Goal: Task Accomplishment & Management: Complete application form

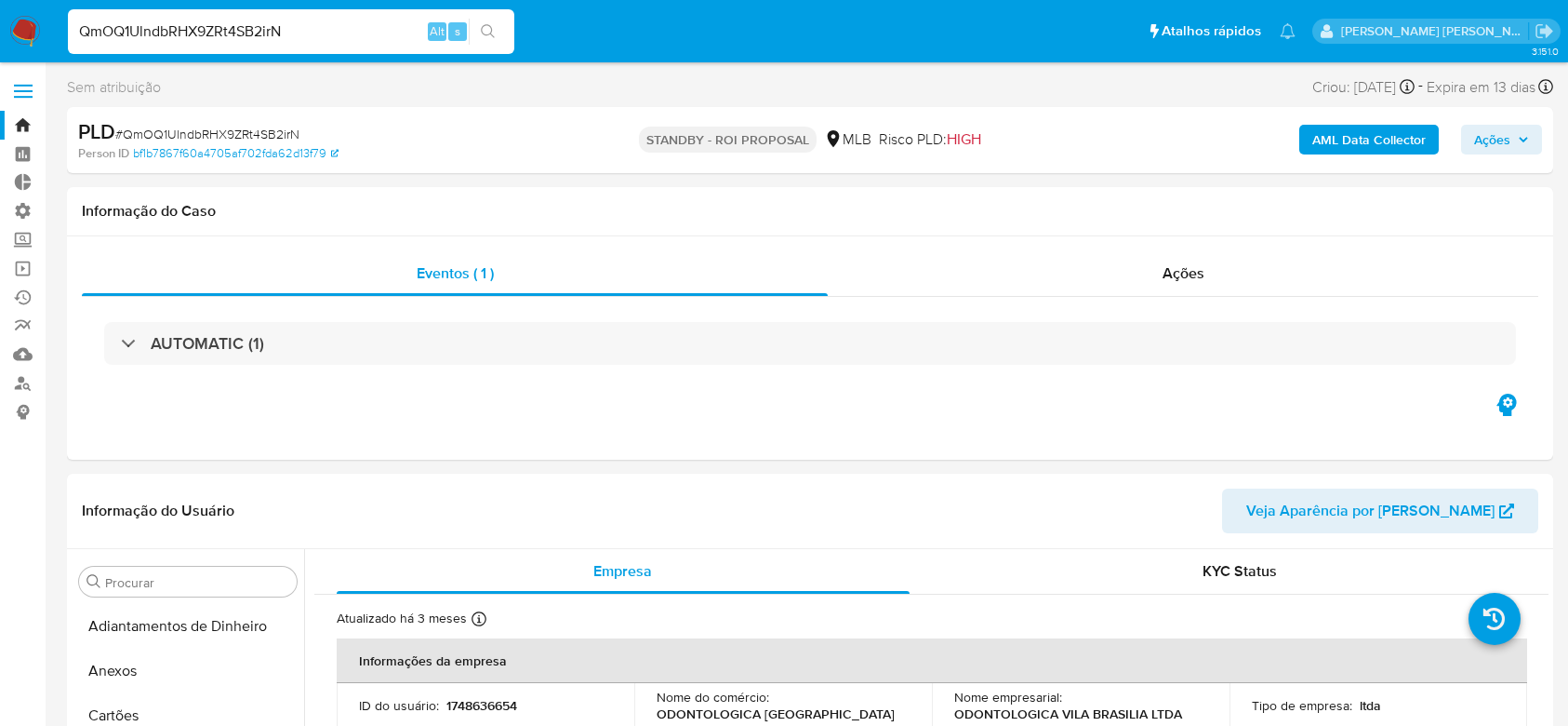
select select "10"
click at [187, 25] on input "QmOQ1UlndbRHX9ZRt4SB2irN" at bounding box center [291, 32] width 447 height 24
click at [494, 34] on icon "search-icon" at bounding box center [488, 31] width 15 height 15
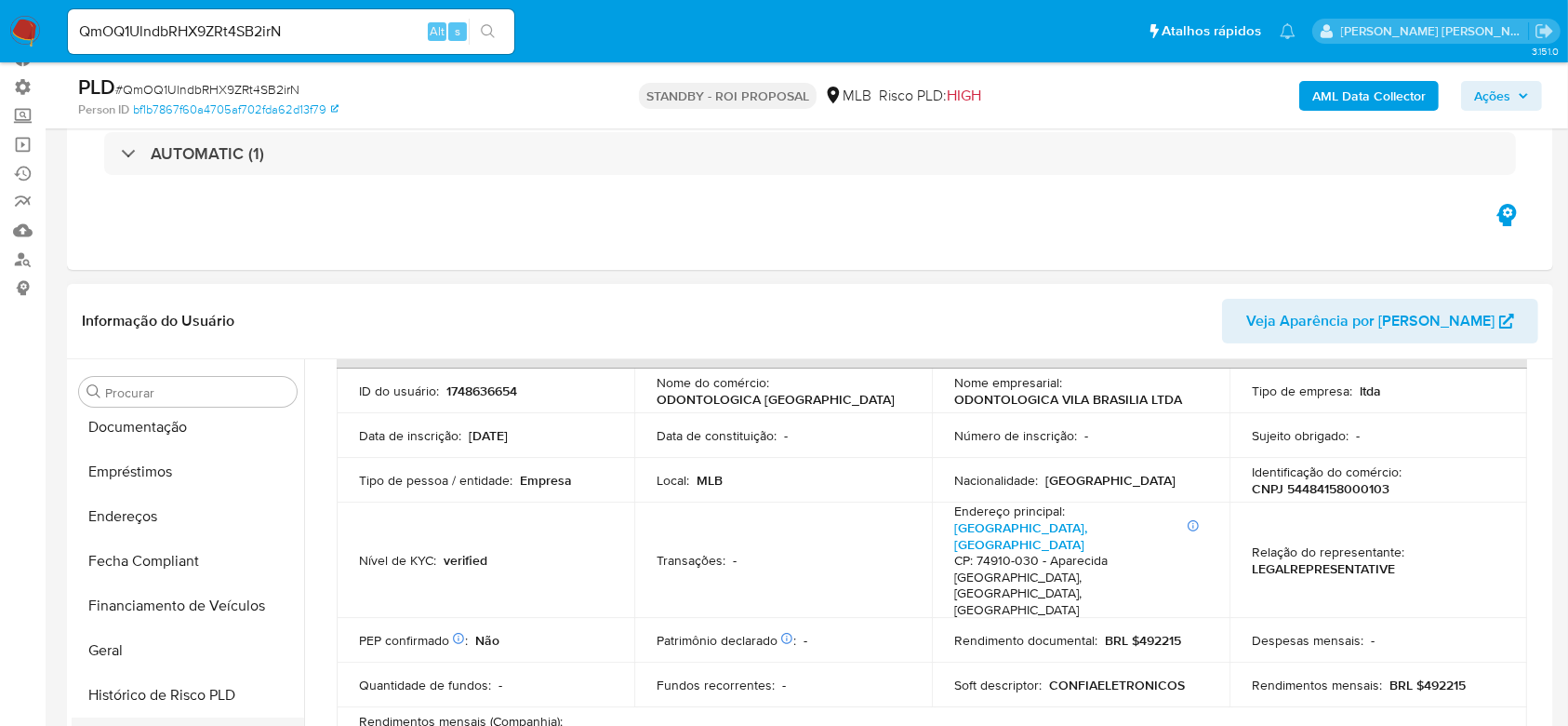
scroll to position [290, 0]
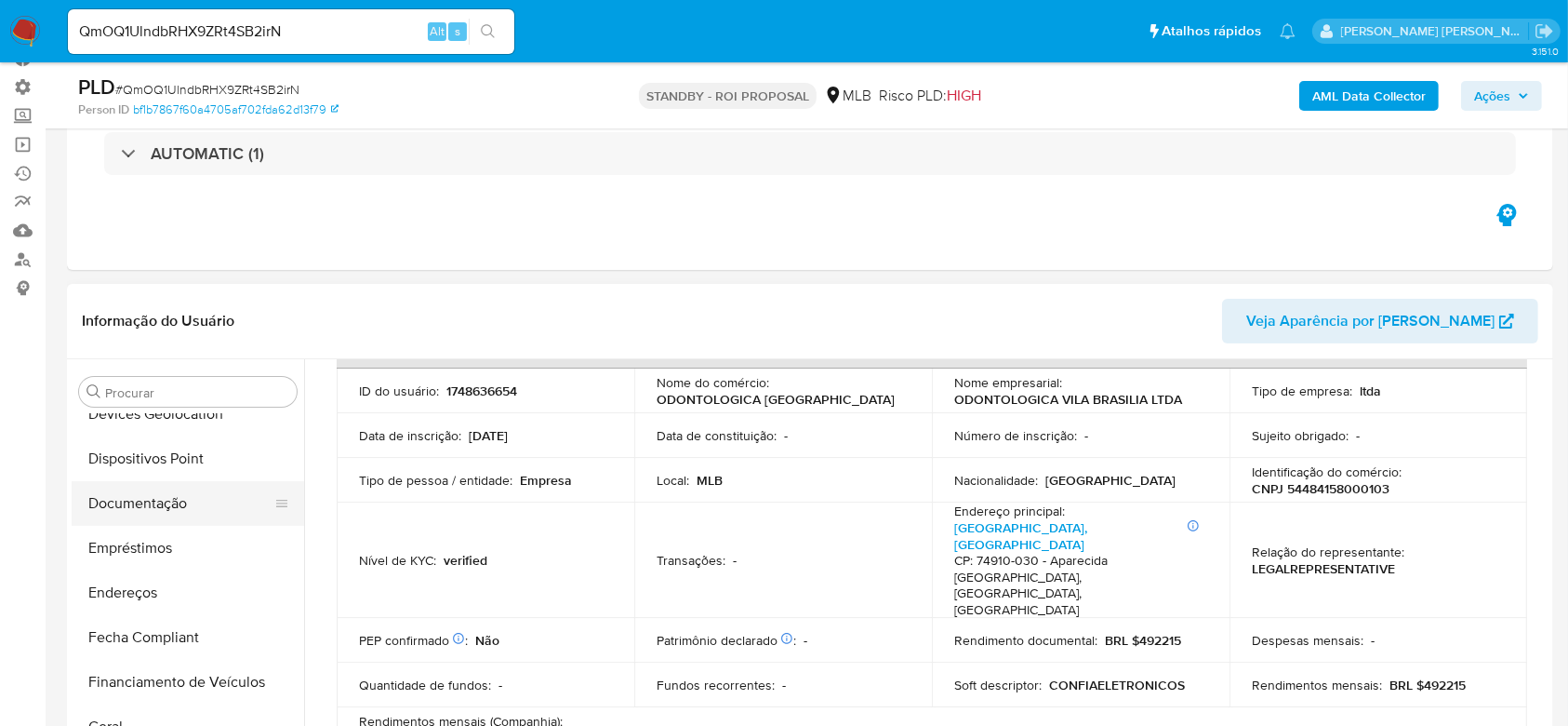
click at [166, 506] on button "Documentação" at bounding box center [181, 503] width 218 height 45
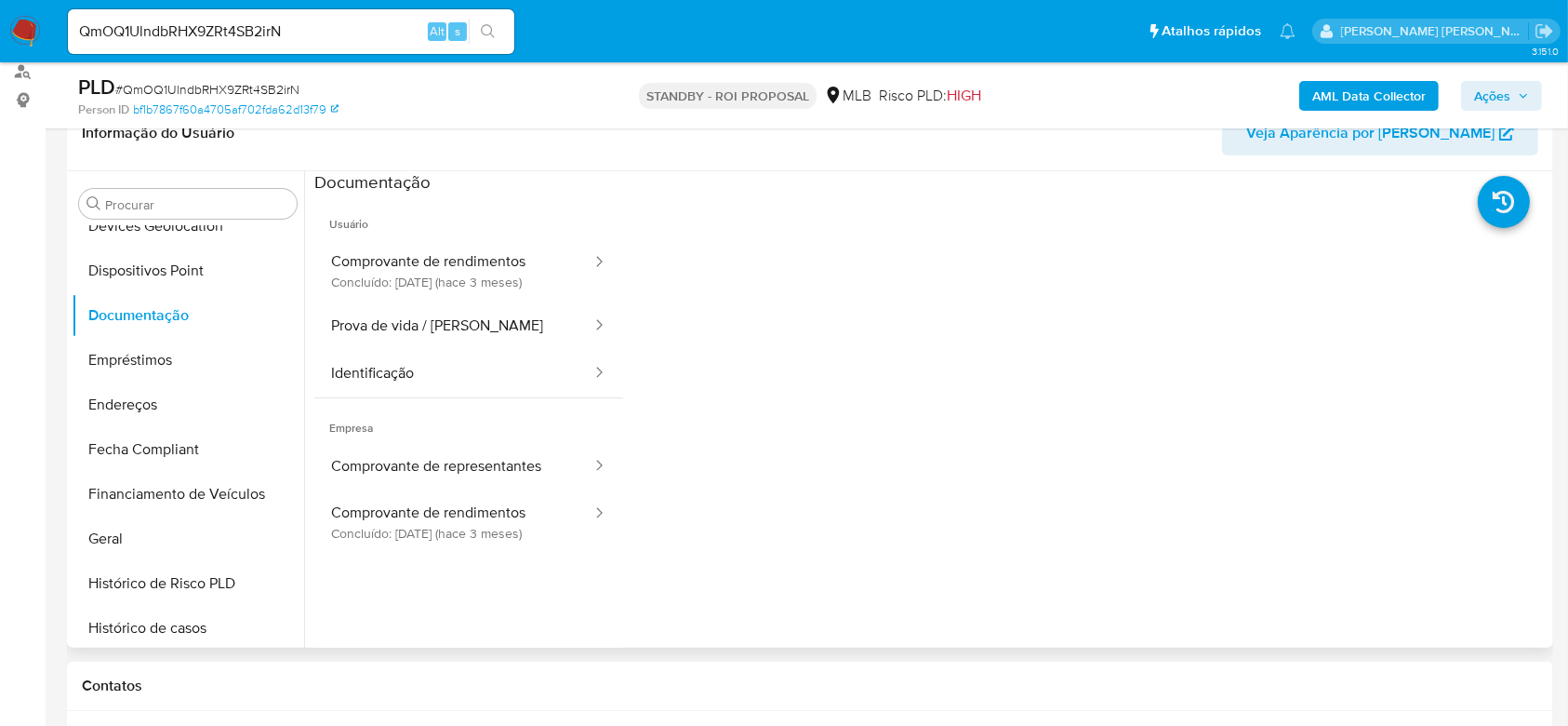
scroll to position [372, 0]
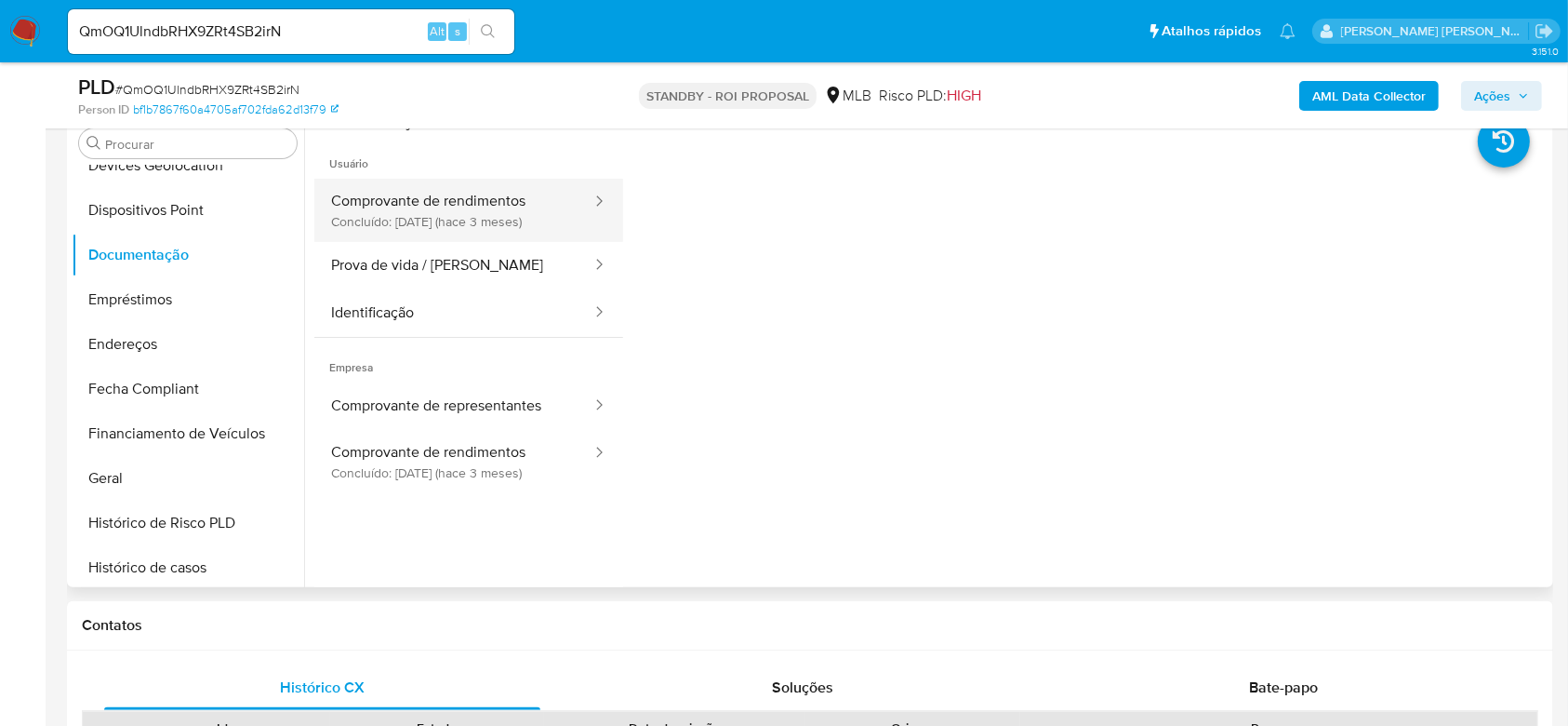
click at [432, 207] on button "Comprovante de rendimentos Concluído: 07/05/2025 (hace 3 meses)" at bounding box center [454, 210] width 279 height 63
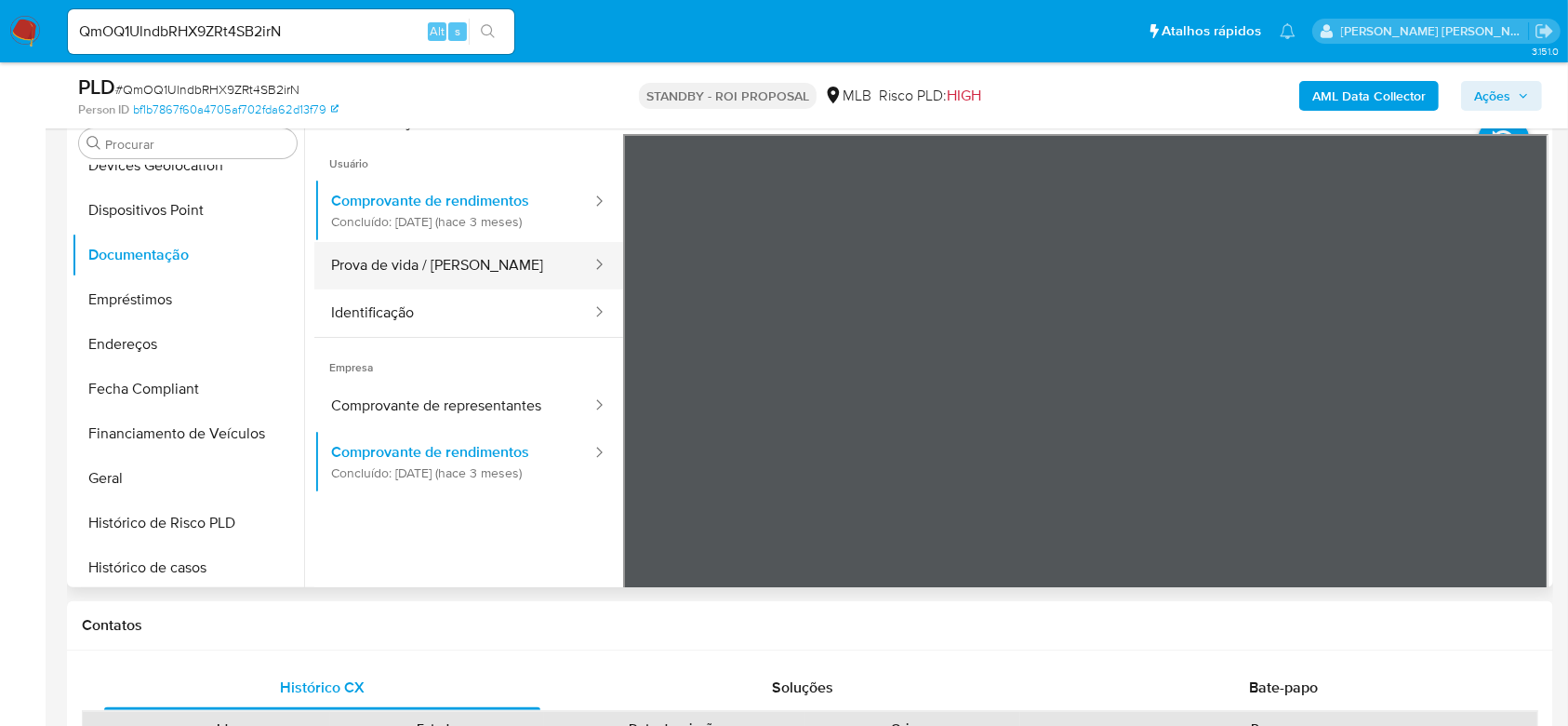
click at [396, 279] on button "Prova de vida / Selfie" at bounding box center [454, 265] width 279 height 47
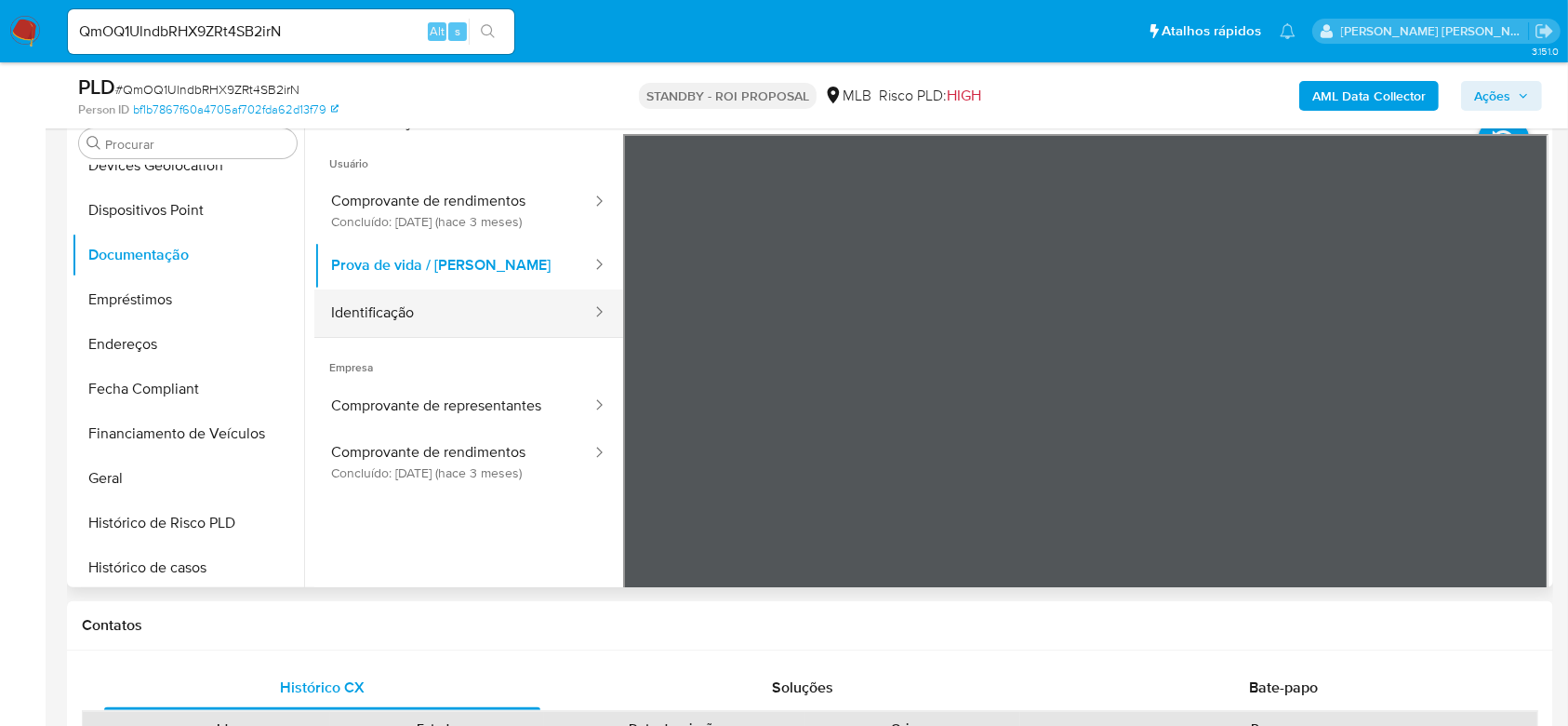
click at [461, 309] on button "Identificação" at bounding box center [454, 312] width 279 height 47
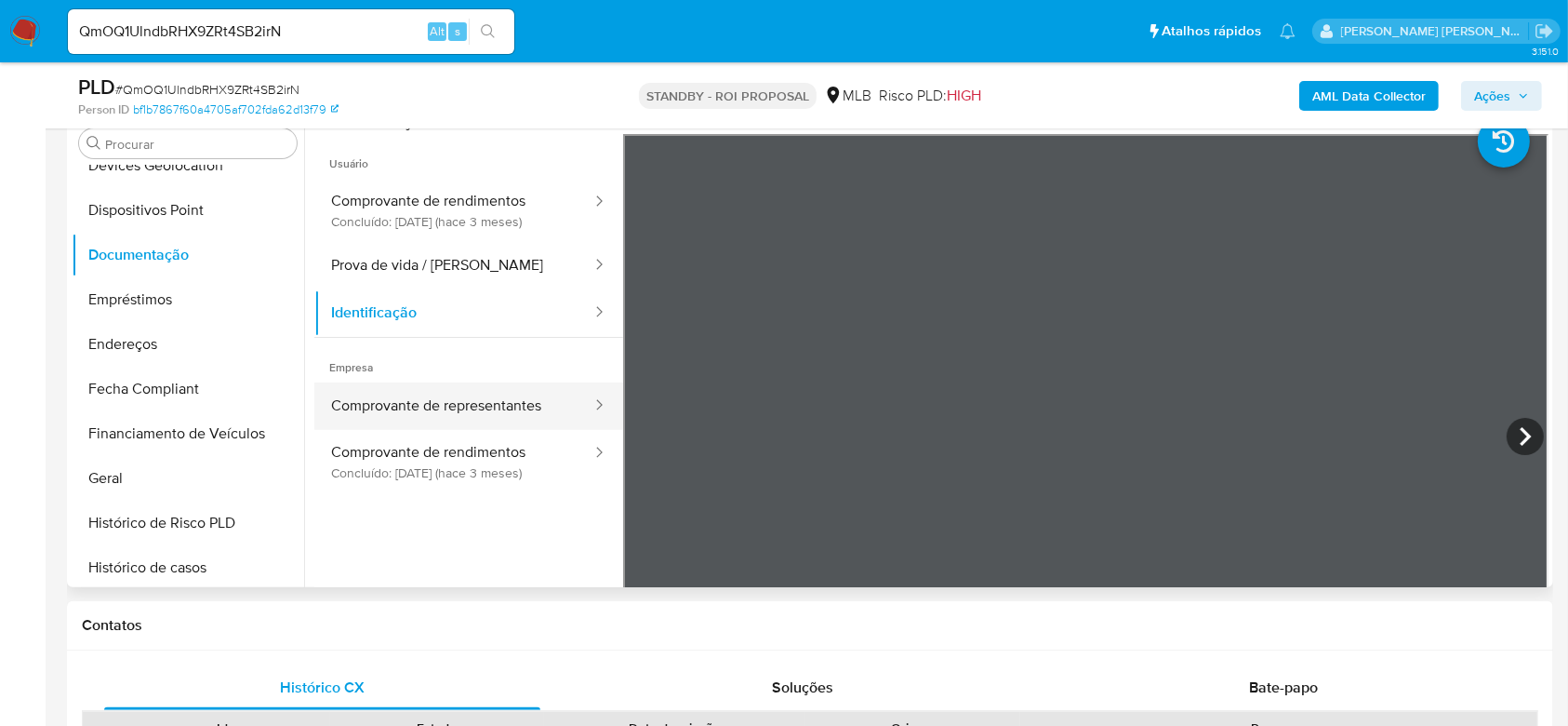
click at [452, 409] on button "Comprovante de representantes" at bounding box center [454, 405] width 279 height 47
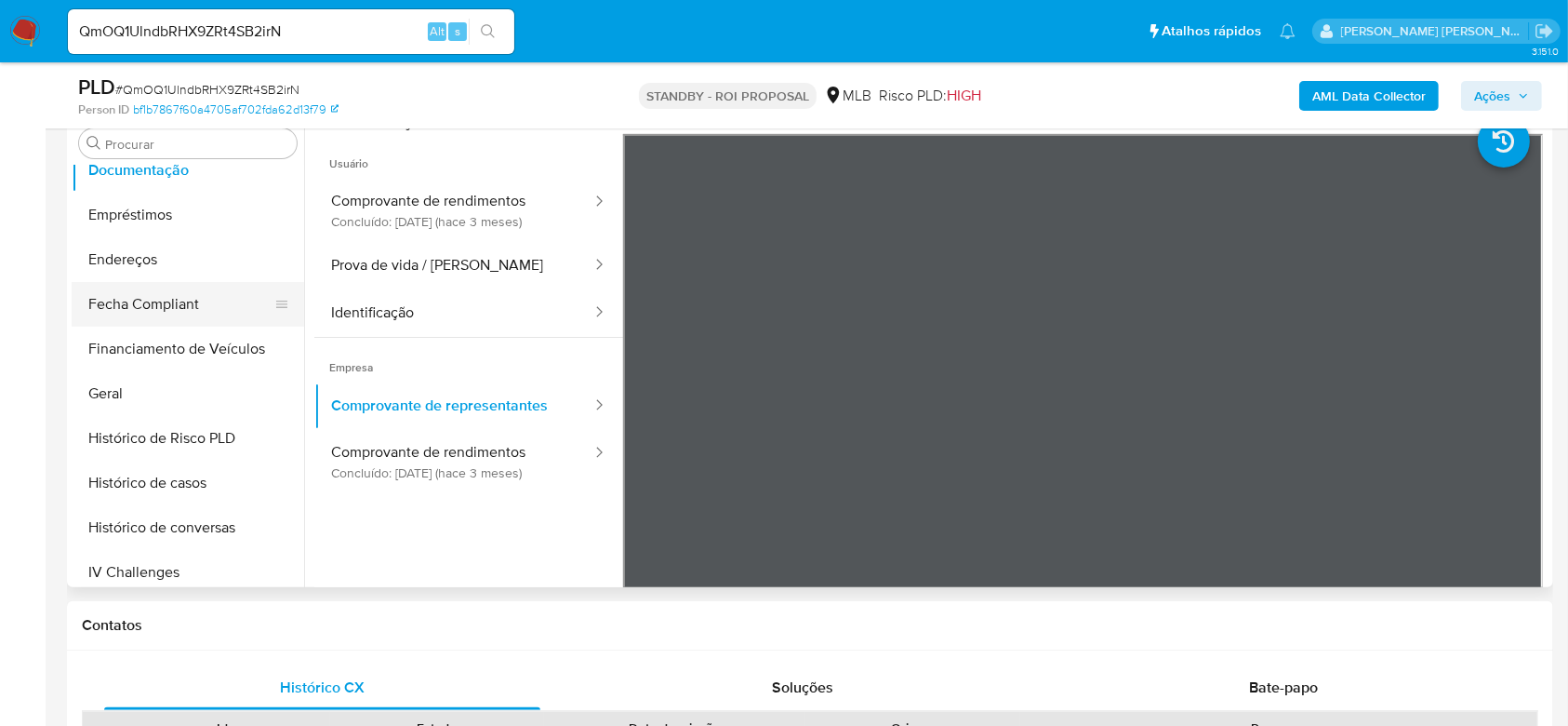
scroll to position [414, 0]
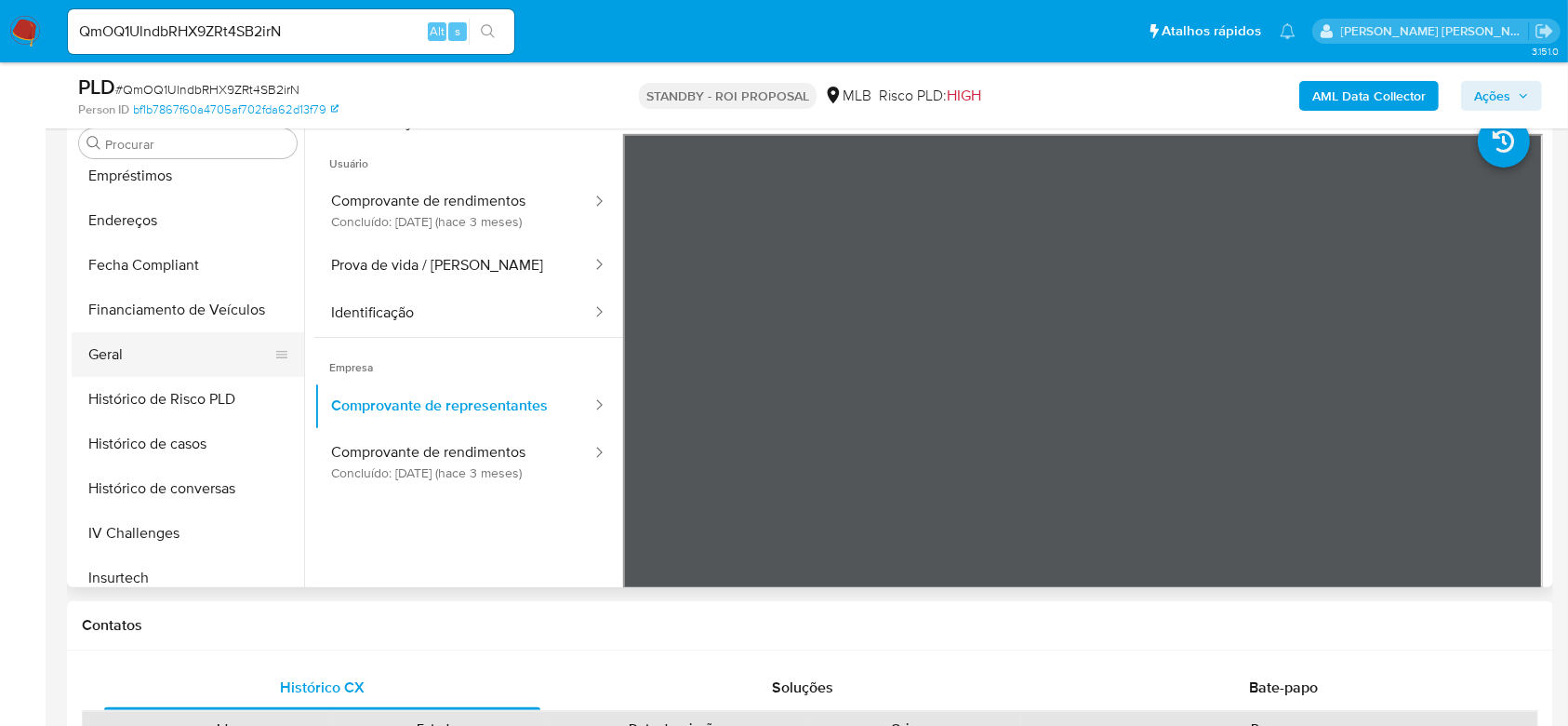
click at [123, 365] on button "Geral" at bounding box center [181, 354] width 218 height 45
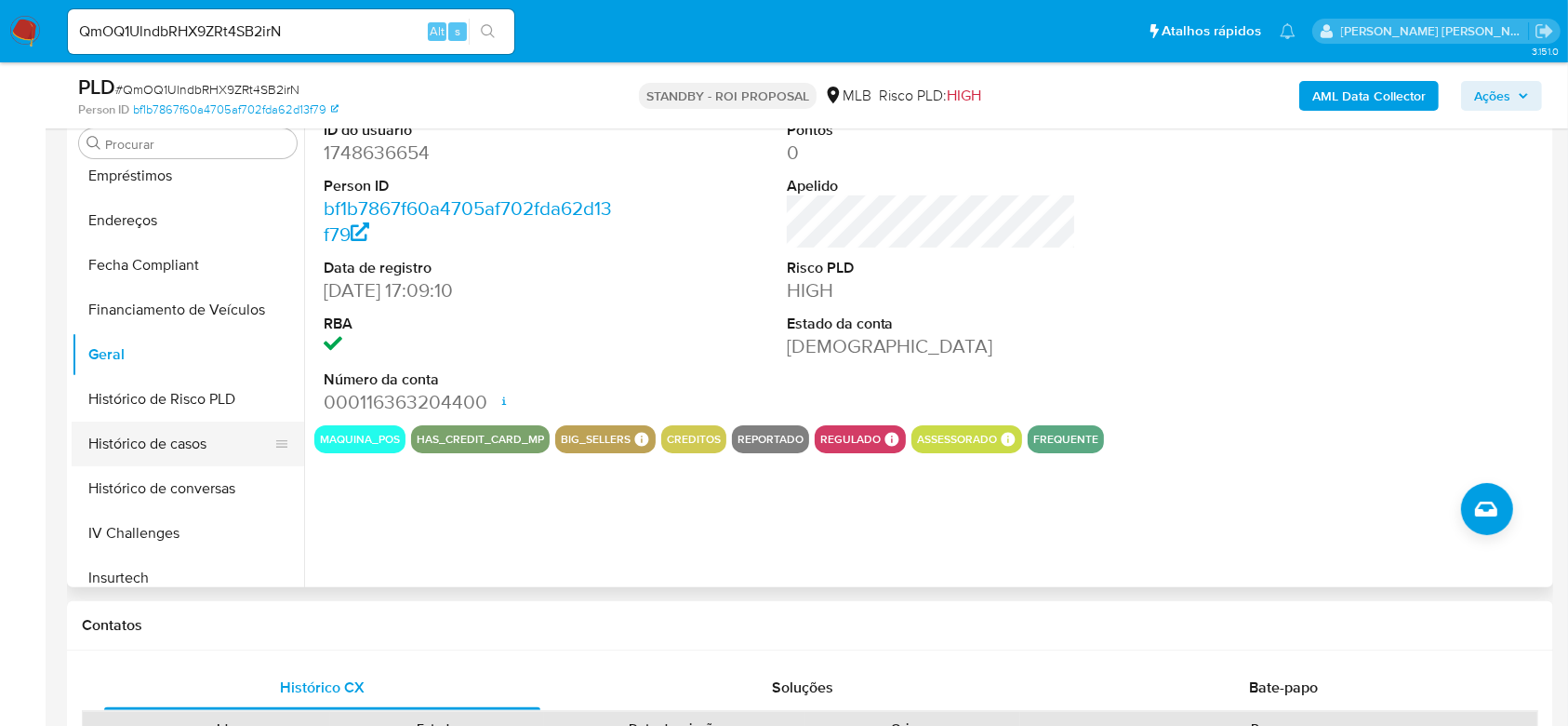
click at [162, 425] on button "Histórico de casos" at bounding box center [181, 444] width 218 height 45
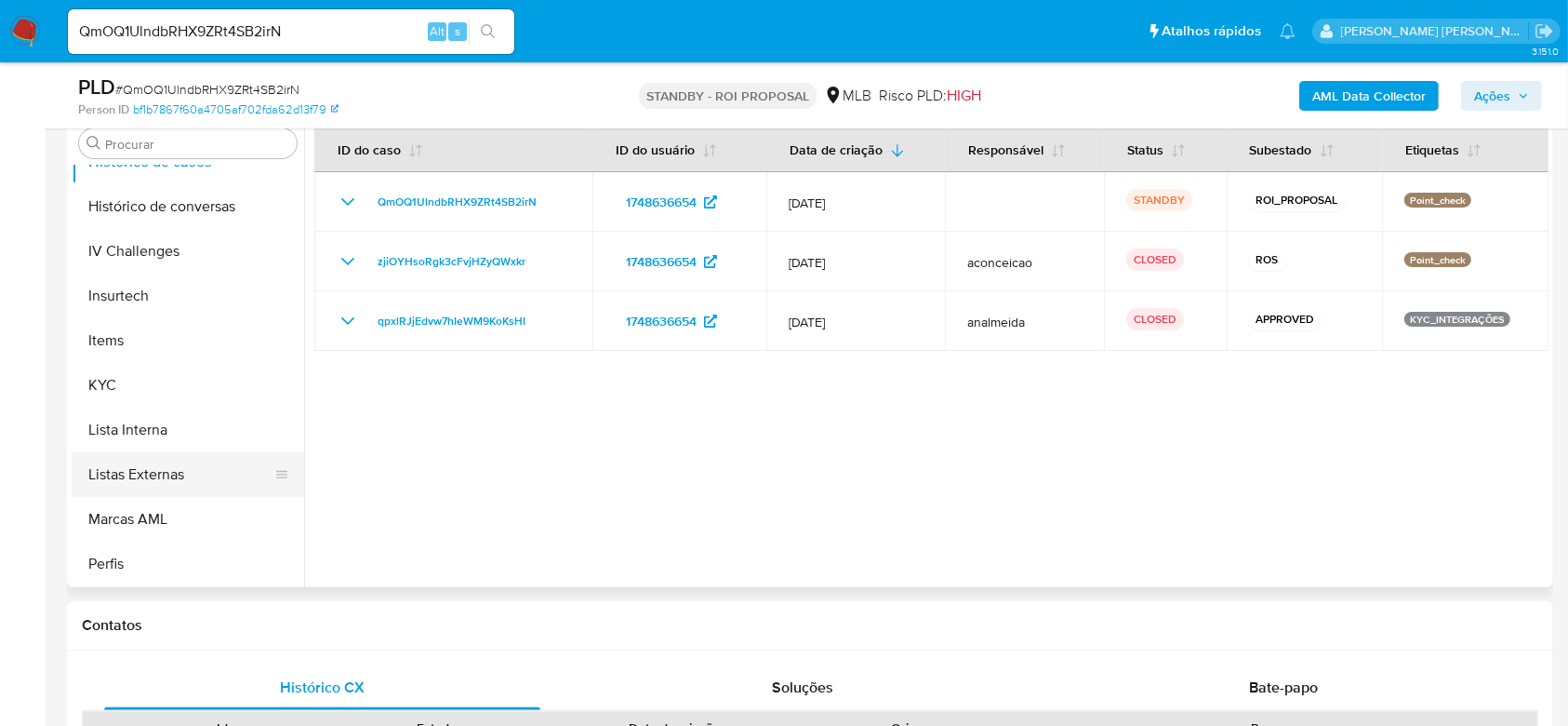
scroll to position [786, 0]
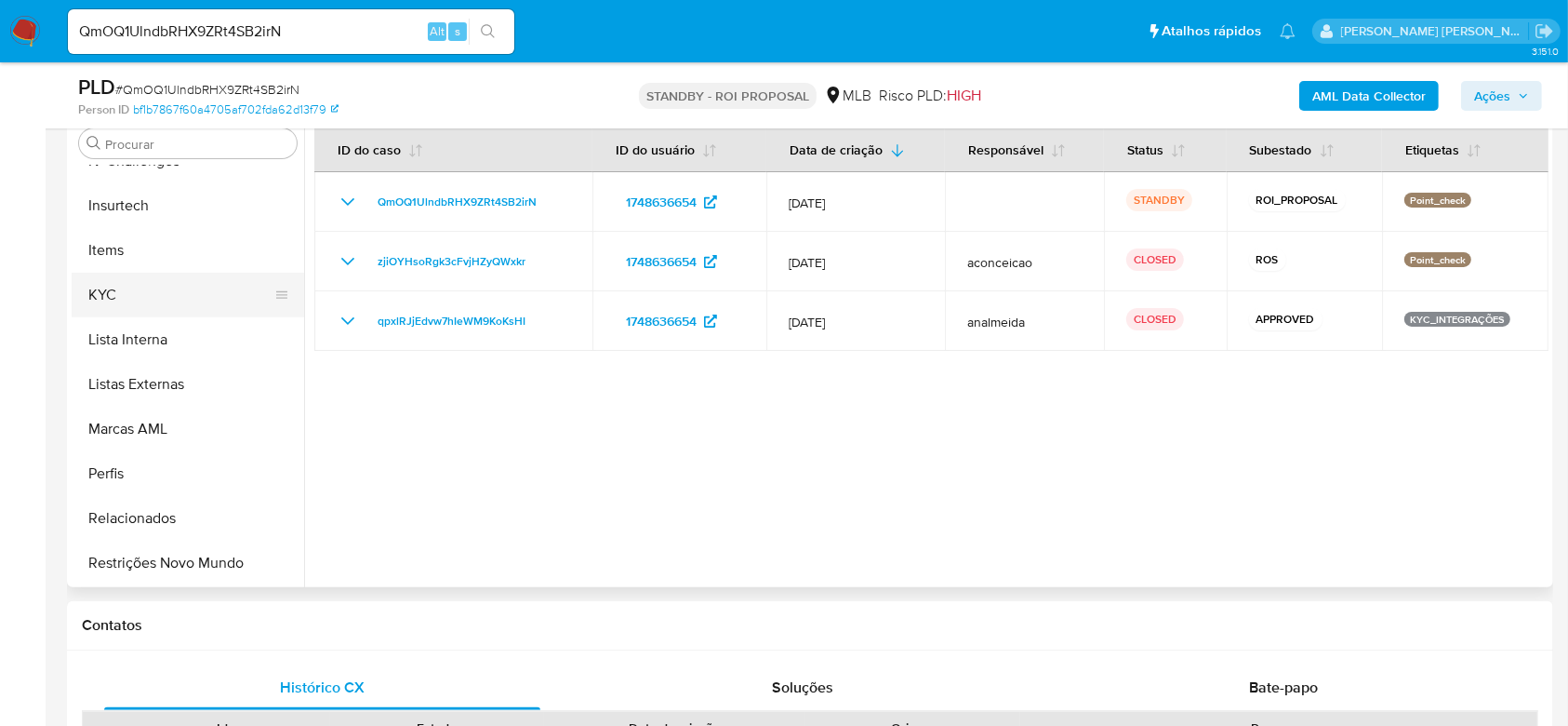
click at [149, 303] on button "KYC" at bounding box center [181, 295] width 218 height 45
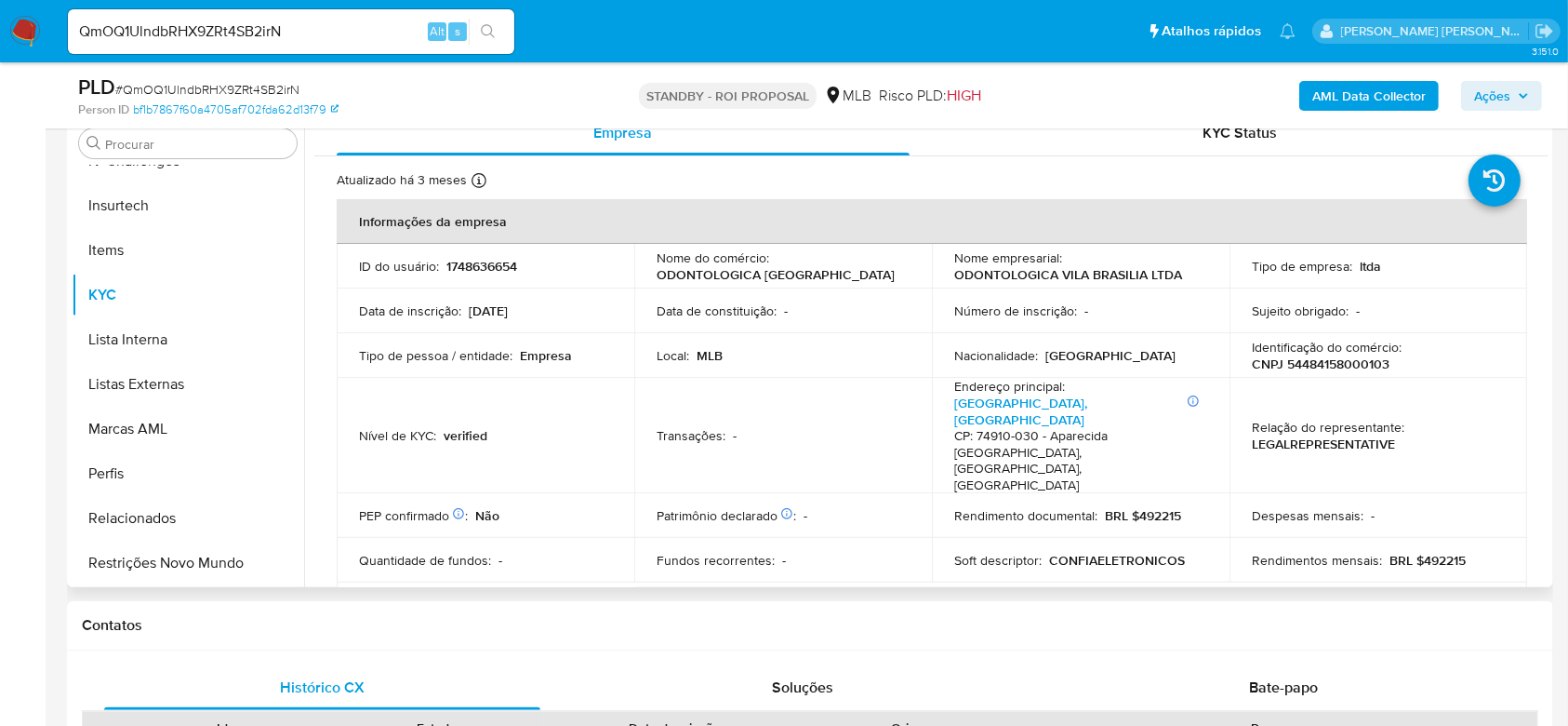
click at [1332, 361] on p "CNPJ 54484158000103" at bounding box center [1320, 363] width 138 height 17
copy p "54484158000103"
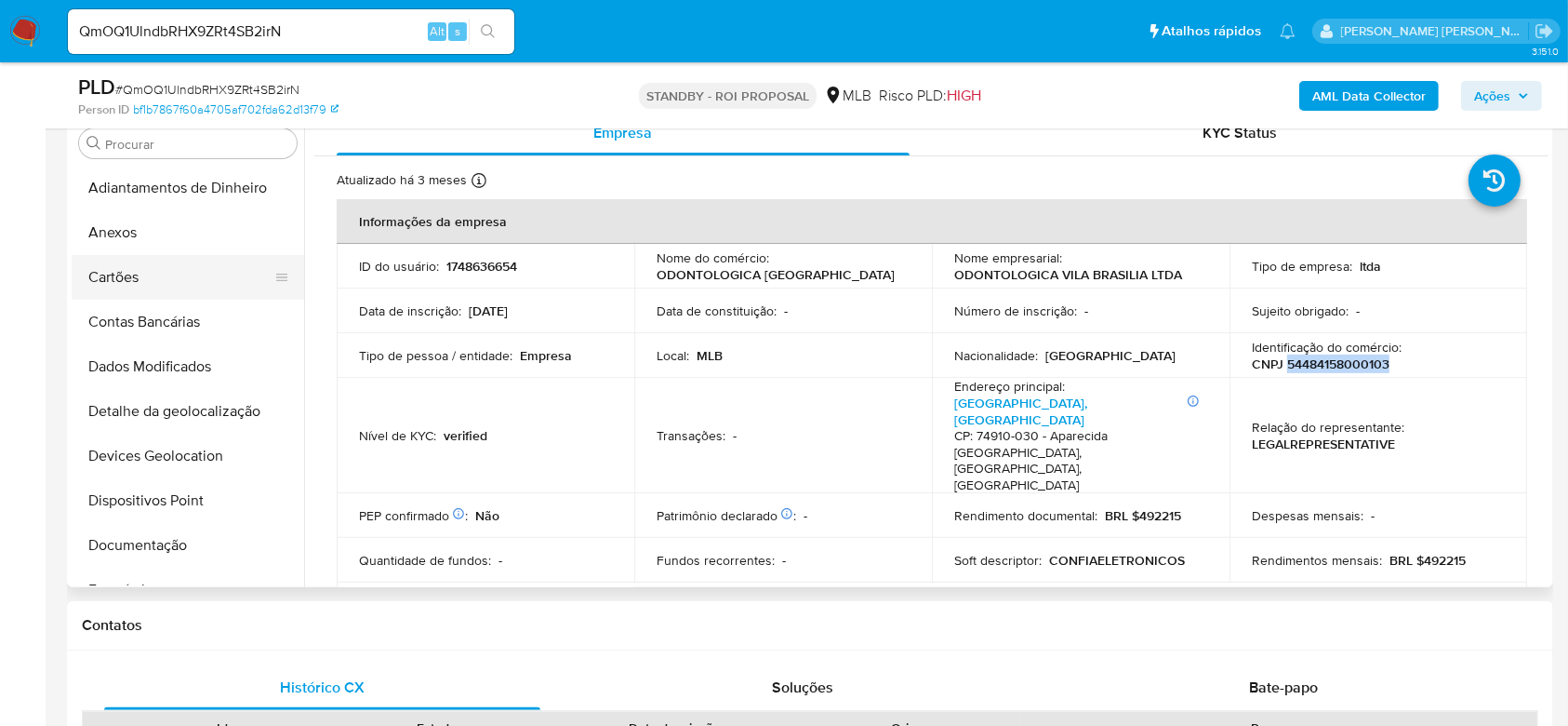
scroll to position [0, 0]
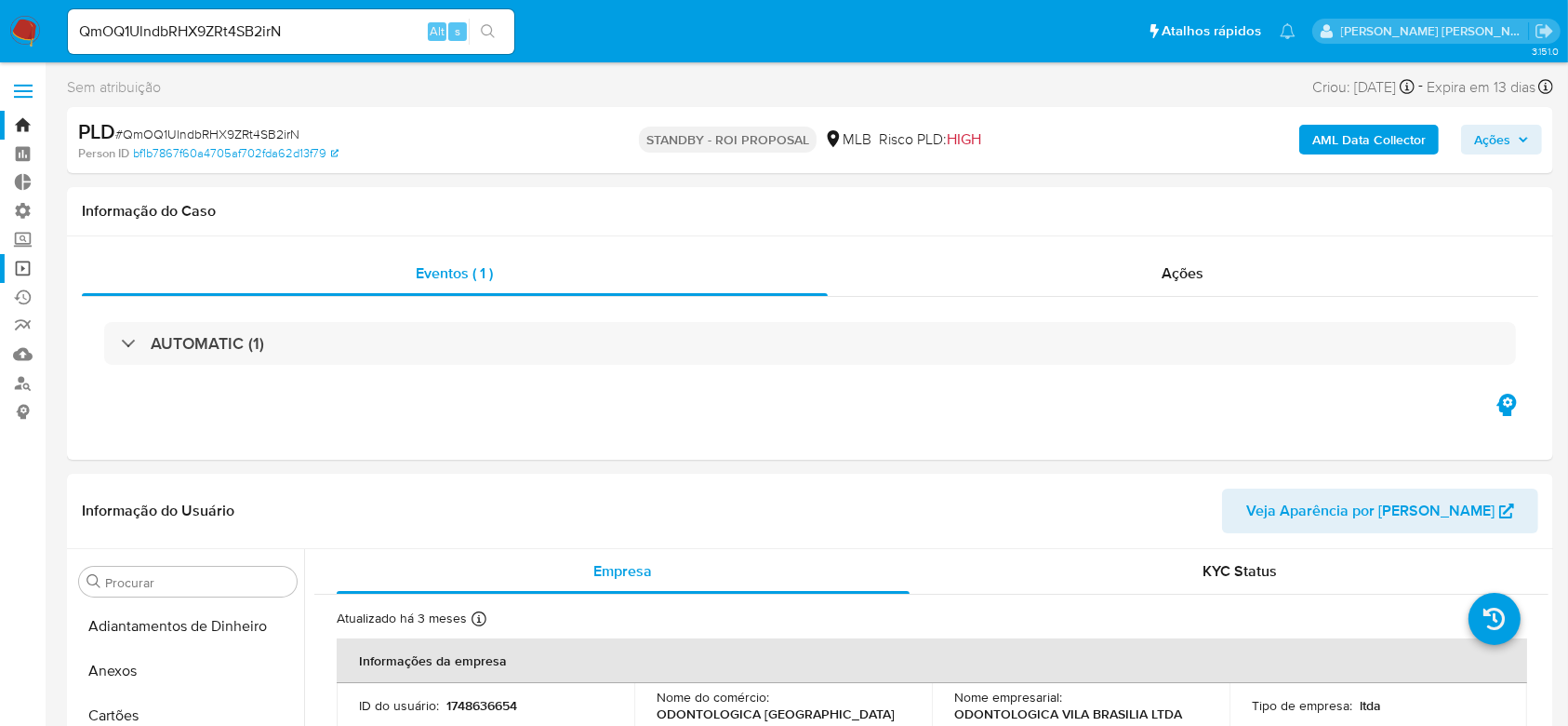
click at [17, 258] on link "Operações em massa" at bounding box center [110, 268] width 221 height 29
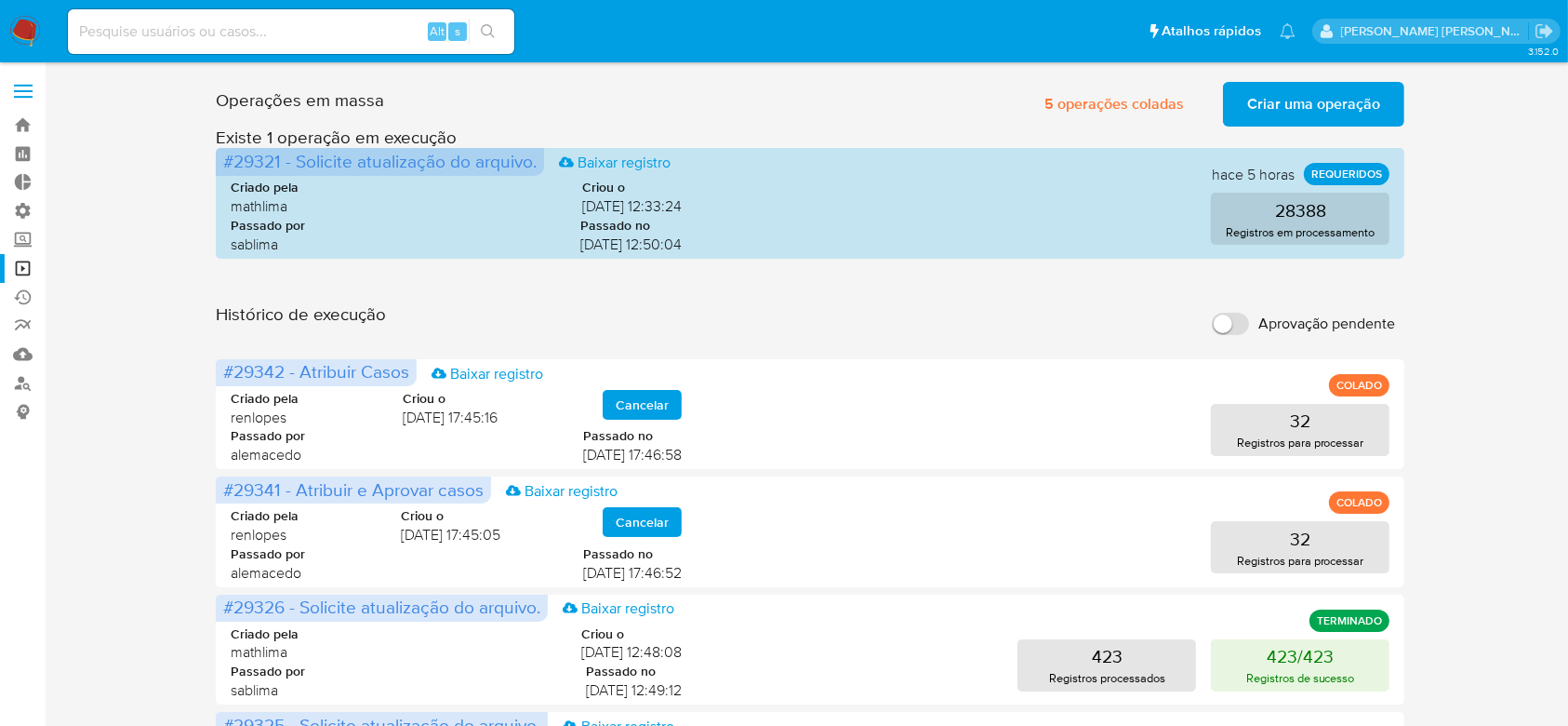
click at [342, 20] on input at bounding box center [291, 32] width 447 height 24
paste input "9gl69GWbXmXWeQpzifo1EzLL"
type input "9gl69GWbXmXWeQpzifo1EzLL"
click at [483, 21] on button "search-icon" at bounding box center [488, 32] width 38 height 26
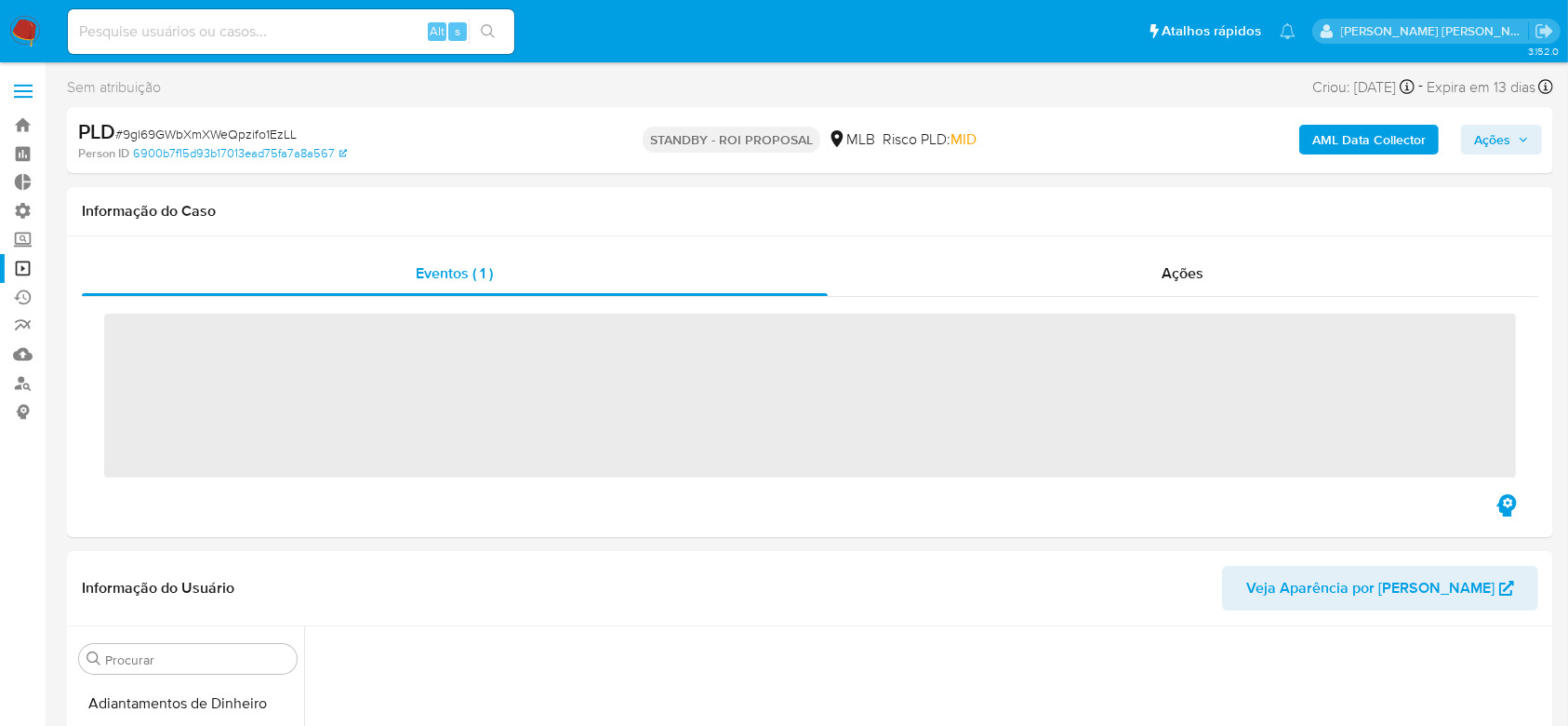
scroll to position [208, 0]
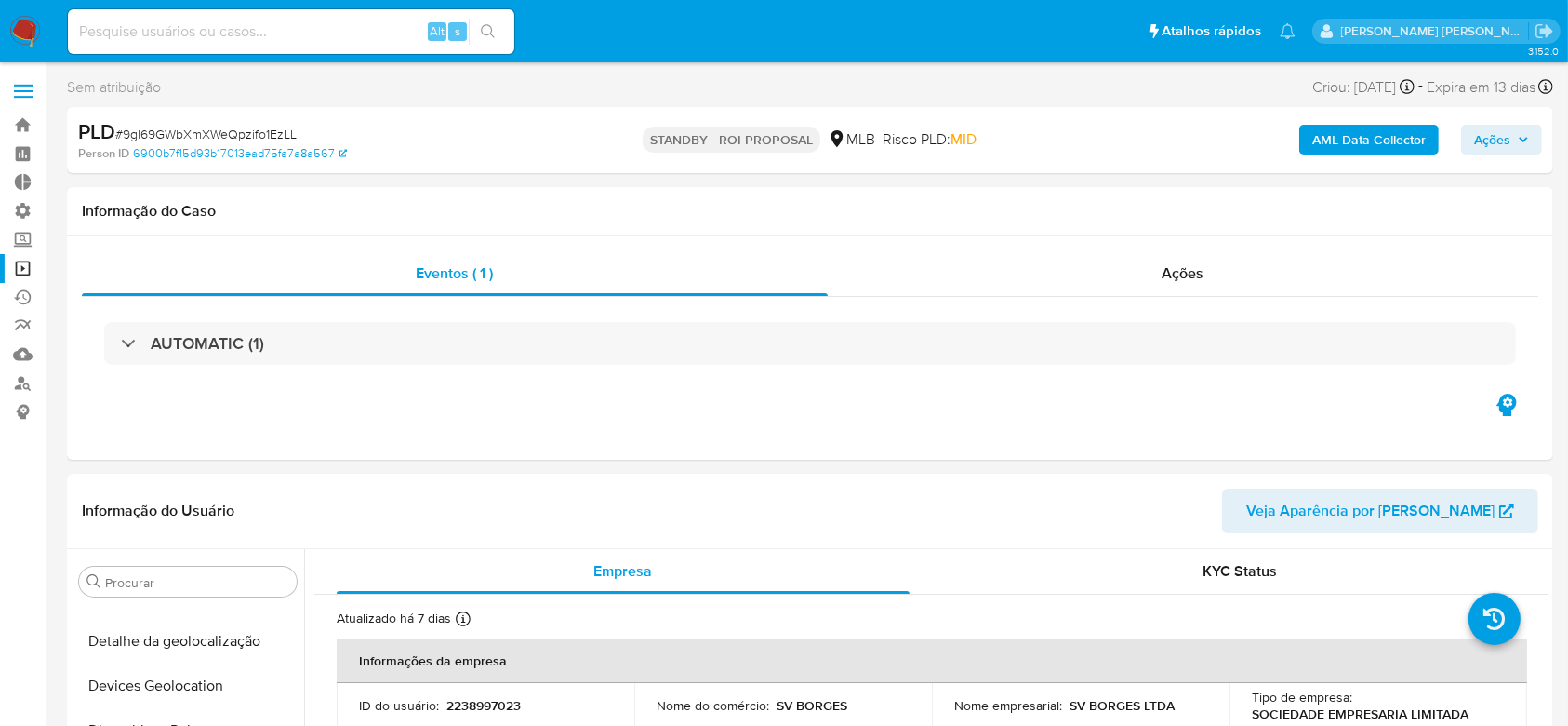
select select "10"
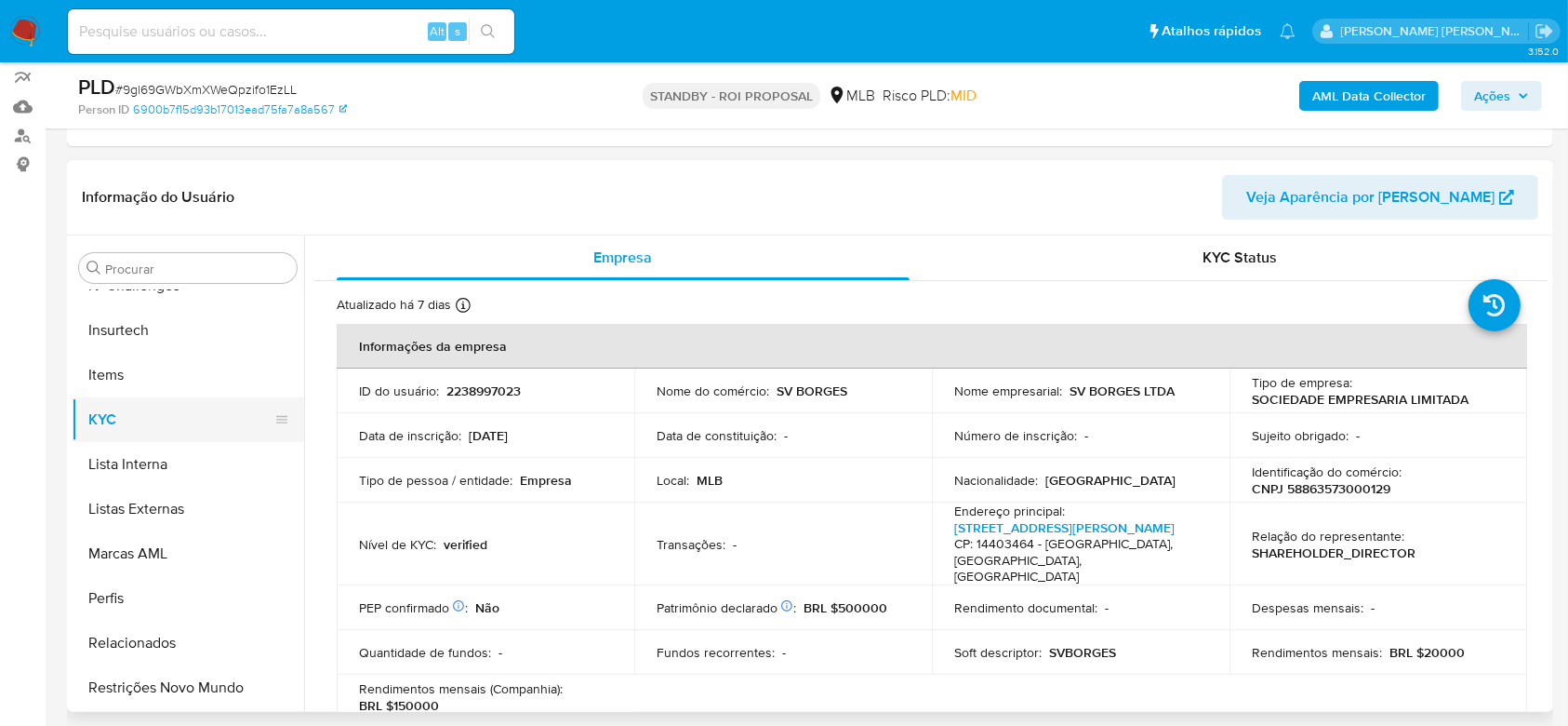
scroll to position [166, 0]
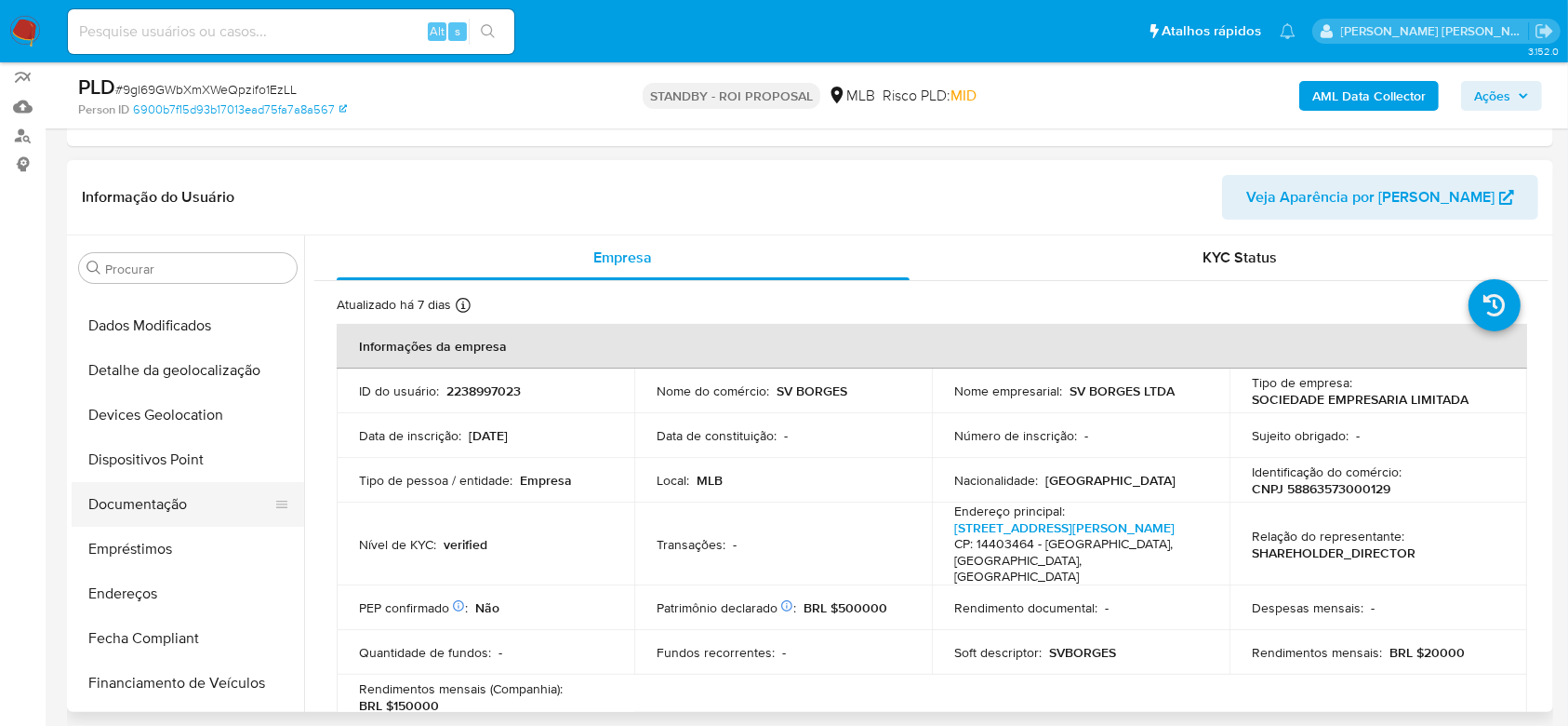
click at [145, 502] on button "Documentação" at bounding box center [181, 504] width 218 height 45
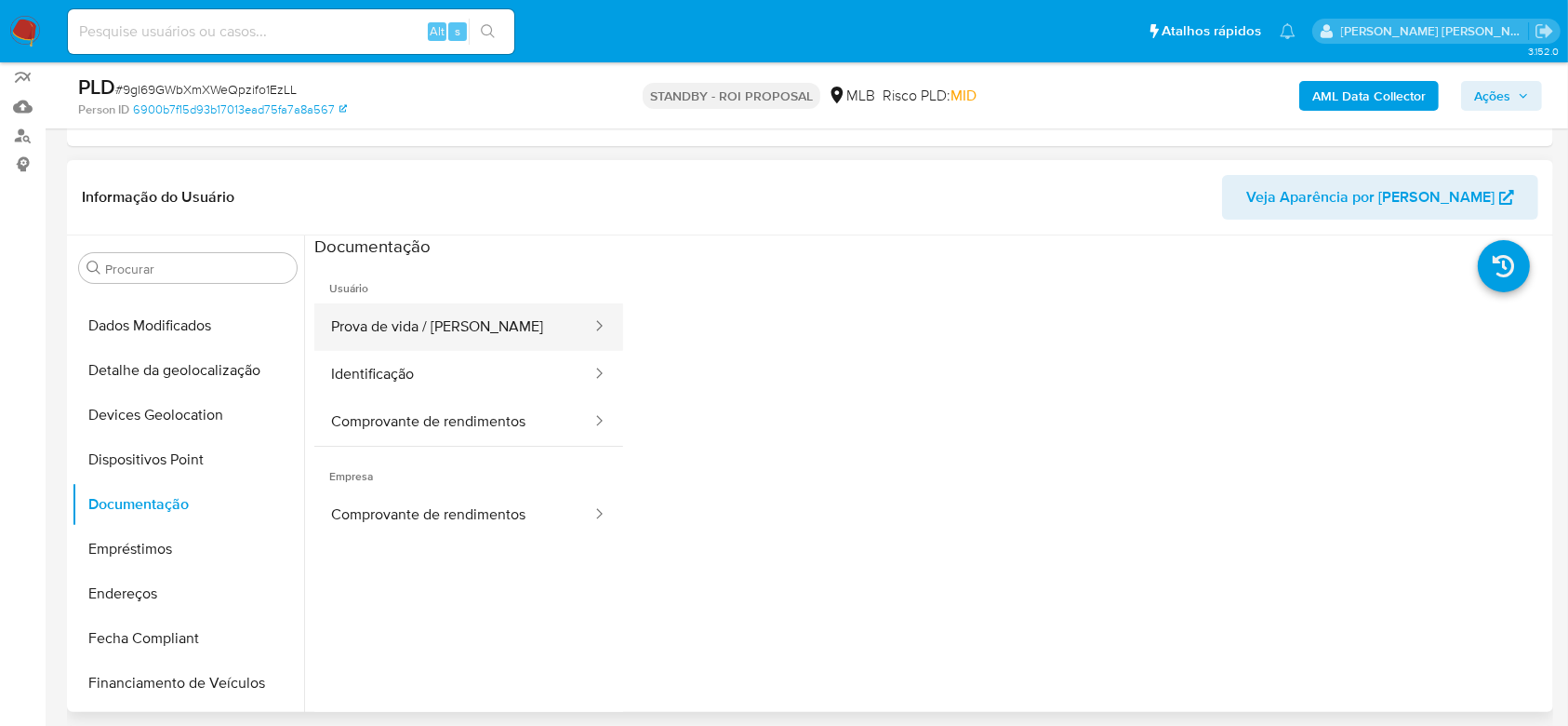
click at [417, 340] on button "Prova de vida / Selfie" at bounding box center [454, 326] width 279 height 47
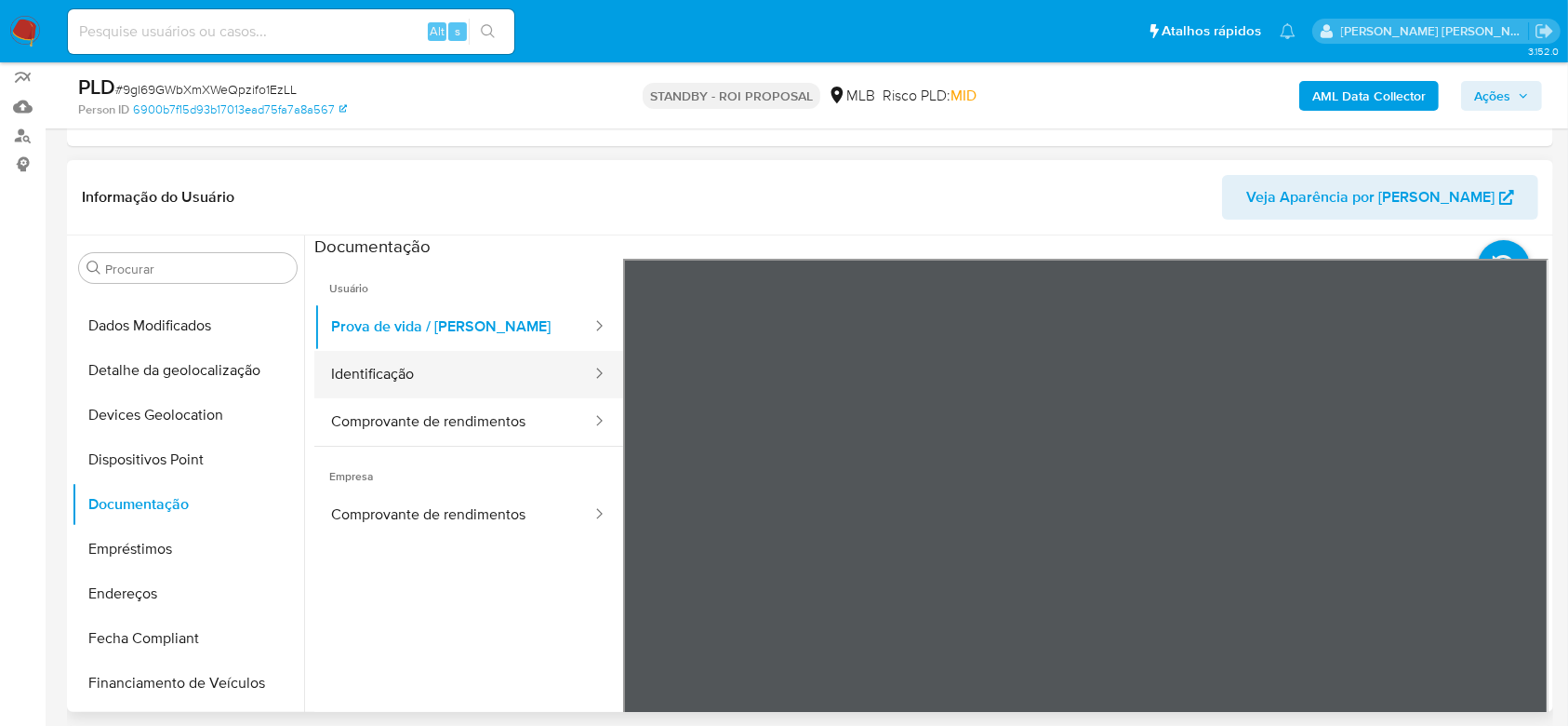
click at [427, 366] on button "Identificação" at bounding box center [454, 374] width 279 height 47
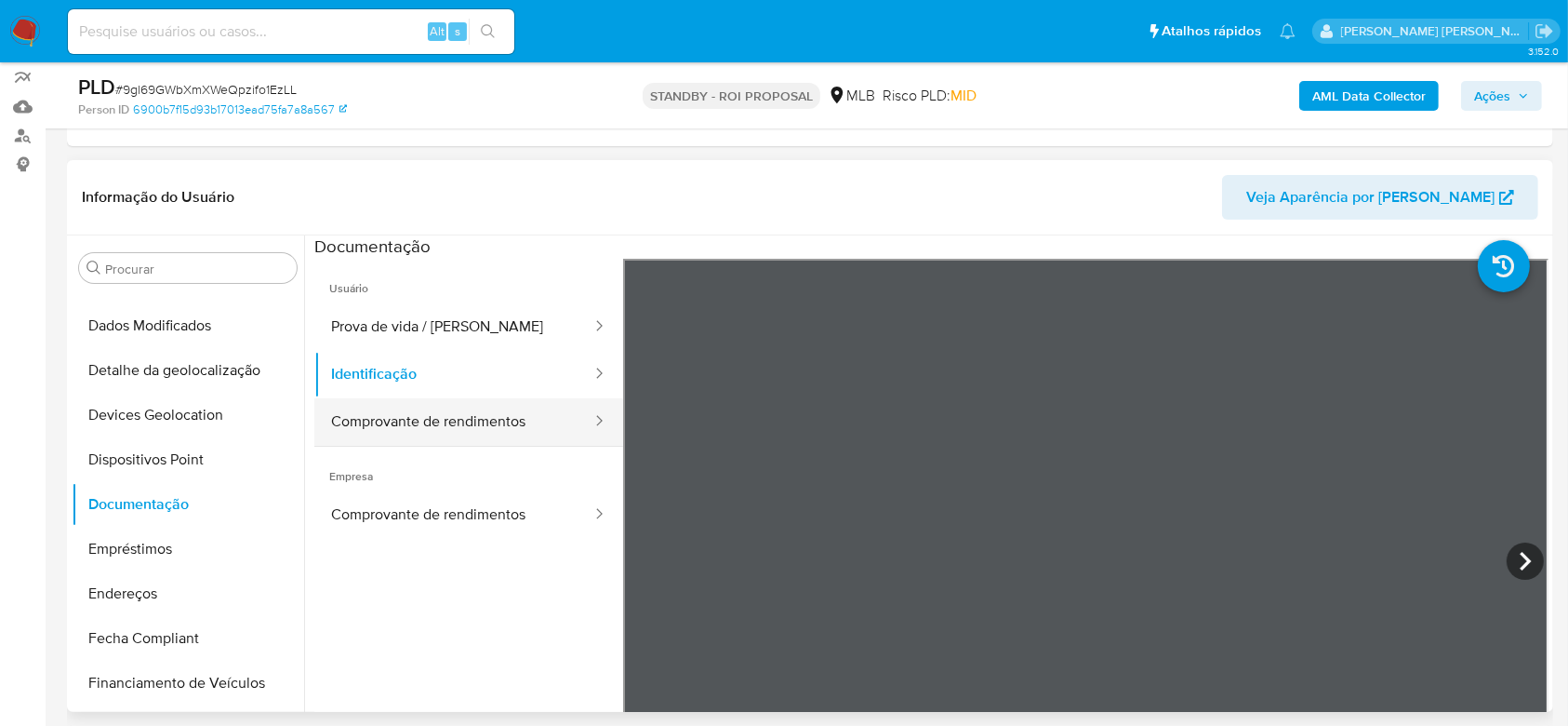
click at [435, 422] on button "Comprovante de rendimentos" at bounding box center [454, 421] width 279 height 47
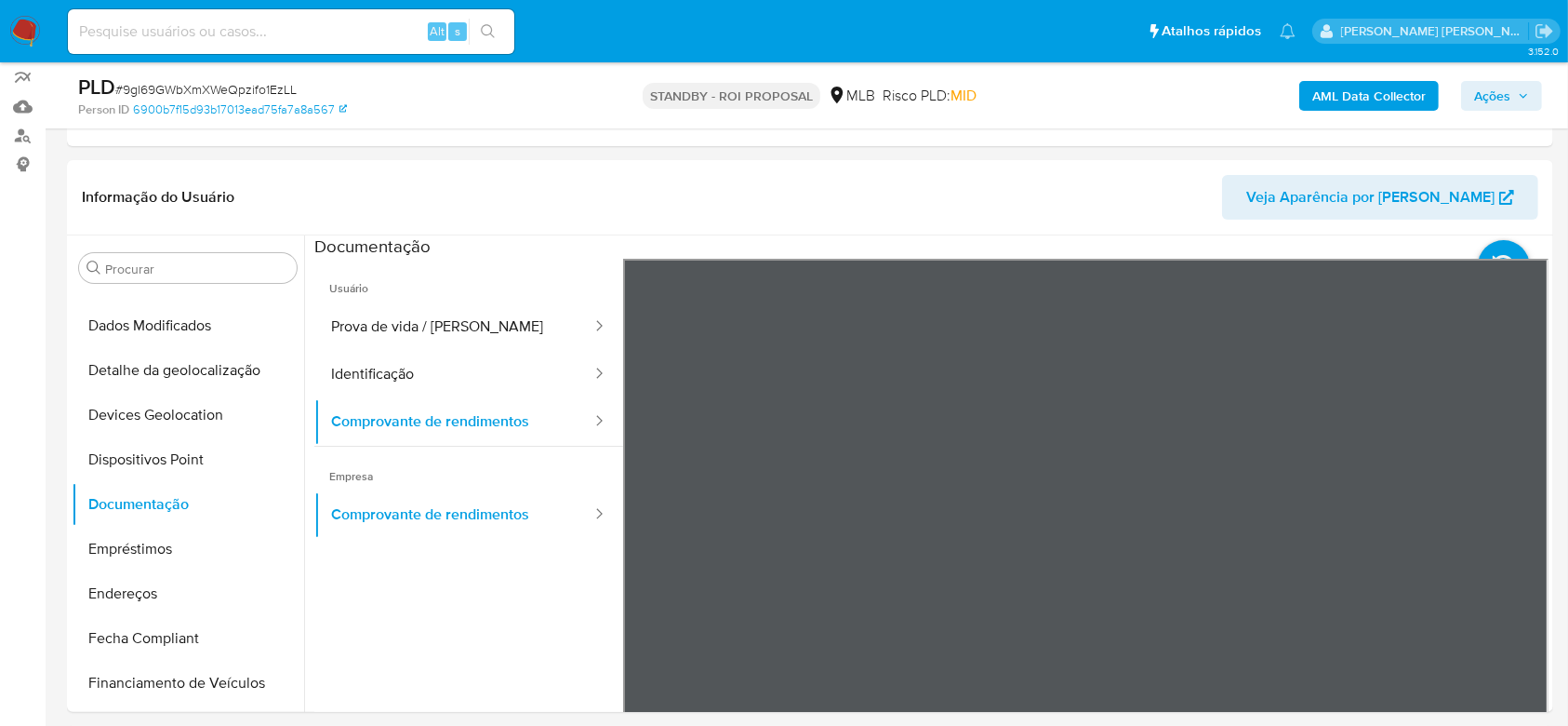
click at [450, 435] on button "Comprovante de rendimentos" at bounding box center [454, 421] width 279 height 47
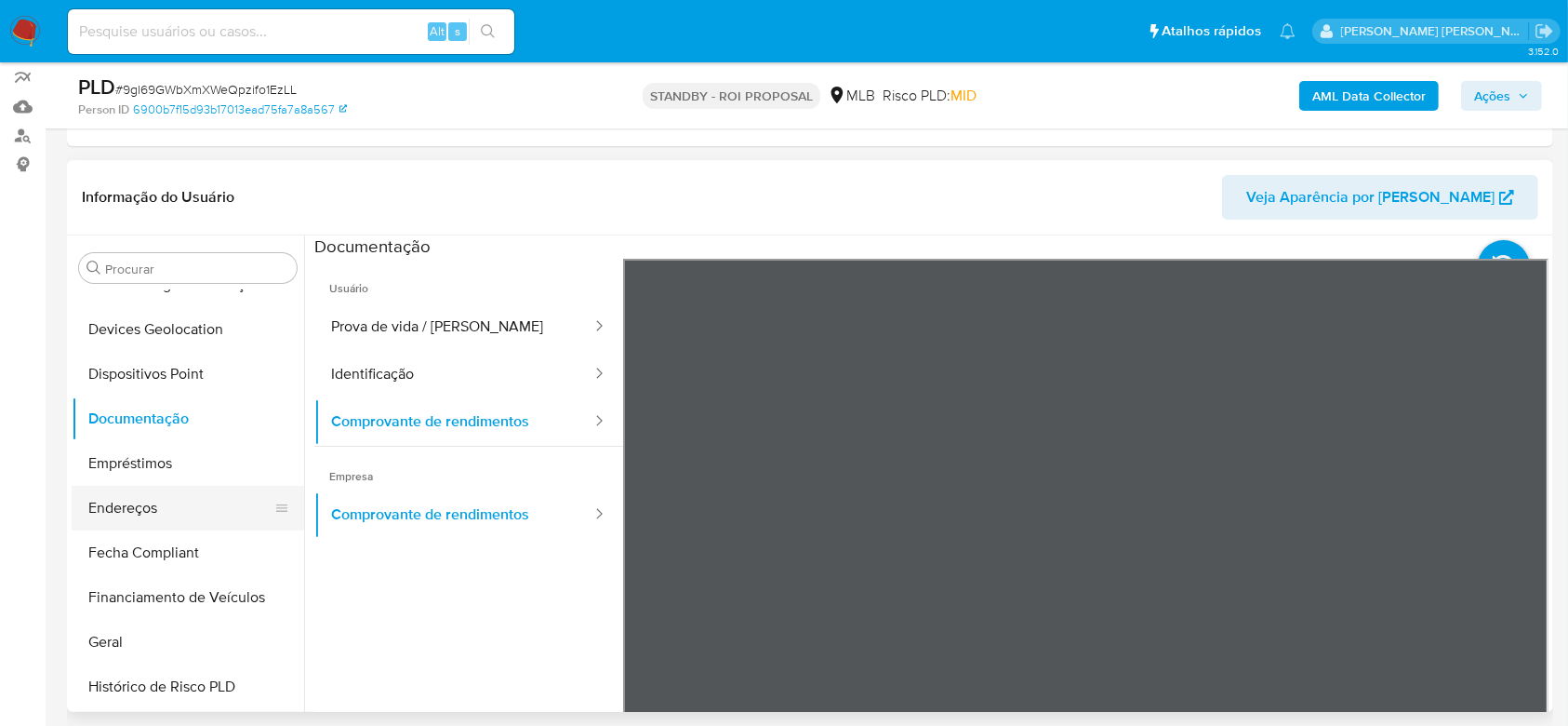
scroll to position [290, 0]
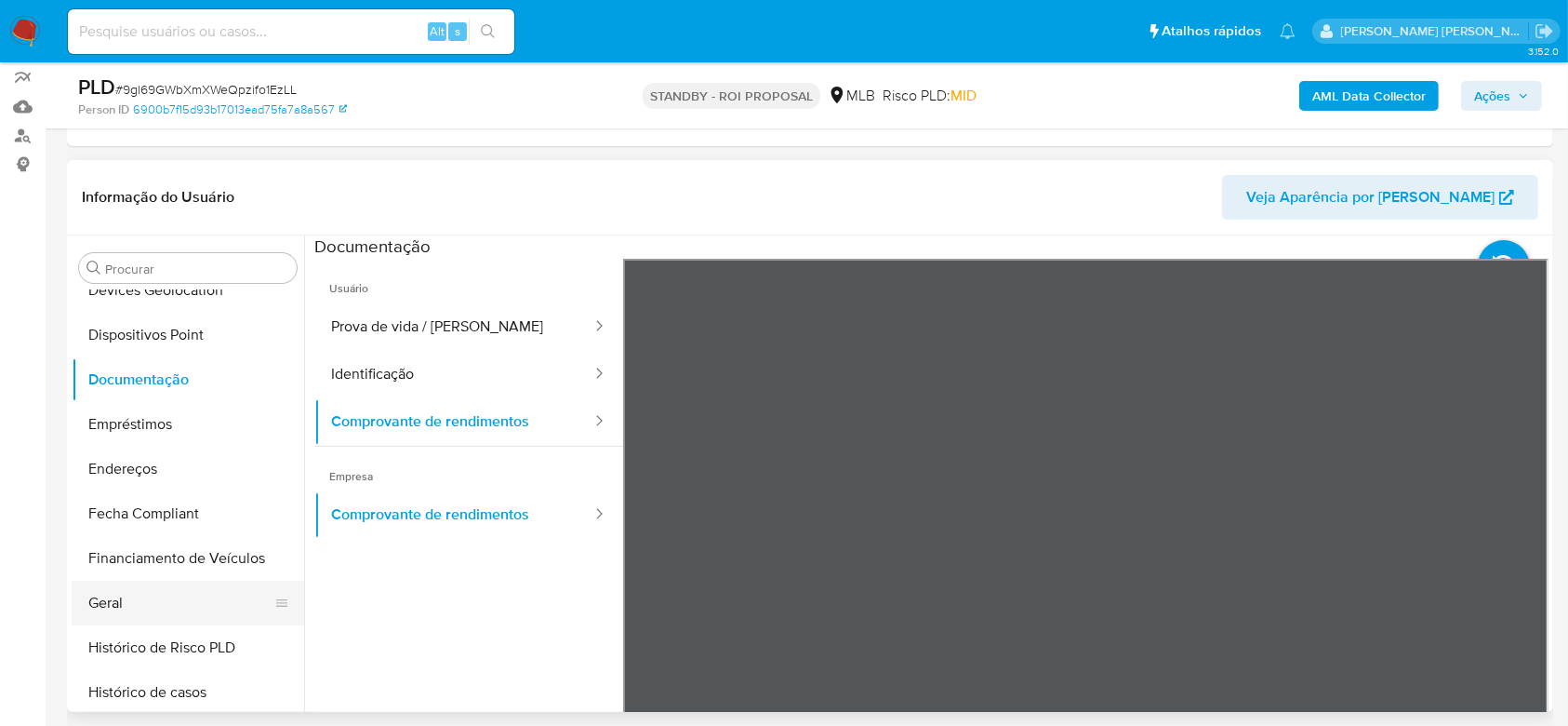
click at [156, 599] on button "Geral" at bounding box center [181, 603] width 218 height 45
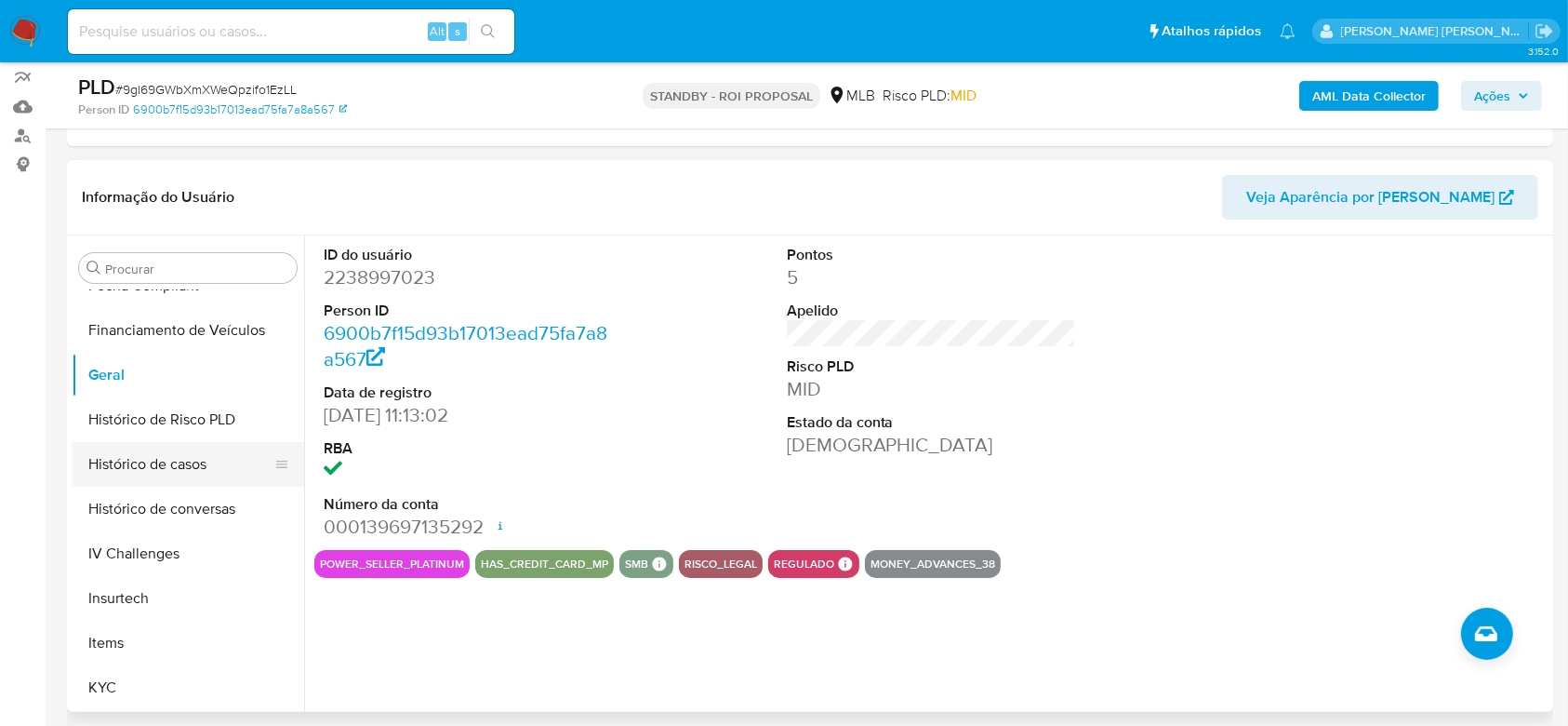
scroll to position [538, 0]
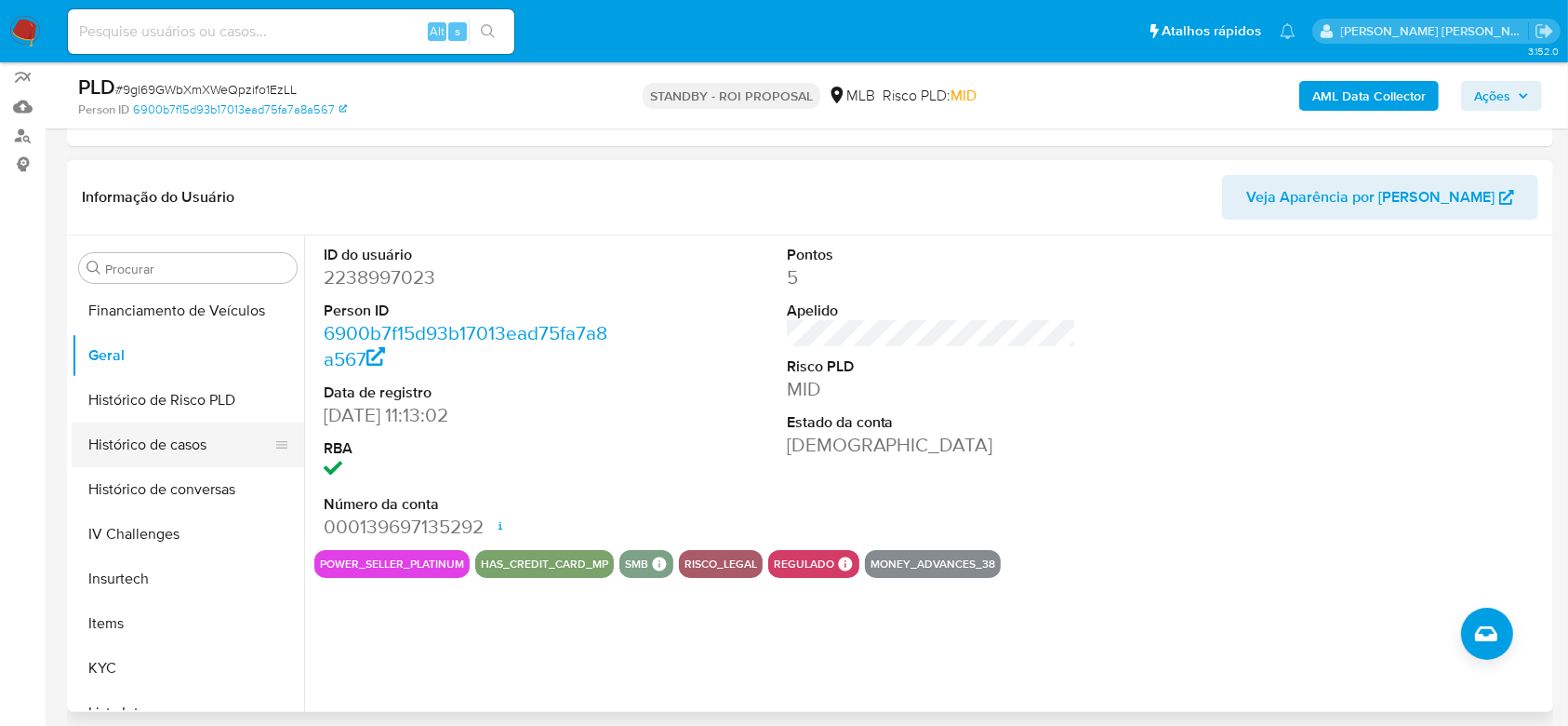
click at [156, 437] on button "Histórico de casos" at bounding box center [181, 444] width 218 height 45
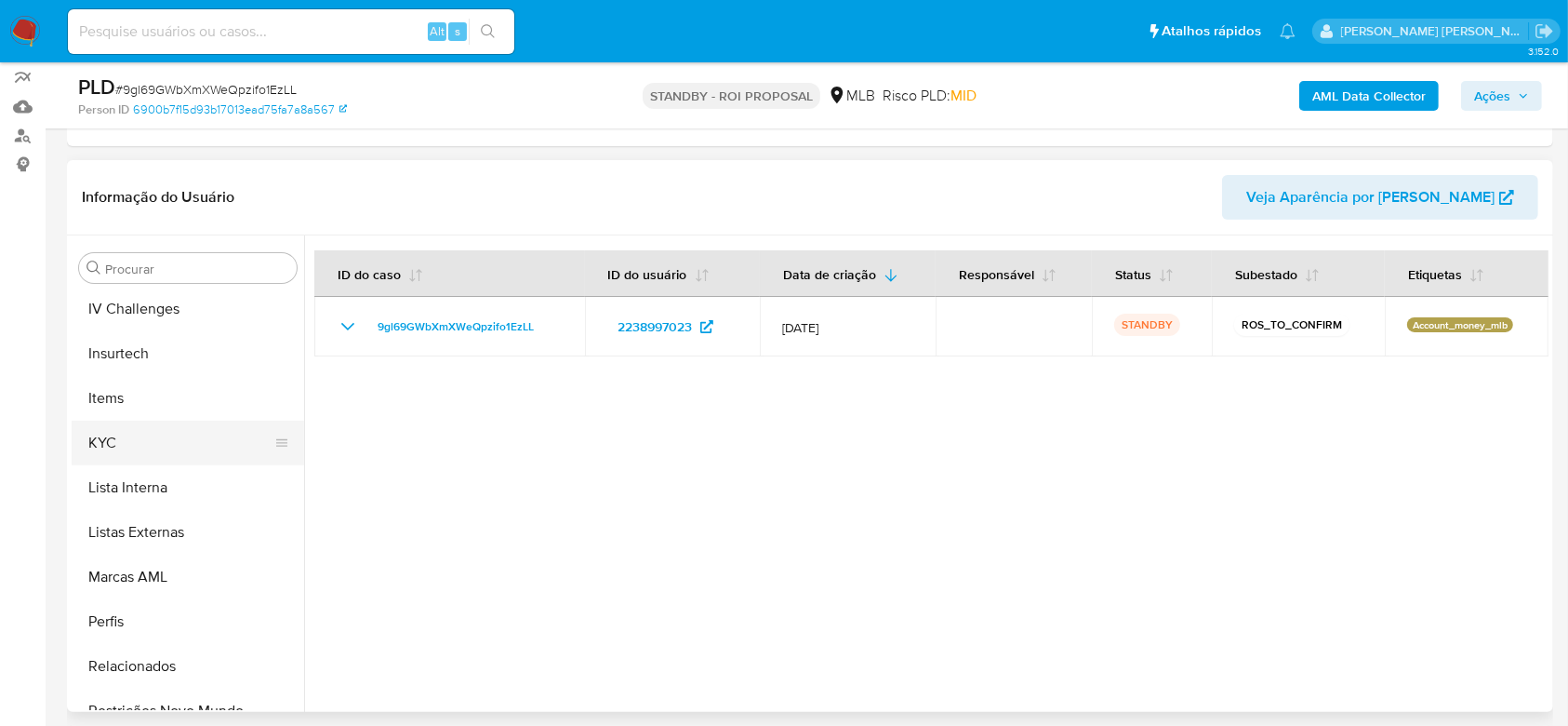
scroll to position [786, 0]
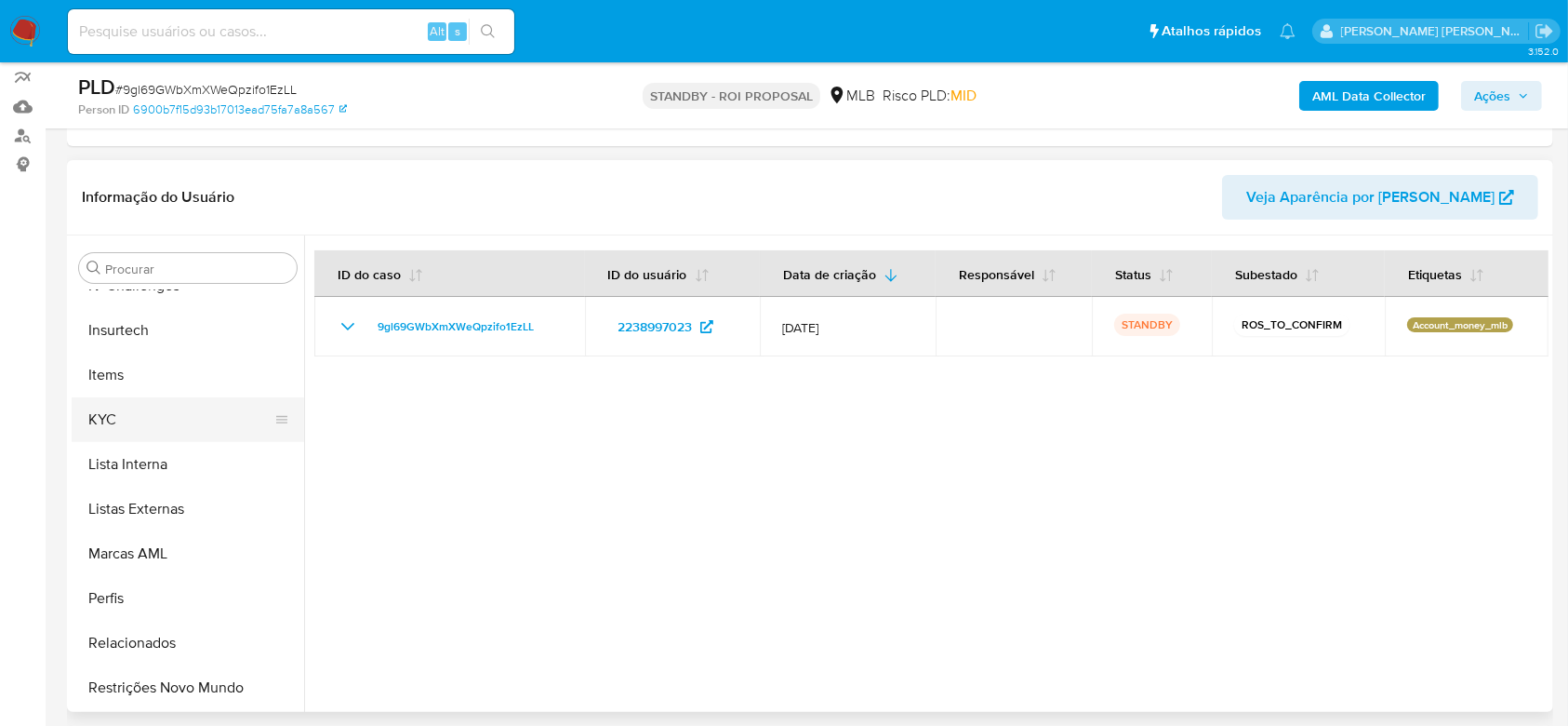
click at [117, 406] on button "KYC" at bounding box center [181, 419] width 218 height 45
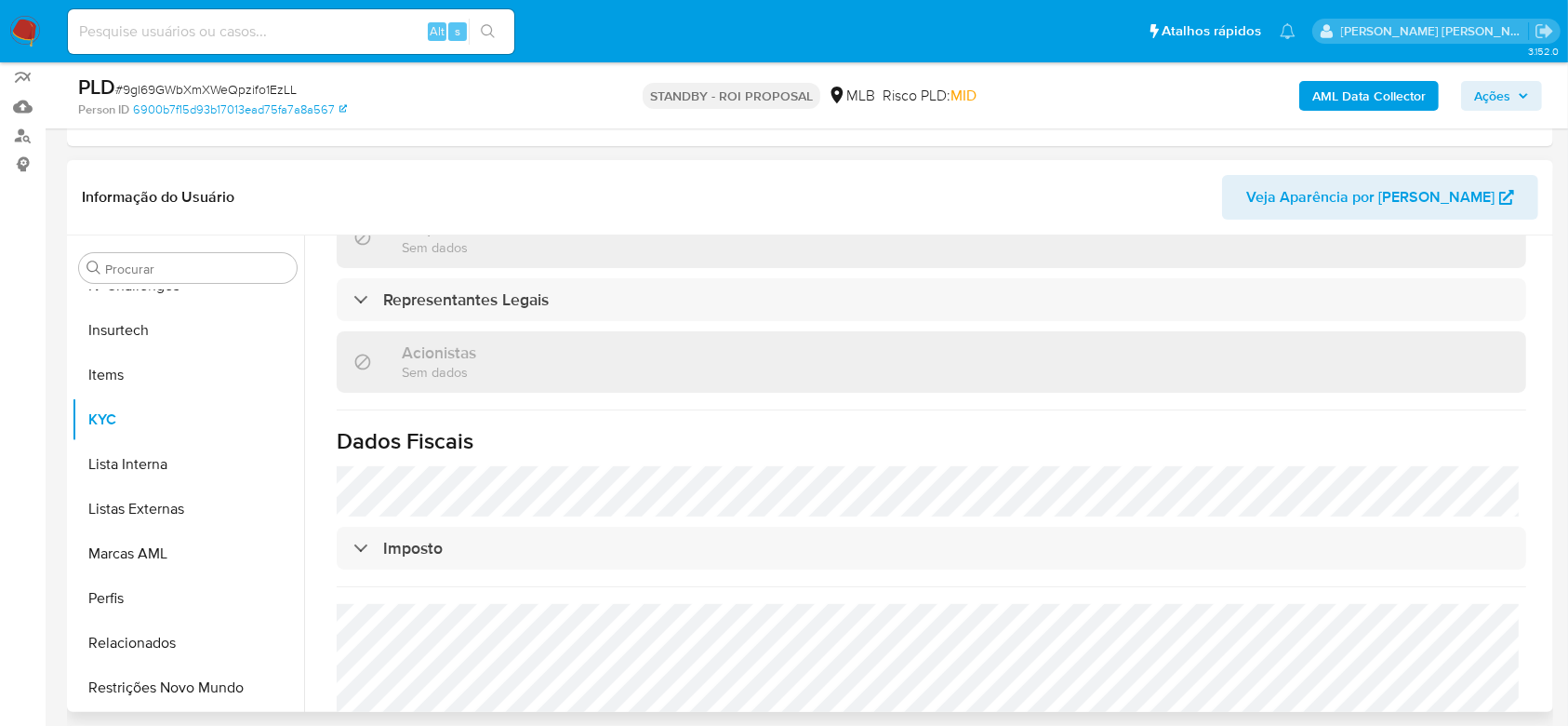
scroll to position [1115, 0]
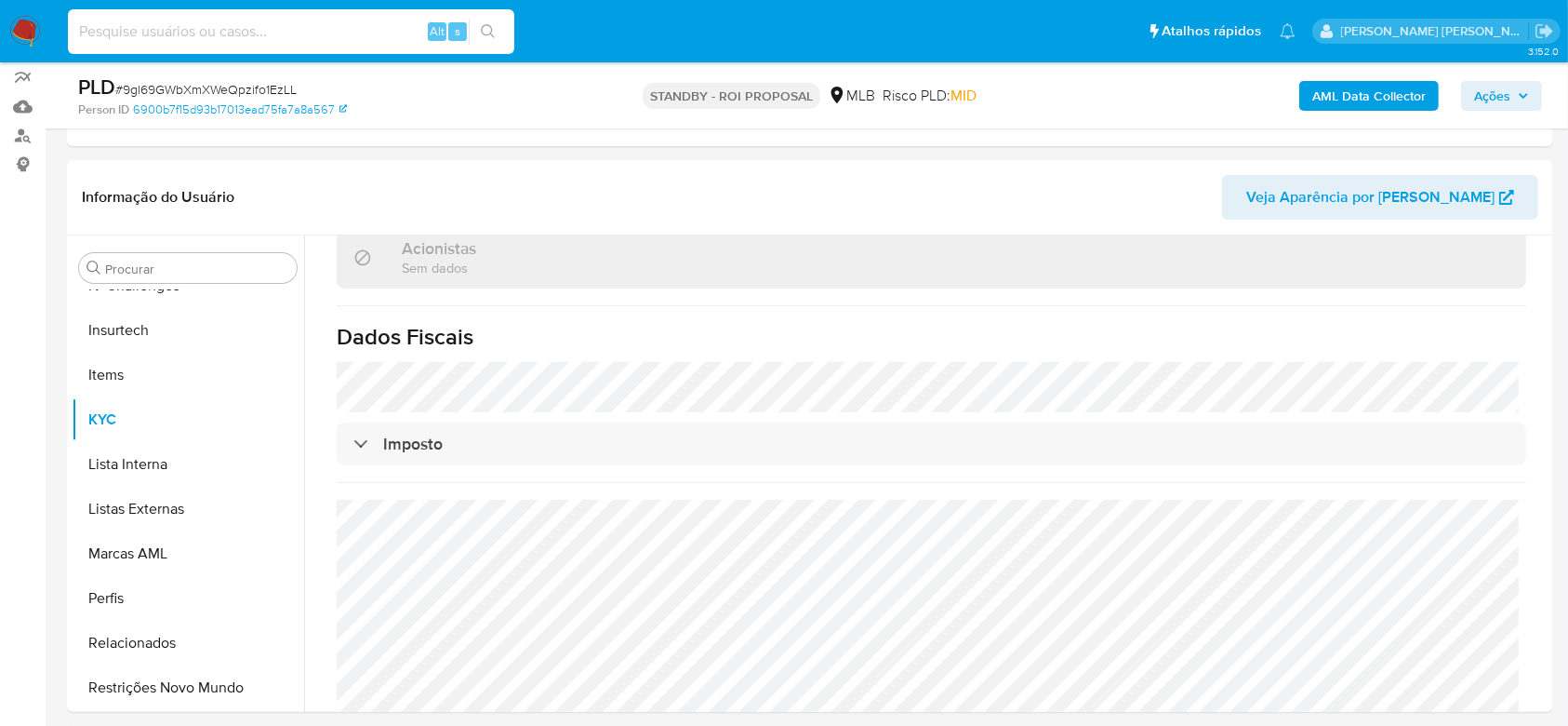
click at [319, 36] on input at bounding box center [291, 32] width 447 height 24
paste input "SJlOInNBSkd7dgX7sGtUjKby"
type input "SJlOInNBSkd7dgX7sGtUjKby"
click at [489, 31] on icon "search-icon" at bounding box center [488, 31] width 15 height 15
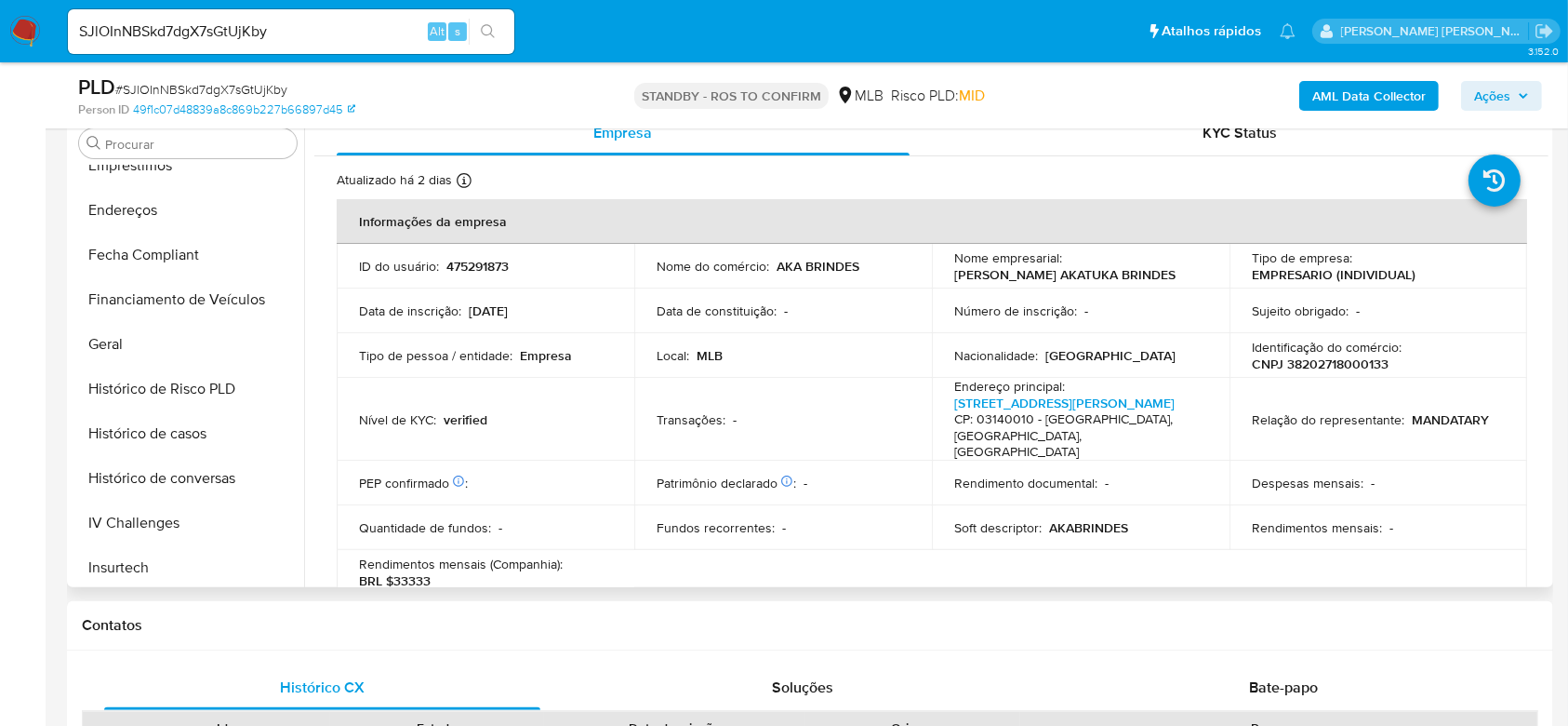
scroll to position [166, 0]
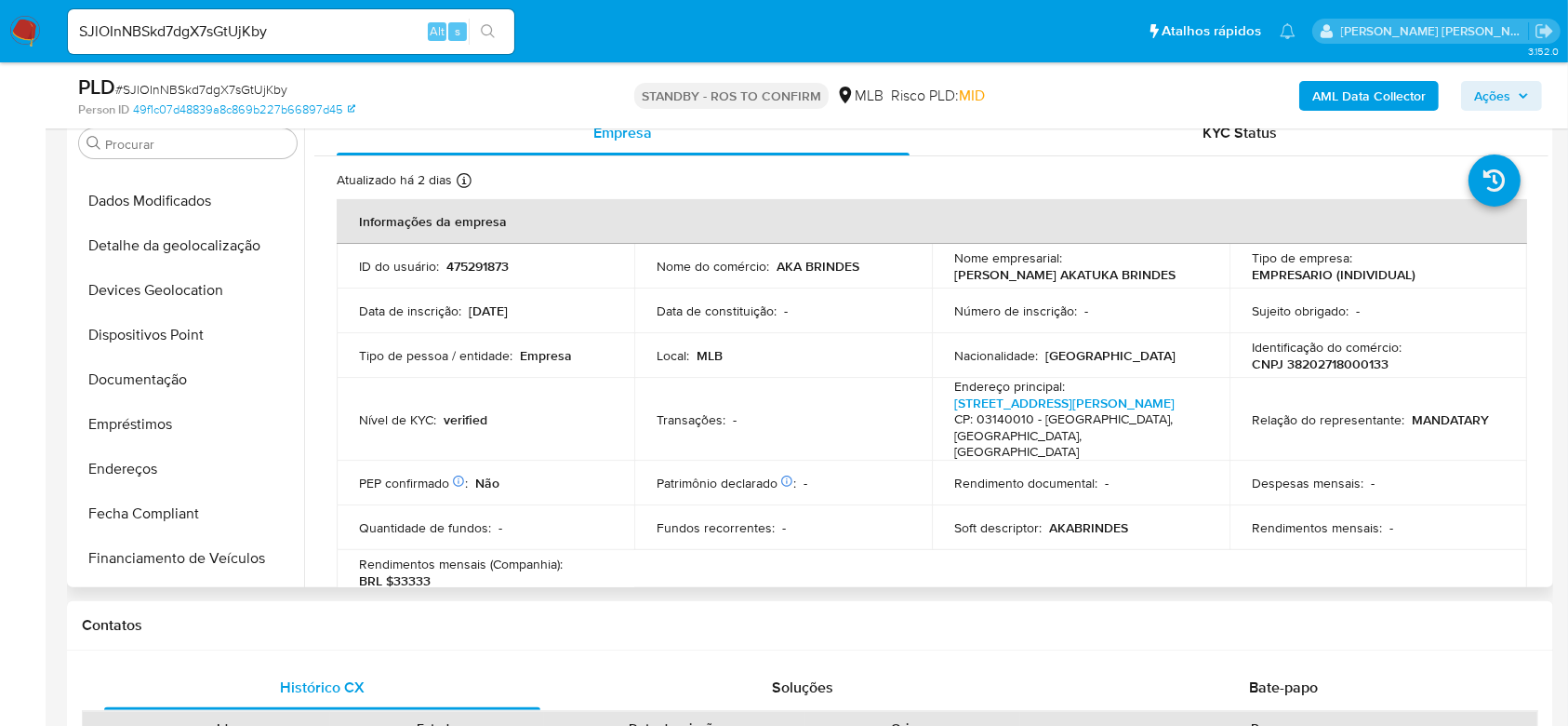
select select "10"
click at [181, 368] on button "Documentação" at bounding box center [181, 379] width 218 height 45
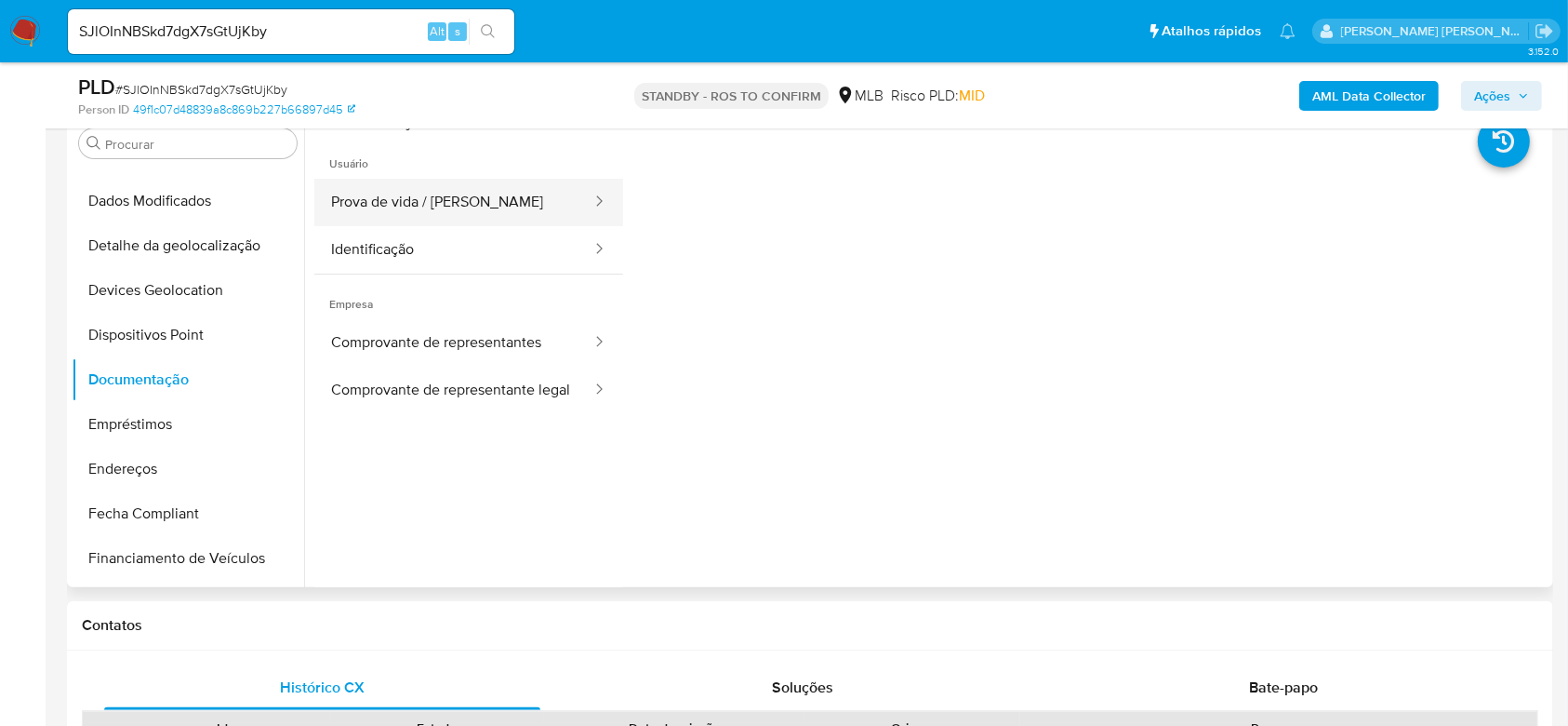
click at [466, 194] on button "Prova de vida / Selfie" at bounding box center [454, 202] width 279 height 47
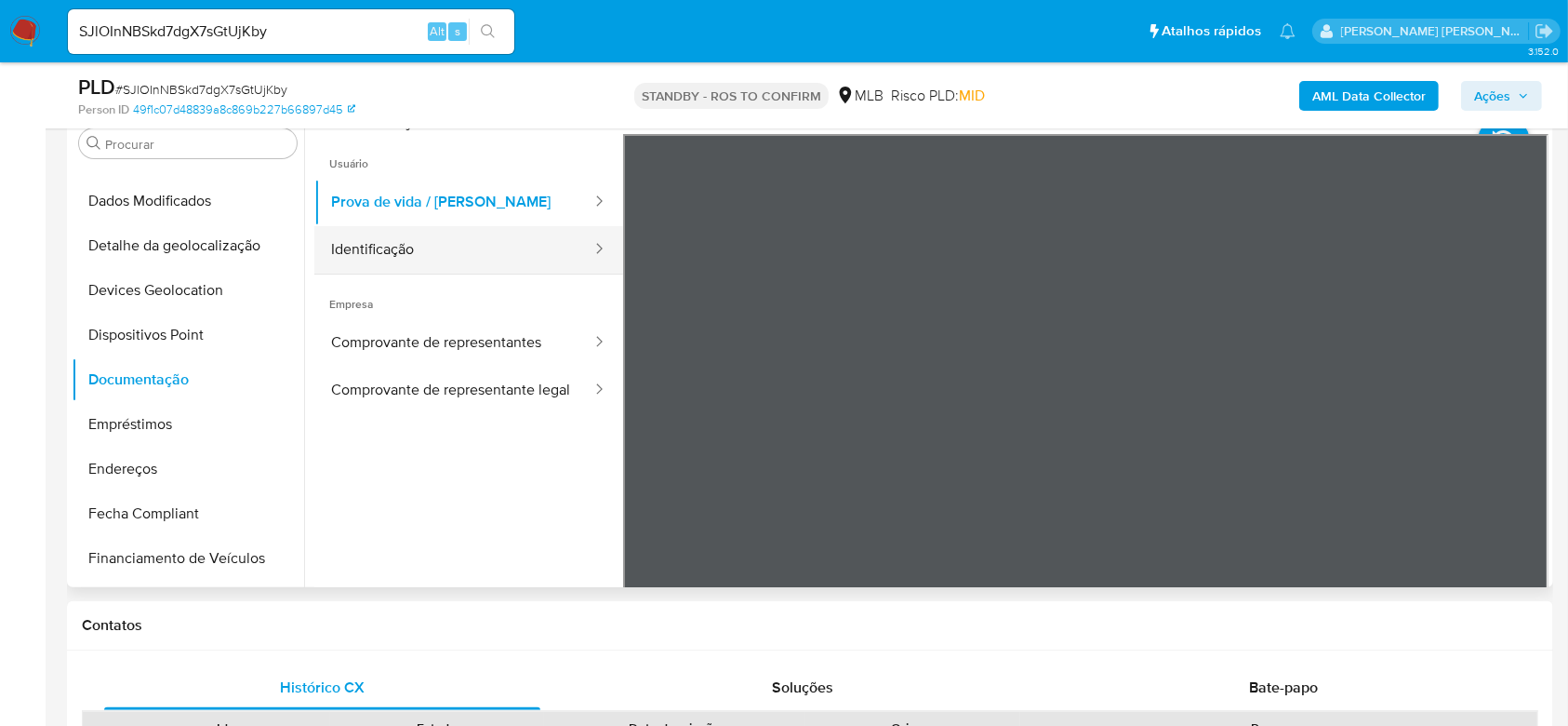
click at [378, 233] on button "Identificação" at bounding box center [454, 249] width 279 height 47
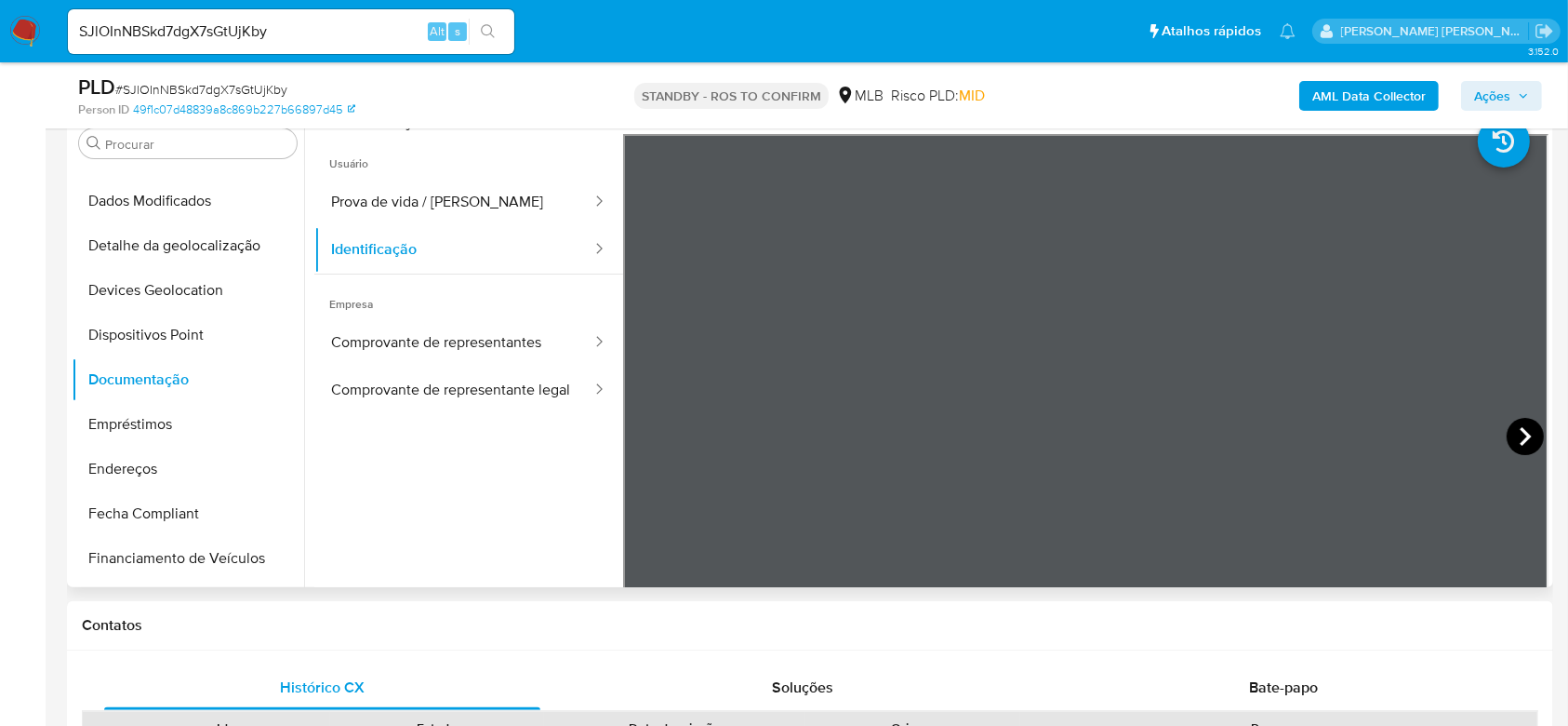
click at [1519, 433] on icon at bounding box center [1524, 436] width 11 height 19
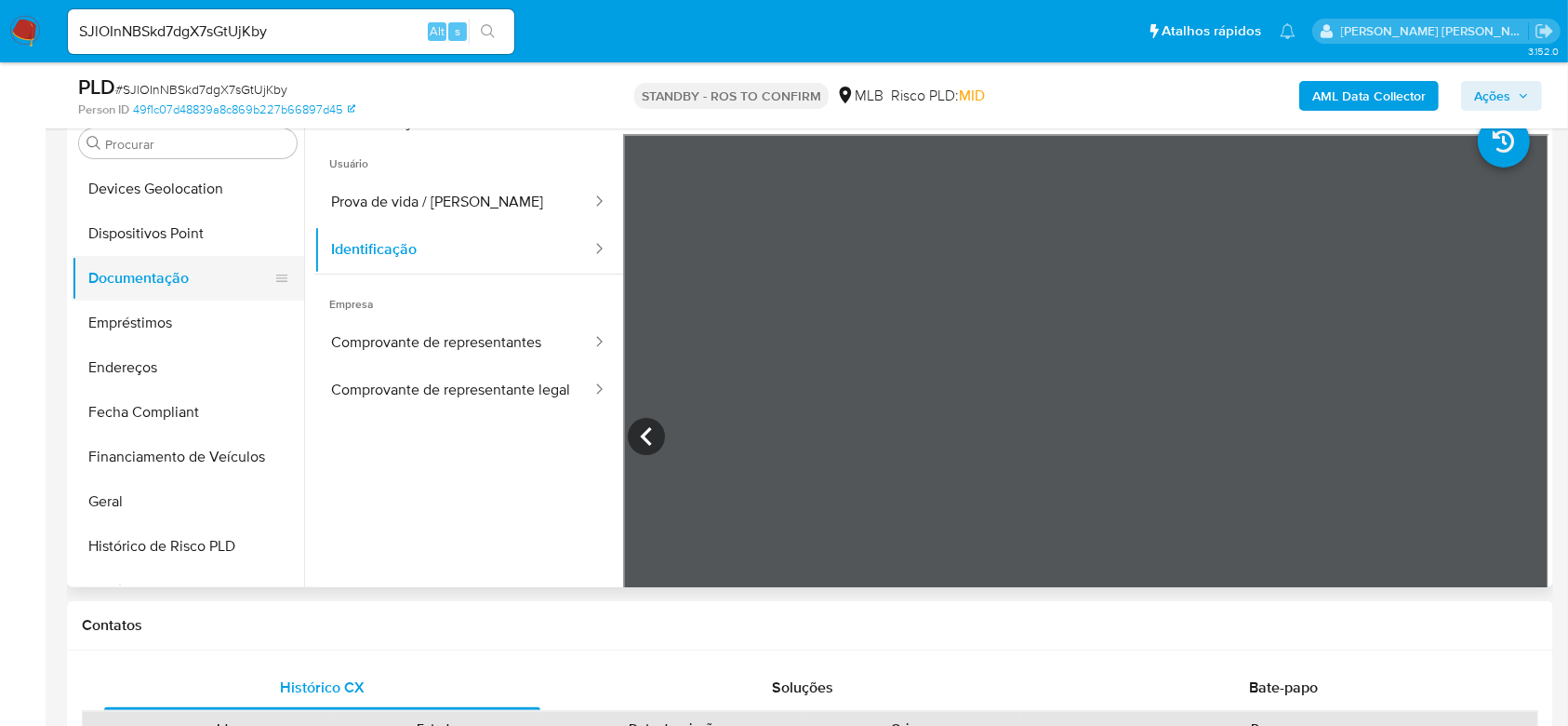
scroll to position [290, 0]
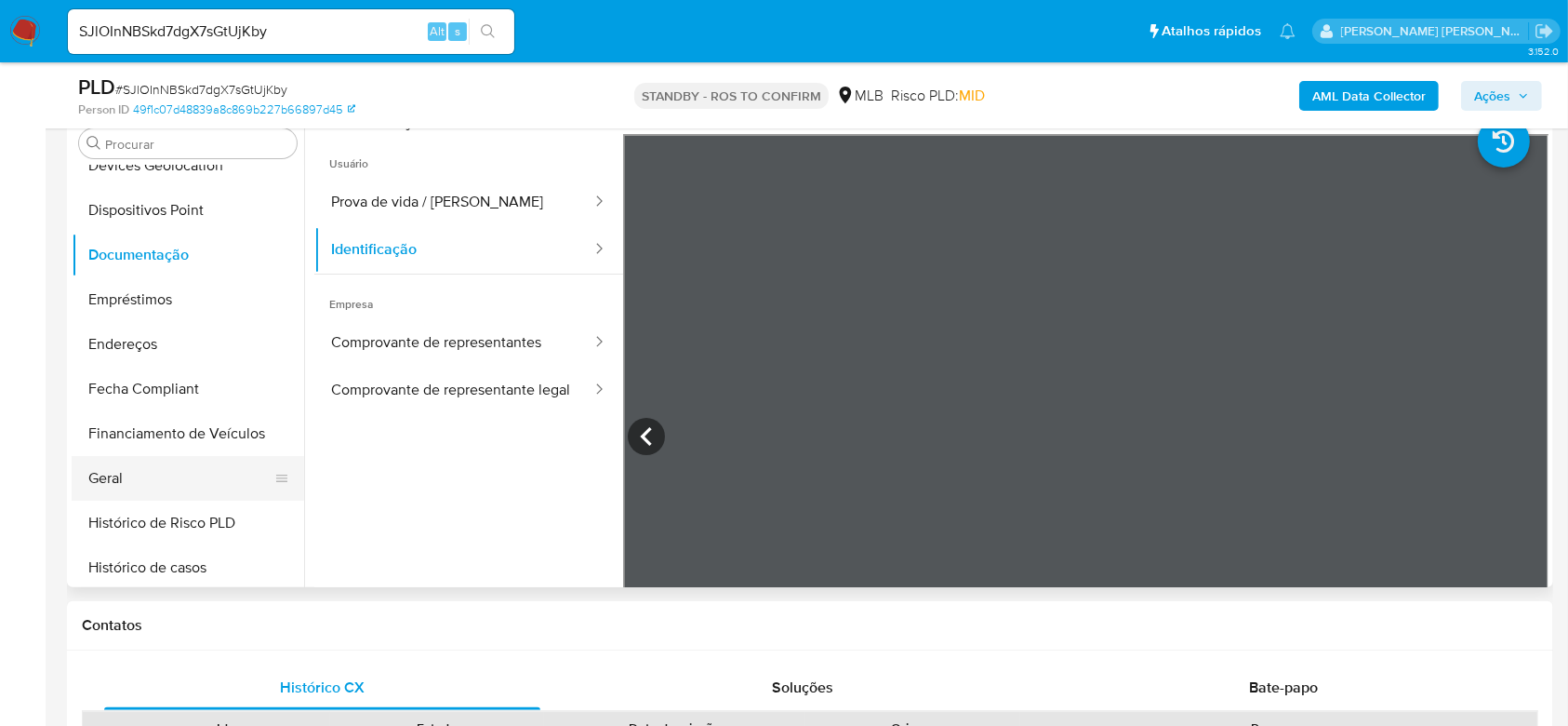
click at [145, 482] on button "Geral" at bounding box center [181, 478] width 218 height 45
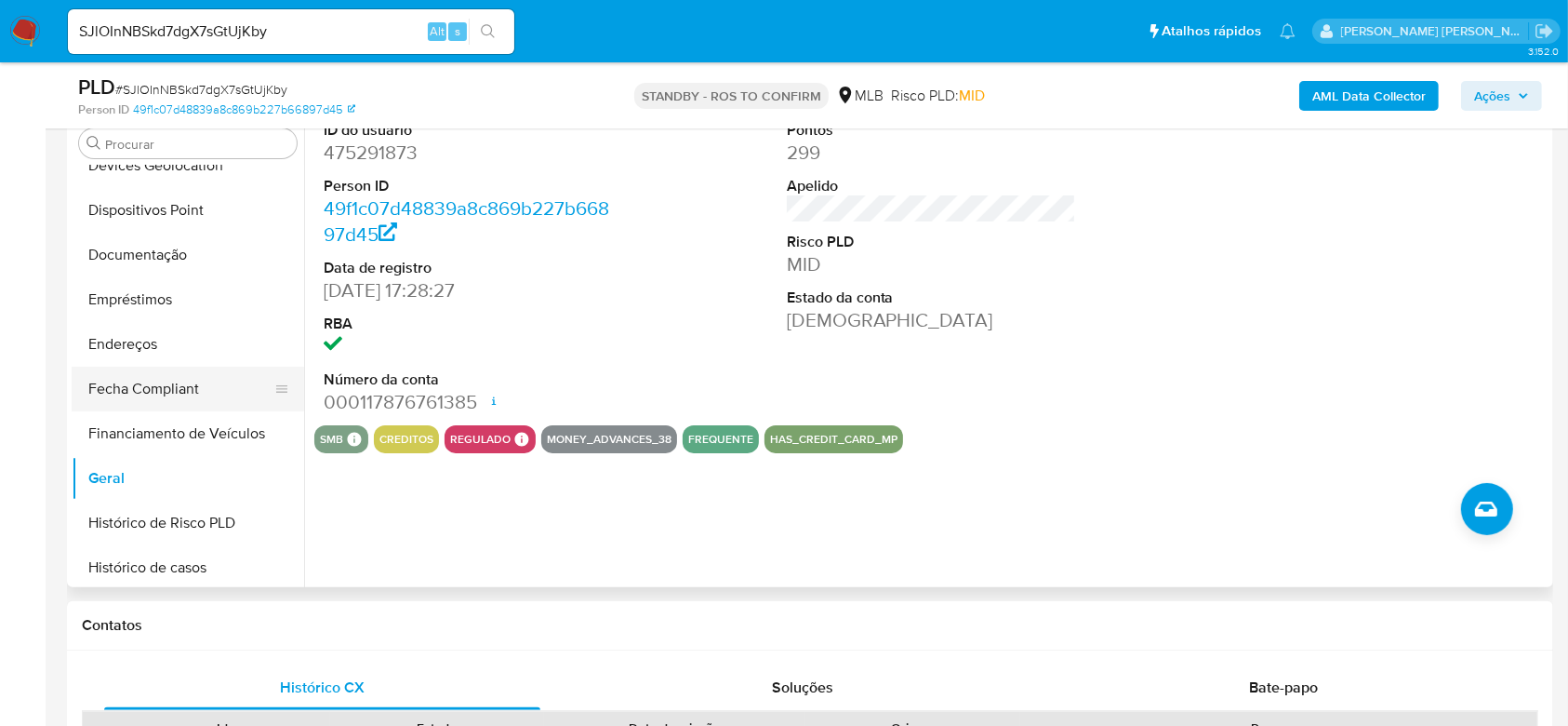
scroll to position [414, 0]
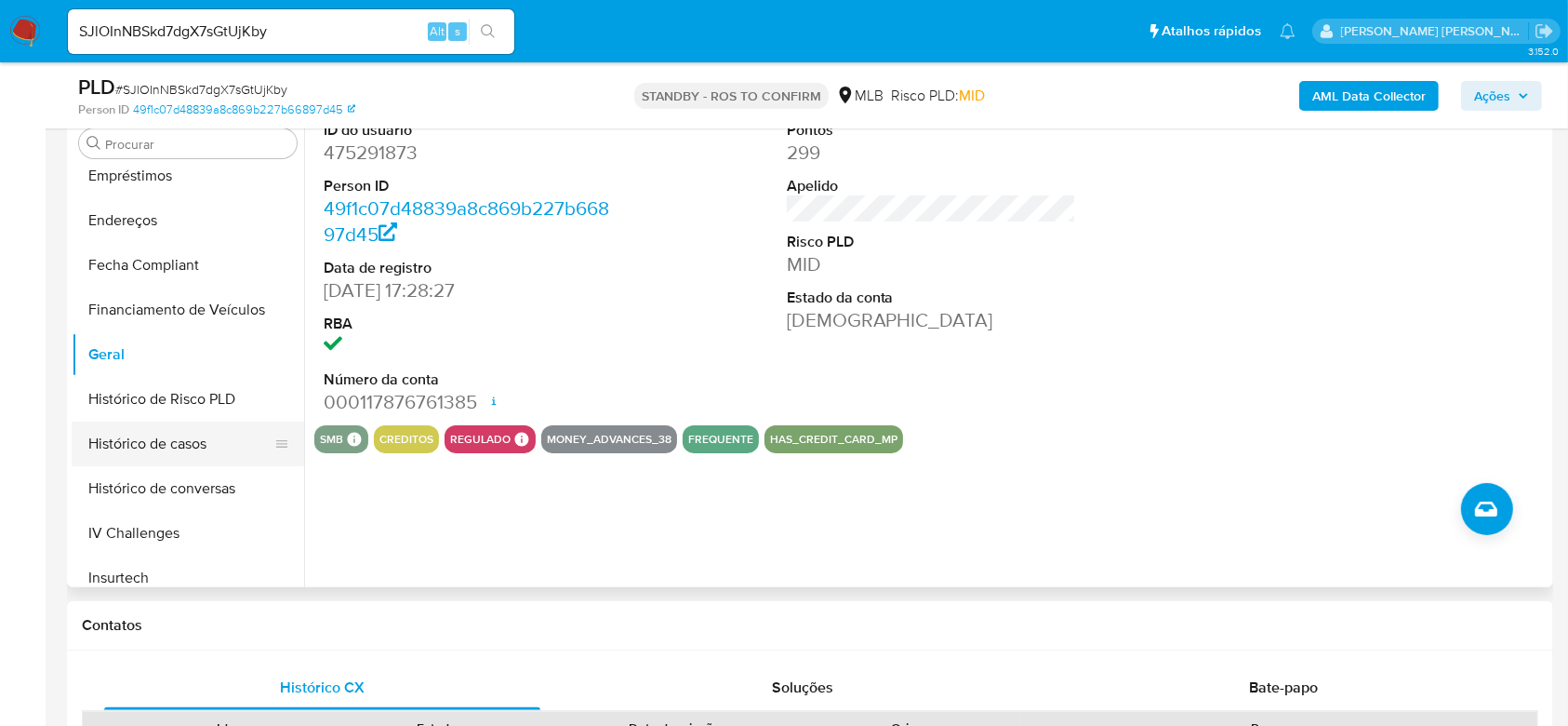
click at [139, 431] on button "Histórico de casos" at bounding box center [181, 444] width 218 height 45
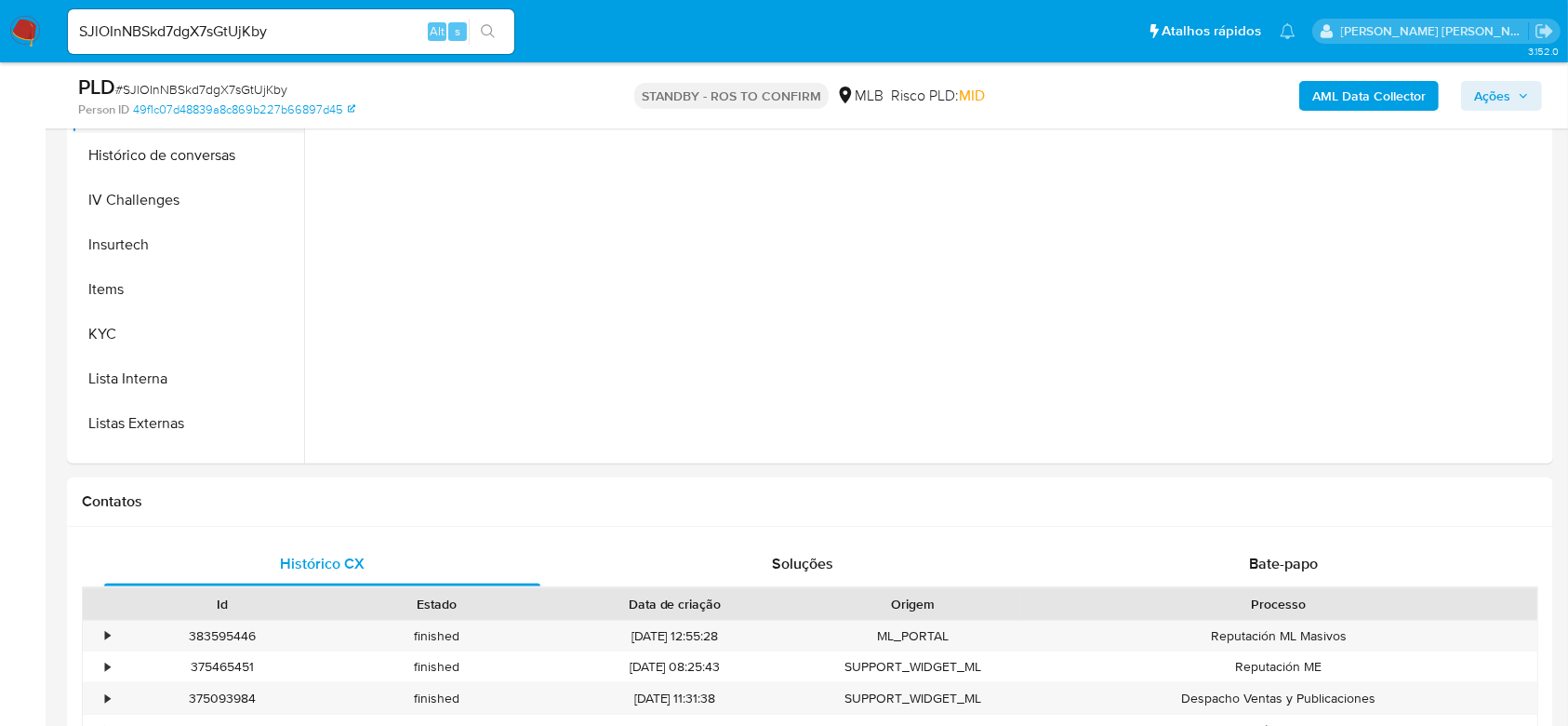
scroll to position [663, 0]
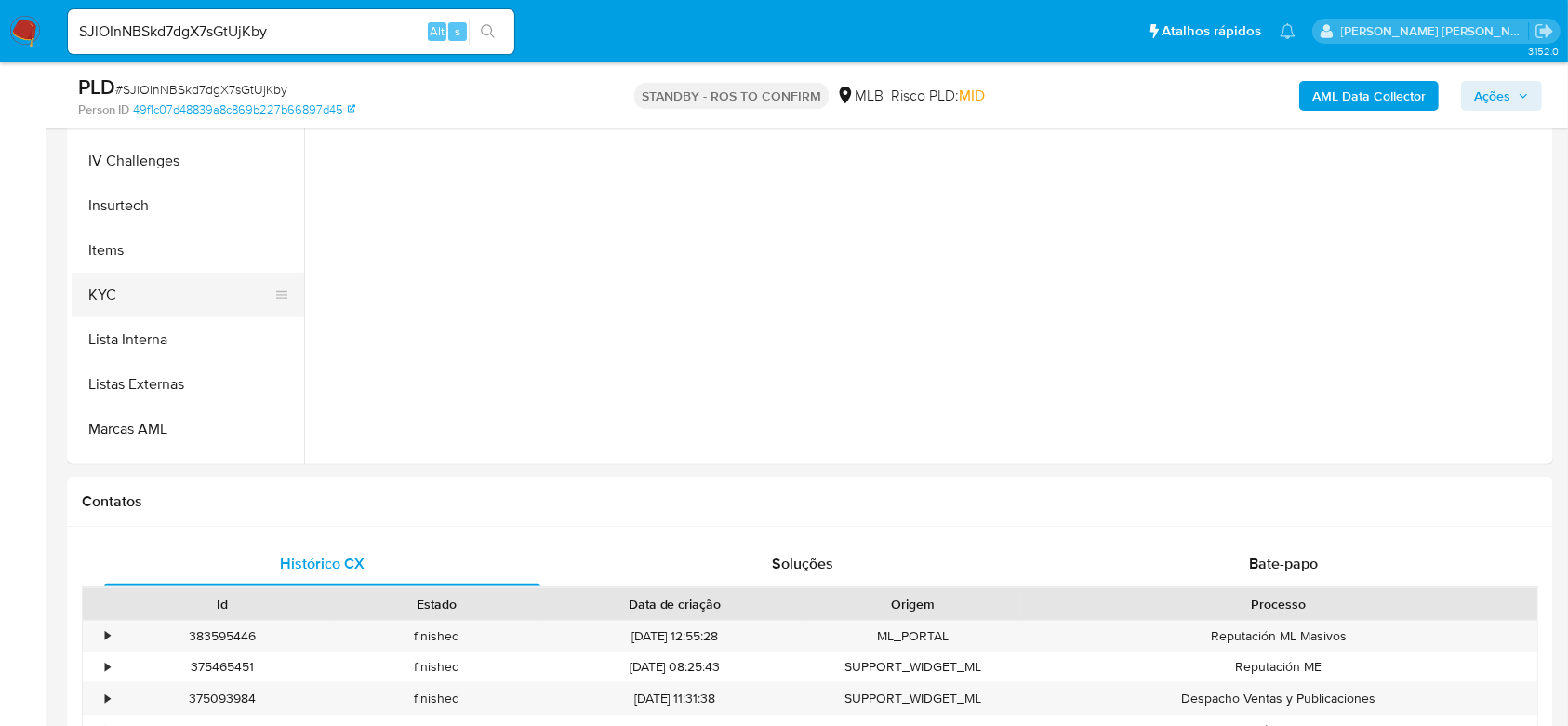
click at [129, 284] on button "KYC" at bounding box center [181, 295] width 218 height 45
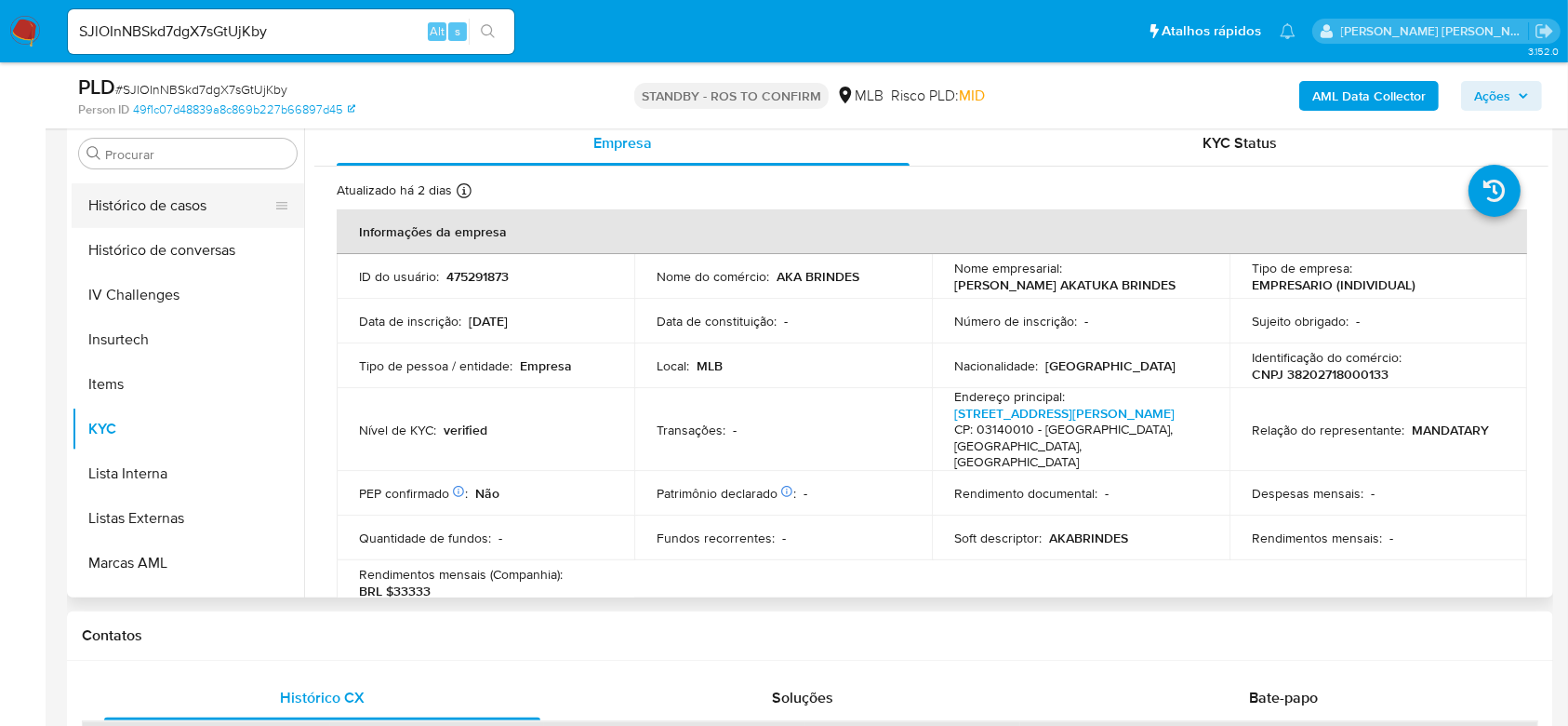
click at [164, 183] on button "Histórico de casos" at bounding box center [181, 205] width 218 height 45
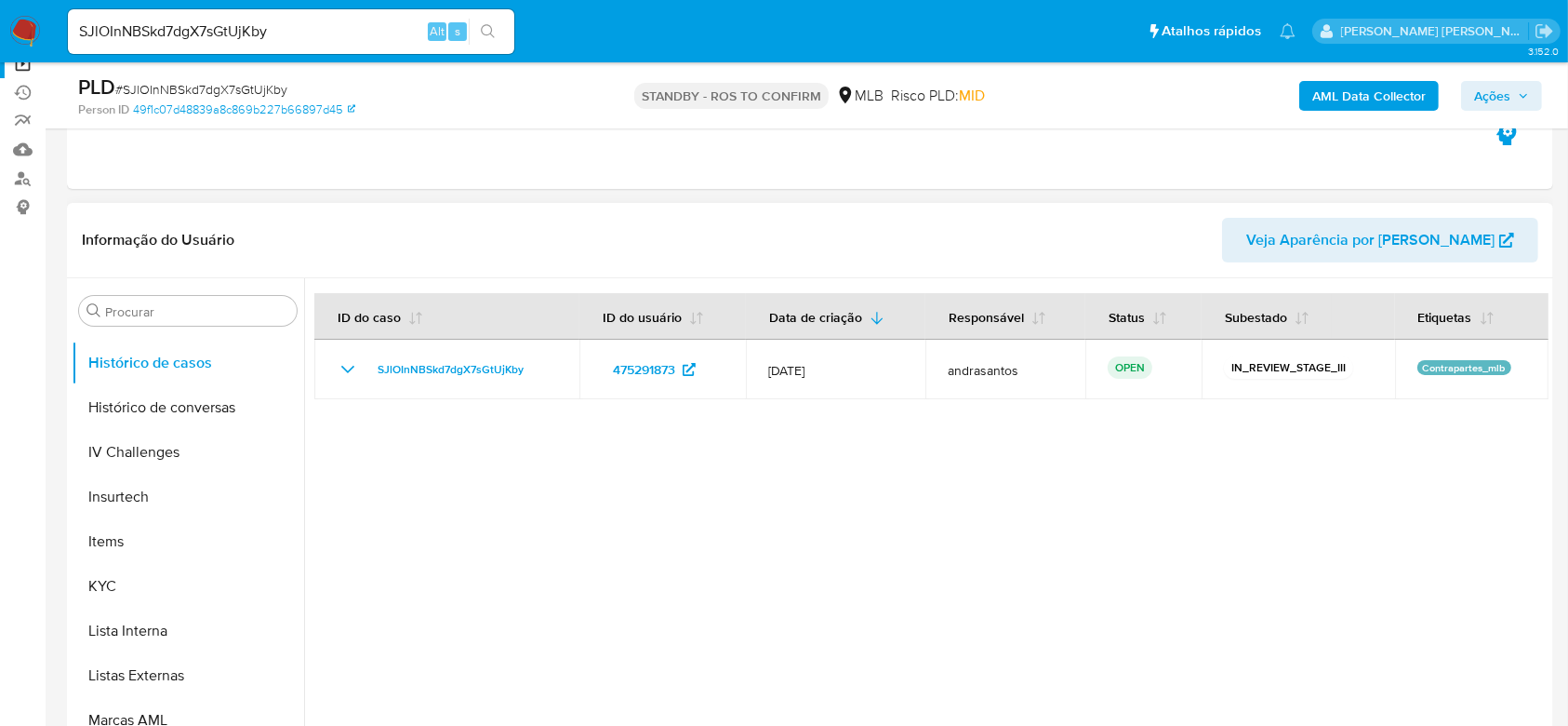
scroll to position [362, 0]
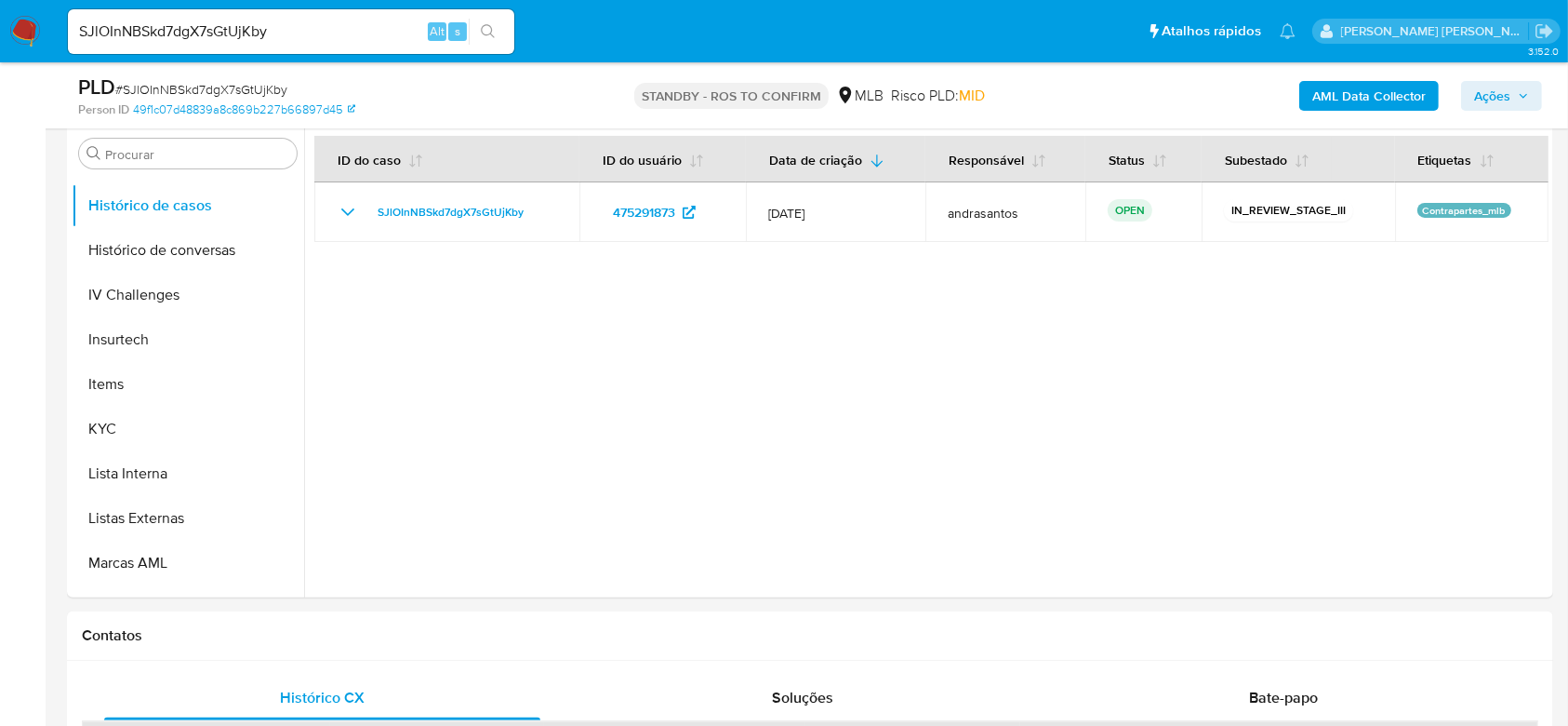
click at [238, 38] on input "SJlOInNBSkd7dgX7sGtUjKby" at bounding box center [291, 32] width 447 height 24
paste input "hoF1ciY0OJLUieny3xuKjafi"
type input "hoF1ciY0OJLUieny3xuKjafi"
click at [498, 28] on button "search-icon" at bounding box center [488, 32] width 38 height 26
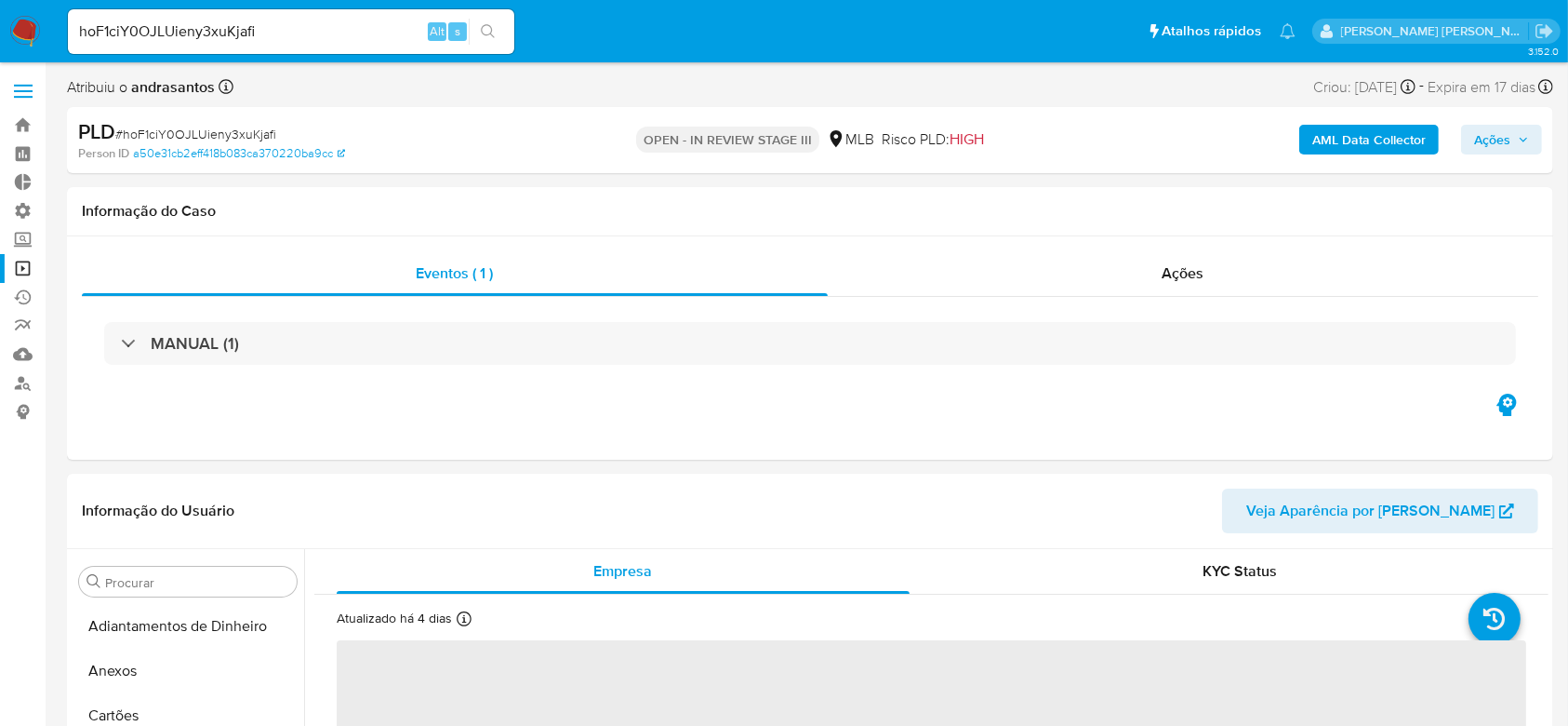
select select "10"
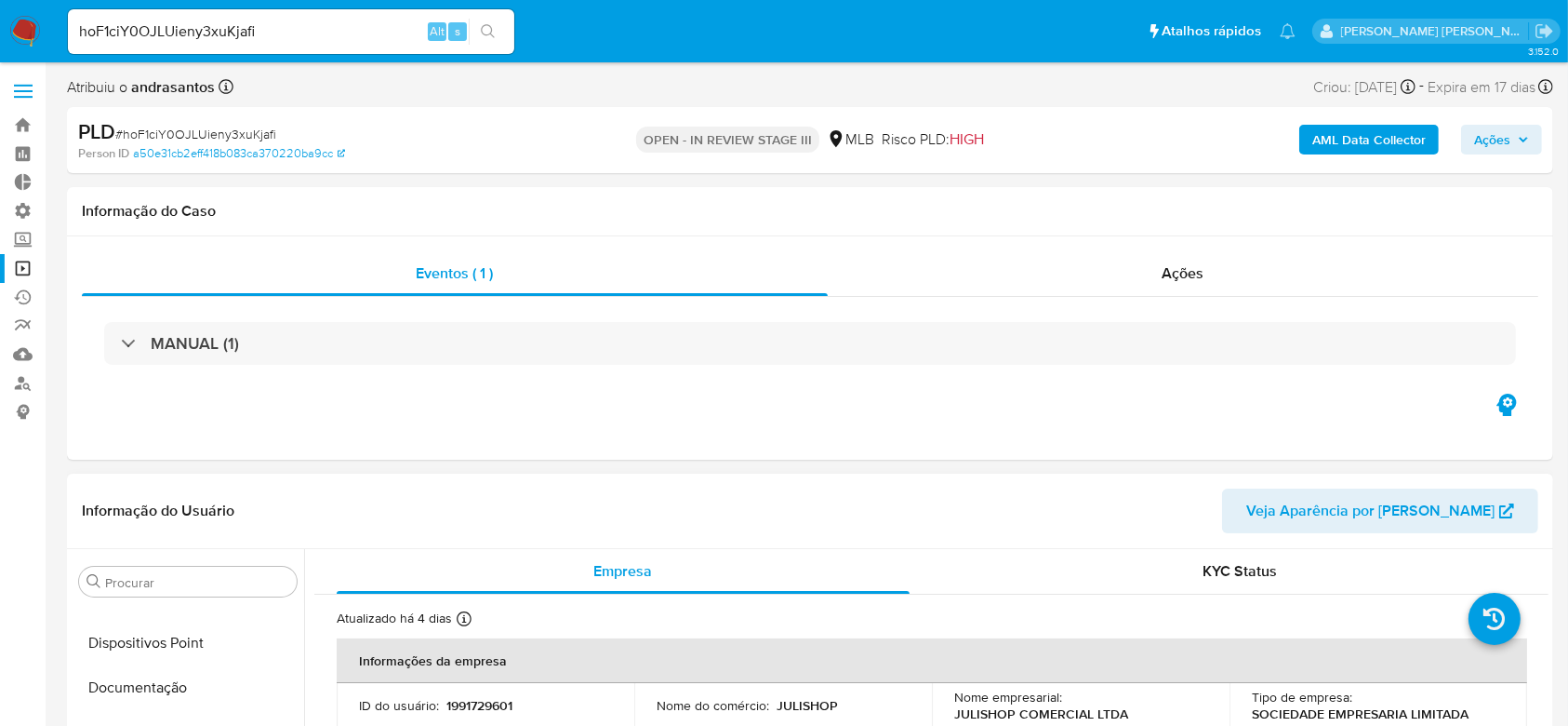
scroll to position [290, 0]
click at [178, 686] on button "Documentação" at bounding box center [181, 693] width 218 height 45
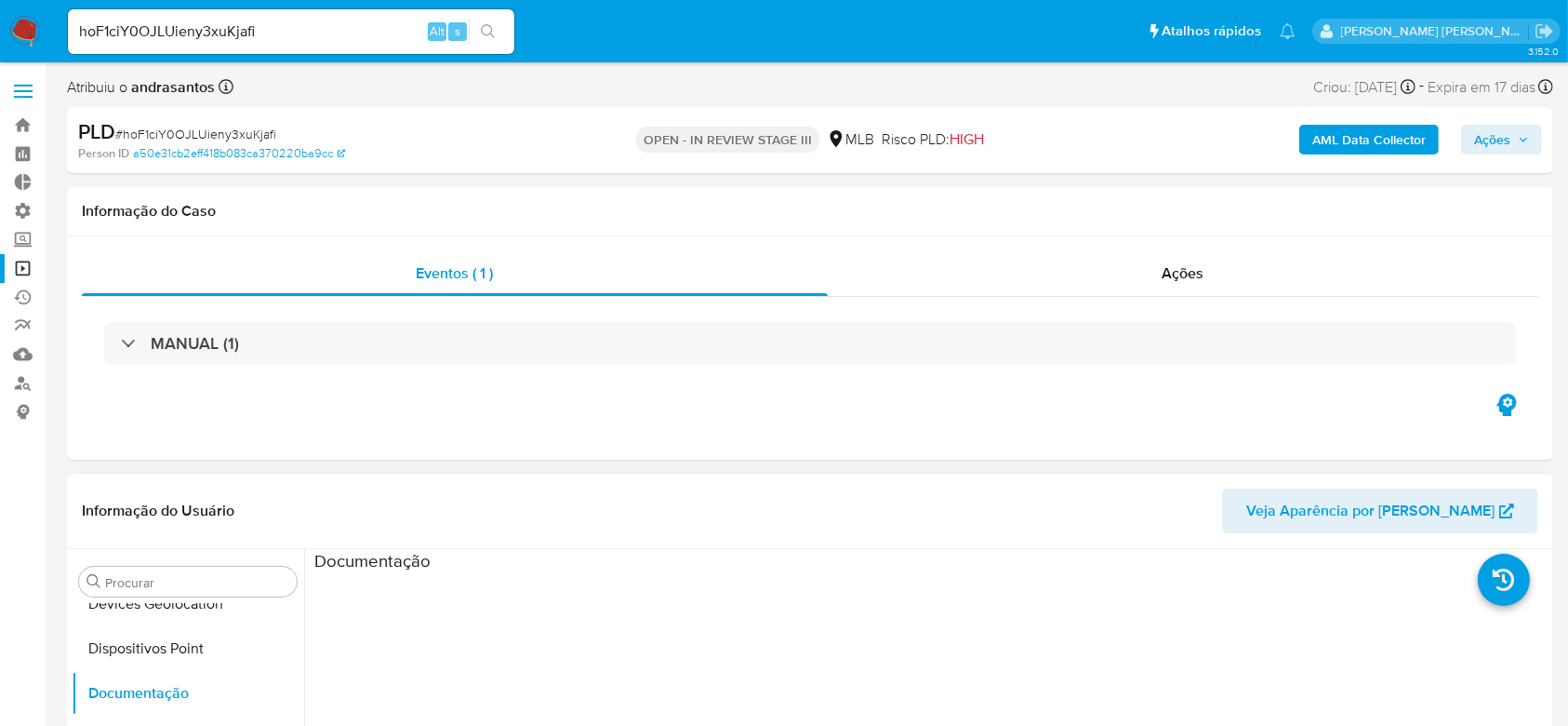
scroll to position [124, 0]
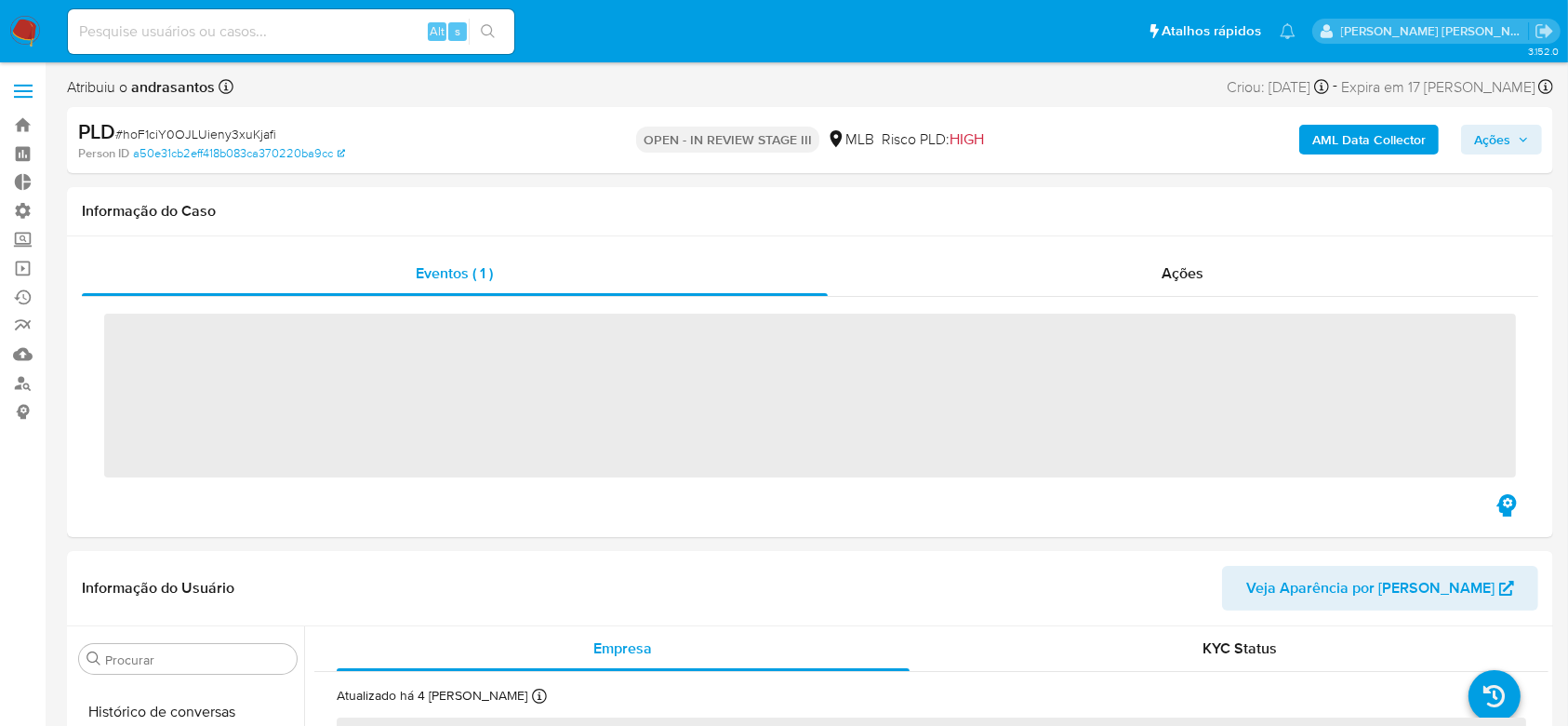
scroll to position [786, 0]
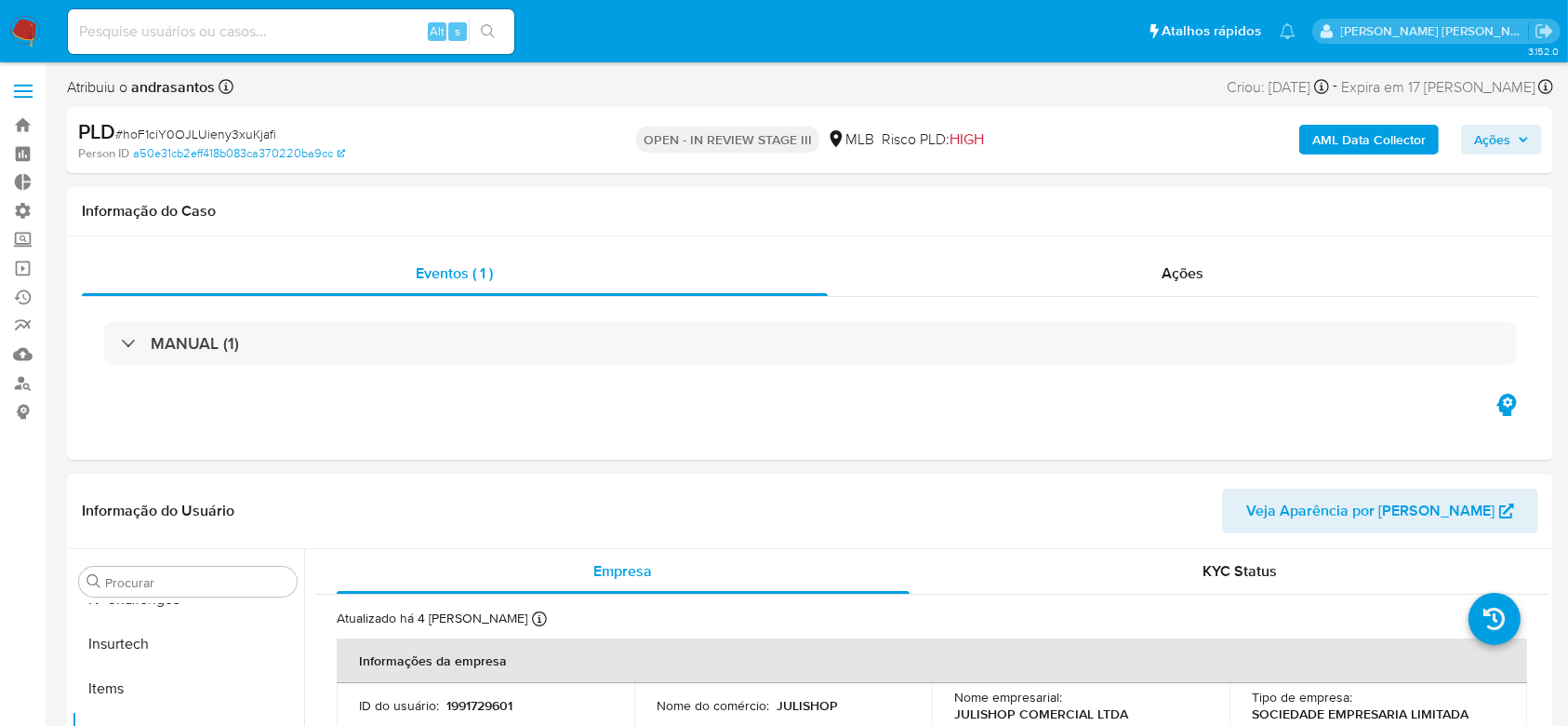
select select "10"
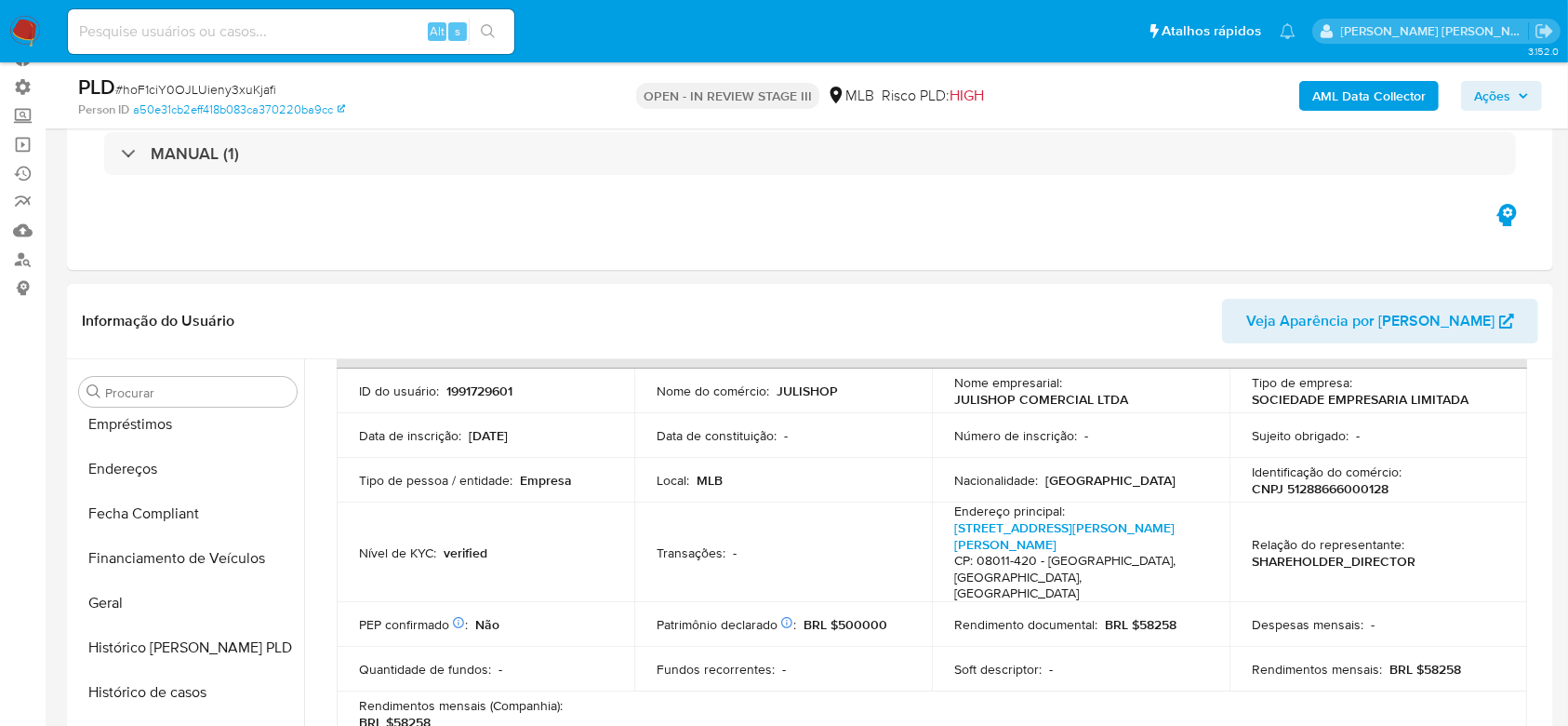
scroll to position [290, 0]
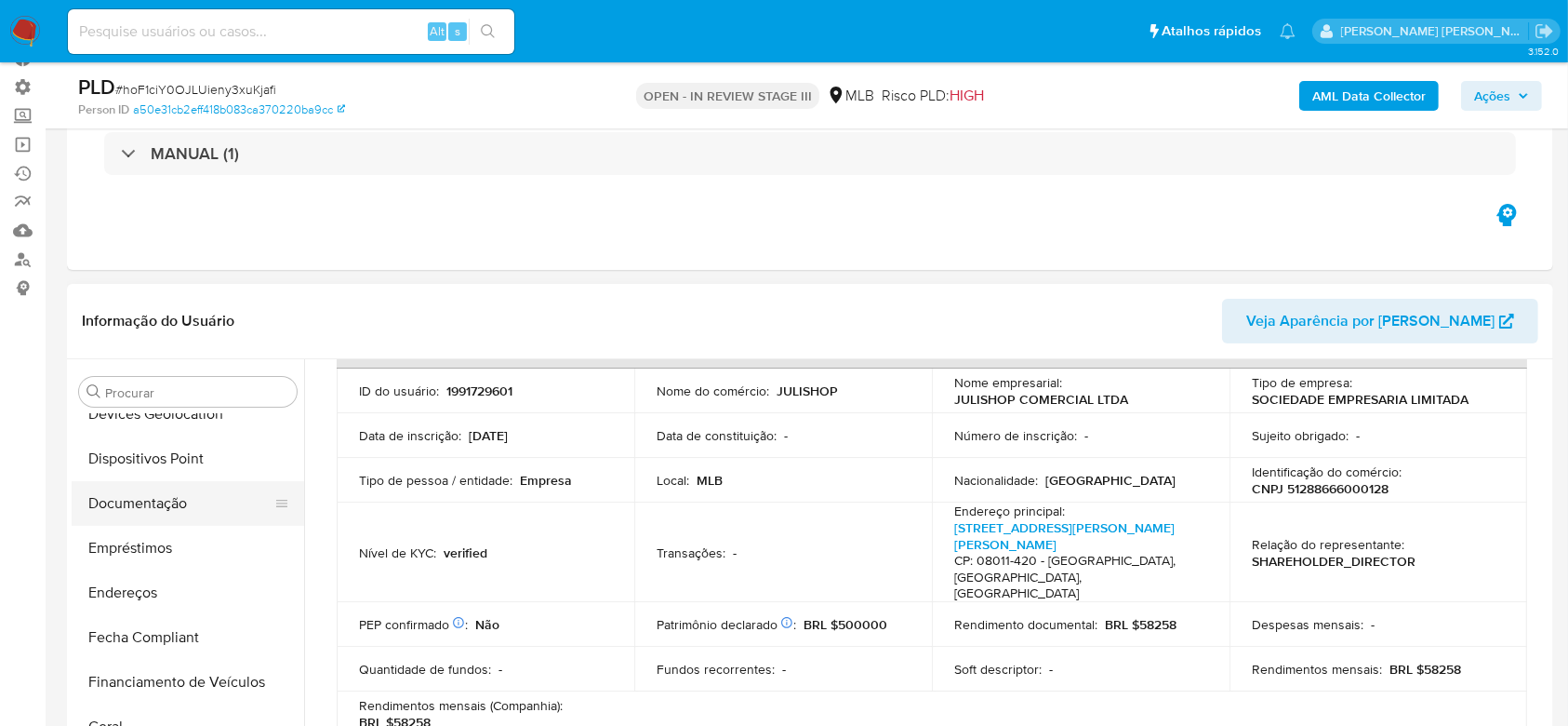
click at [162, 498] on button "Documentação" at bounding box center [181, 503] width 218 height 45
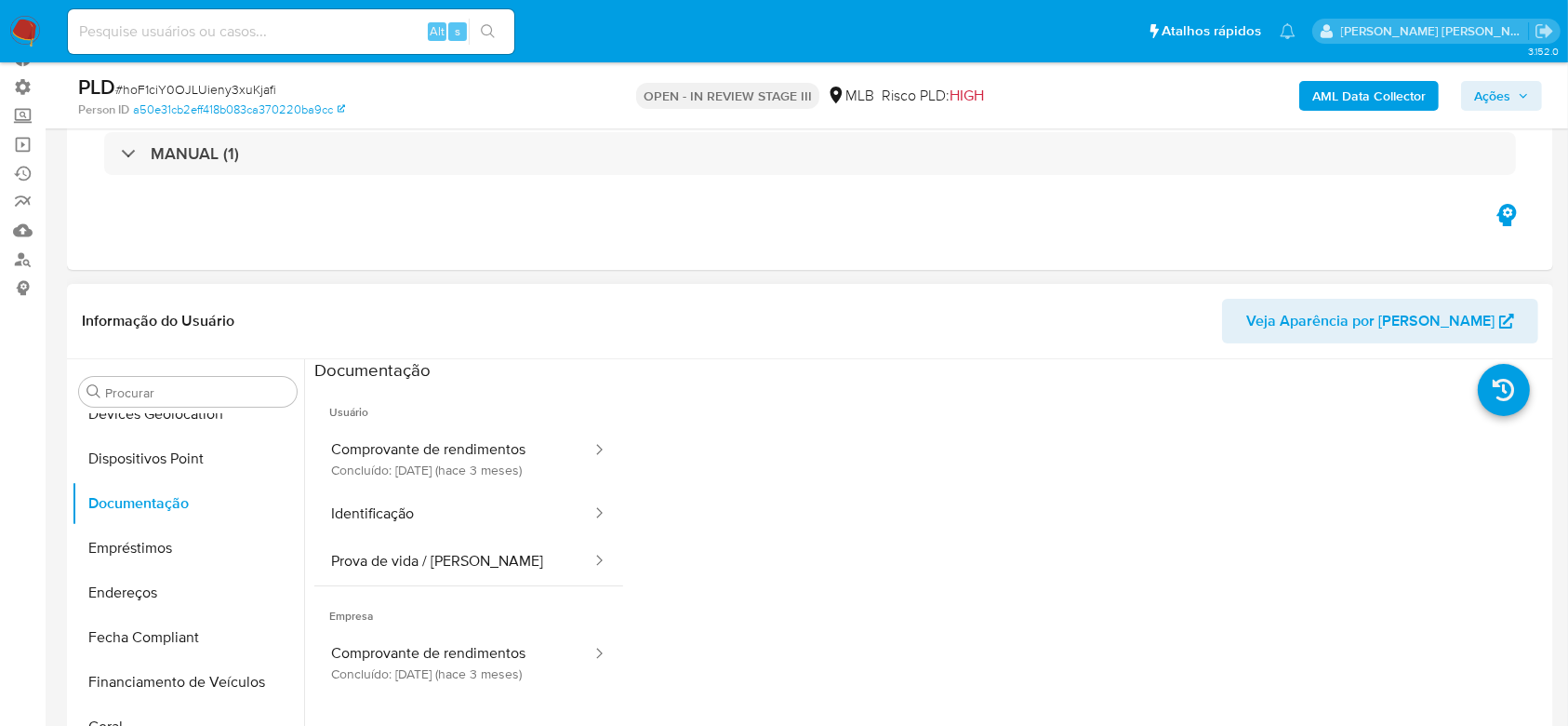
scroll to position [248, 0]
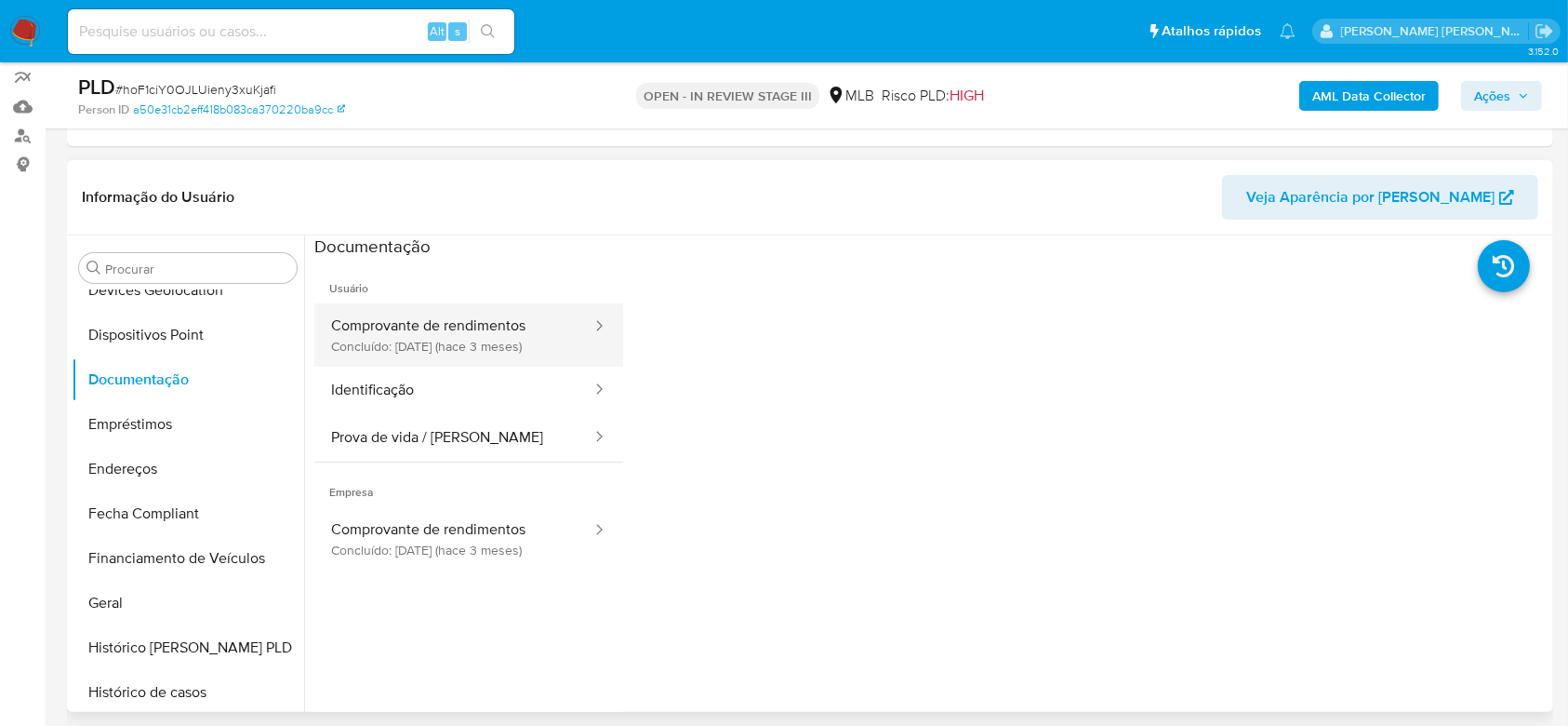
click at [490, 328] on button "Comprovante de rendimentos Concluído: 08/05/2025 (hace 3 meses)" at bounding box center [454, 334] width 279 height 63
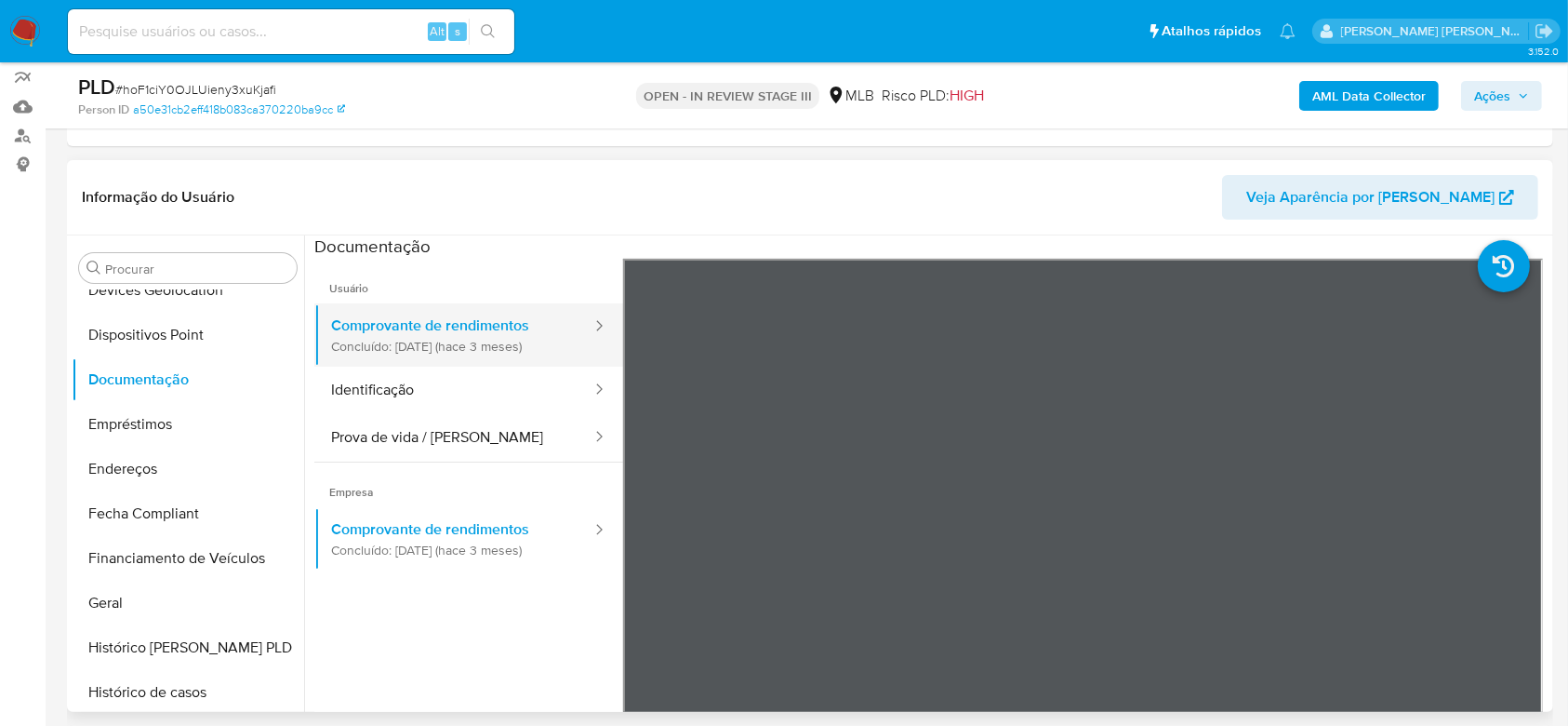
click at [421, 364] on button "Comprovante de rendimentos Concluído: 08/05/2025 (hace 3 meses)" at bounding box center [454, 334] width 279 height 63
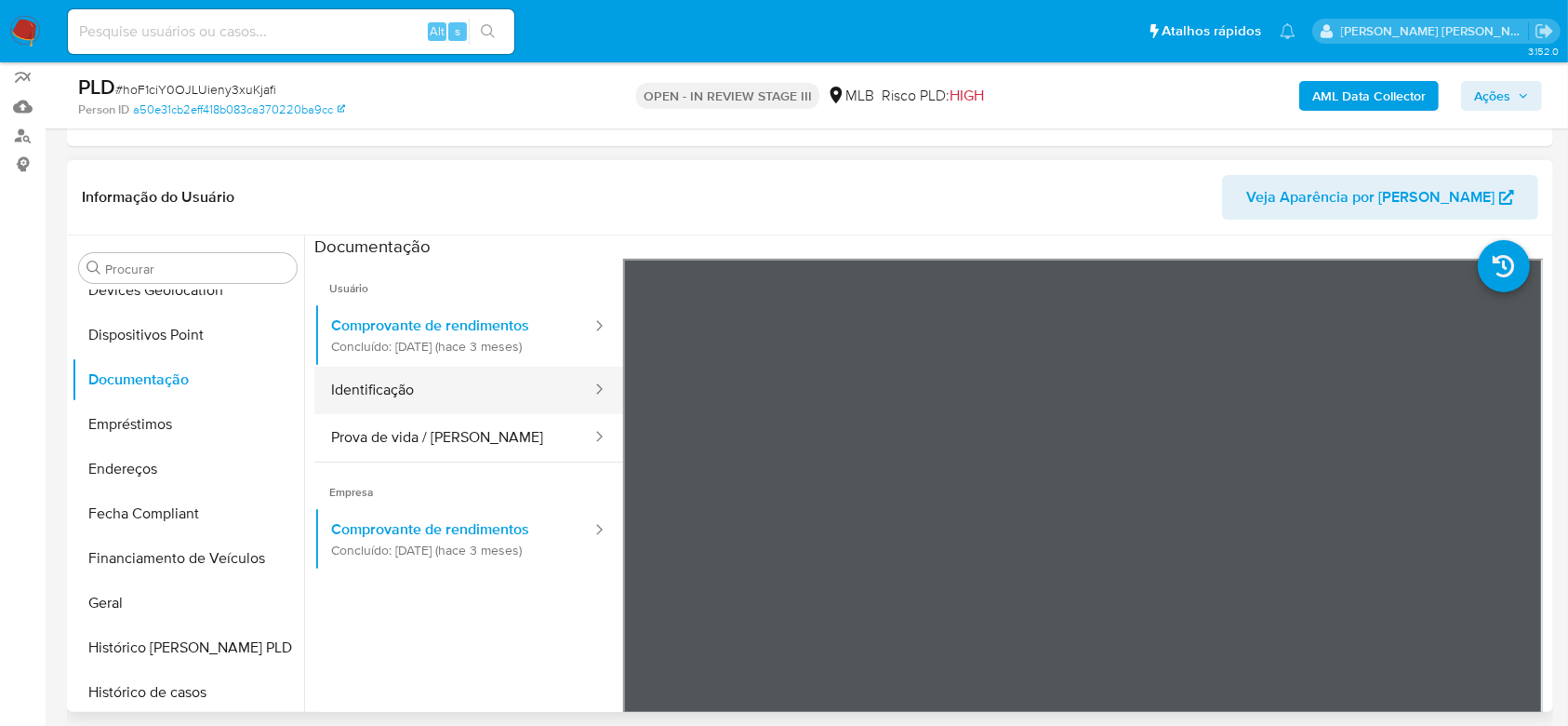
click at [408, 387] on button "Identificação" at bounding box center [454, 390] width 279 height 47
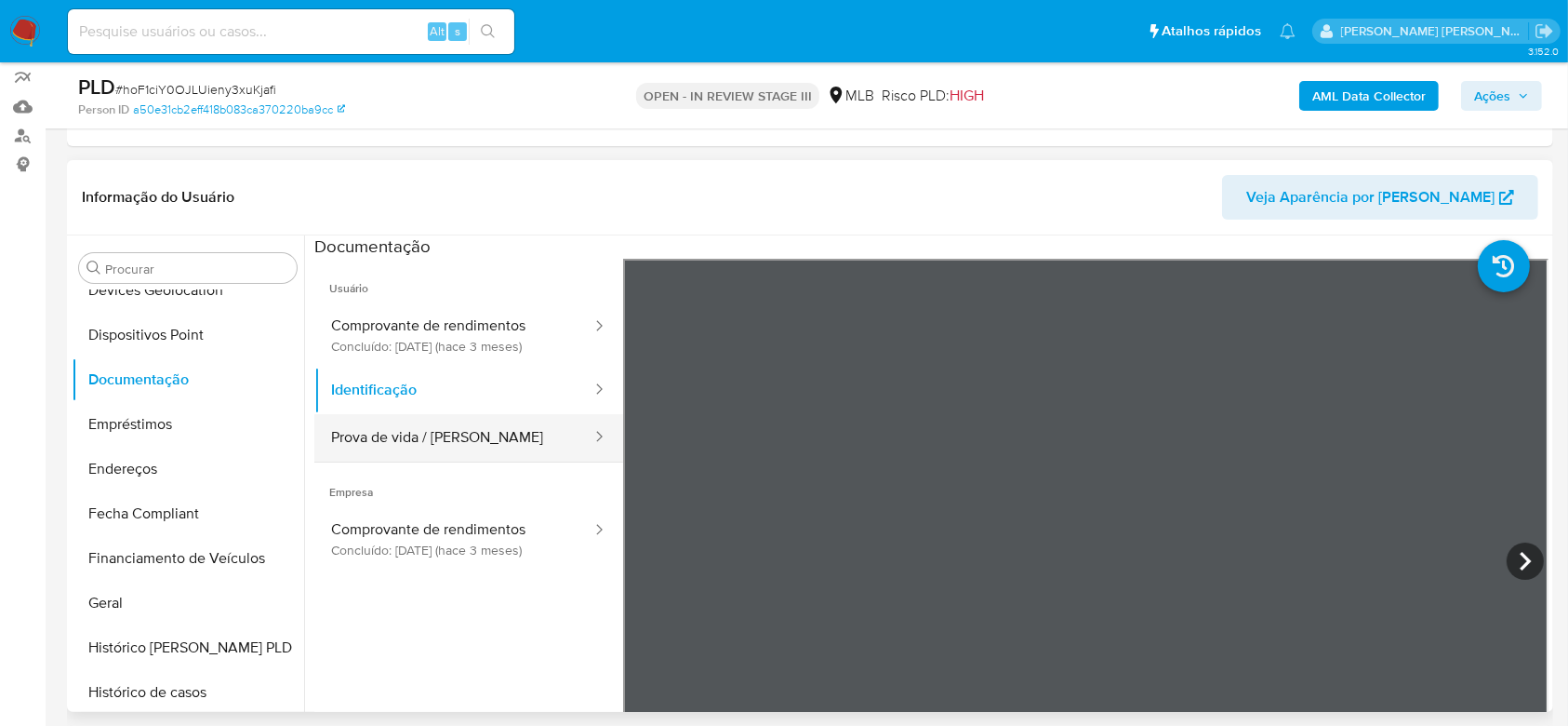
click at [455, 433] on button "Prova de vida / Selfie" at bounding box center [454, 437] width 279 height 47
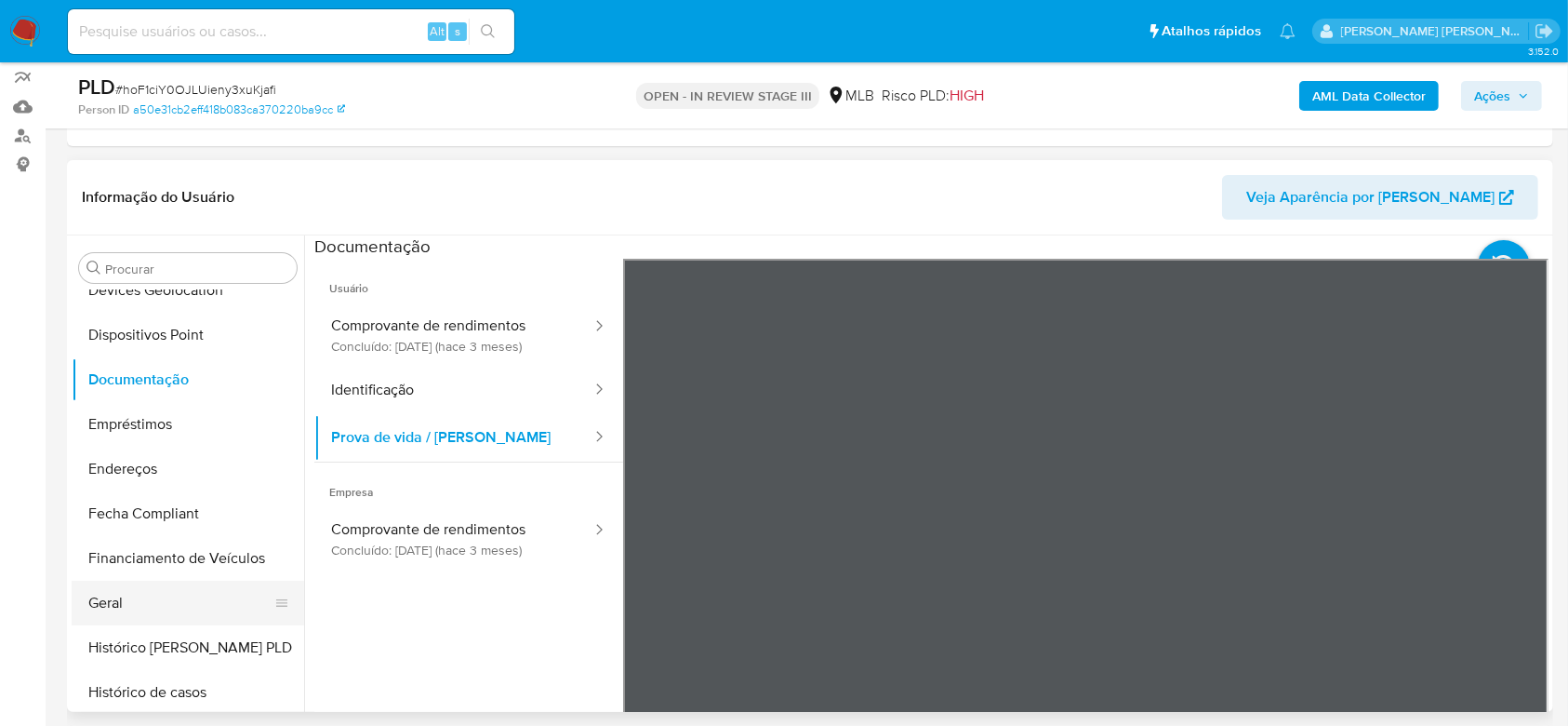
click at [142, 598] on button "Geral" at bounding box center [181, 603] width 218 height 45
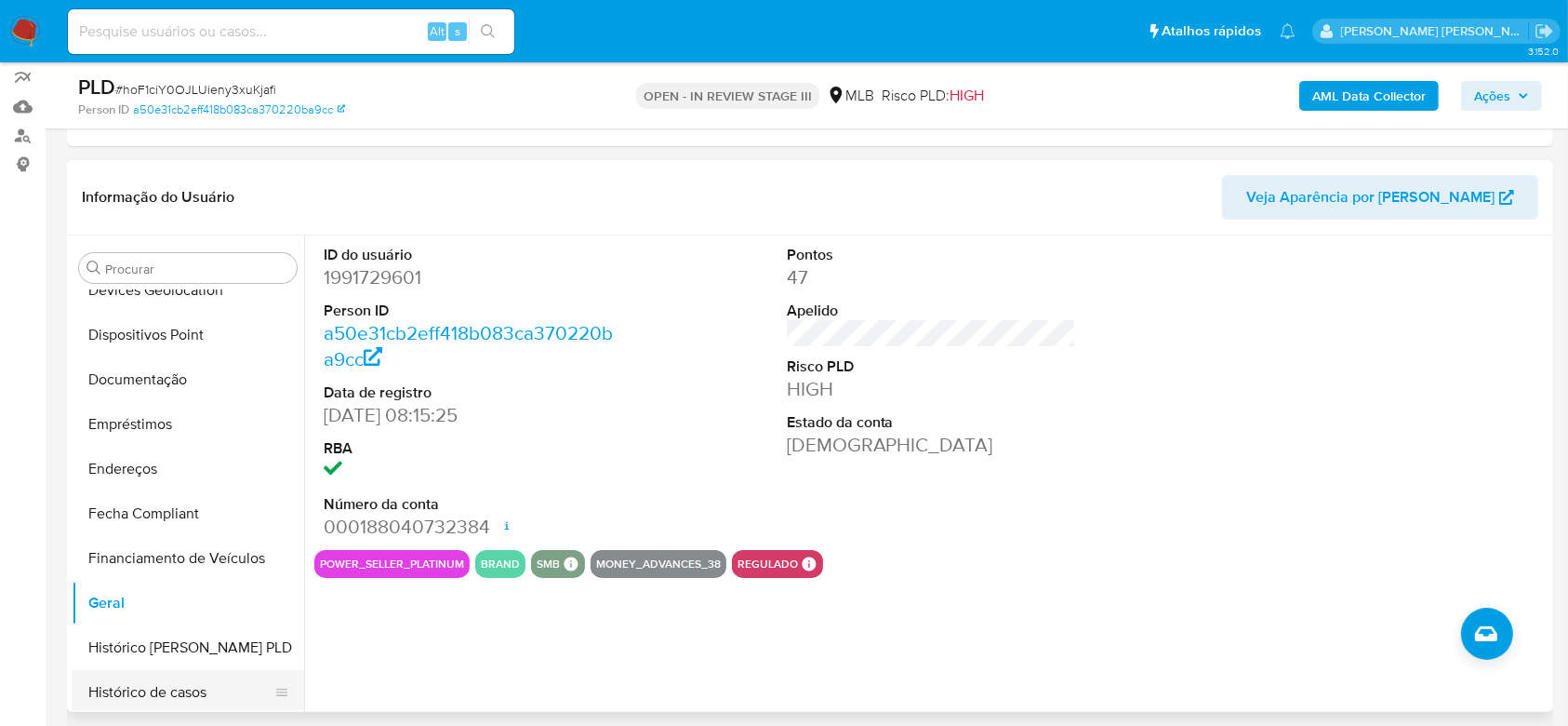
click at [181, 689] on button "Histórico de casos" at bounding box center [181, 692] width 218 height 45
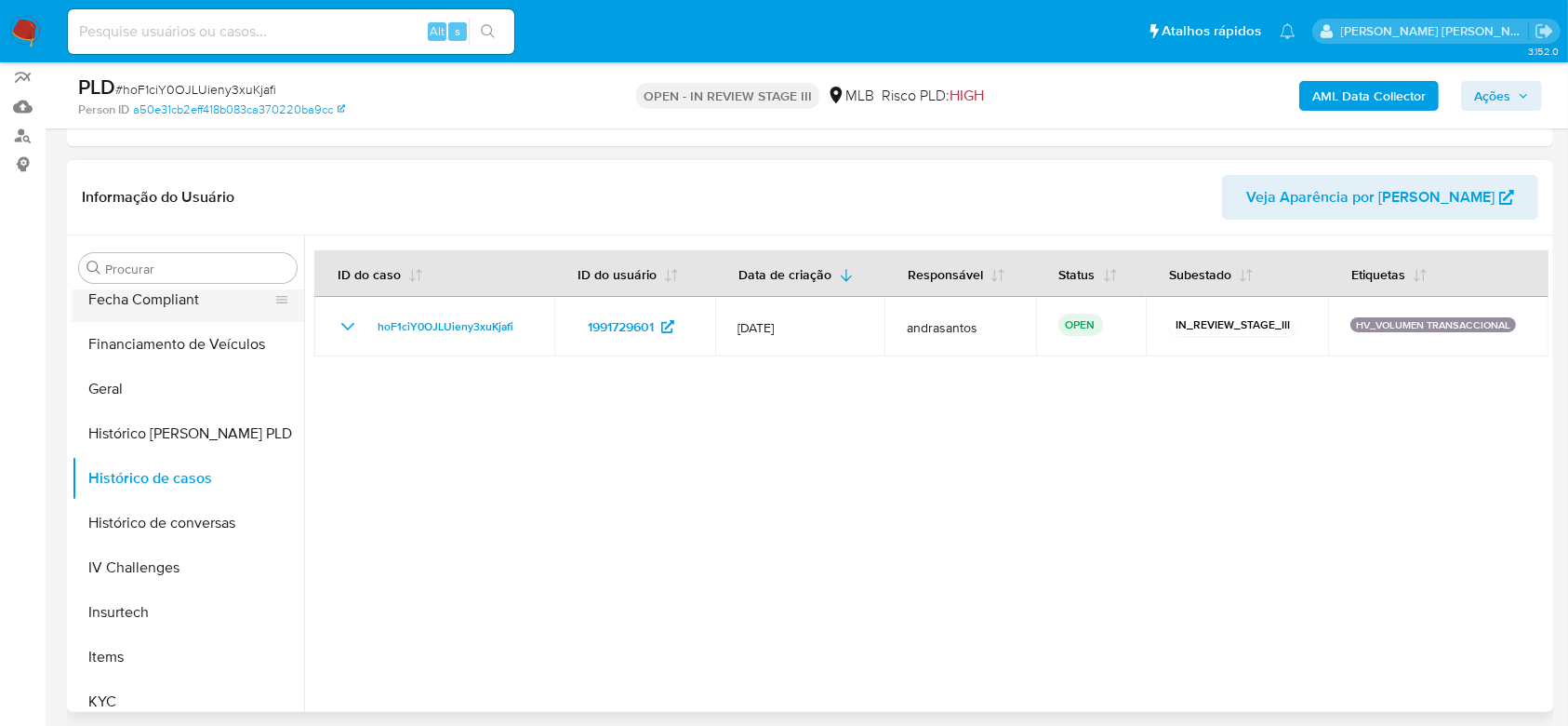
scroll to position [538, 0]
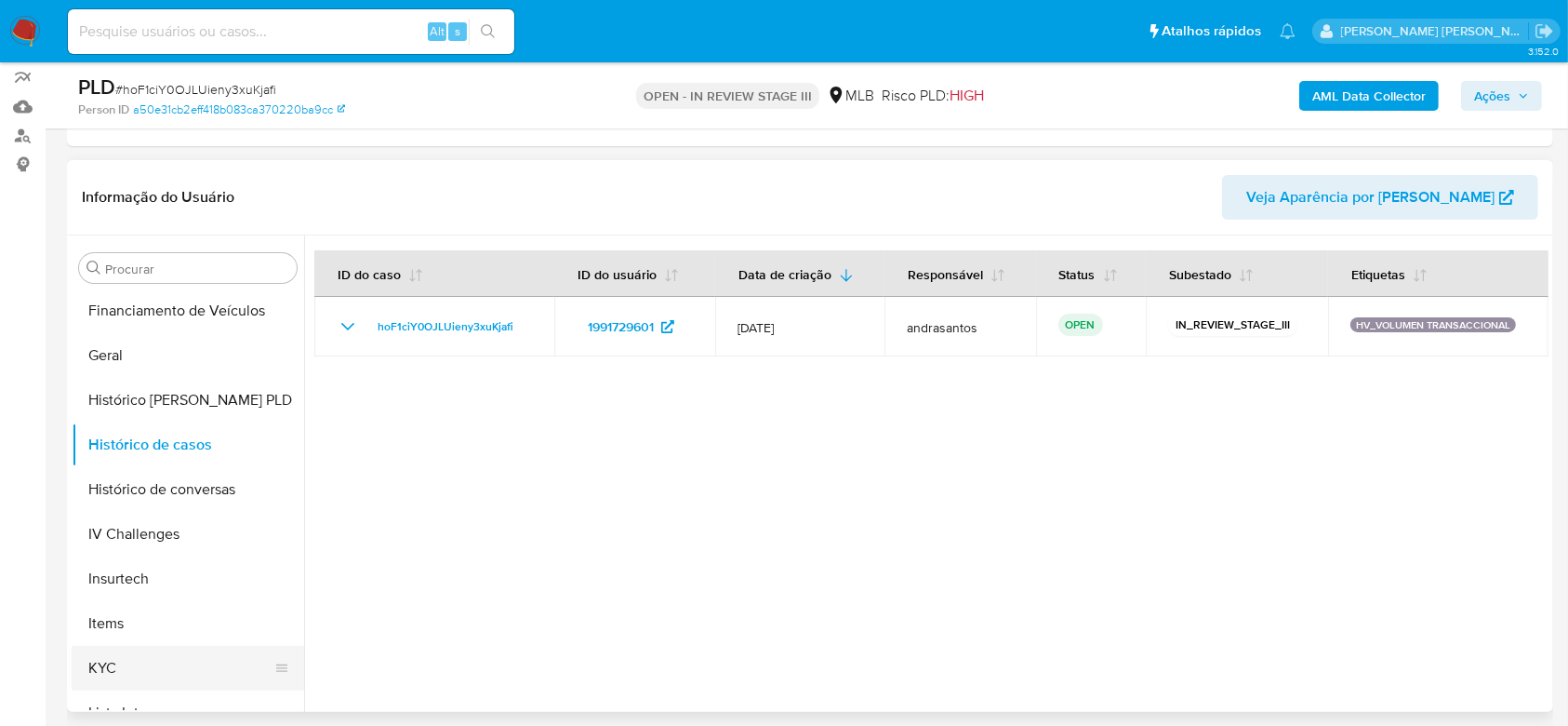
click at [147, 664] on button "KYC" at bounding box center [181, 668] width 218 height 45
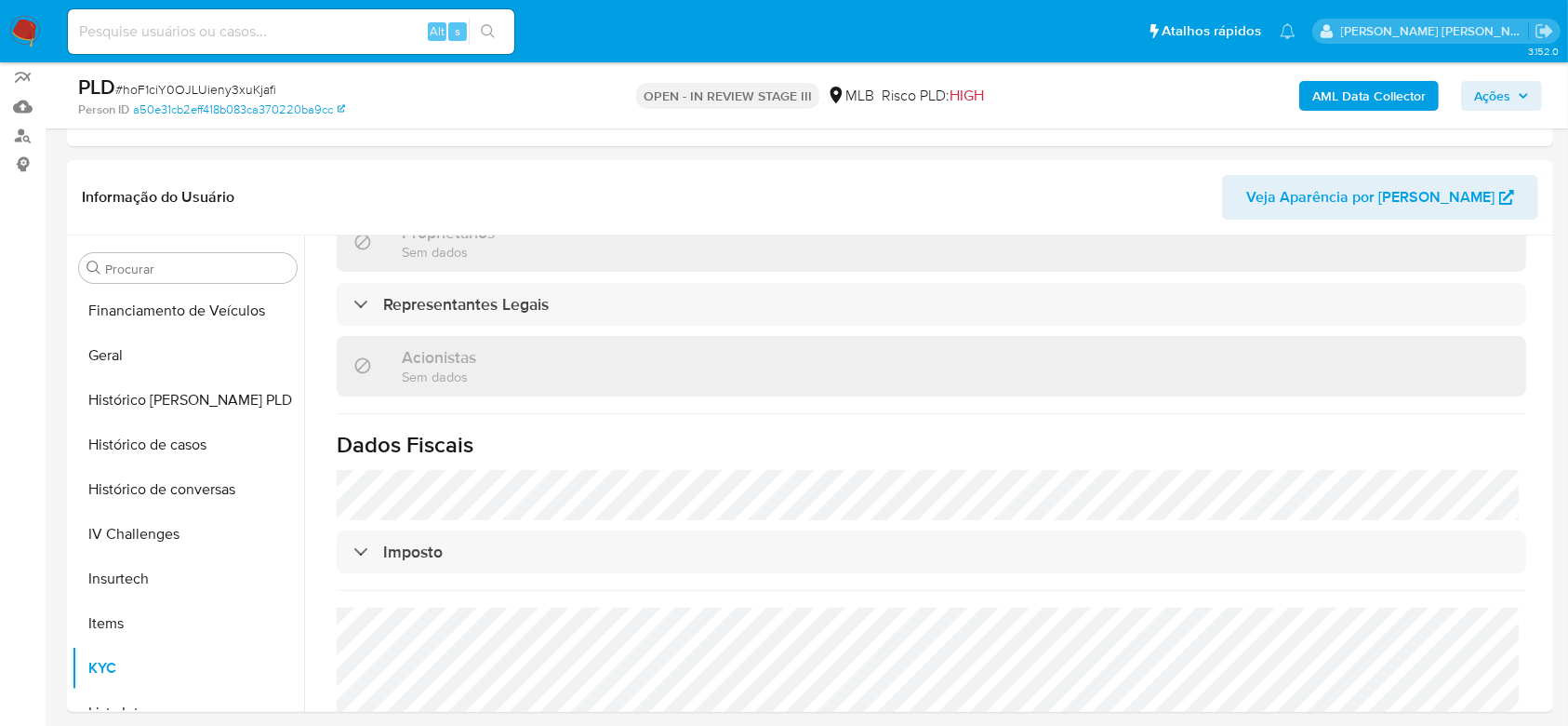
scroll to position [1117, 0]
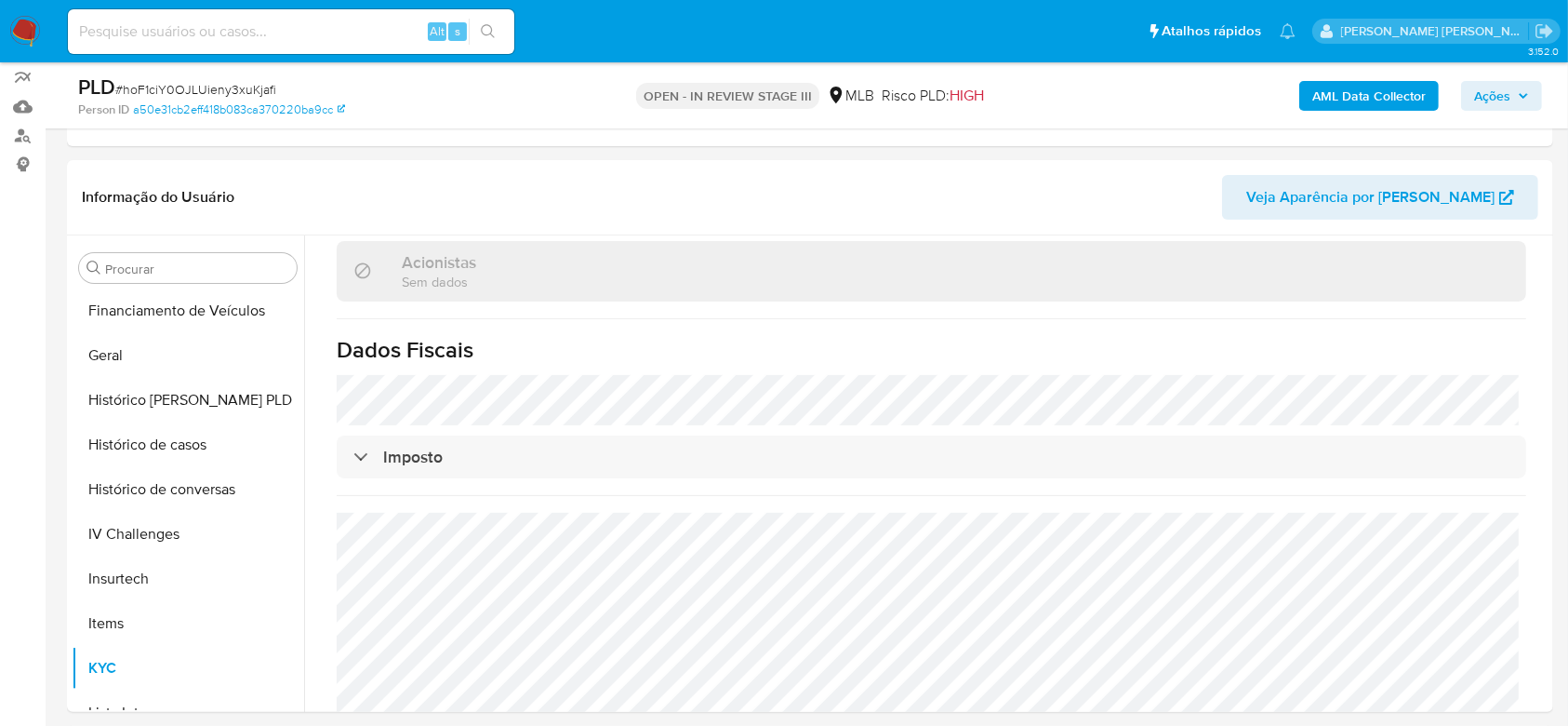
click at [208, 33] on input at bounding box center [291, 32] width 447 height 24
paste input "ANw5xbQWbZMkixy65pZy378D"
type input "ANw5xbQWbZMkixy65pZy378D"
click at [501, 39] on button "search-icon" at bounding box center [488, 32] width 38 height 26
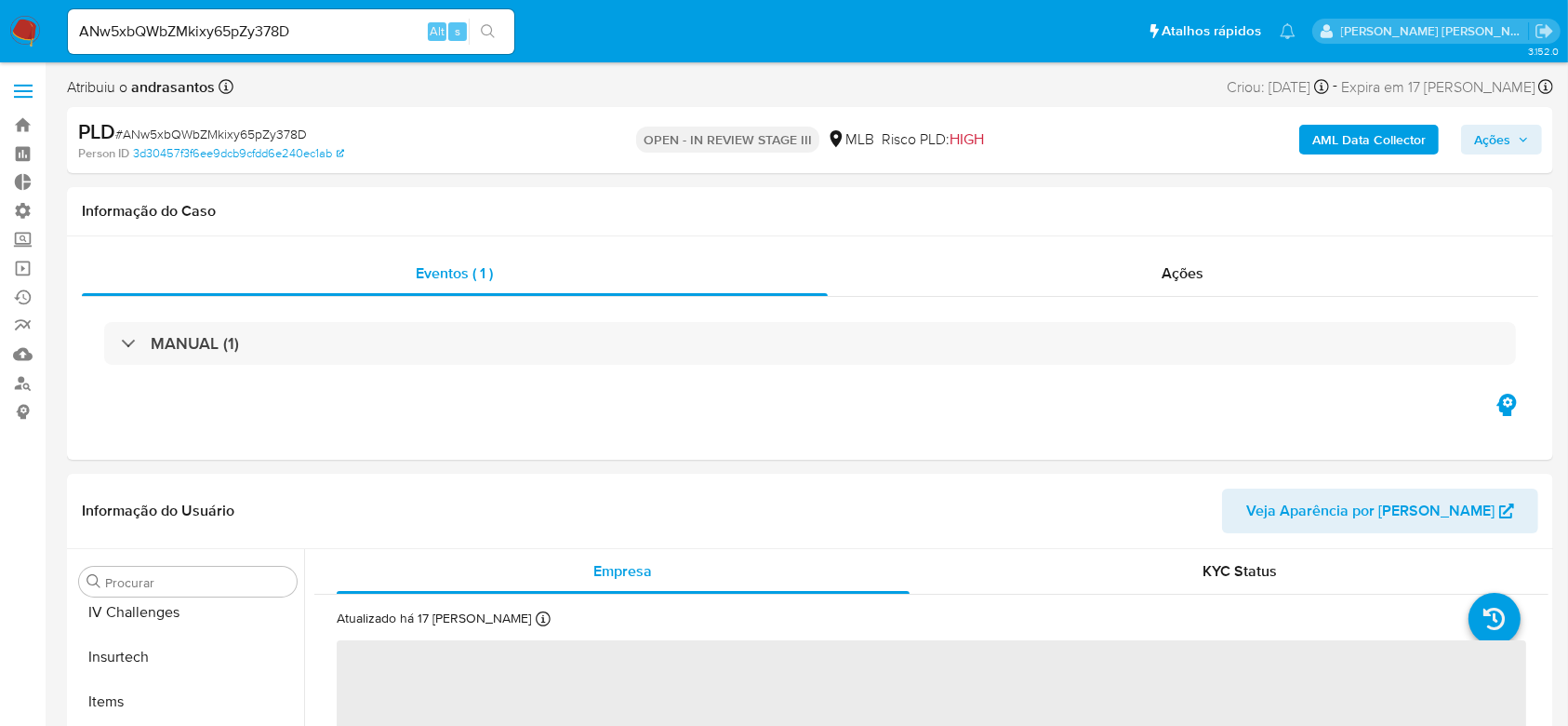
scroll to position [786, 0]
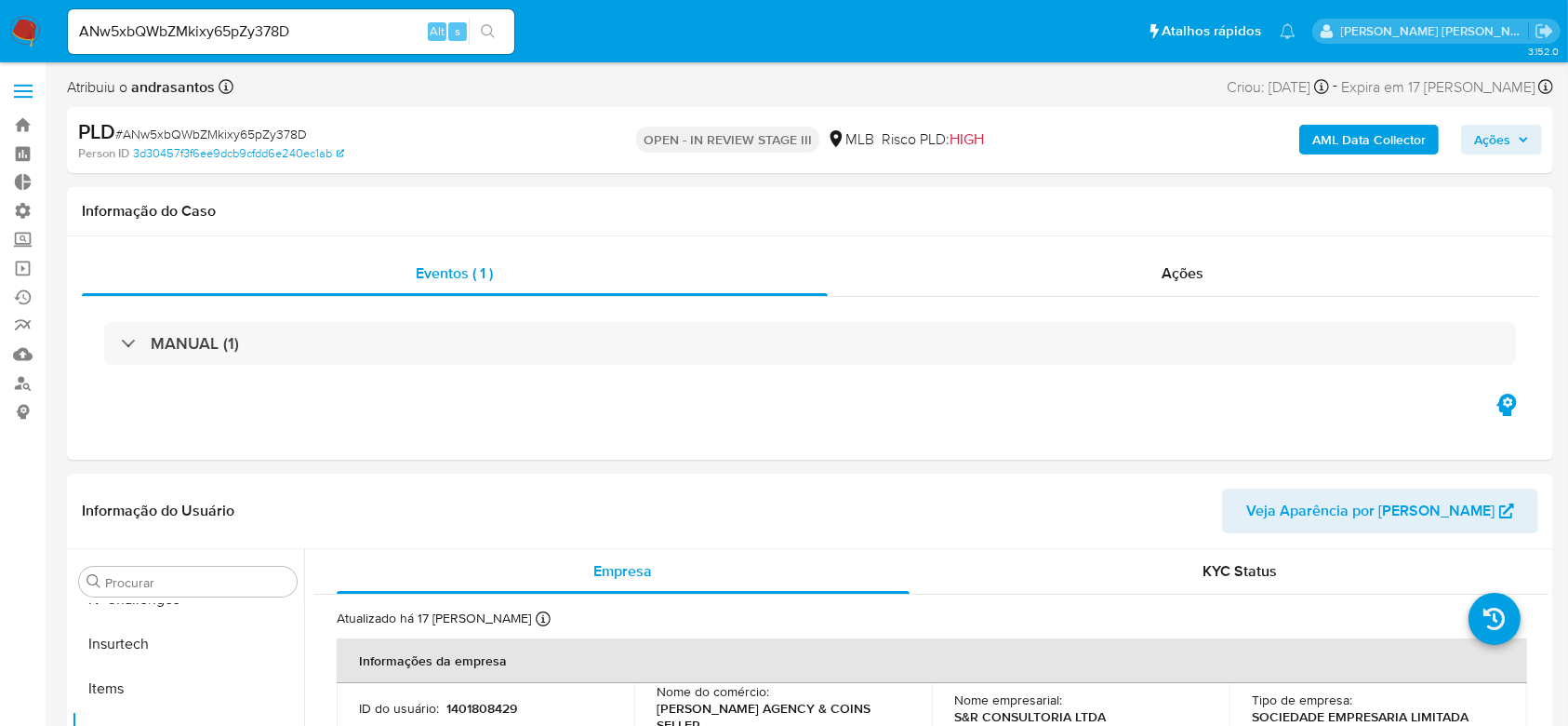
select select "10"
click at [225, 38] on input "ANw5xbQWbZMkixy65pZy378D" at bounding box center [291, 32] width 447 height 24
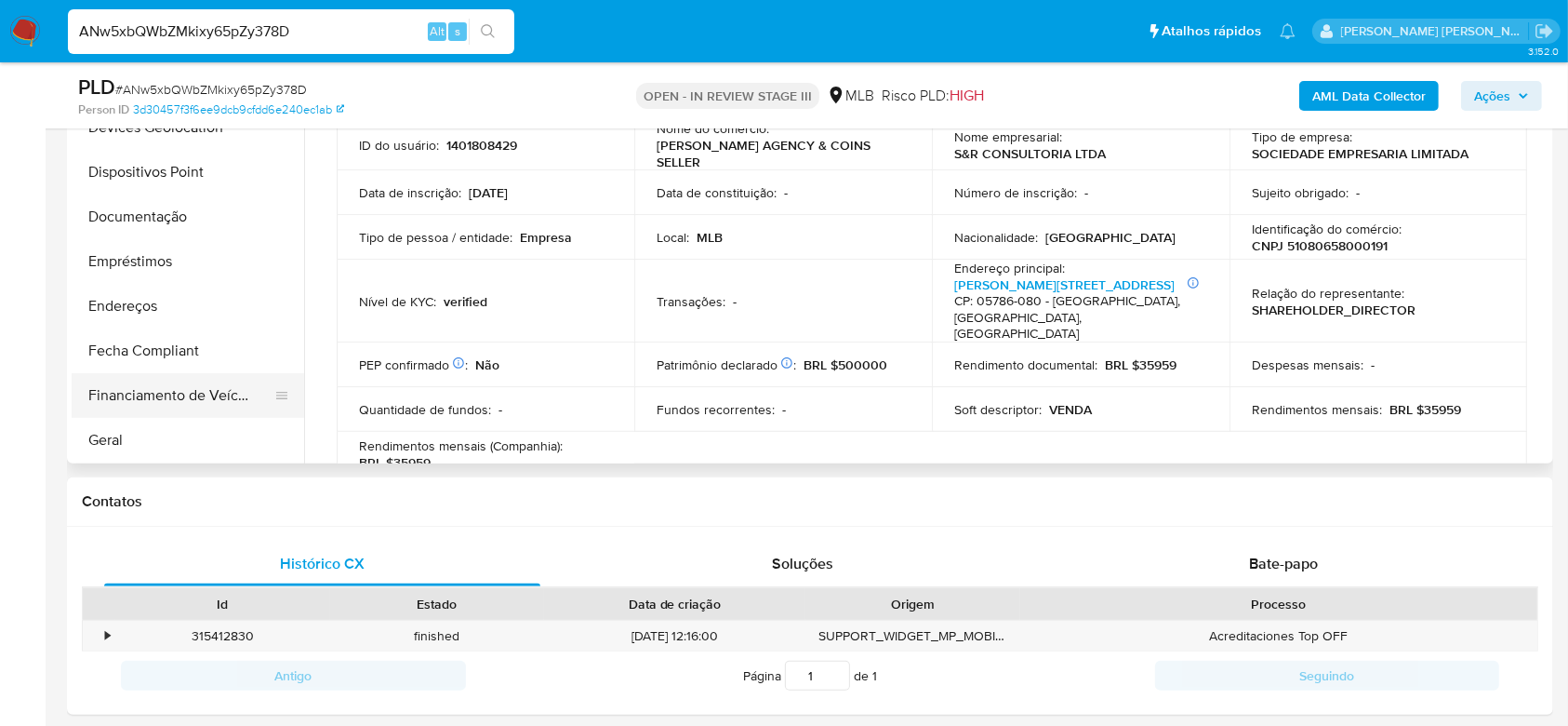
scroll to position [166, 0]
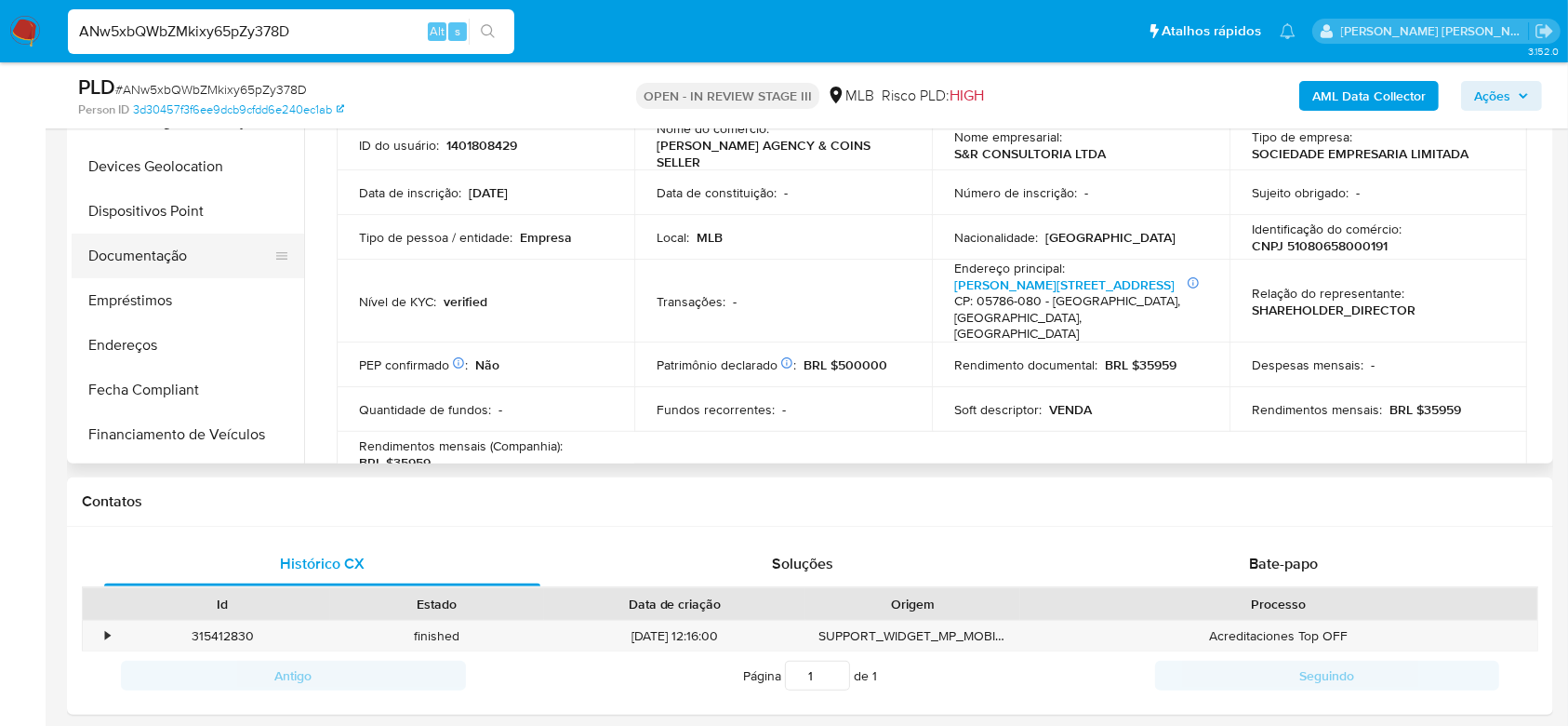
click at [139, 260] on button "Documentação" at bounding box center [181, 256] width 218 height 45
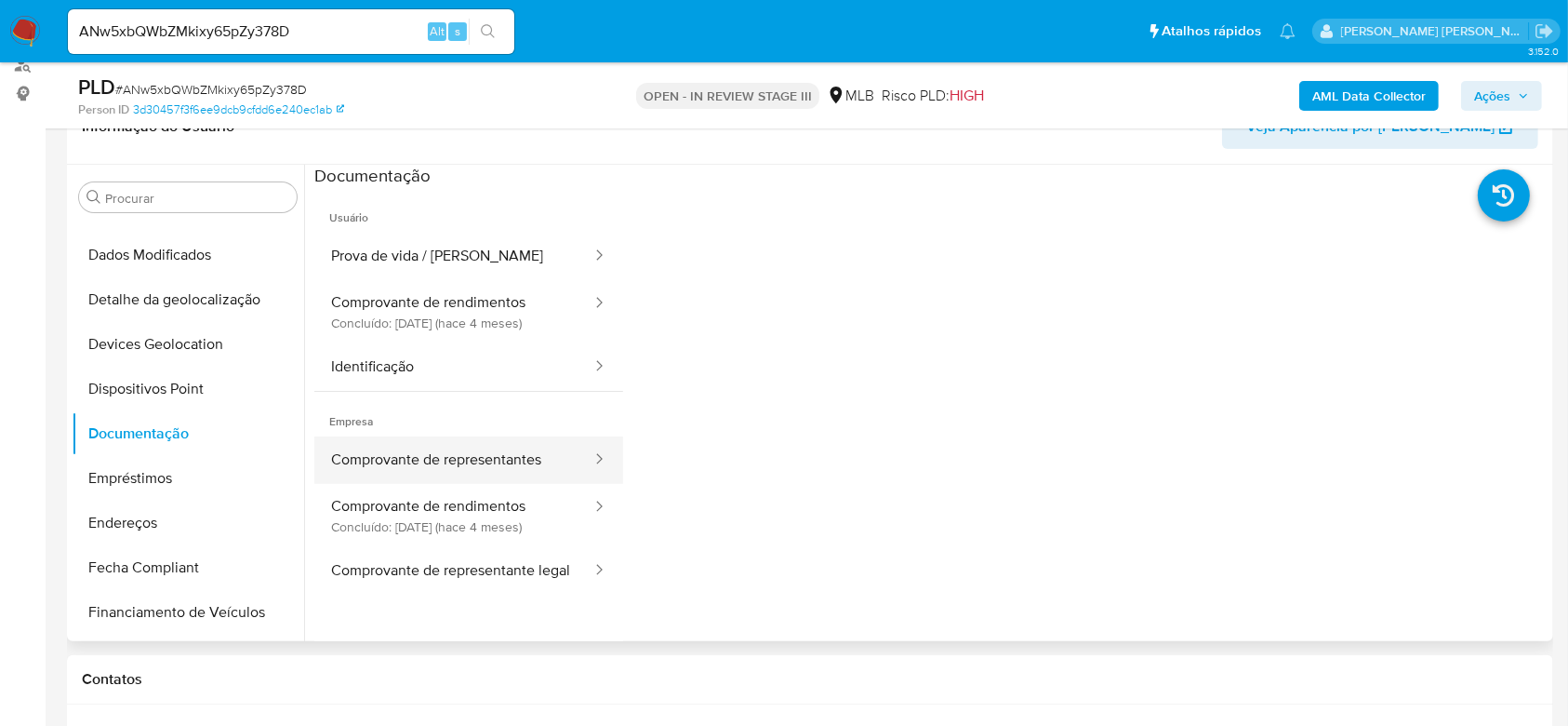
scroll to position [248, 0]
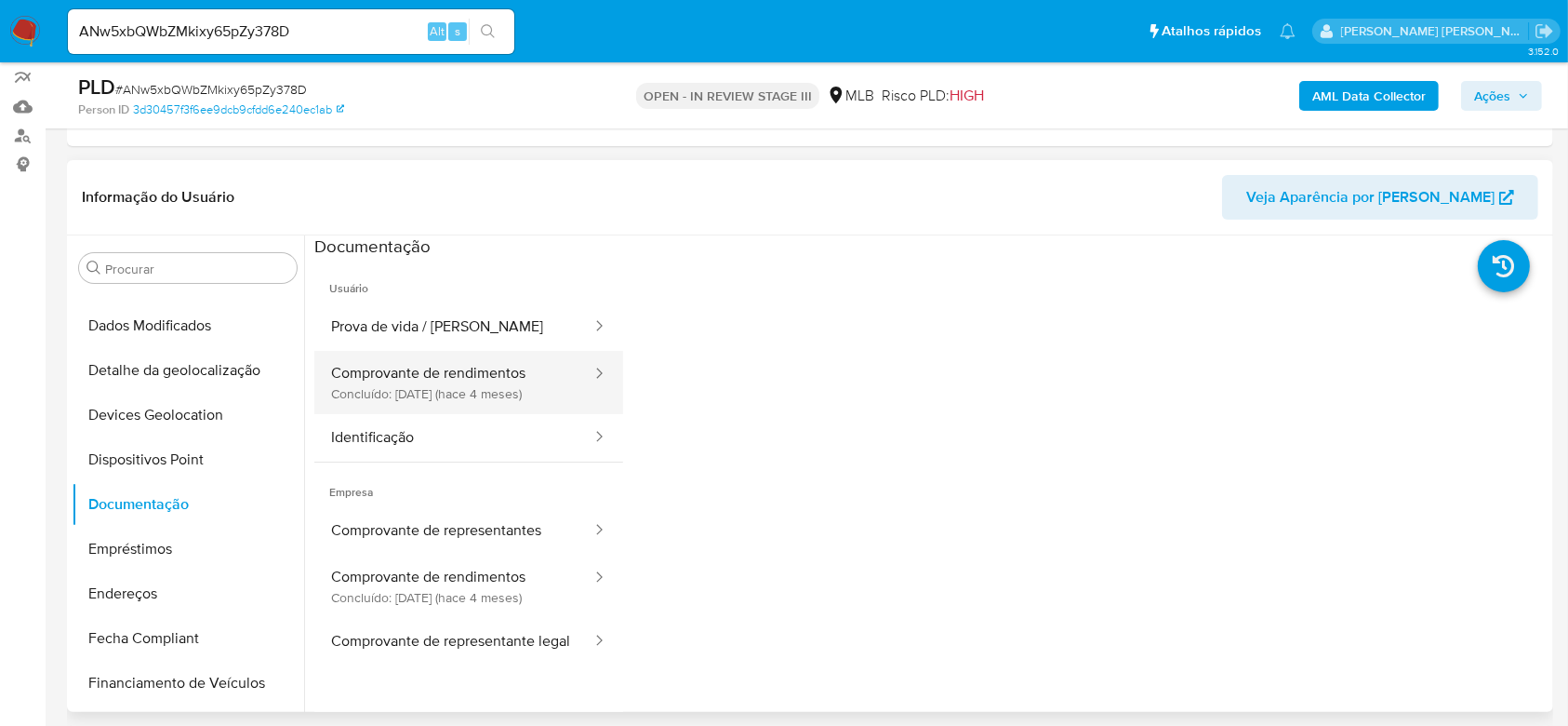
click at [444, 351] on button "Comprovante de rendimentos Concluído: 08/04/2025 (hace 4 meses)" at bounding box center [454, 382] width 279 height 63
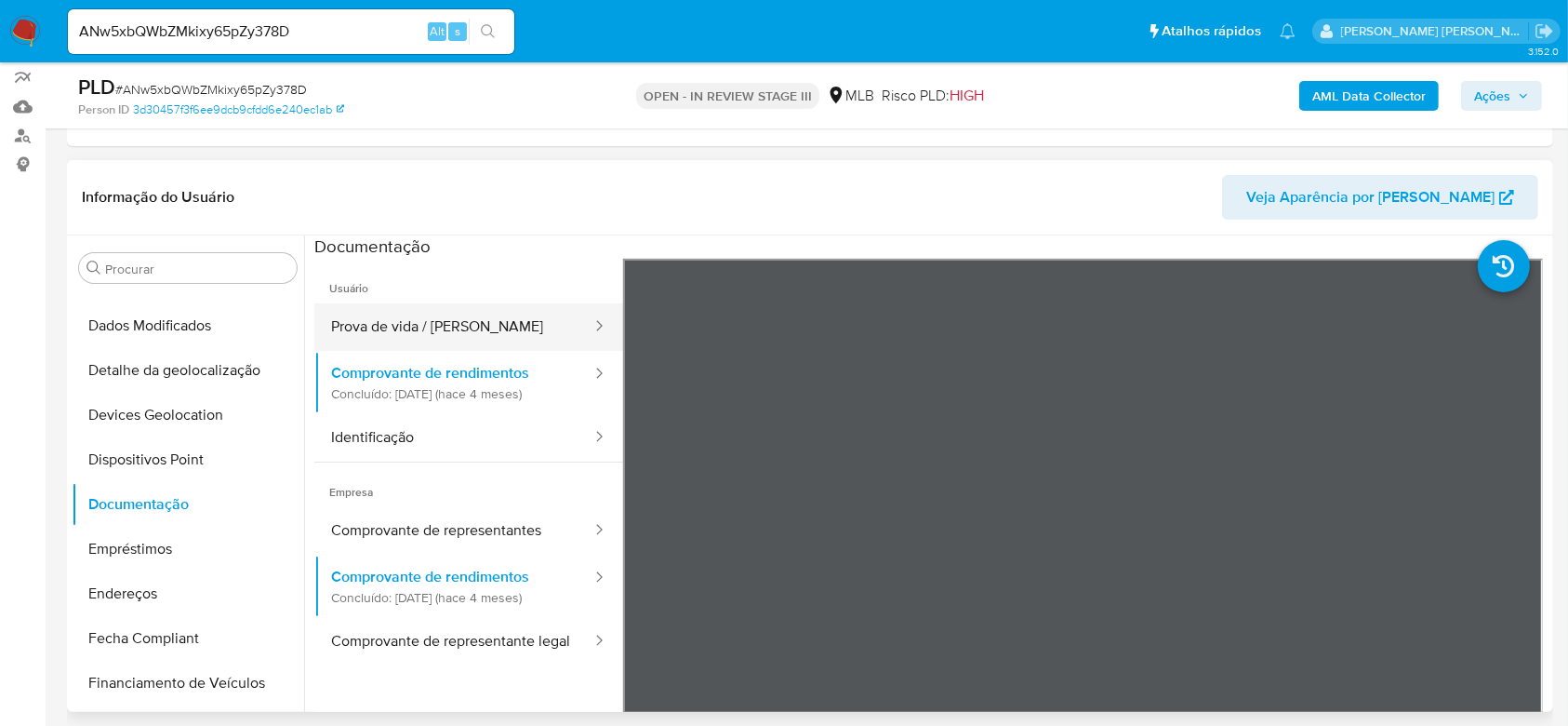
click at [455, 324] on button "Prova de vida / Selfie" at bounding box center [454, 326] width 279 height 47
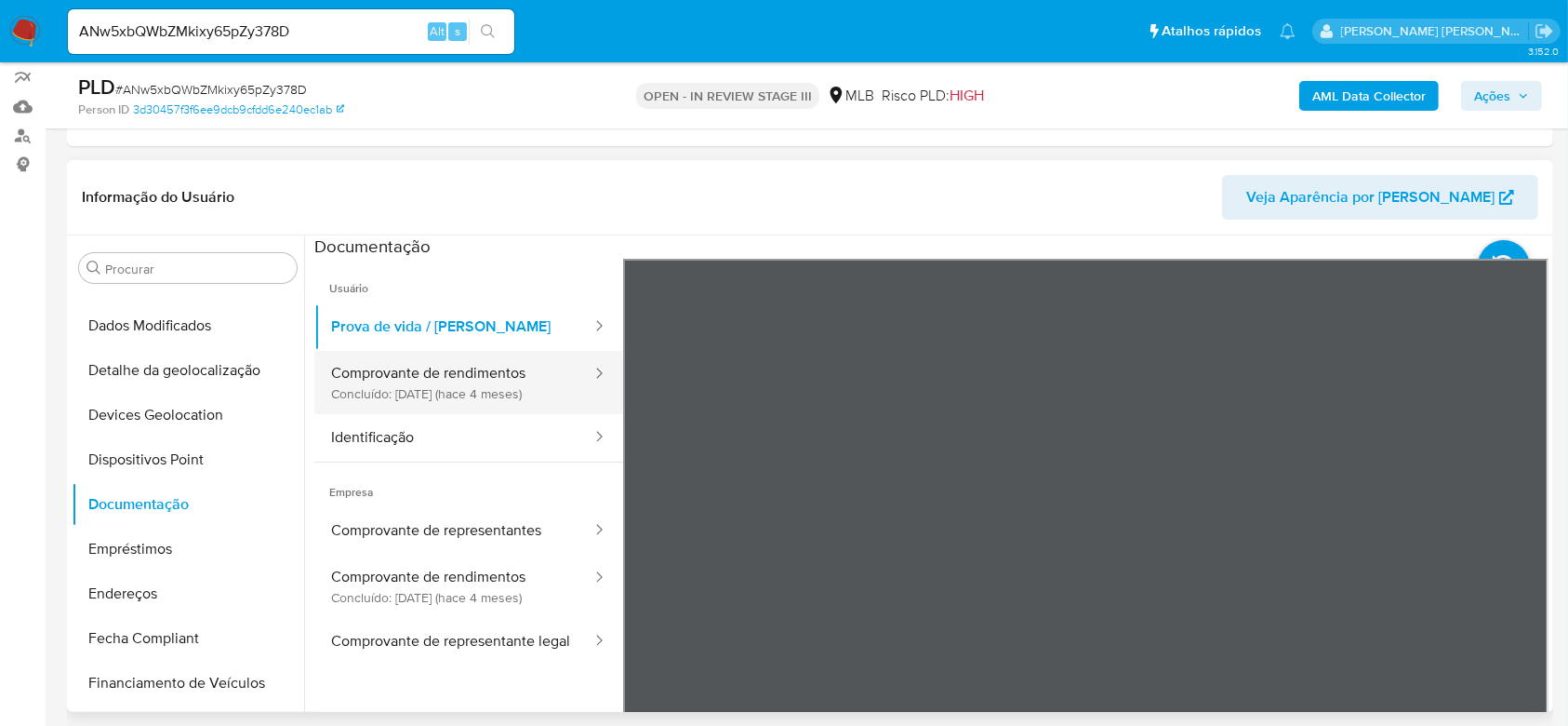
click at [494, 391] on button "Comprovante de rendimentos Concluído: 08/04/2025 (hace 4 meses)" at bounding box center [454, 382] width 279 height 63
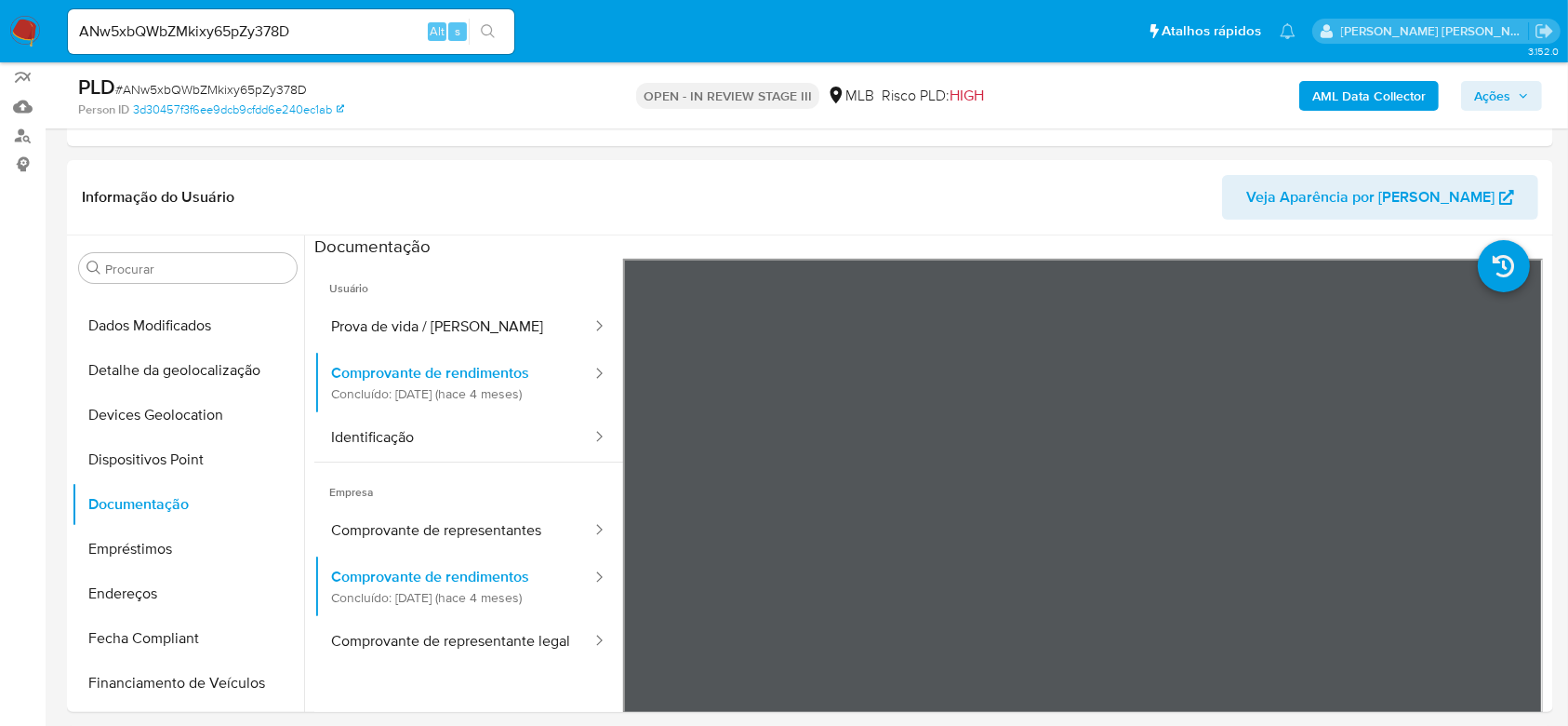
scroll to position [376, 0]
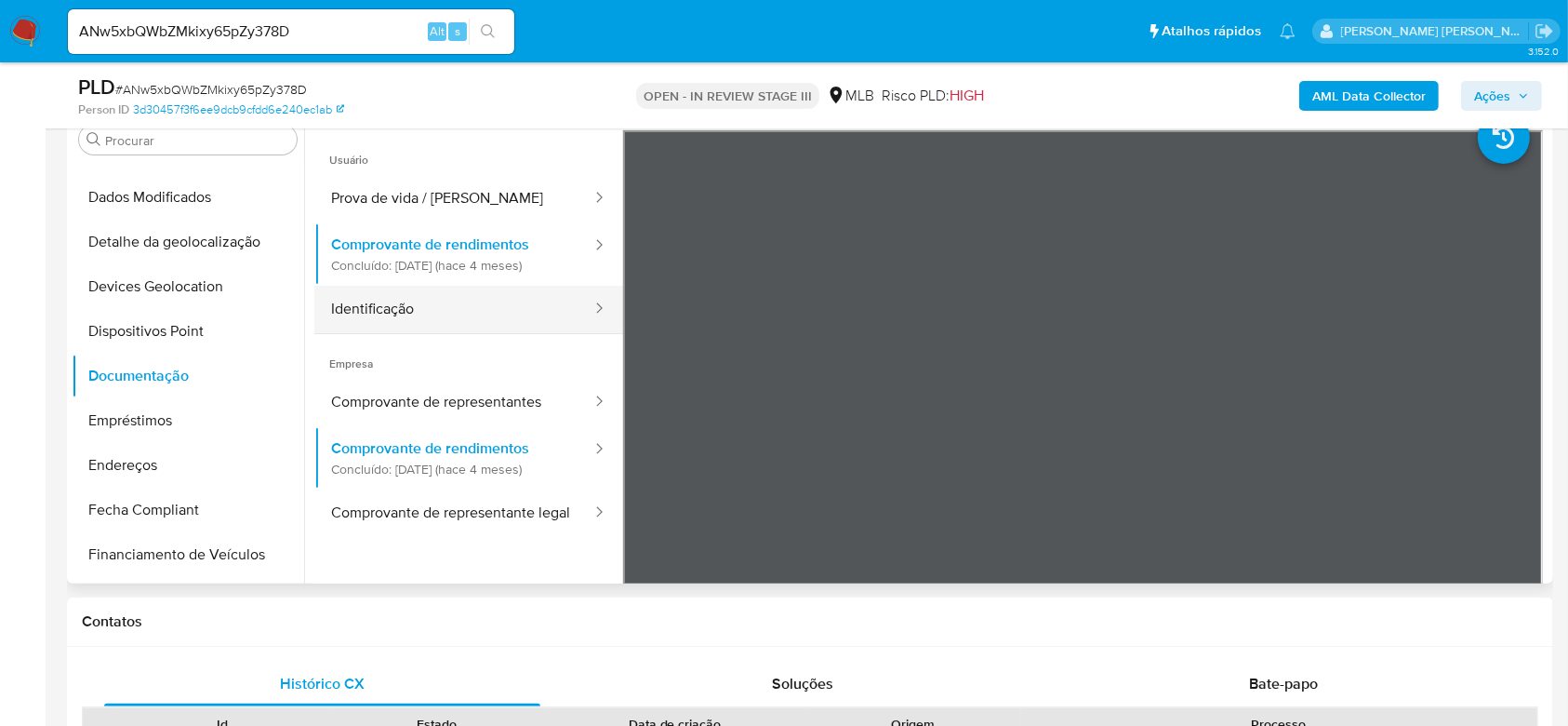
click at [448, 304] on button "Identificação" at bounding box center [454, 309] width 279 height 47
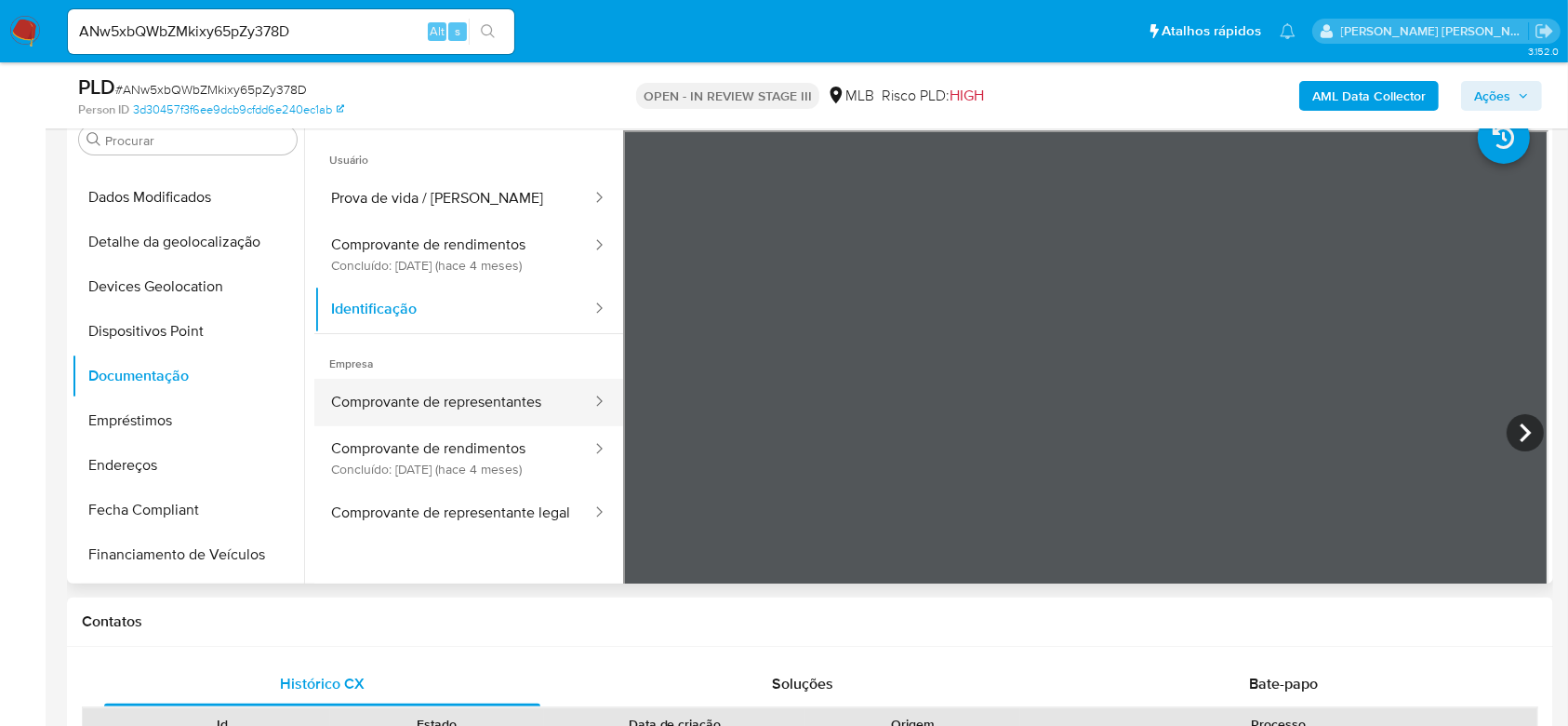
click at [468, 416] on button "Comprovante de representantes" at bounding box center [454, 402] width 279 height 47
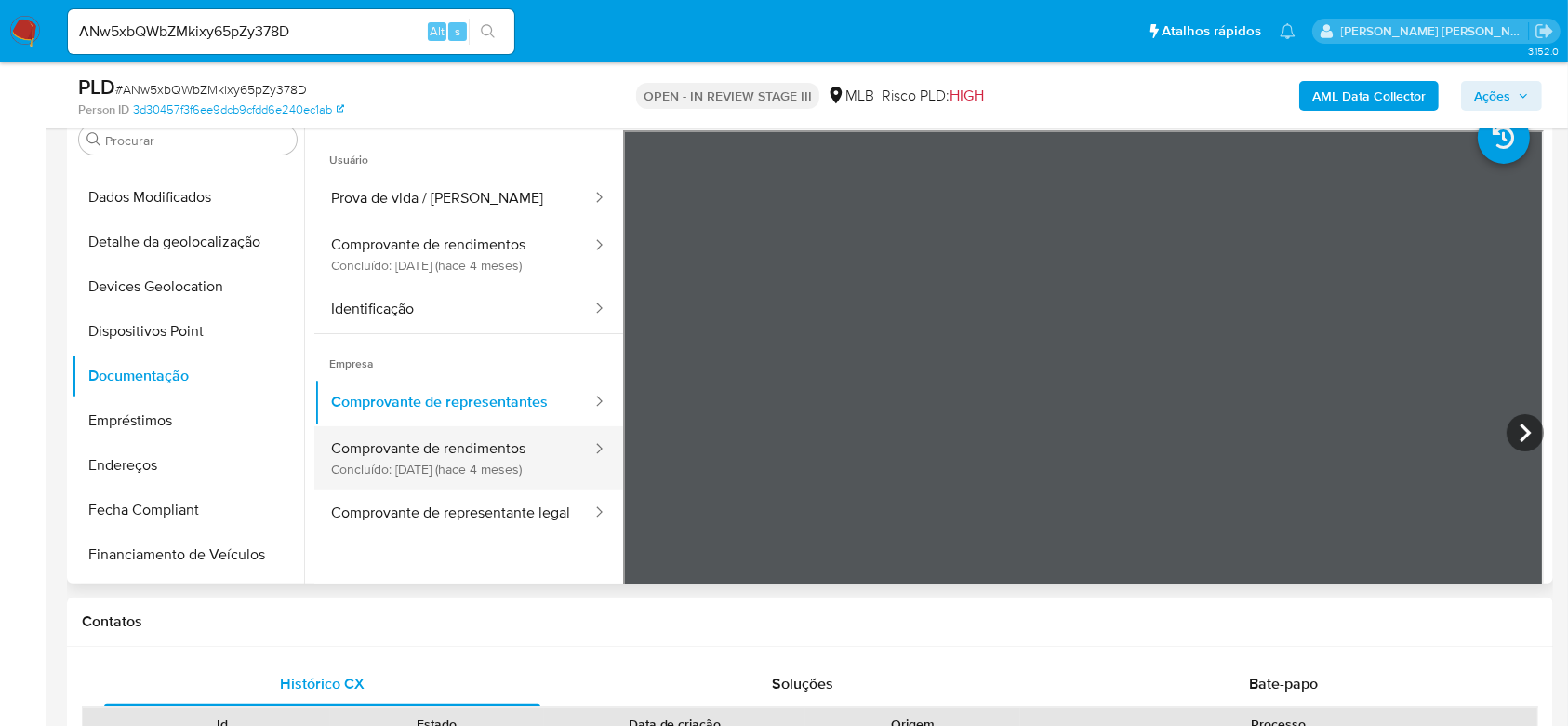
click at [469, 454] on button "Comprovante de rendimentos Concluído: 08/04/2025 (hace 4 meses)" at bounding box center [454, 457] width 279 height 63
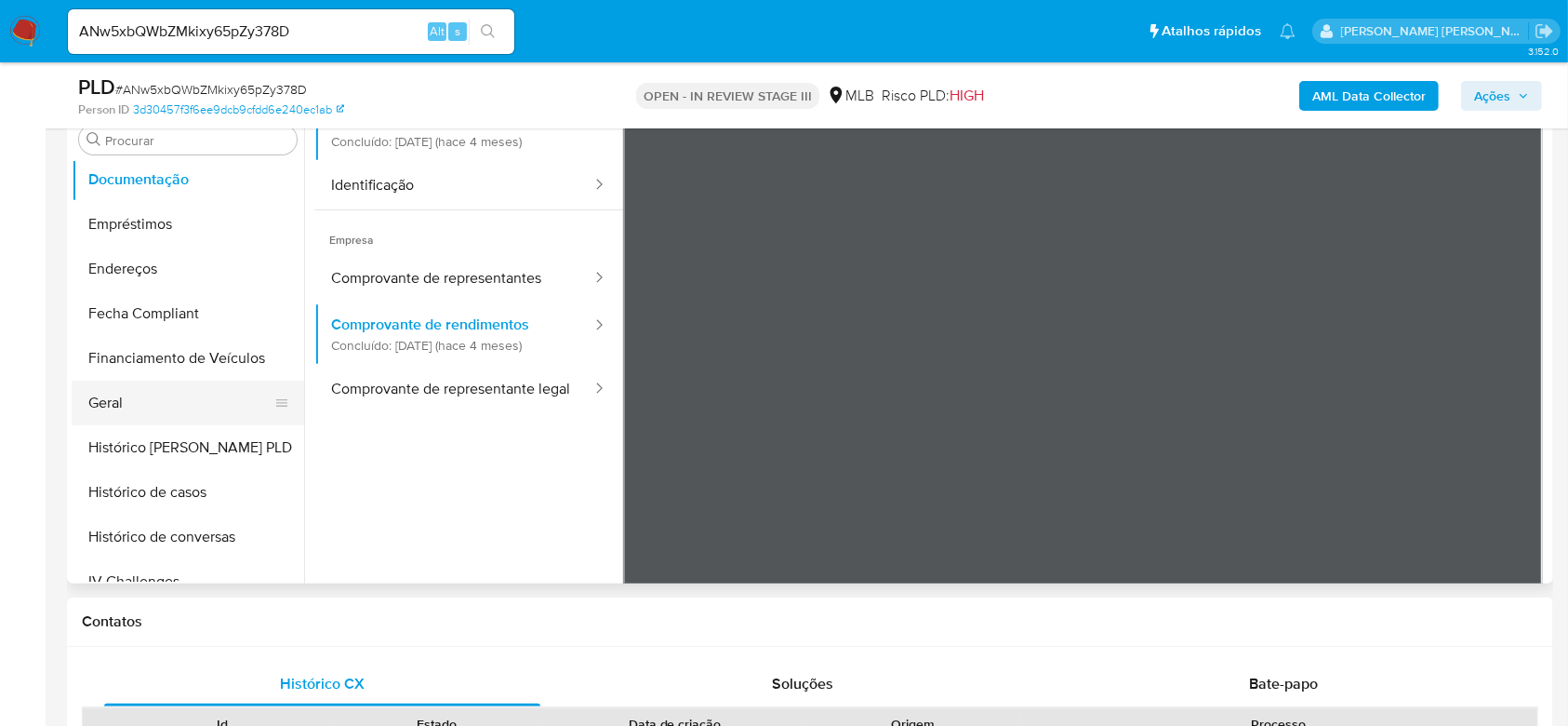
scroll to position [414, 0]
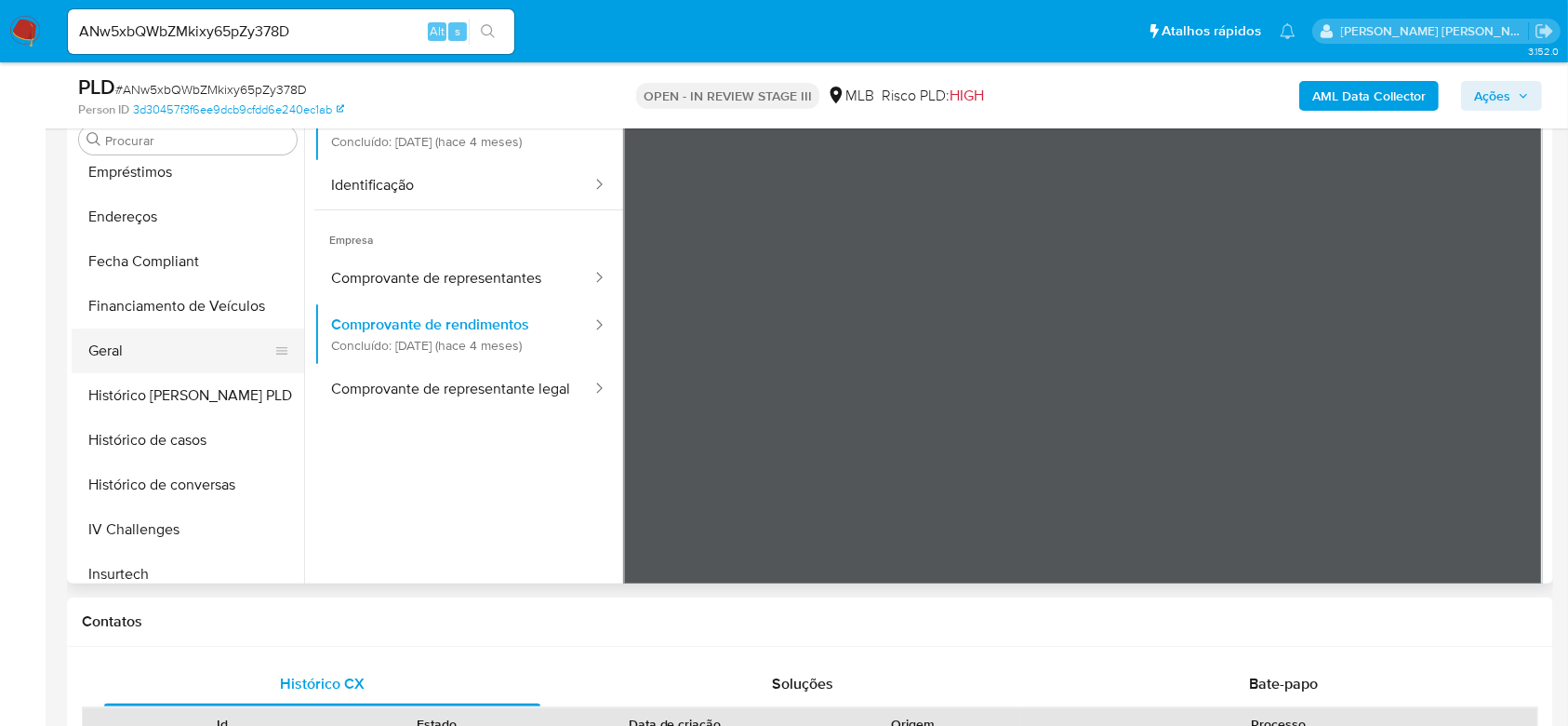
click at [142, 355] on button "Geral" at bounding box center [181, 350] width 218 height 45
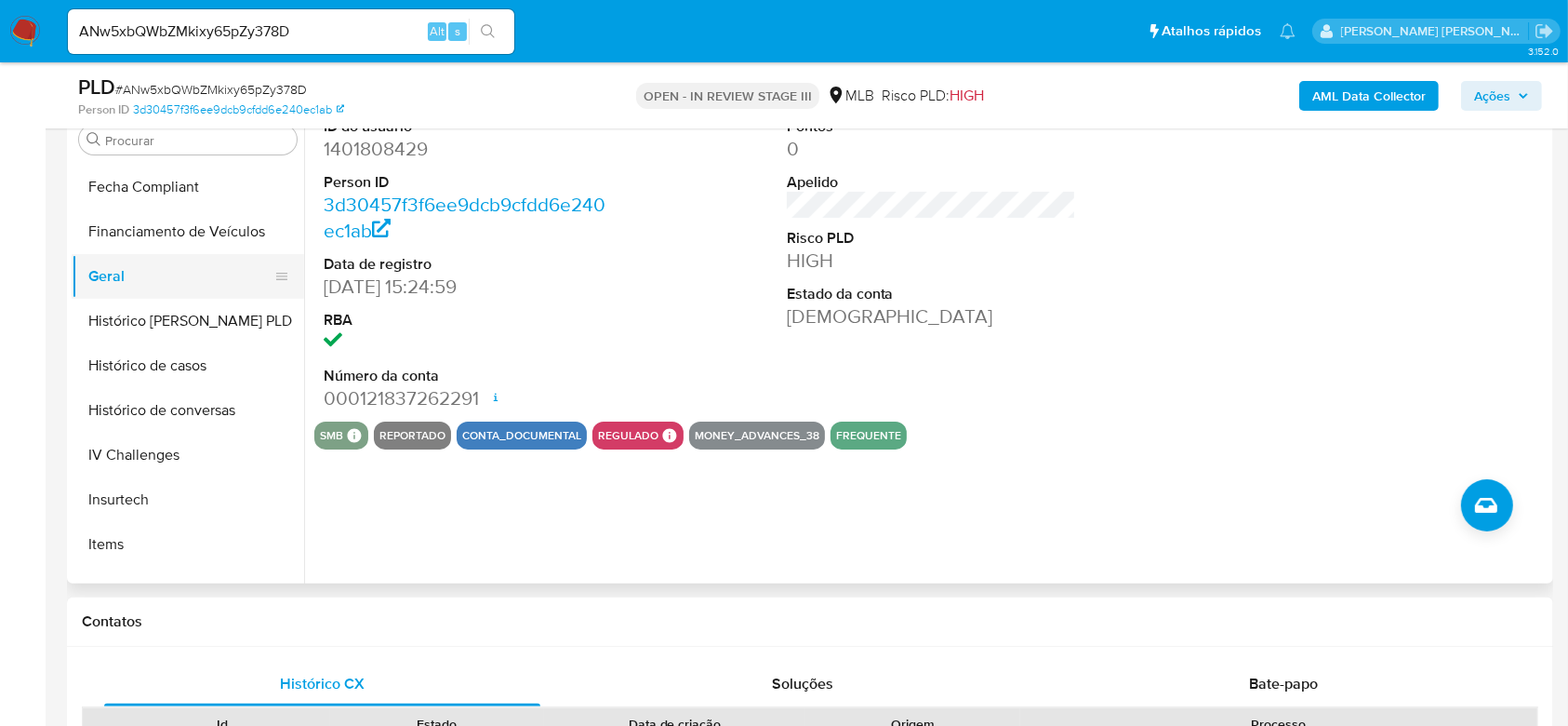
scroll to position [538, 0]
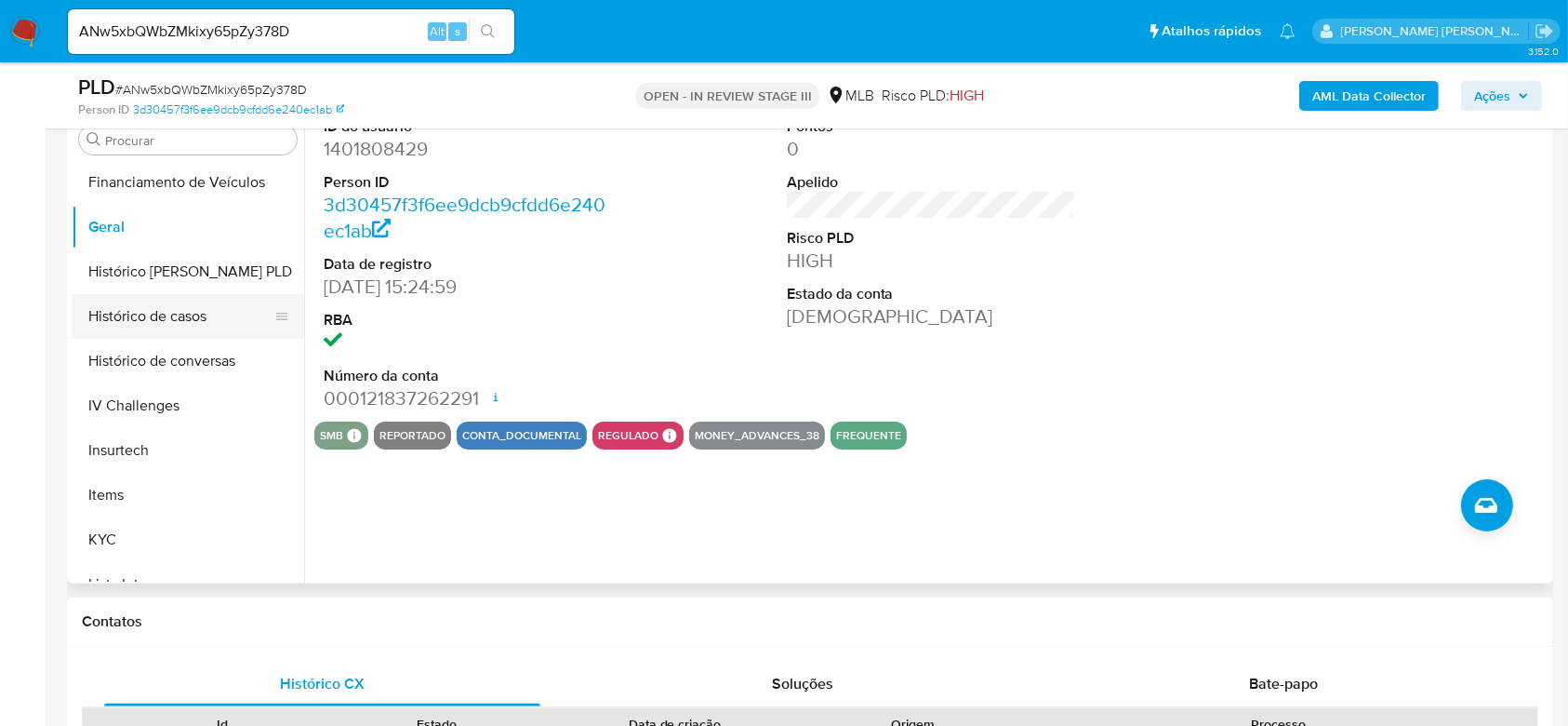
click at [196, 319] on button "Histórico de casos" at bounding box center [181, 316] width 218 height 45
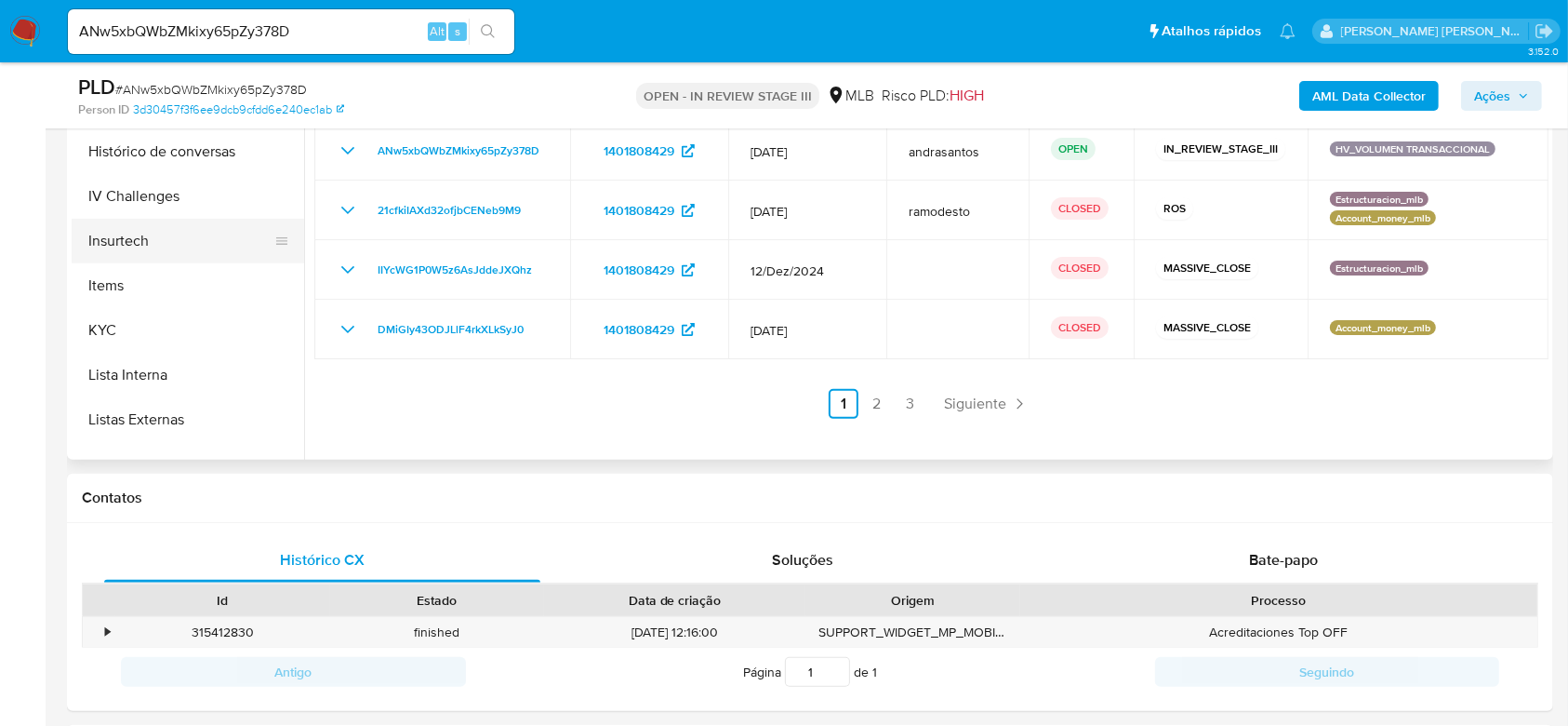
scroll to position [663, 0]
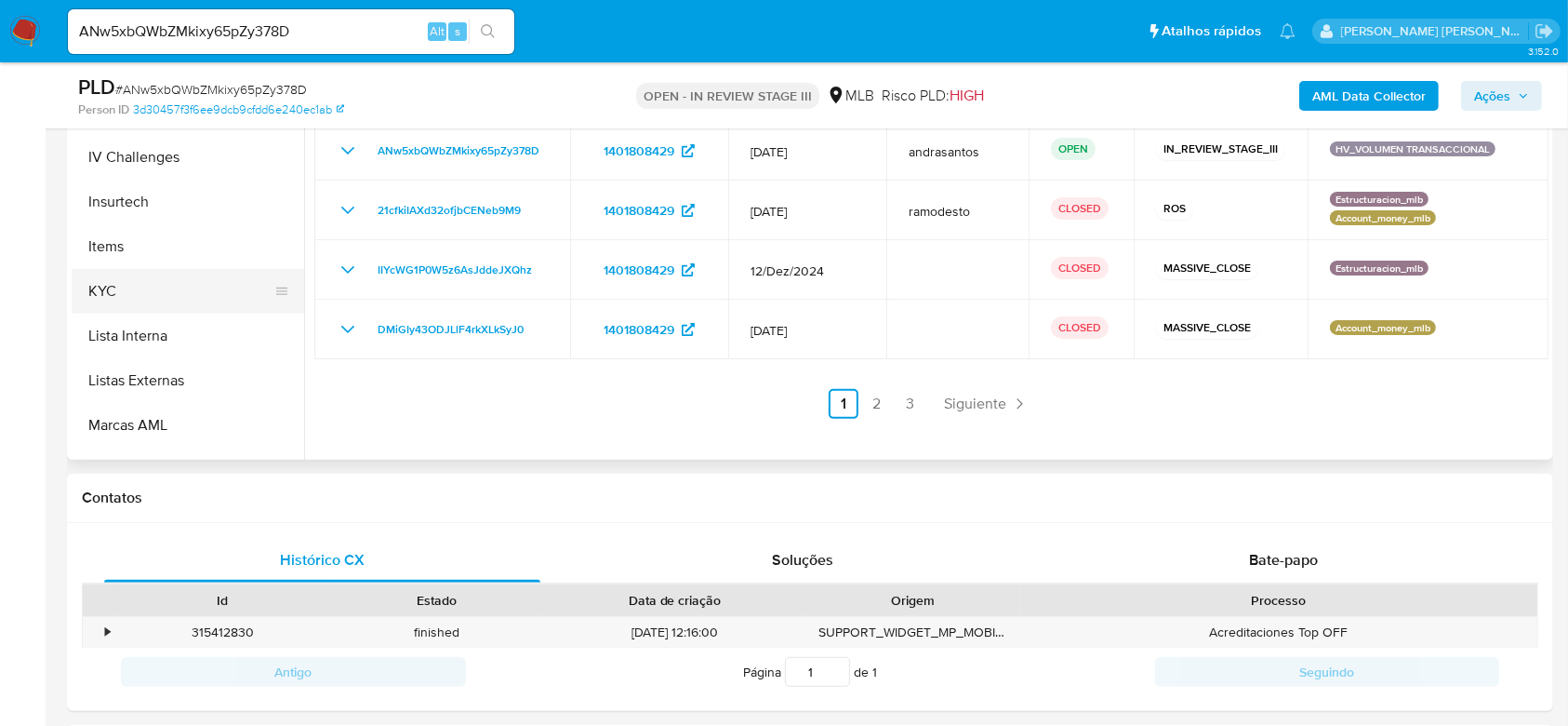
click at [112, 279] on button "KYC" at bounding box center [181, 291] width 218 height 45
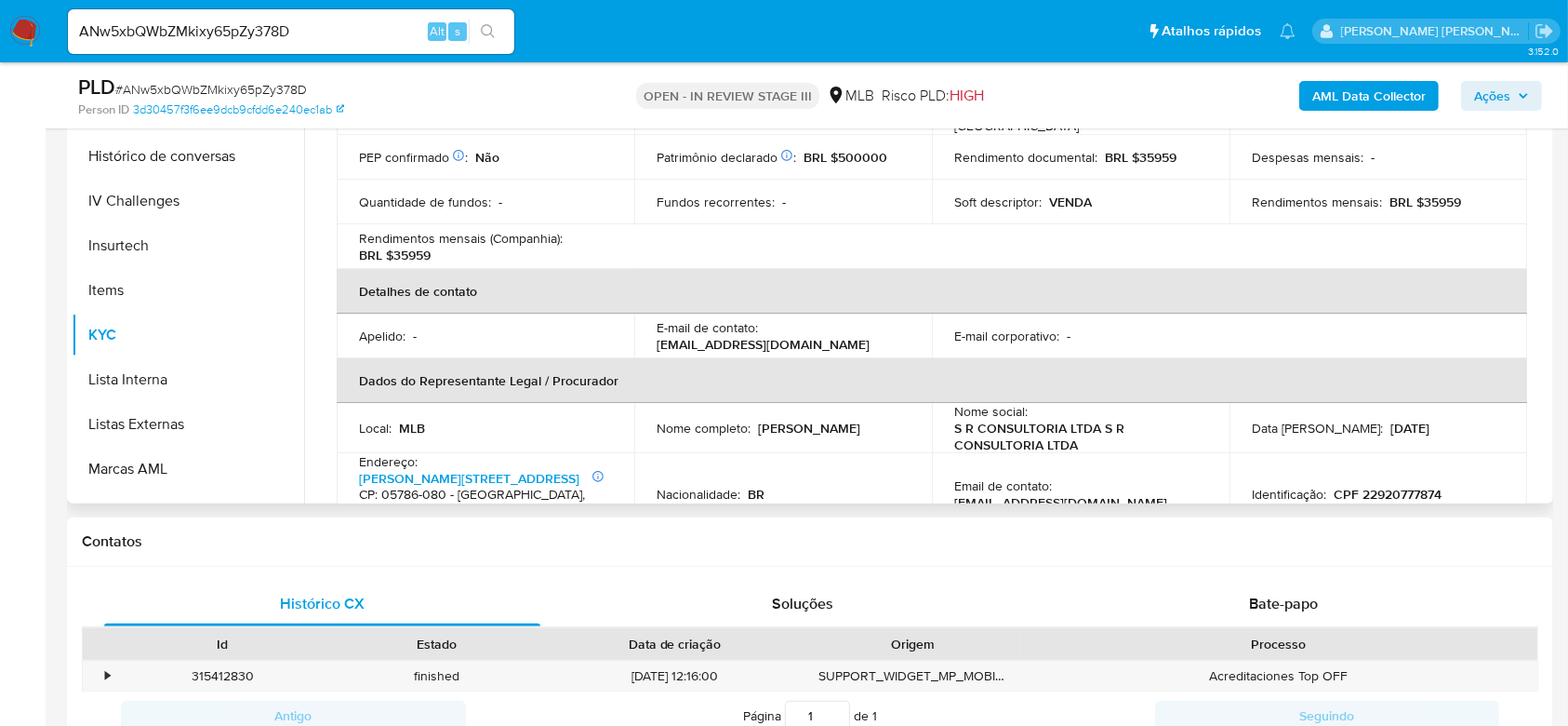
scroll to position [372, 0]
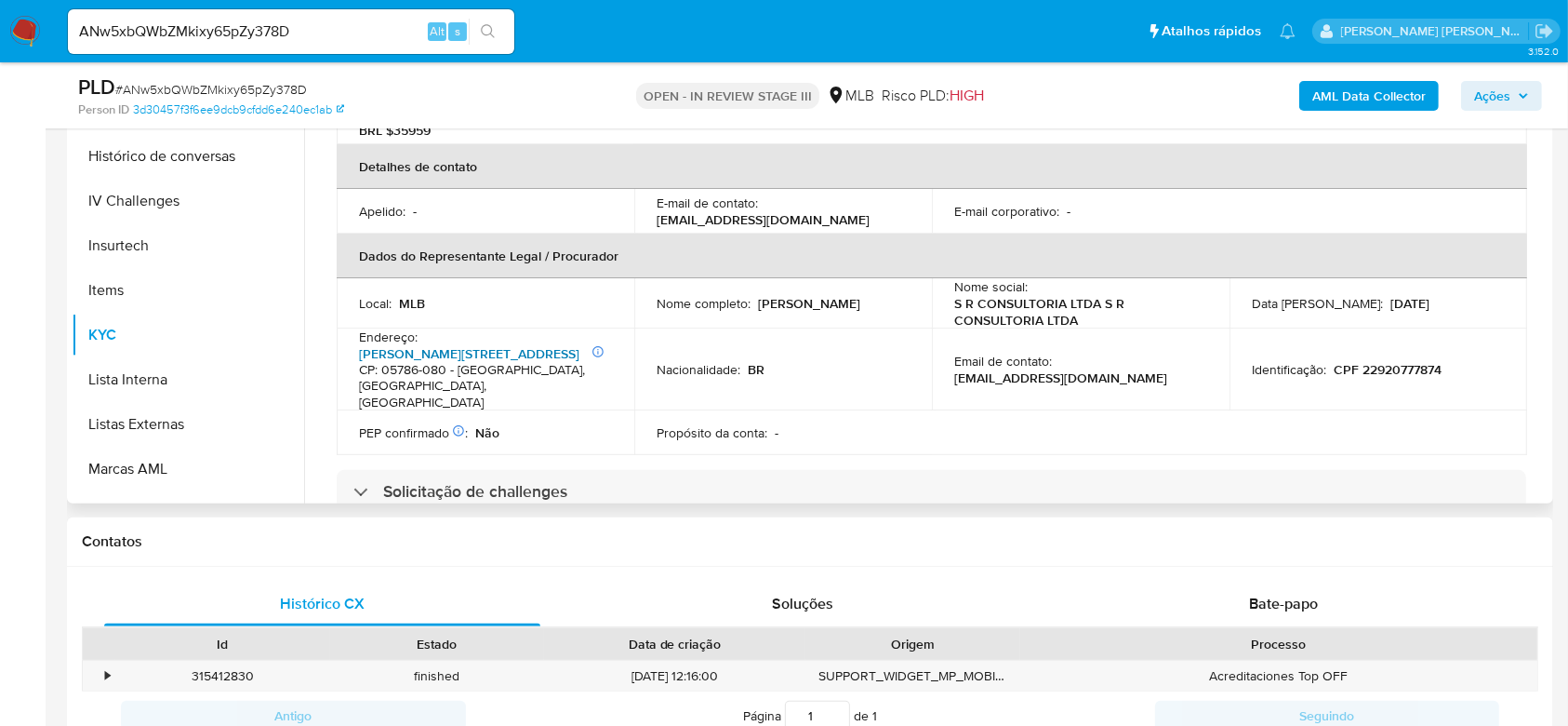
click at [428, 351] on link "Rua Domingos Bicudo 433, Vila Pirajussara" at bounding box center [469, 353] width 221 height 19
click at [167, 27] on input "ANw5xbQWbZMkixy65pZy378D" at bounding box center [291, 32] width 447 height 24
paste input "FapSNd9IV87DpTA16iUOeRTE"
type input "FapSNd9IV87DpTA16iUOeRTE"
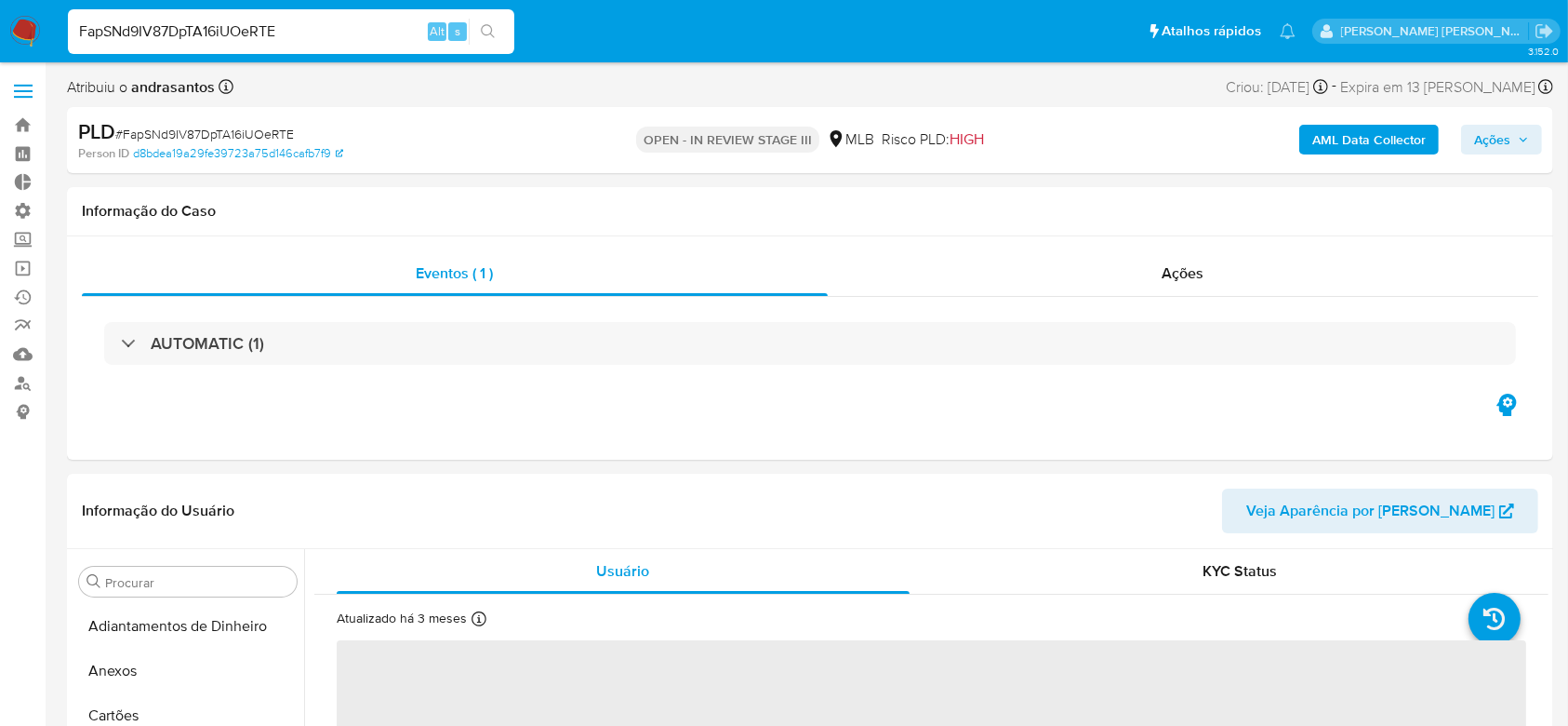
select select "10"
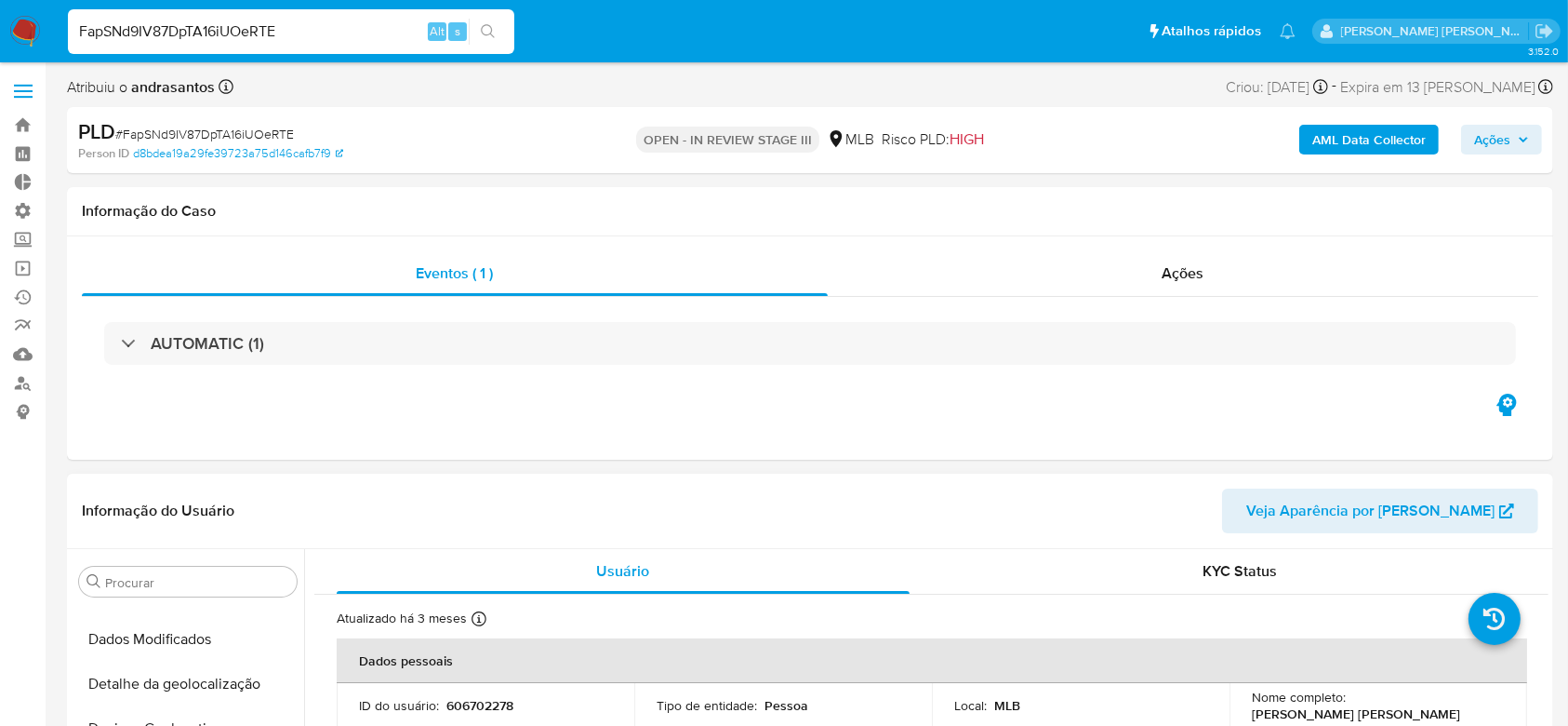
scroll to position [290, 0]
click at [142, 689] on button "Documentação" at bounding box center [181, 693] width 218 height 45
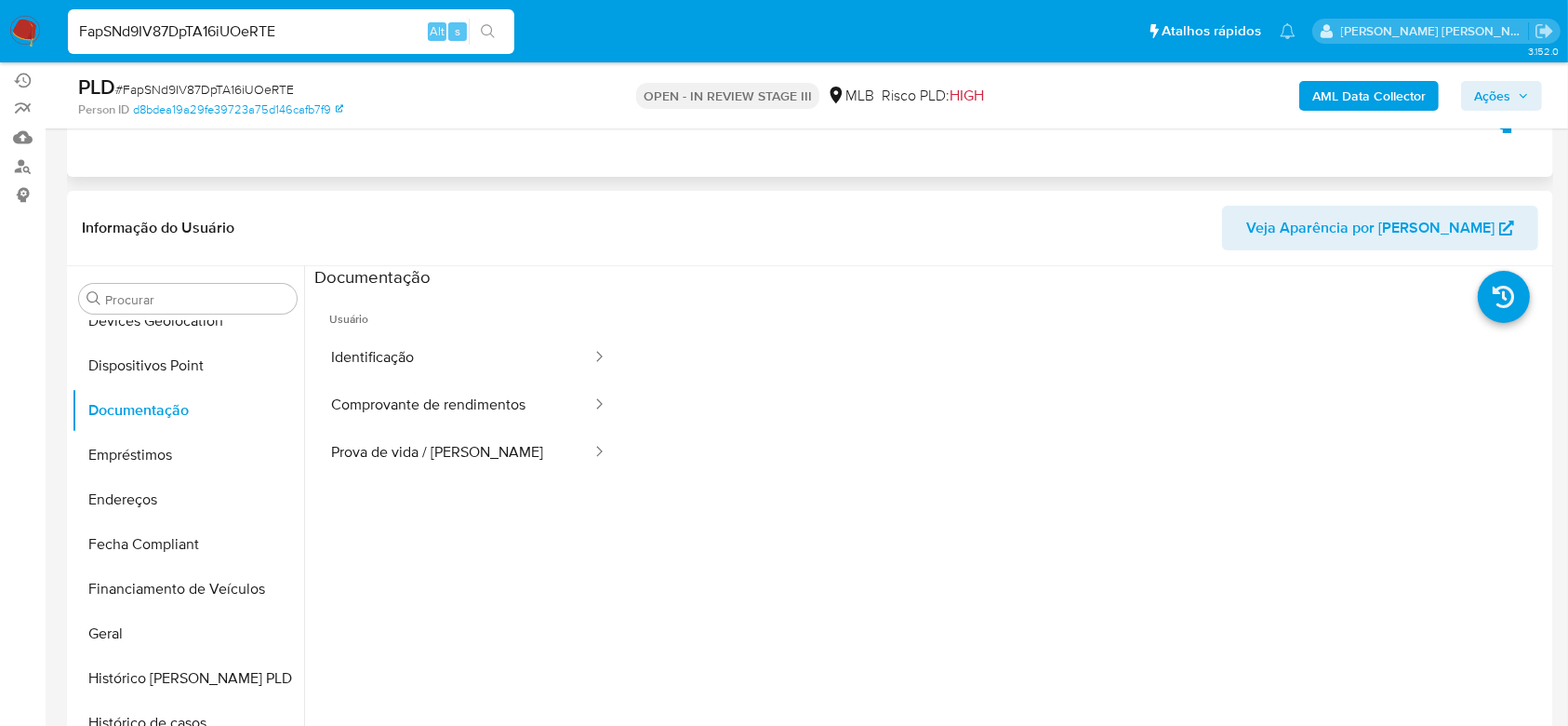
scroll to position [248, 0]
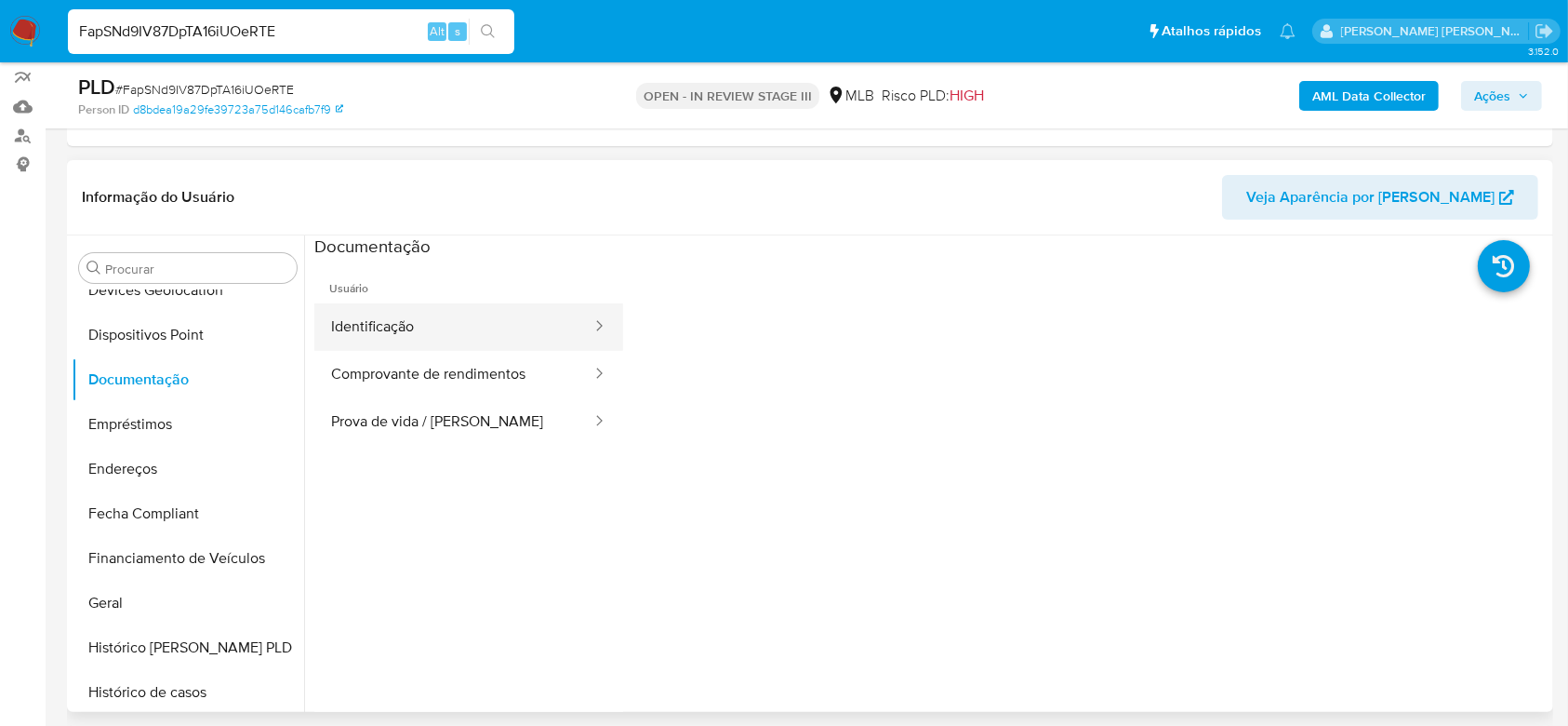
click at [425, 316] on button "Identificação" at bounding box center [454, 326] width 279 height 47
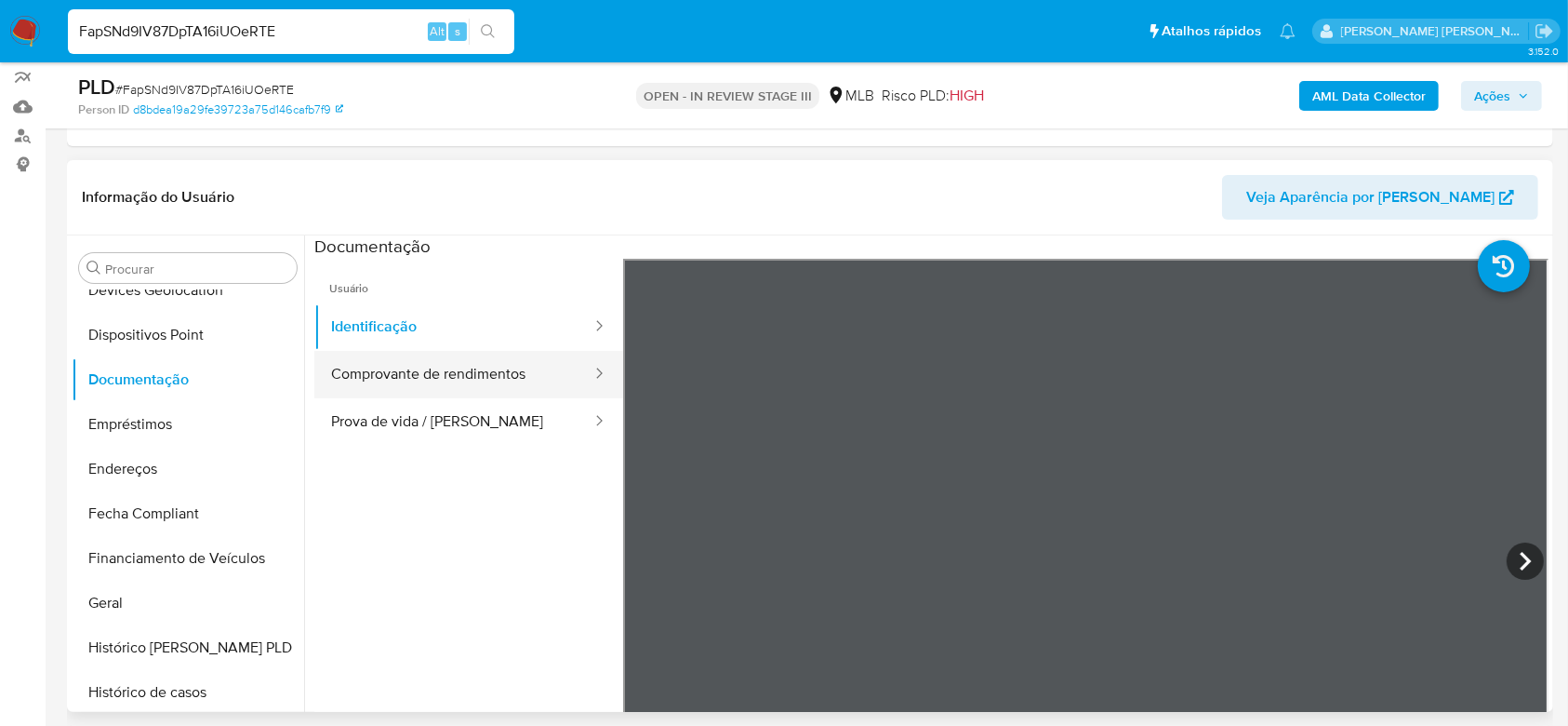
click at [469, 376] on button "Comprovante de rendimentos" at bounding box center [454, 374] width 279 height 47
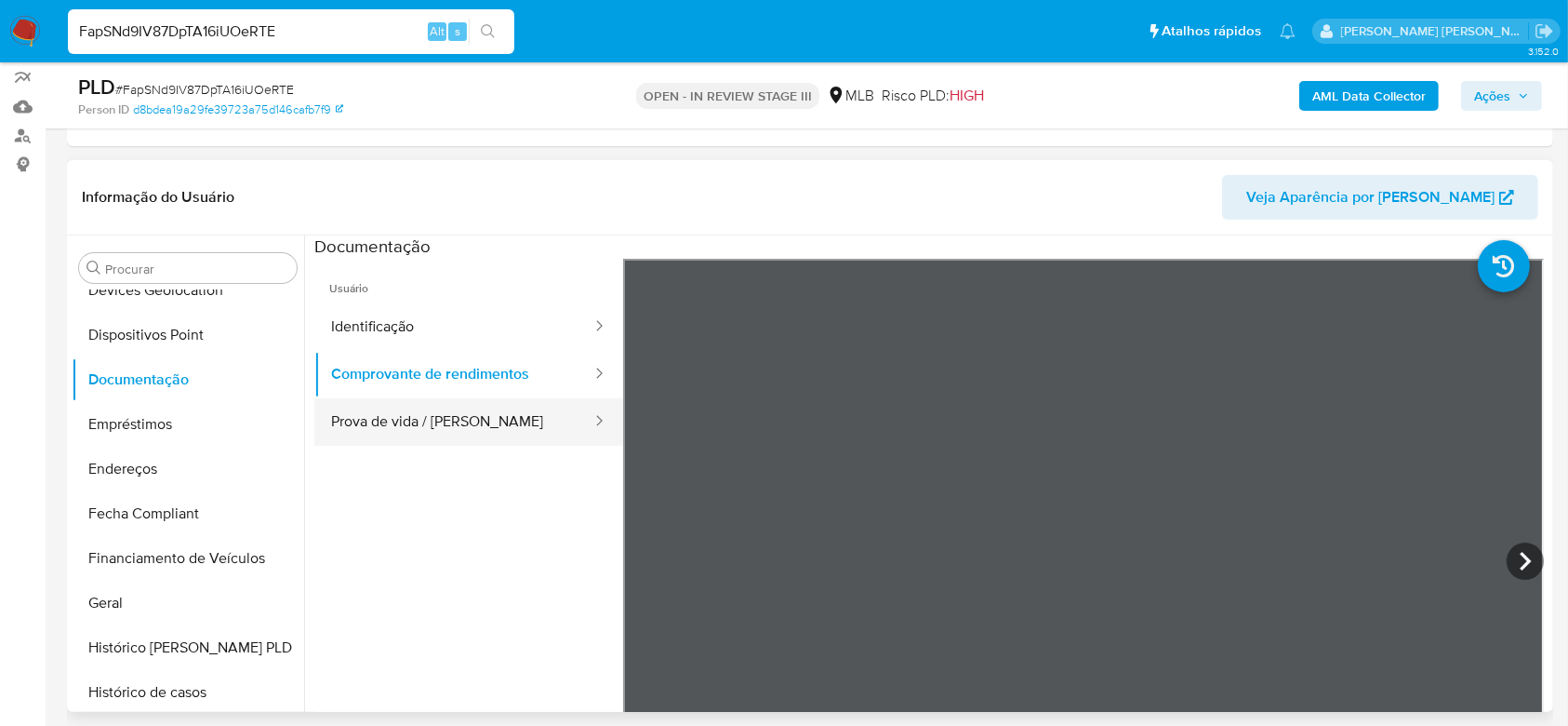
click at [430, 421] on button "Prova de vida / Selfie" at bounding box center [454, 421] width 279 height 47
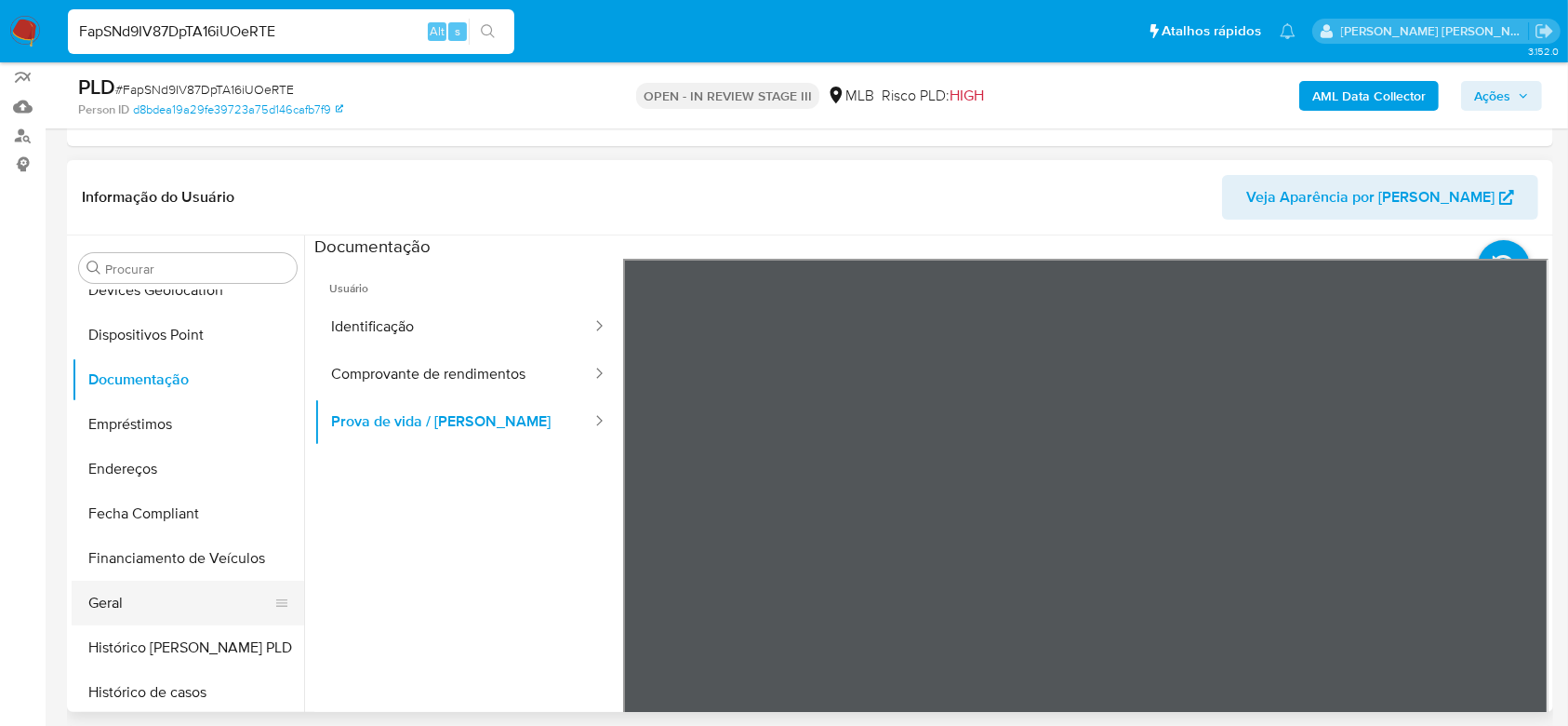
click at [97, 602] on button "Geral" at bounding box center [181, 603] width 218 height 45
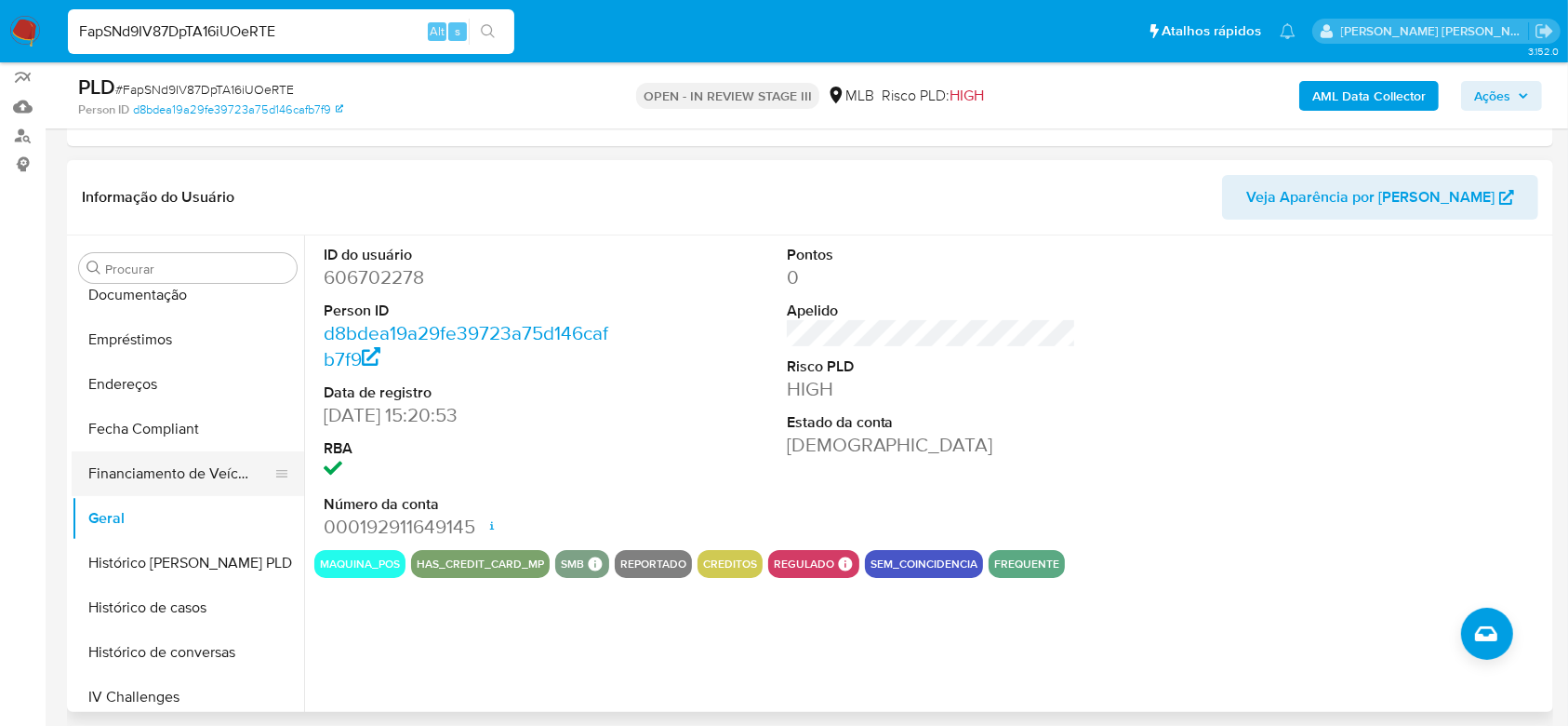
scroll to position [414, 0]
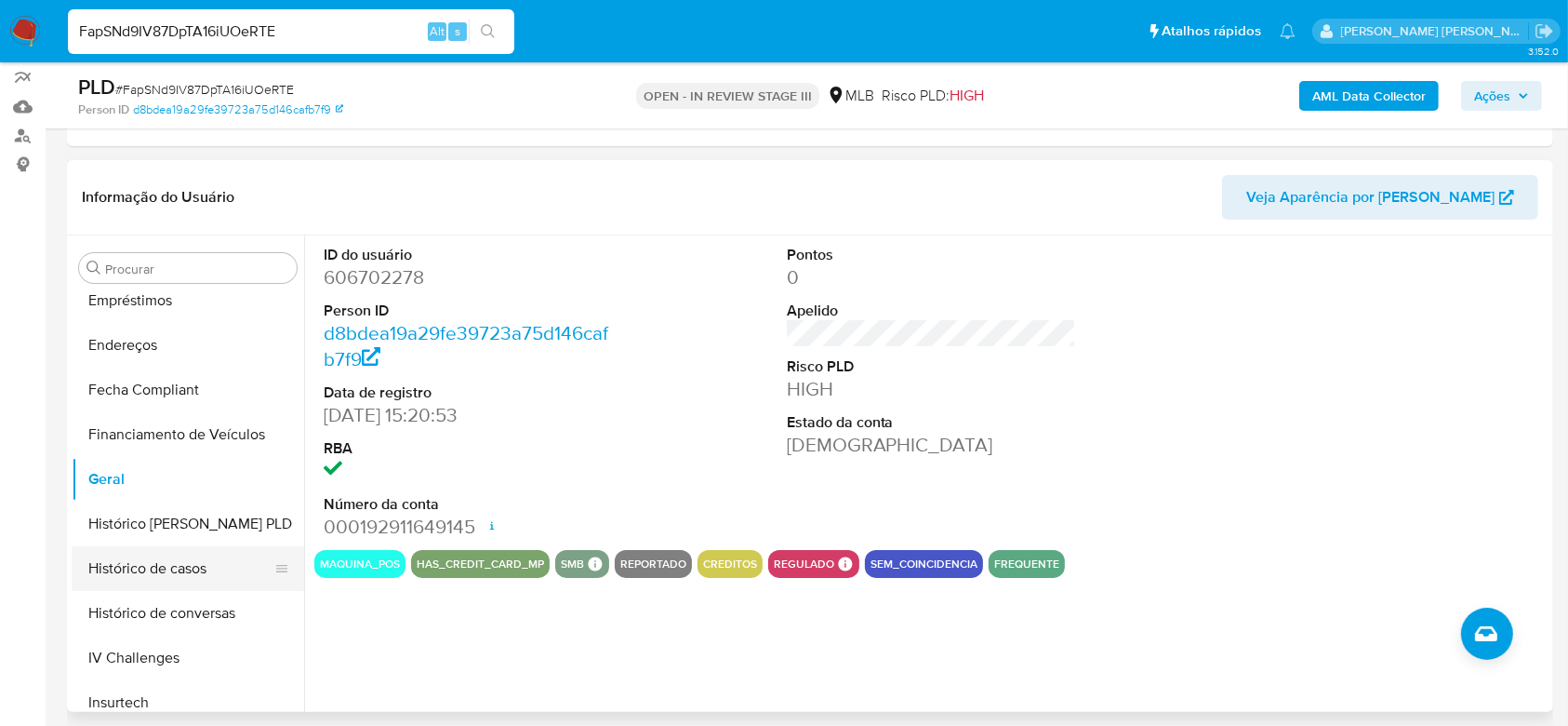
click at [149, 562] on button "Histórico de casos" at bounding box center [181, 568] width 218 height 45
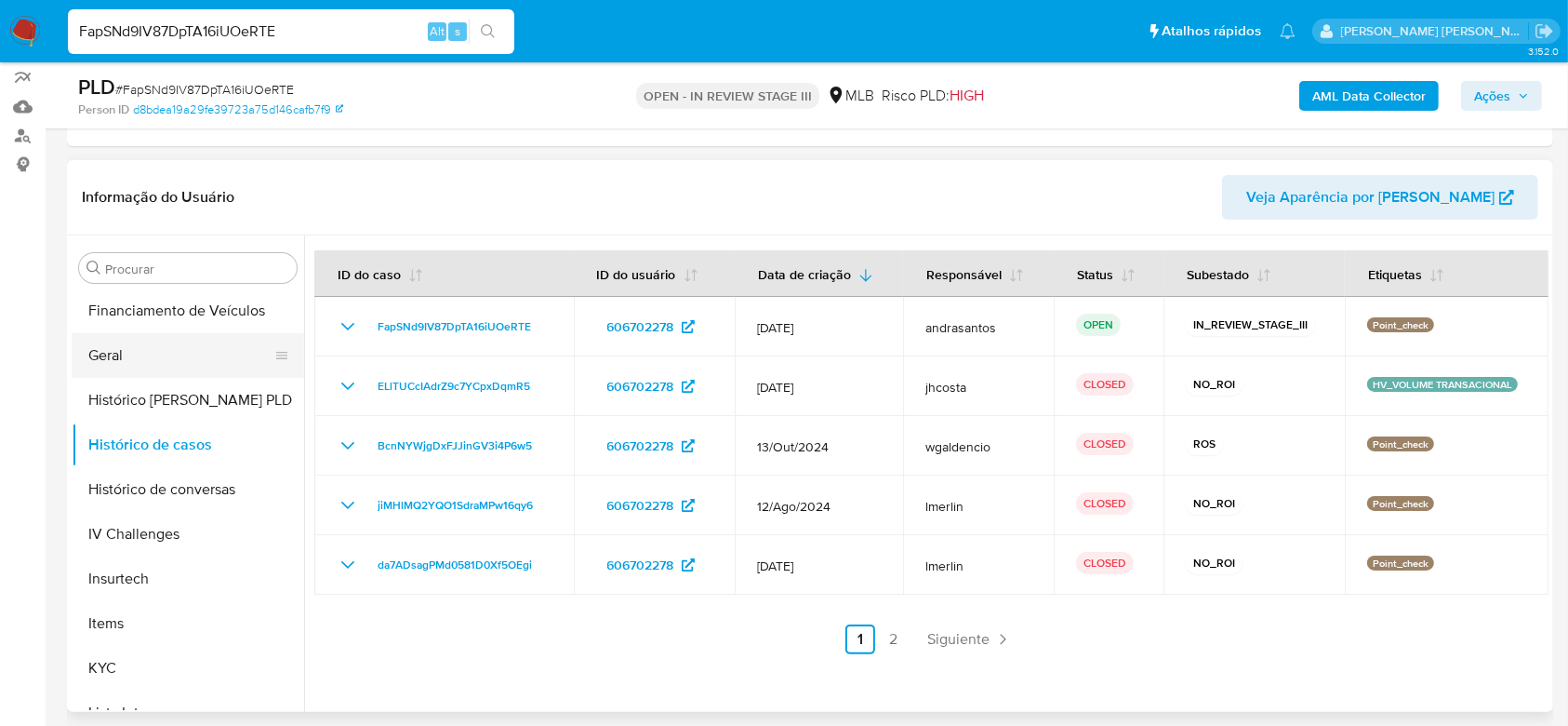
scroll to position [663, 0]
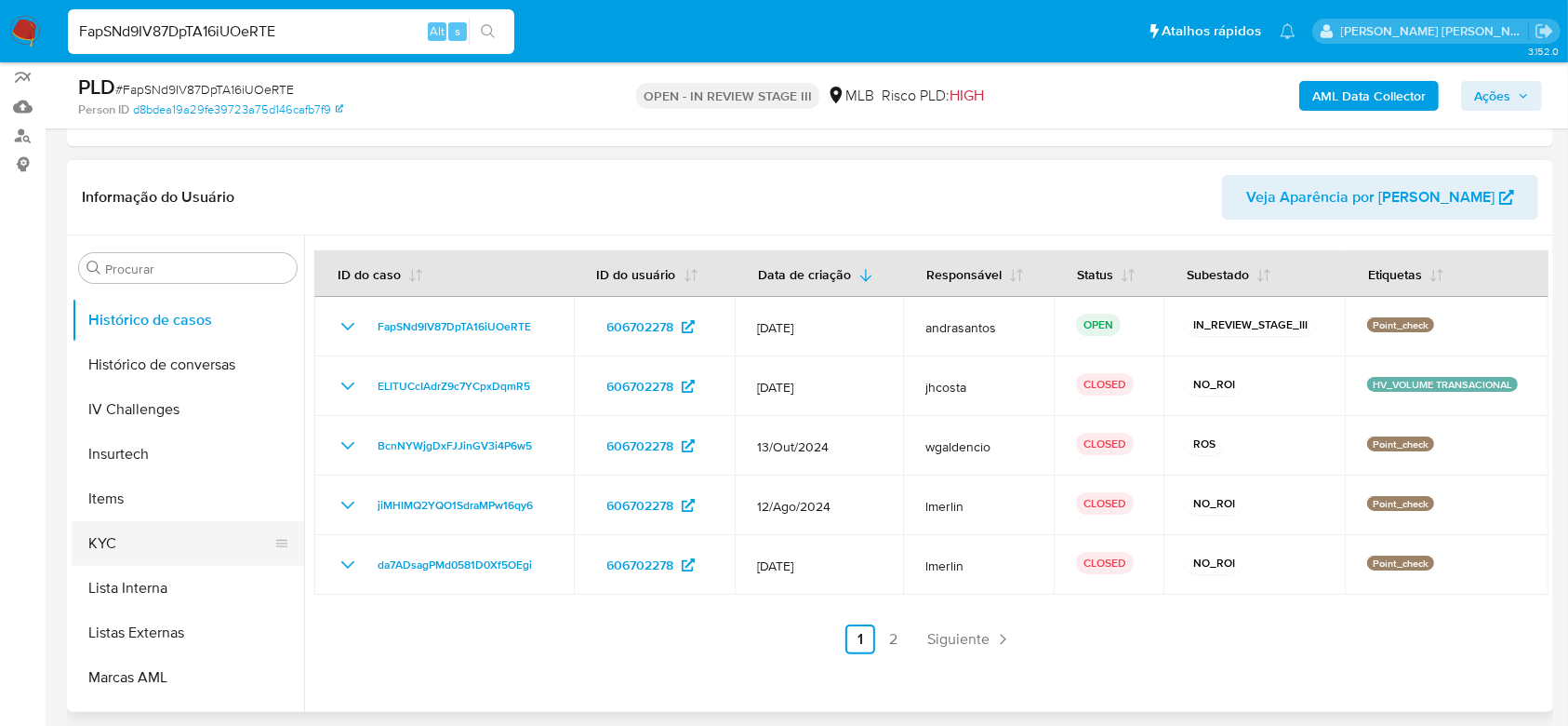
click at [155, 534] on button "KYC" at bounding box center [181, 543] width 218 height 45
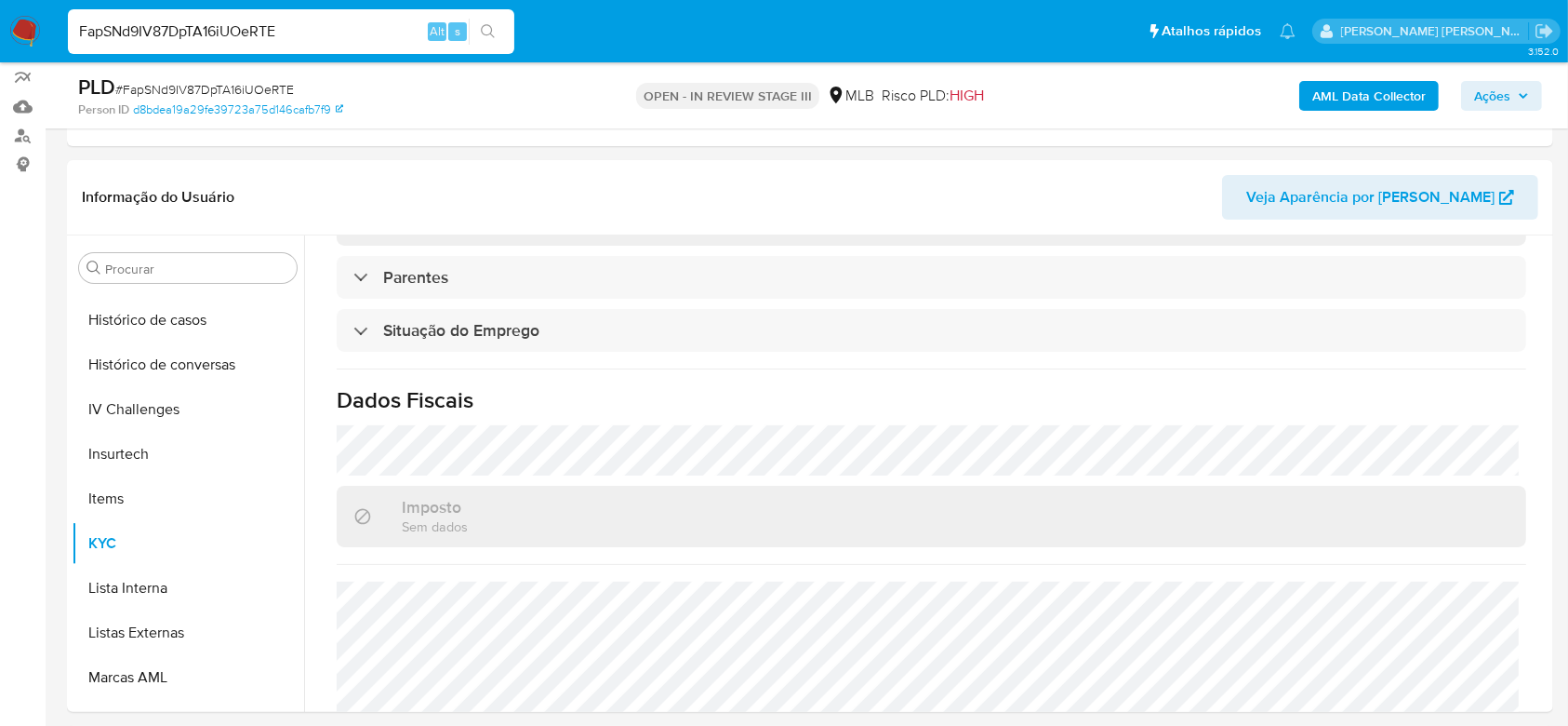
scroll to position [744, 0]
click at [205, 20] on input "FapSNd9IV87DpTA16iUOeRTE" at bounding box center [291, 32] width 447 height 24
click at [203, 20] on input "FapSNd9IV87DpTA16iUOeRTE" at bounding box center [291, 32] width 447 height 24
paste input "oQrCra5851kPzgHzR15uF8GD"
type input "oQrCra5851kPzgHzR15uF8GD"
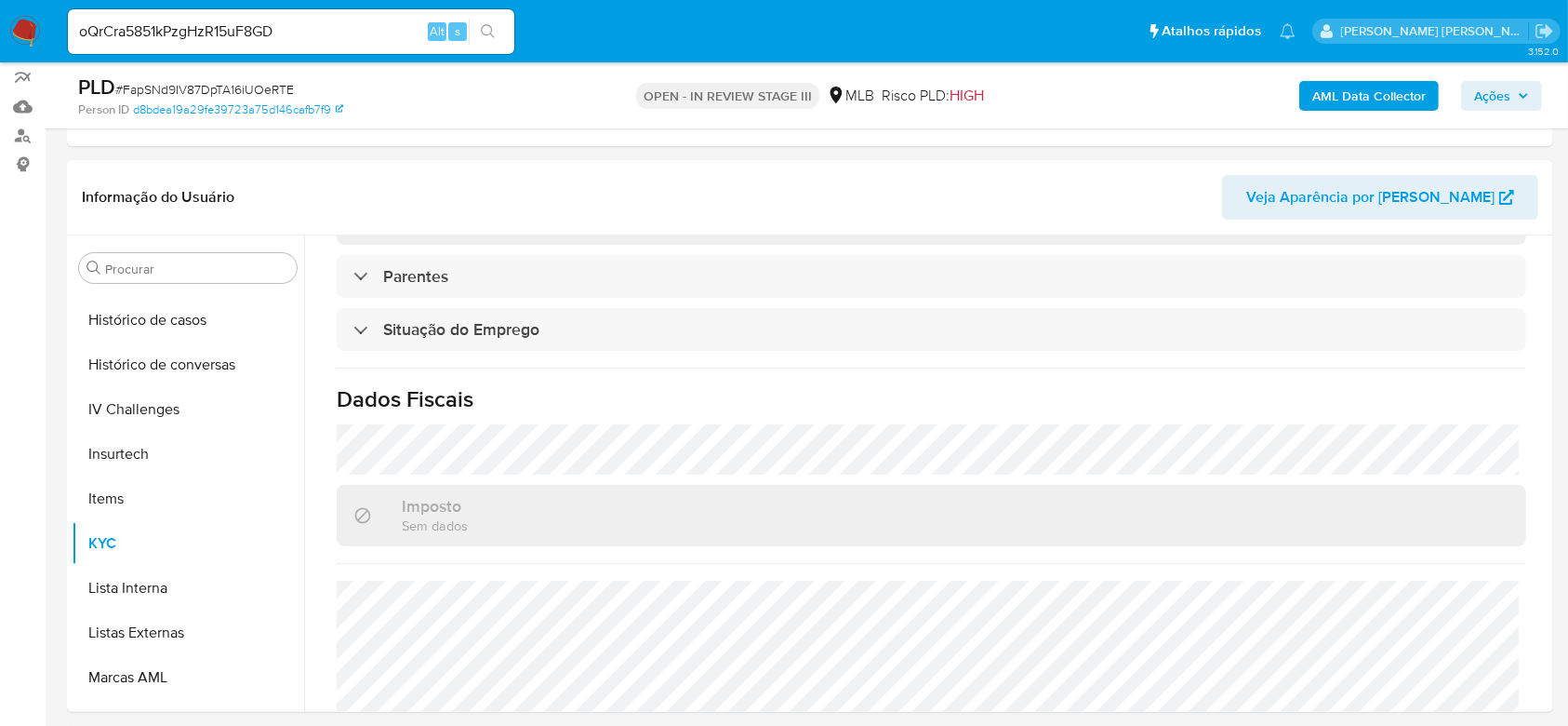
click at [491, 37] on icon "search-icon" at bounding box center [488, 31] width 15 height 15
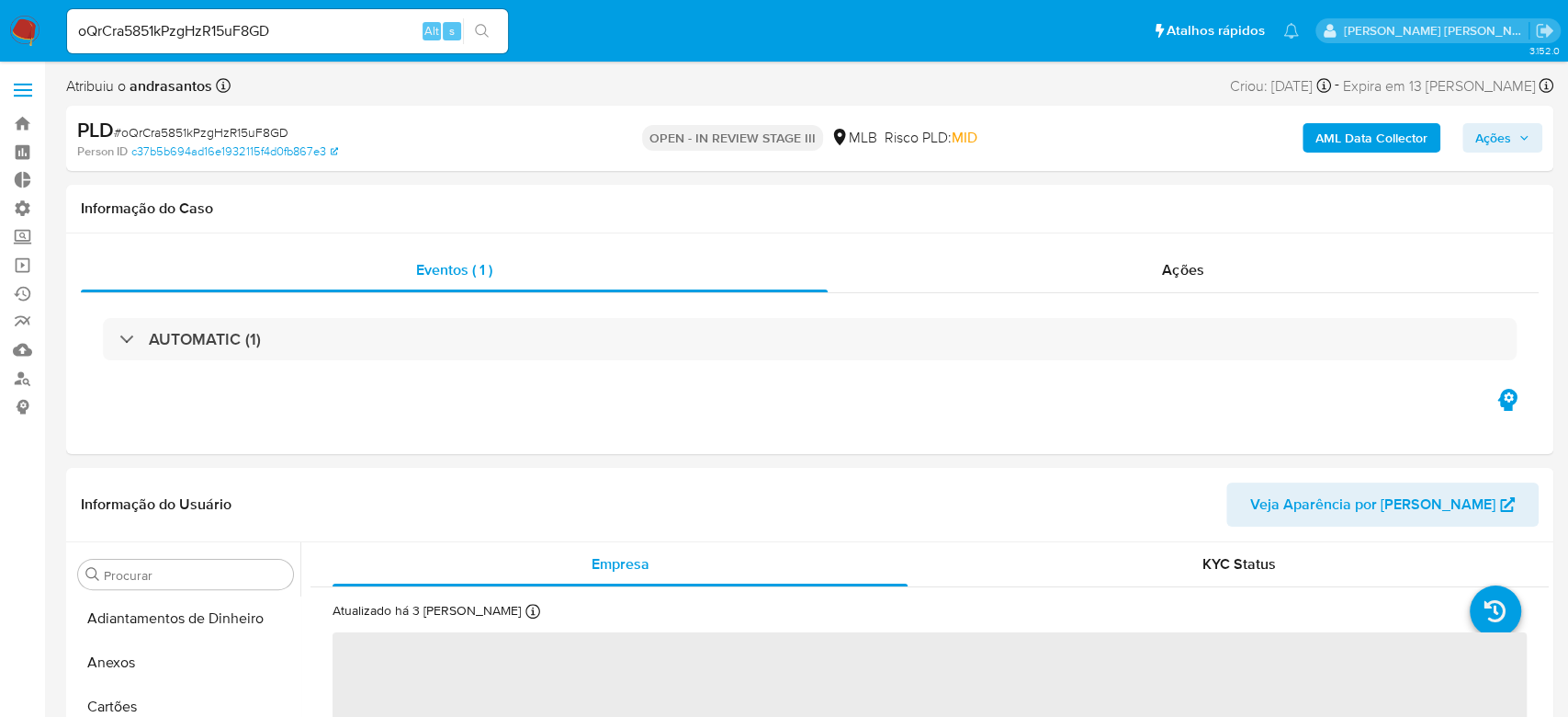
select select "10"
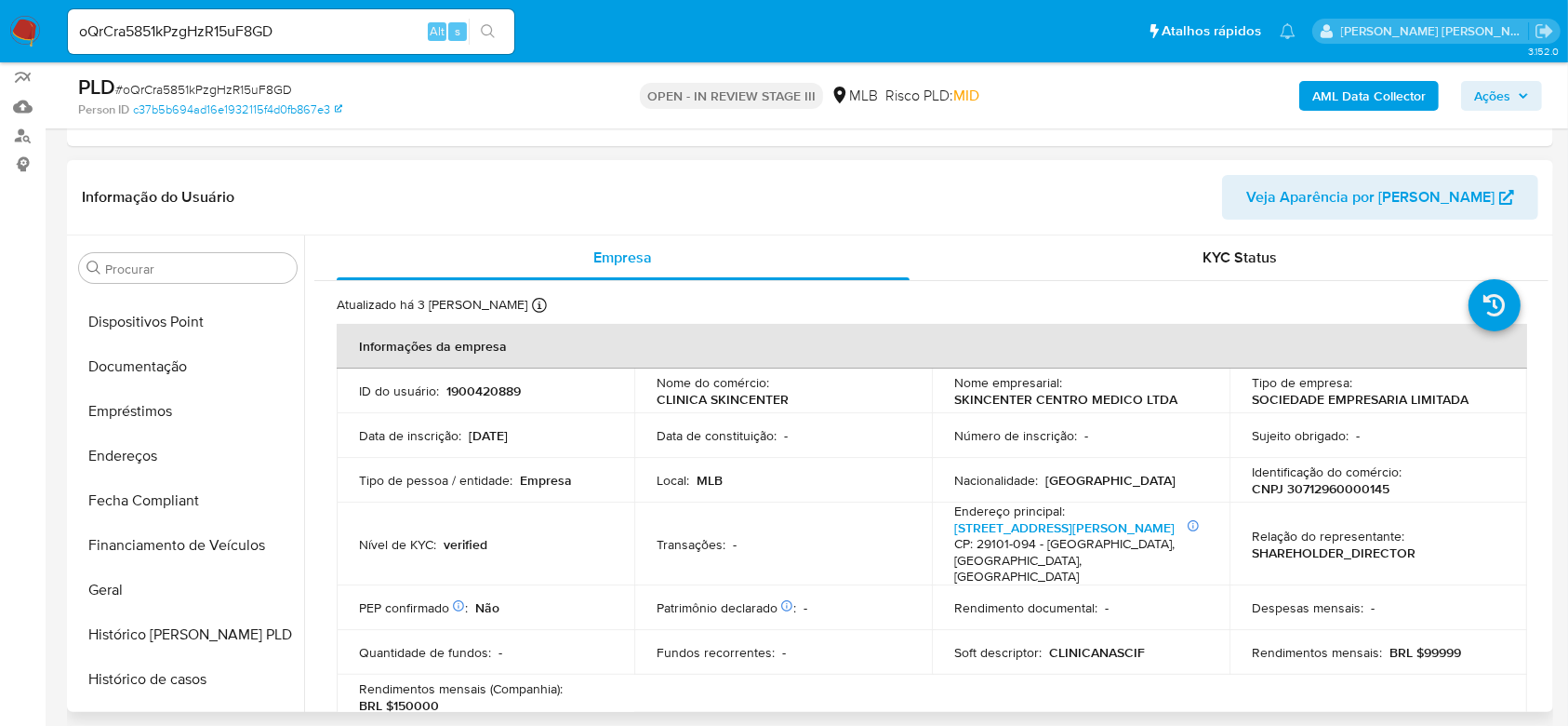
scroll to position [290, 0]
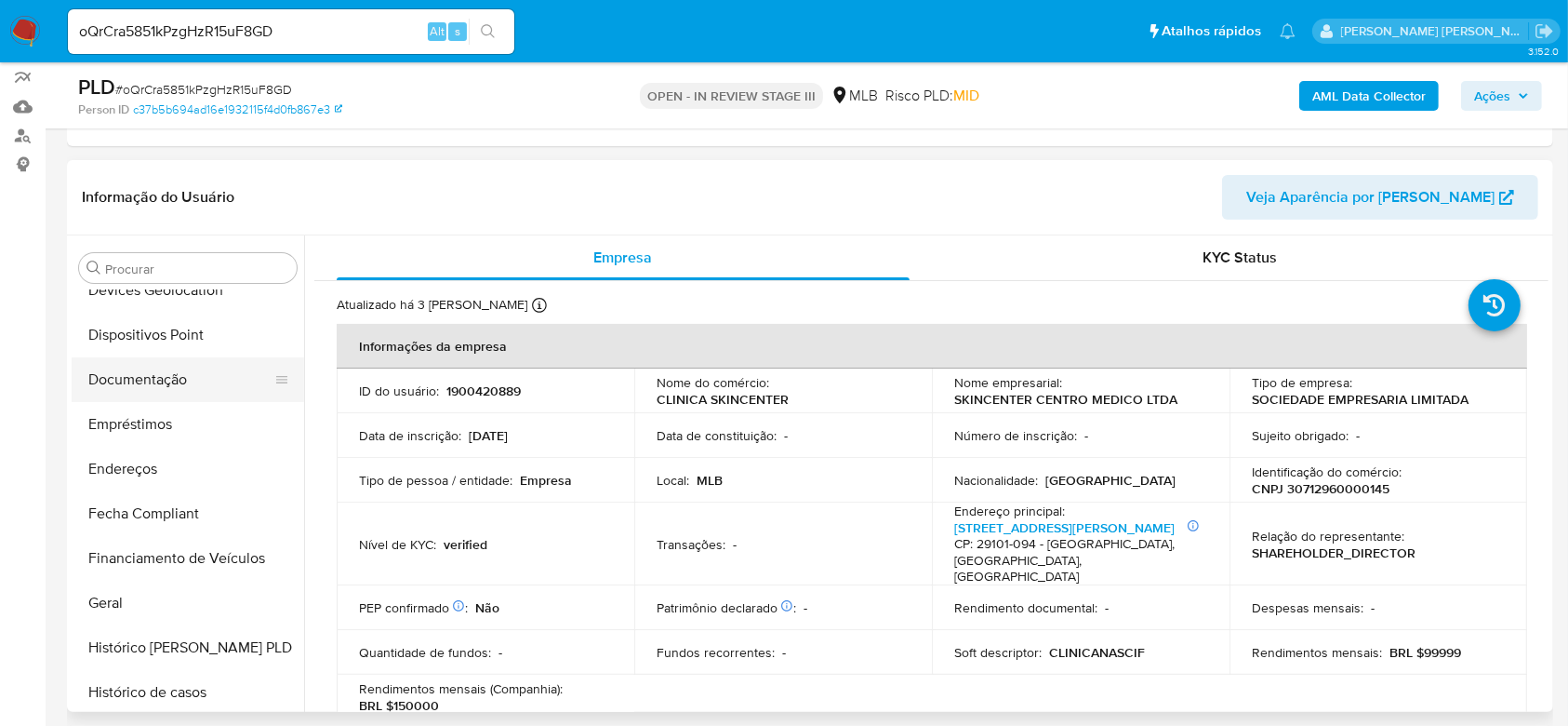
click at [179, 374] on button "Documentação" at bounding box center [181, 379] width 218 height 45
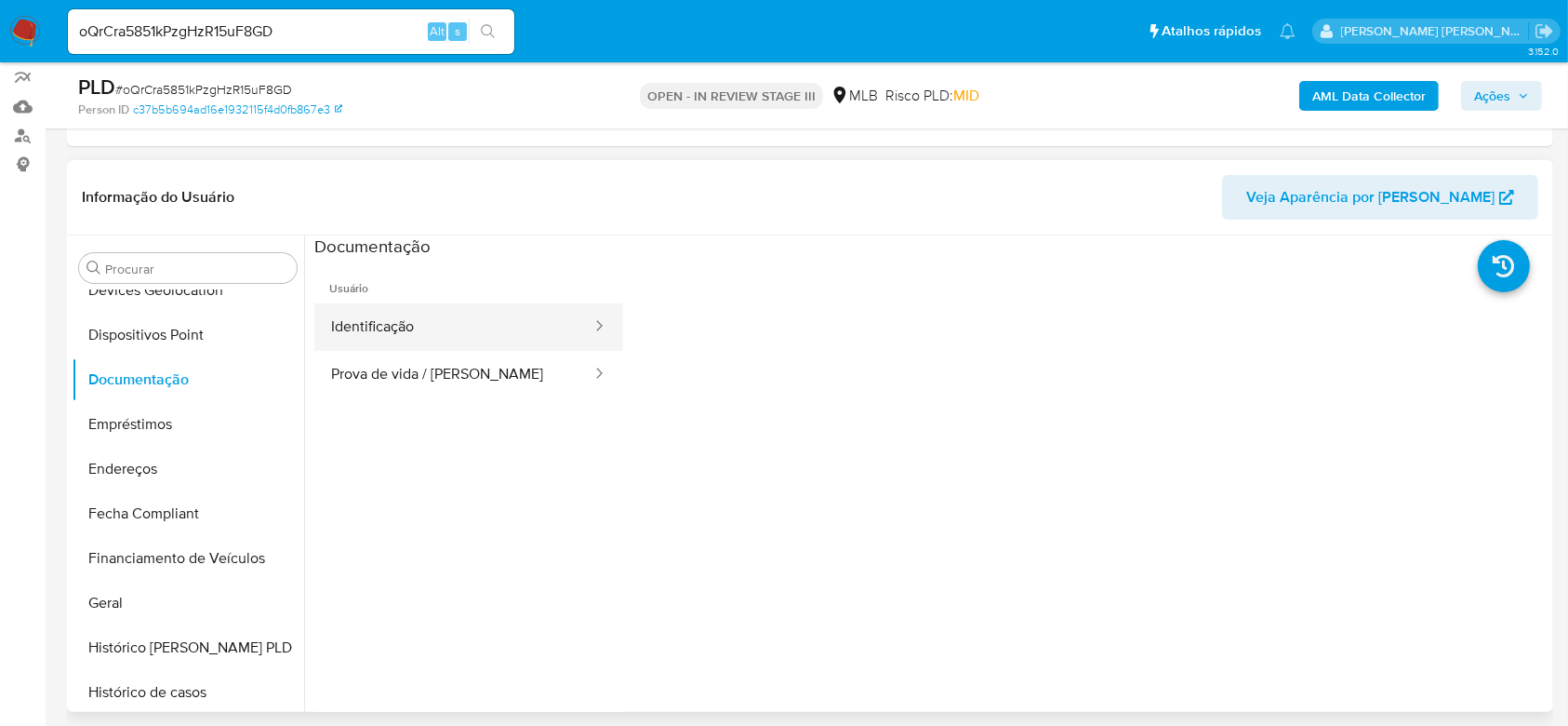
click at [413, 318] on button "Identificação" at bounding box center [454, 326] width 279 height 47
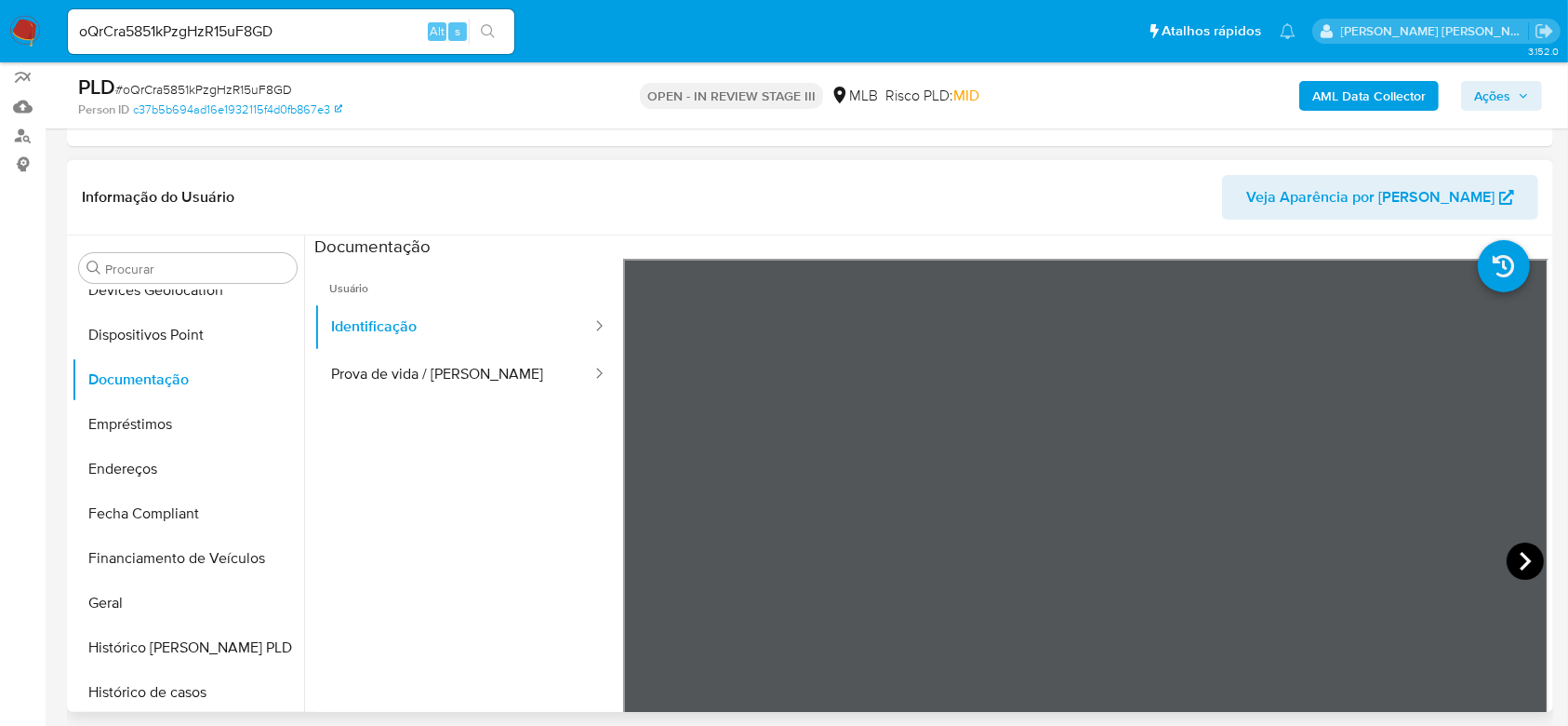
click at [1522, 563] on icon at bounding box center [1524, 560] width 37 height 37
click at [436, 369] on button "Prova de vida / Selfie" at bounding box center [454, 374] width 279 height 47
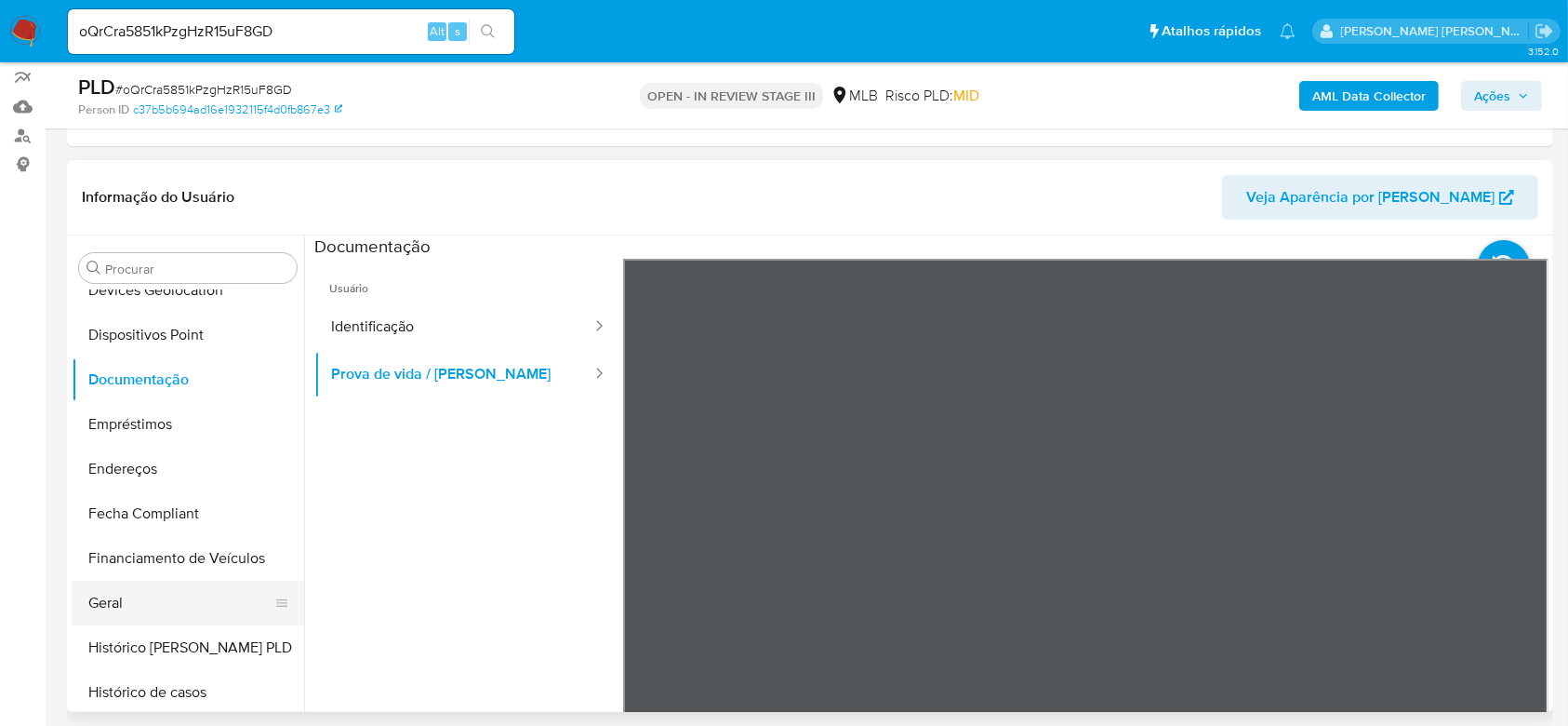
click at [168, 597] on button "Geral" at bounding box center [181, 603] width 218 height 45
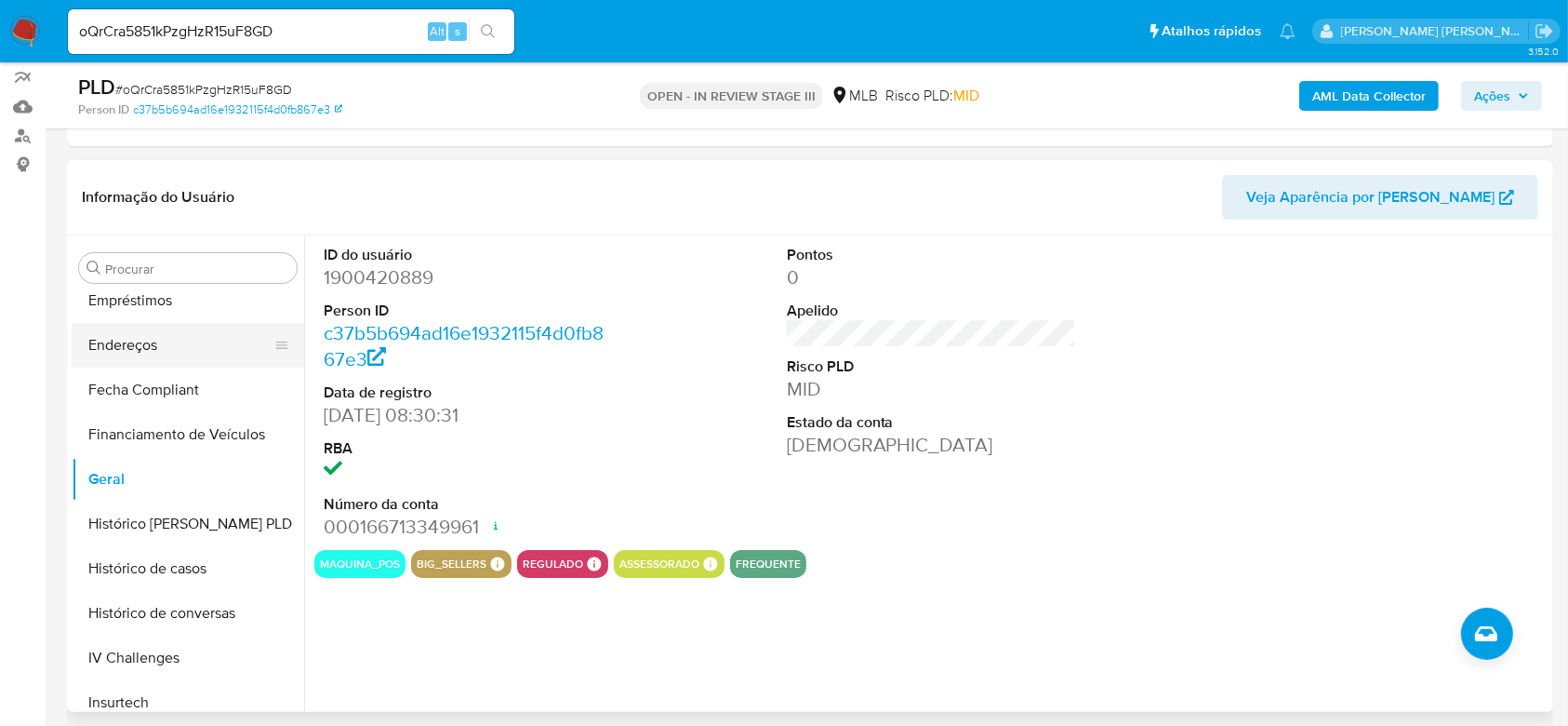
scroll to position [538, 0]
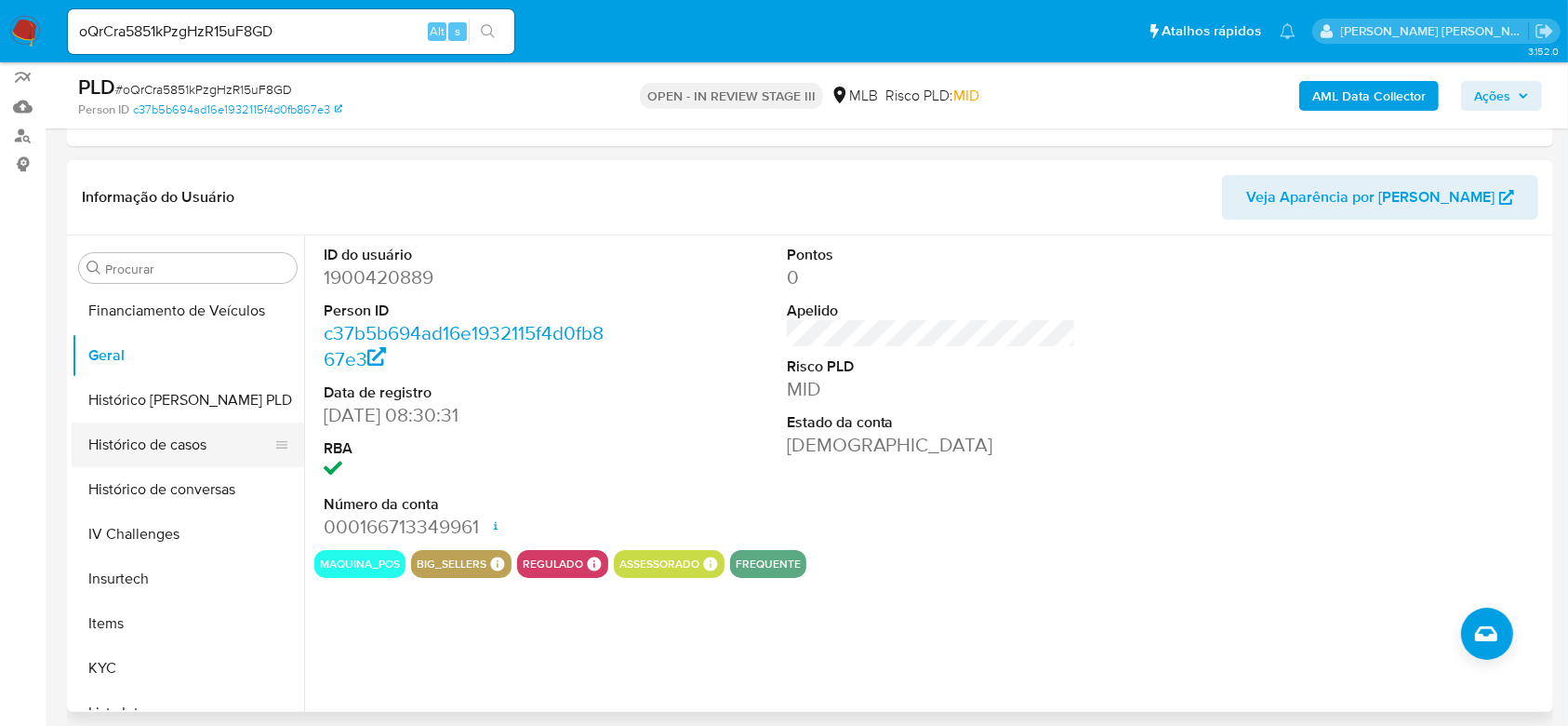
click at [171, 439] on button "Histórico de casos" at bounding box center [181, 444] width 218 height 45
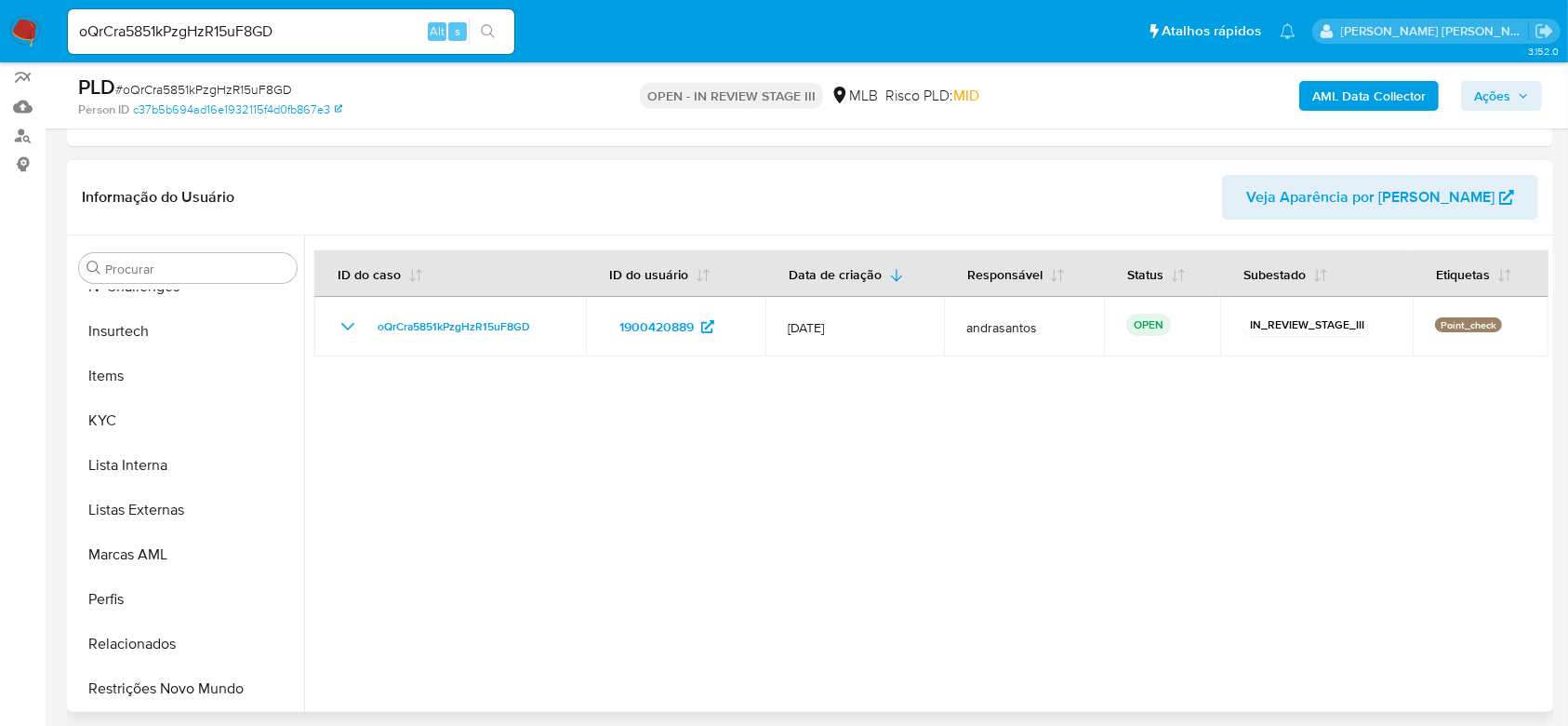
scroll to position [786, 0]
click at [140, 422] on button "KYC" at bounding box center [181, 419] width 218 height 45
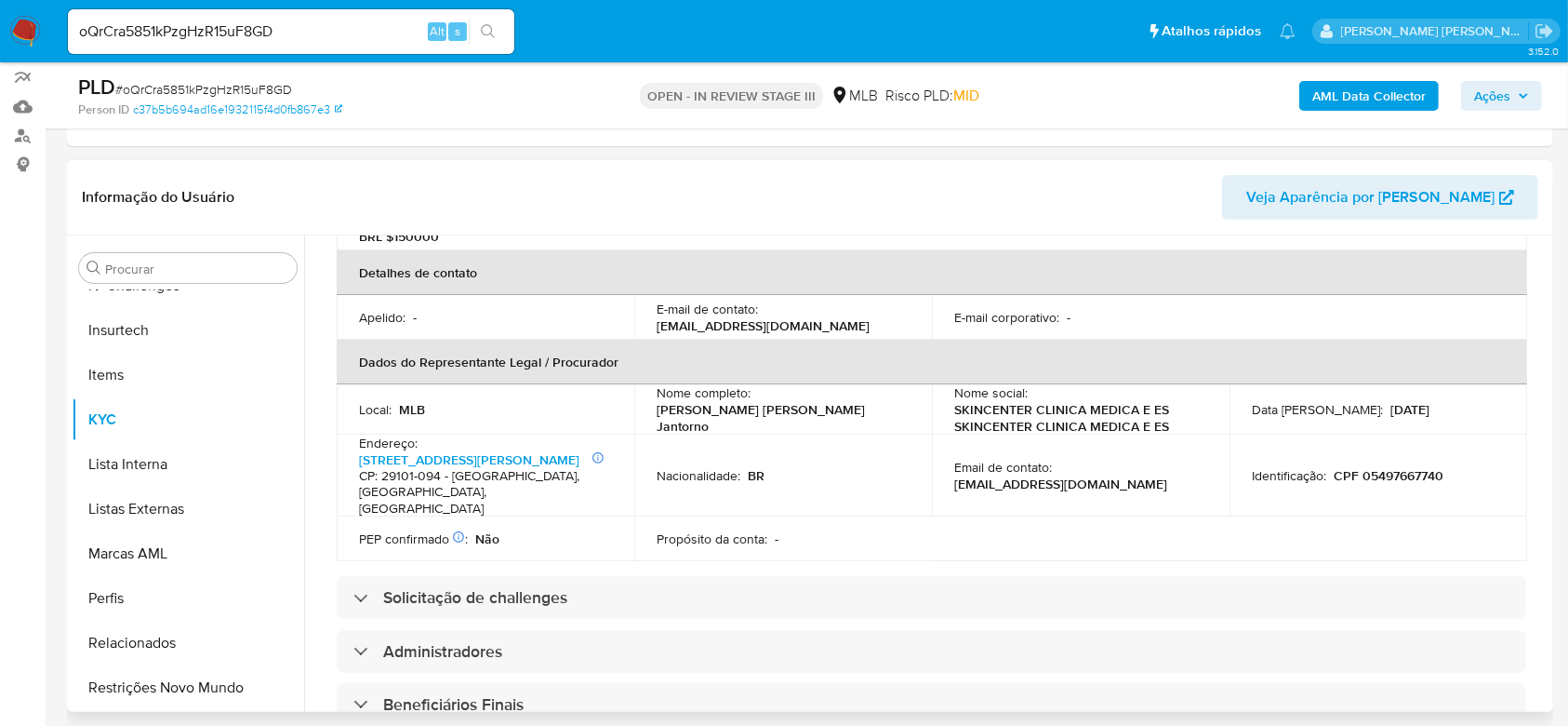
scroll to position [496, 0]
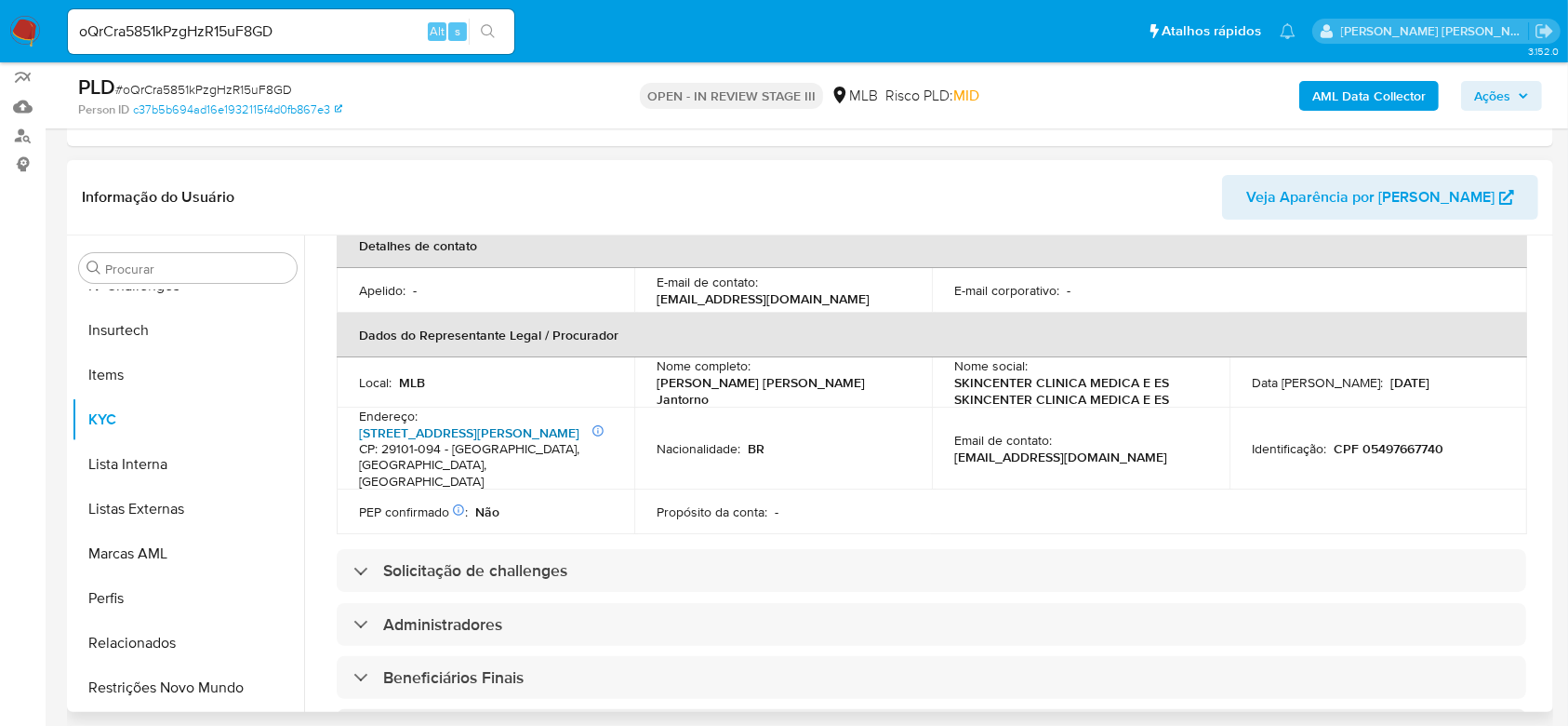
click at [538, 423] on link "Rua Inácio Higino 1050, Praia Da Costa" at bounding box center [469, 432] width 221 height 19
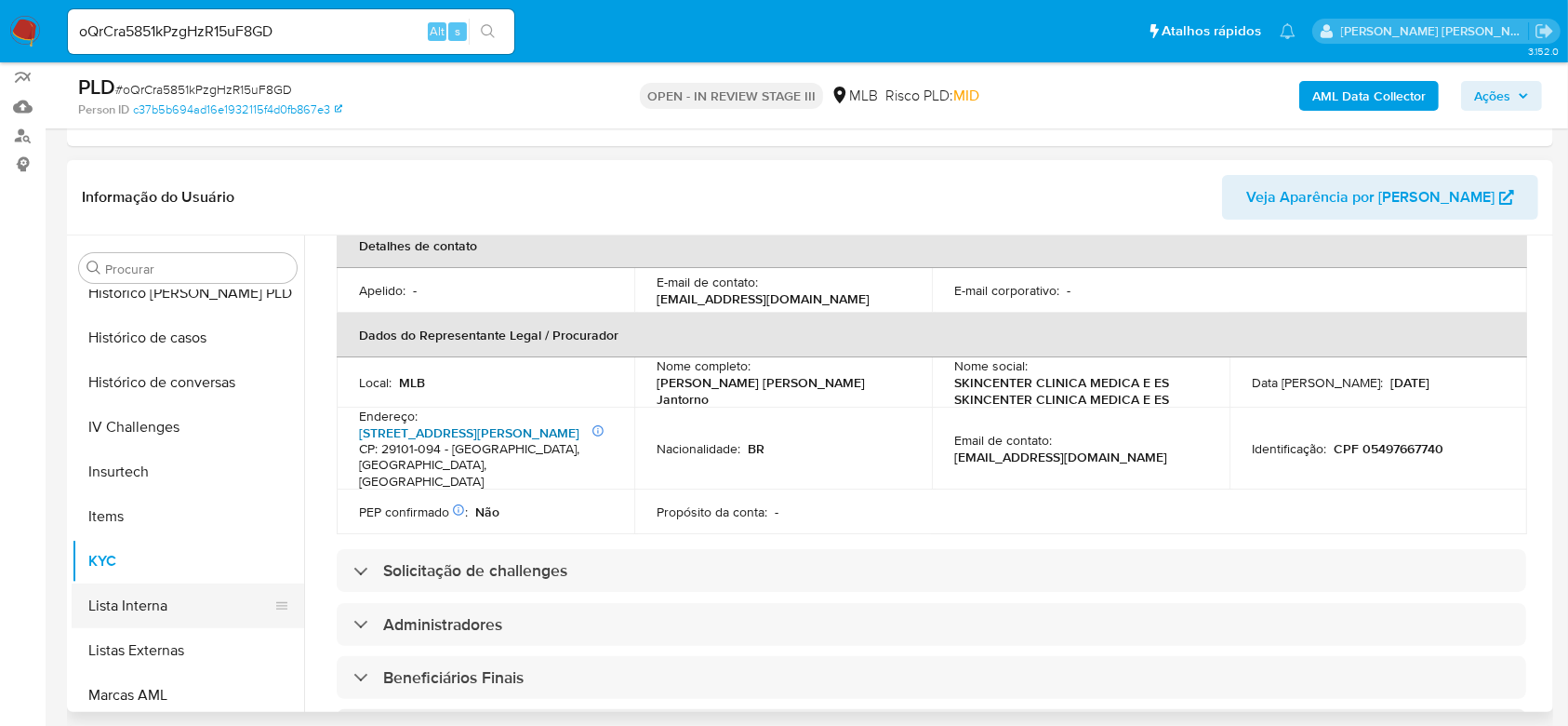
scroll to position [538, 0]
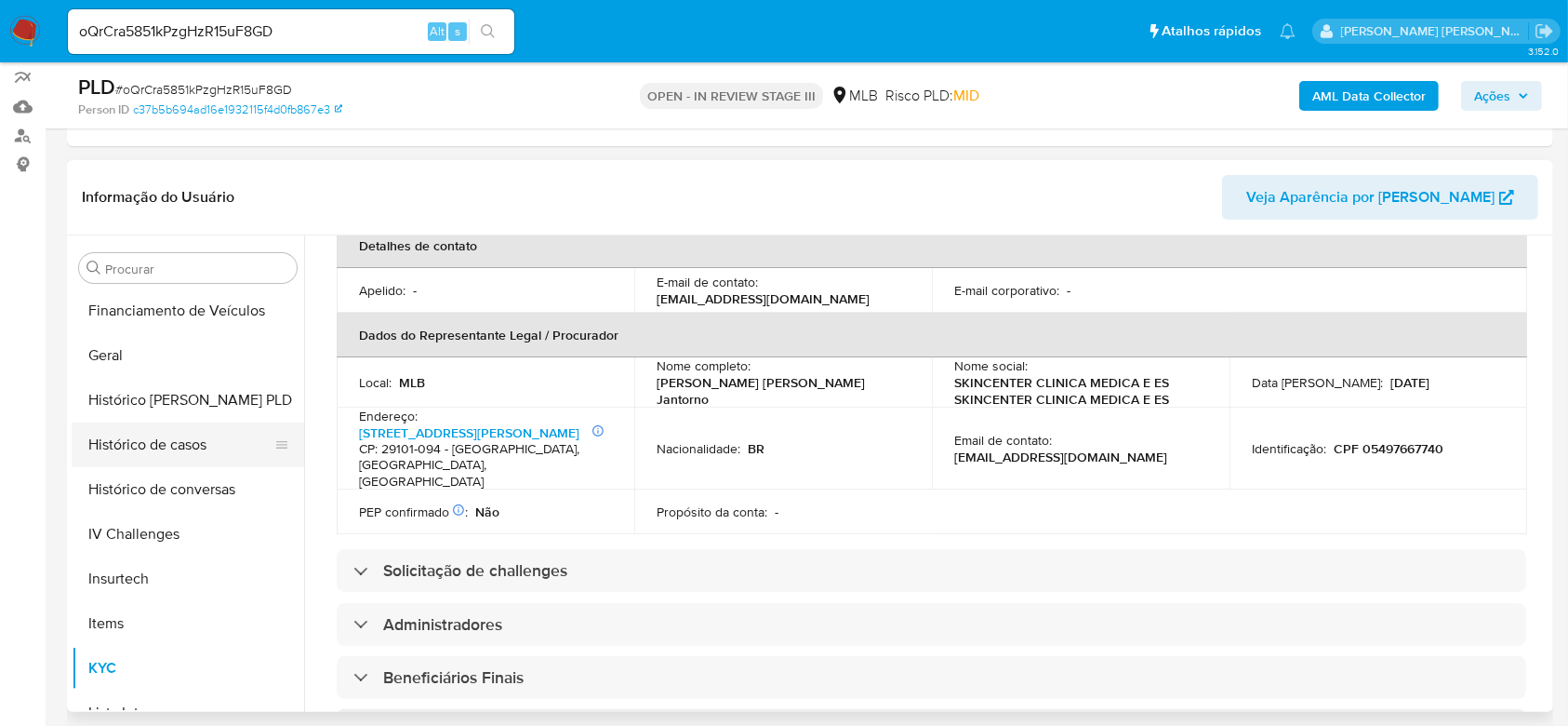
click at [162, 442] on button "Histórico de casos" at bounding box center [181, 444] width 218 height 45
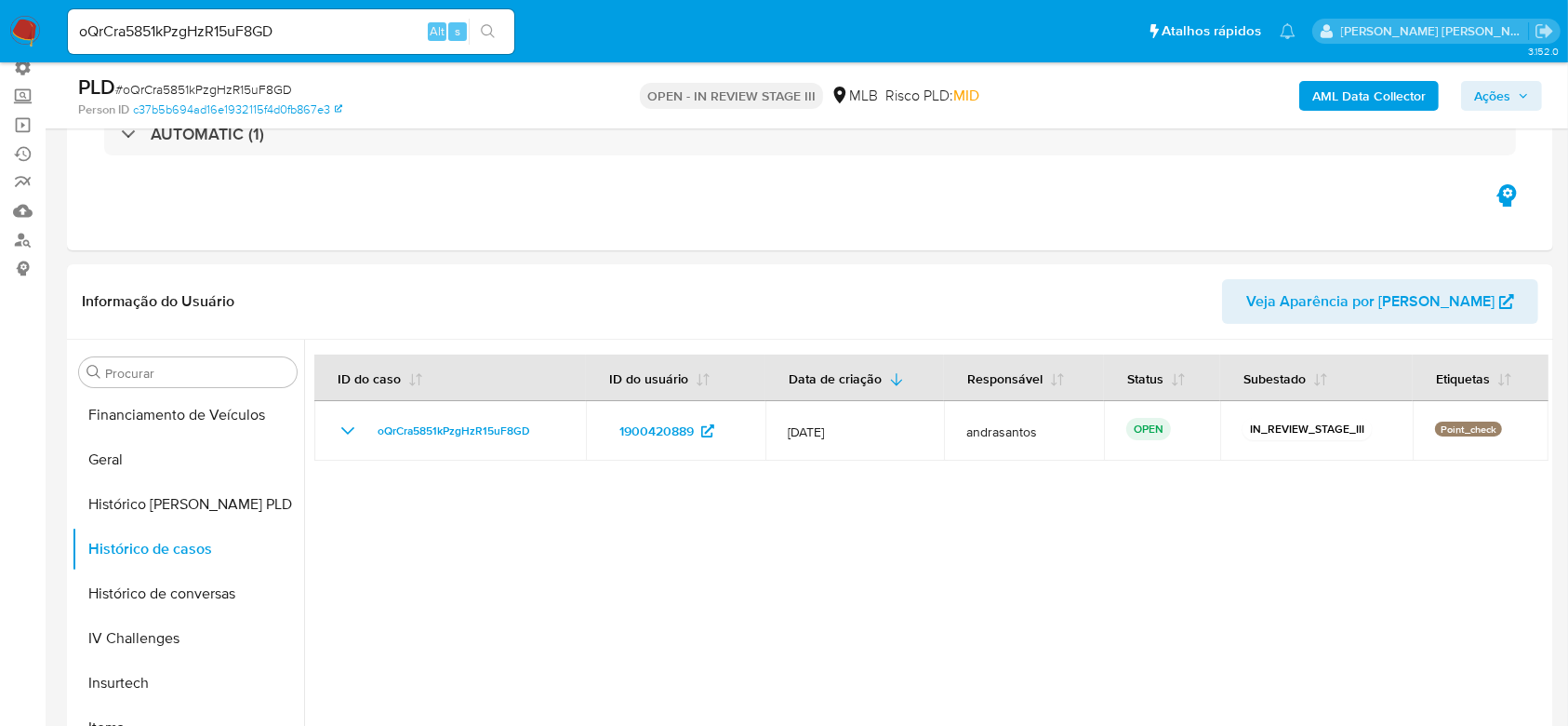
scroll to position [124, 0]
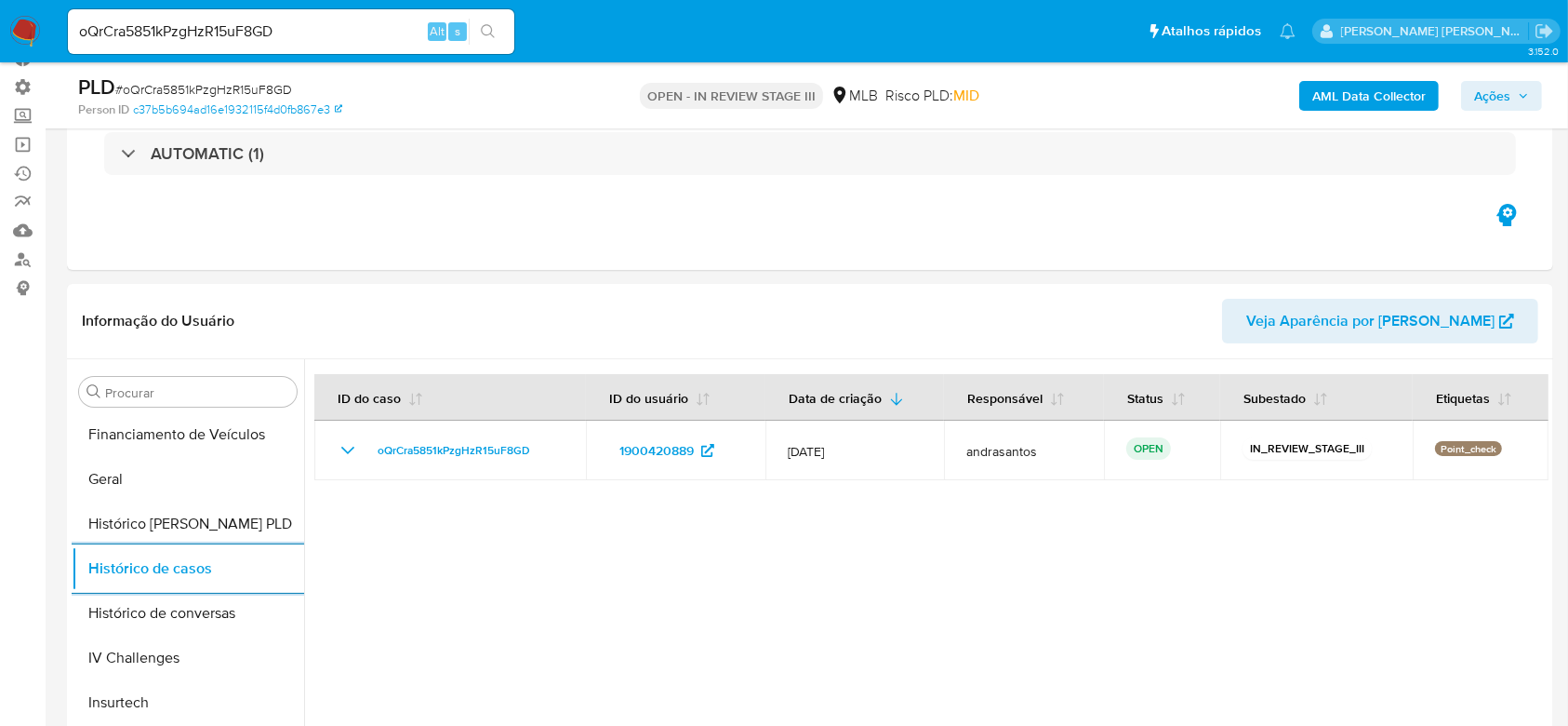
click at [172, 18] on div "oQrCra5851kPzgHzR15uF8GD Alt s" at bounding box center [291, 31] width 447 height 45
click at [174, 20] on input "oQrCra5851kPzgHzR15uF8GD" at bounding box center [291, 32] width 447 height 24
paste input "dQ41R6gJrH0XuzwDpH7XwW7x"
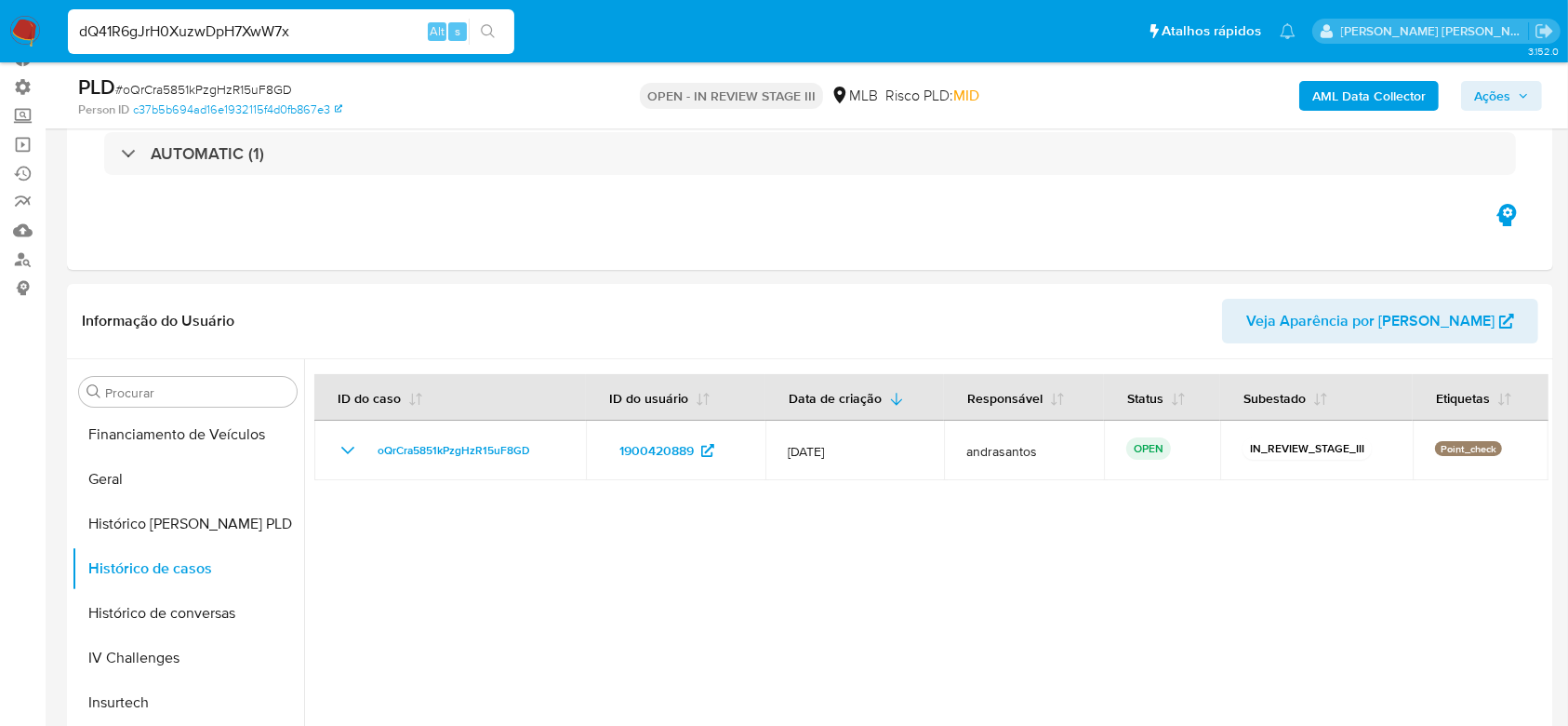
type input "dQ41R6gJrH0XuzwDpH7XwW7x"
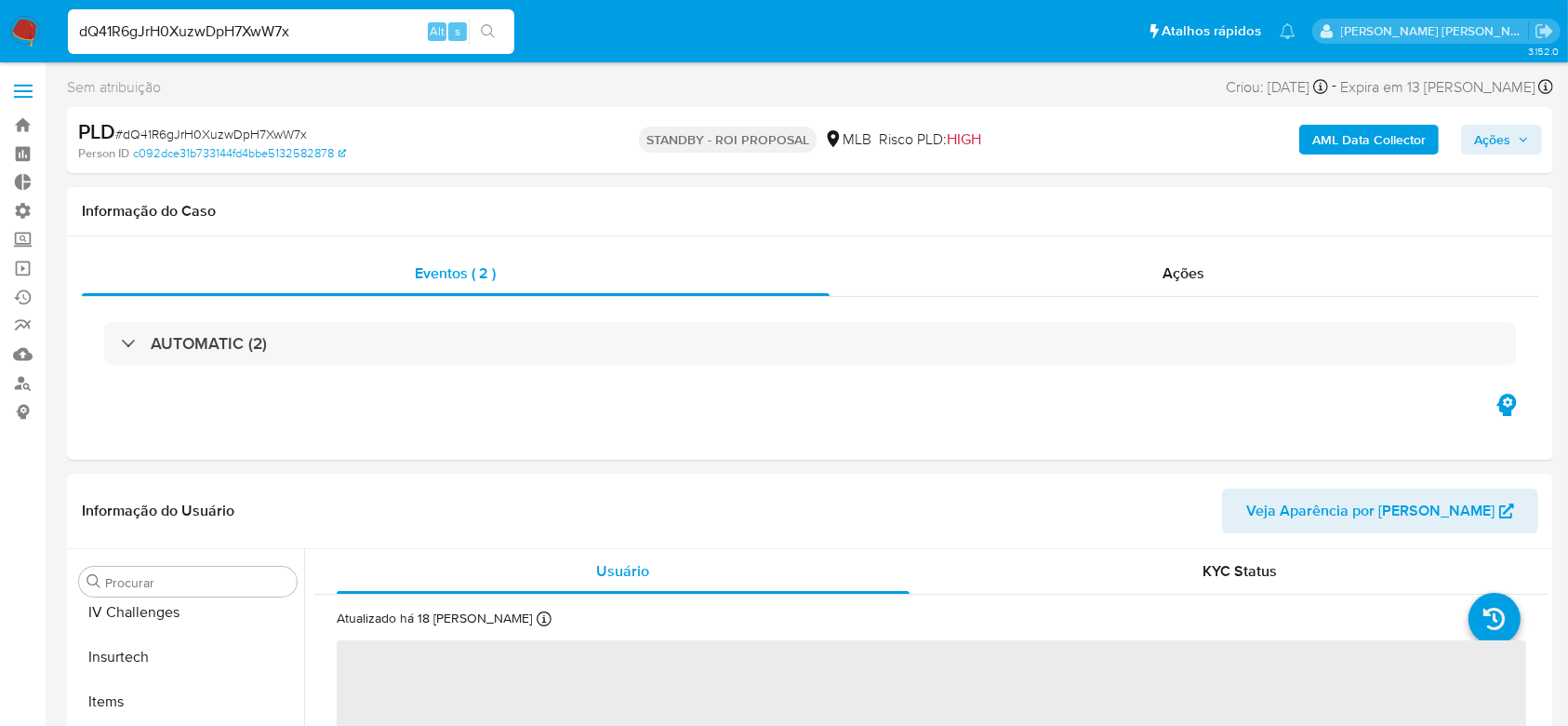
scroll to position [786, 0]
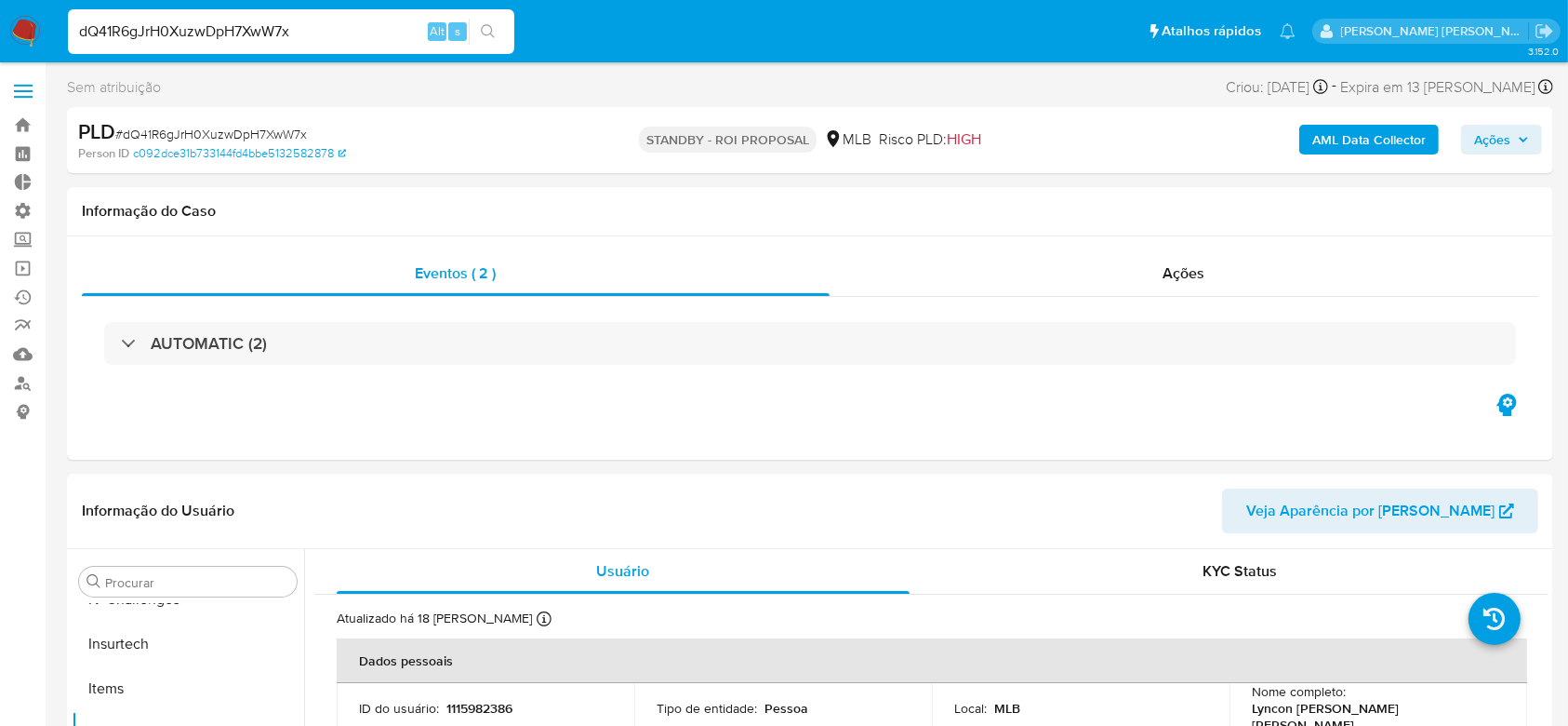
select select "10"
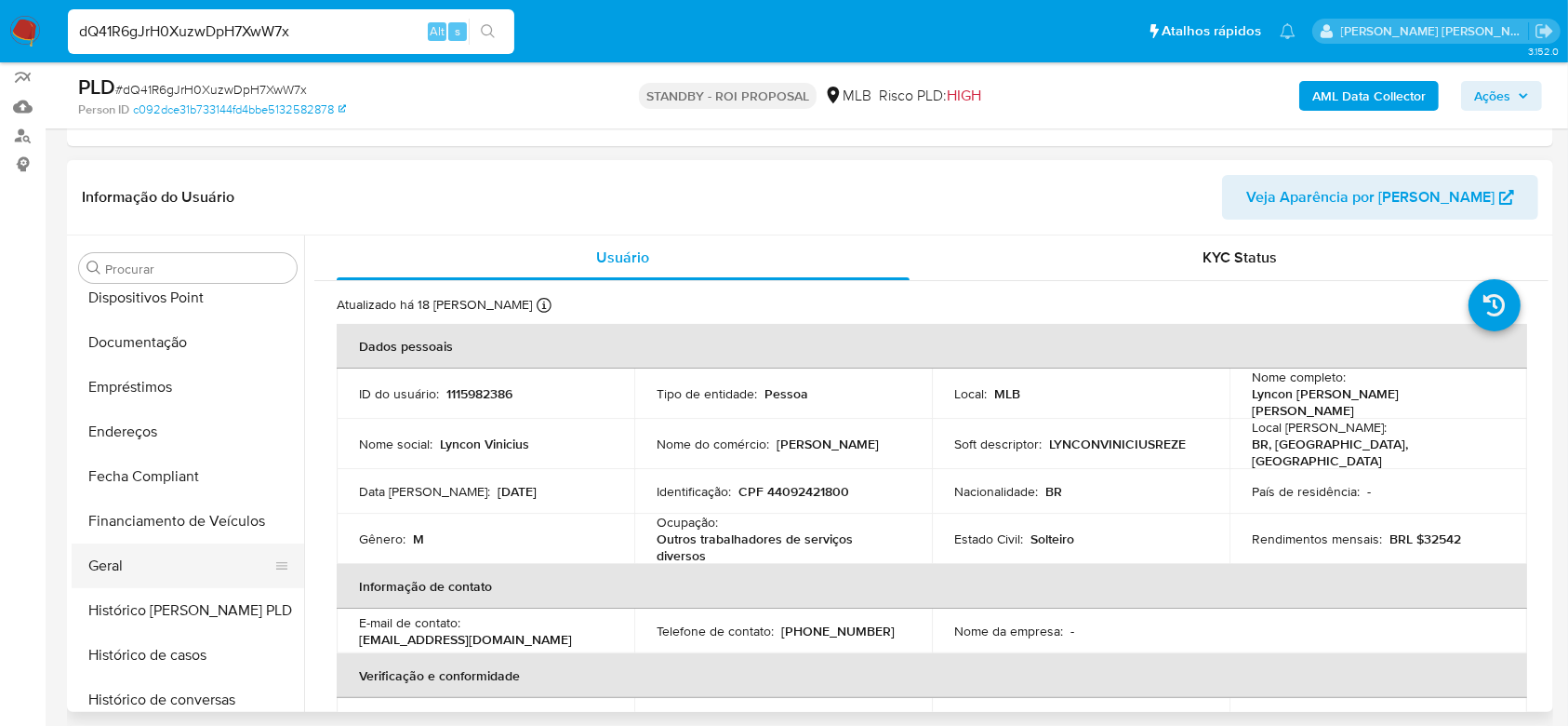
scroll to position [290, 0]
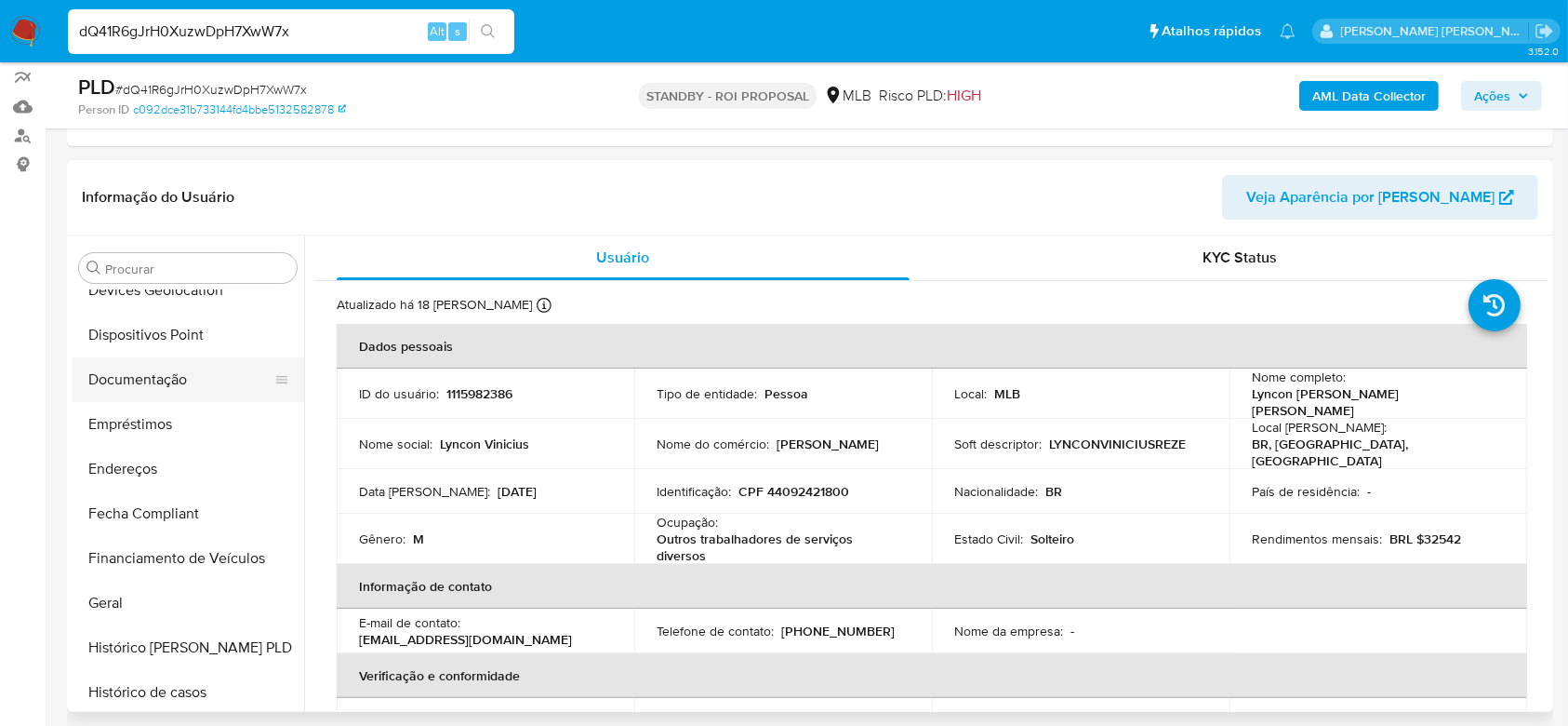
click at [161, 381] on button "Documentação" at bounding box center [181, 379] width 218 height 45
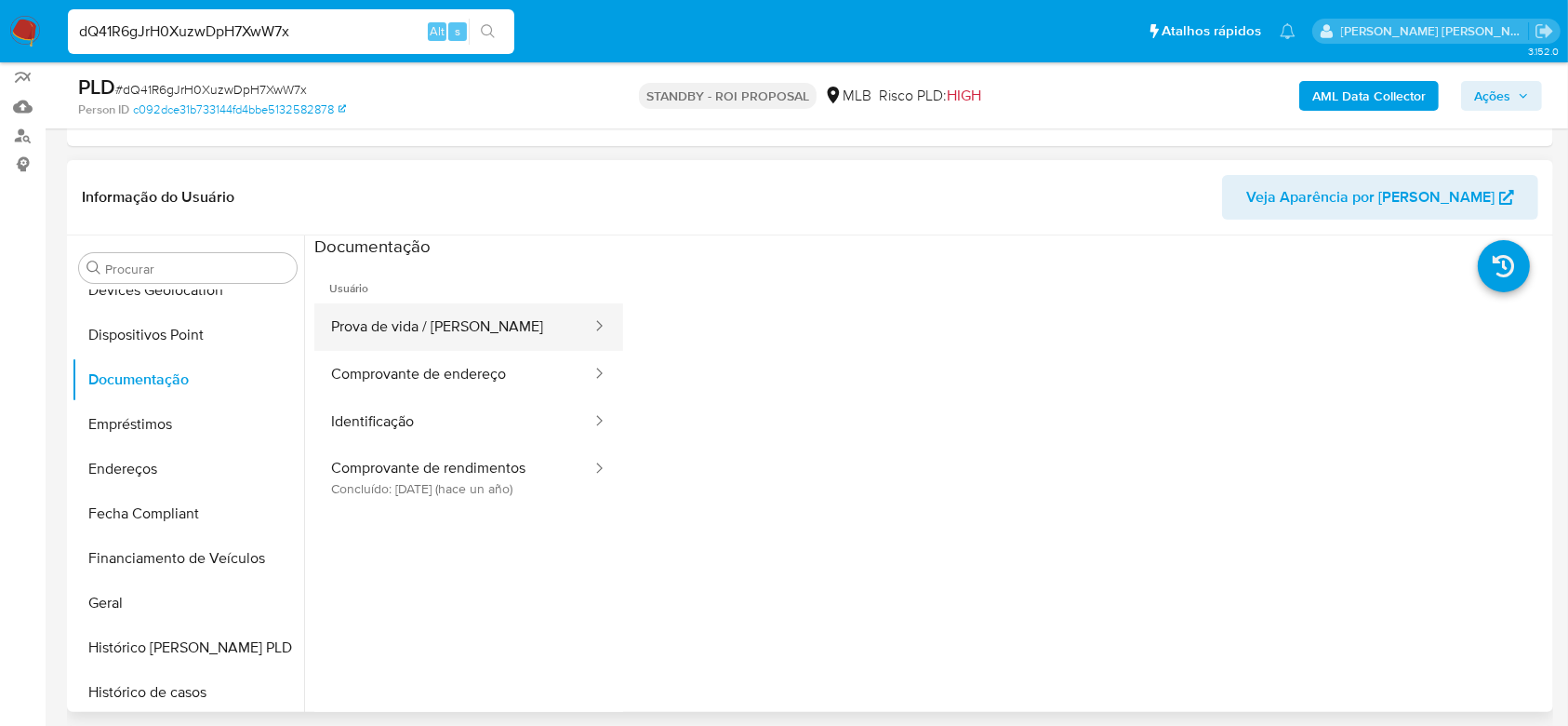
click at [373, 336] on button "Prova de vida / Selfie" at bounding box center [454, 326] width 279 height 47
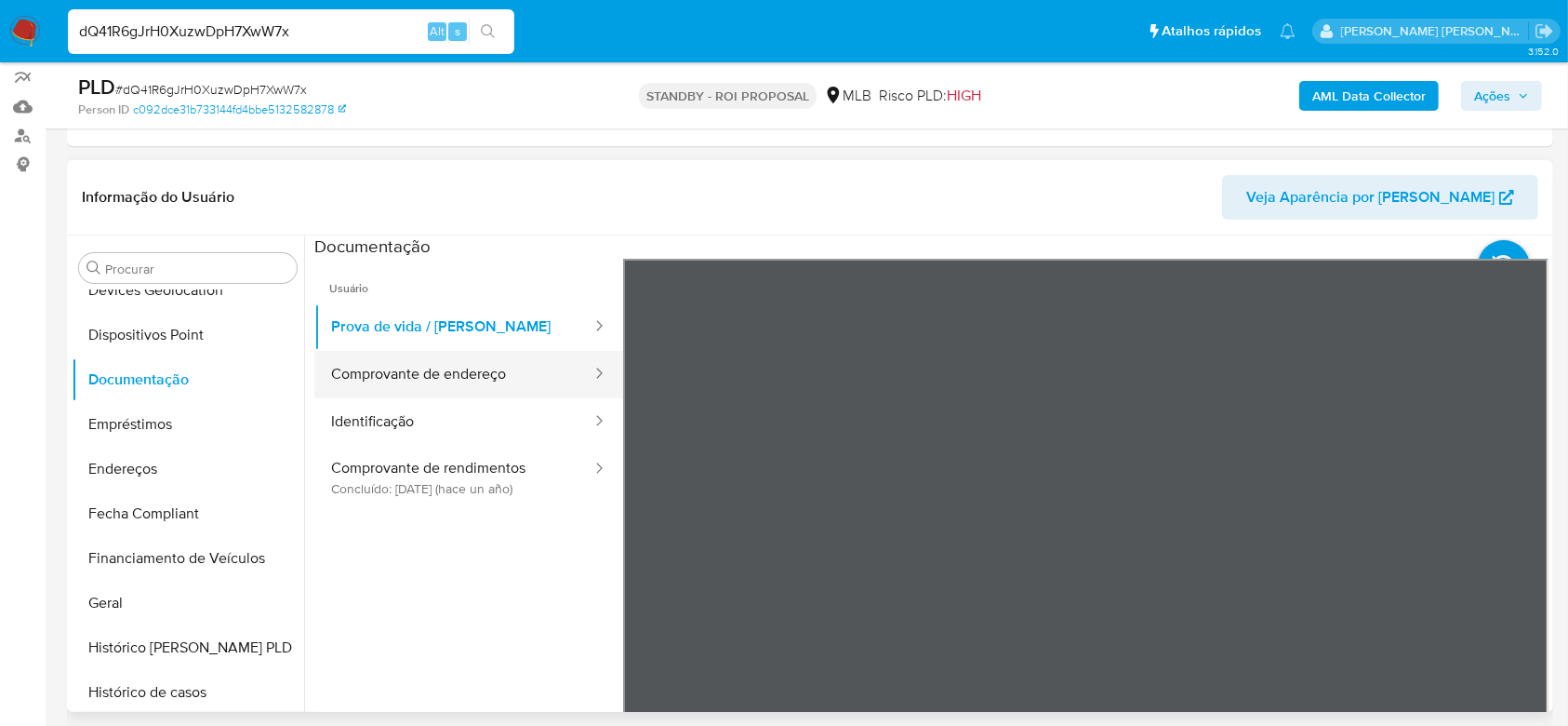
click at [417, 386] on button "Comprovante de endereço" at bounding box center [454, 374] width 279 height 47
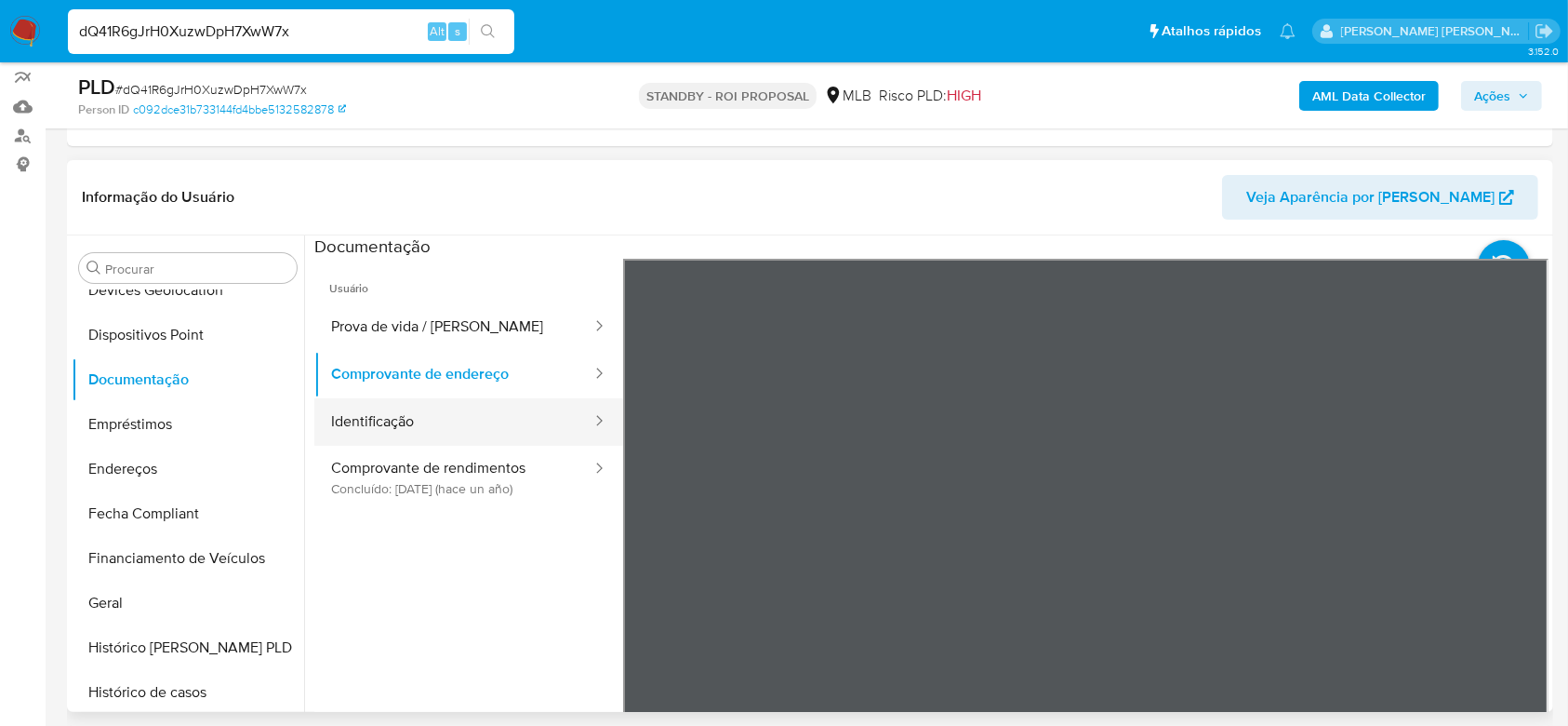
click at [378, 423] on button "Identificação" at bounding box center [454, 421] width 279 height 47
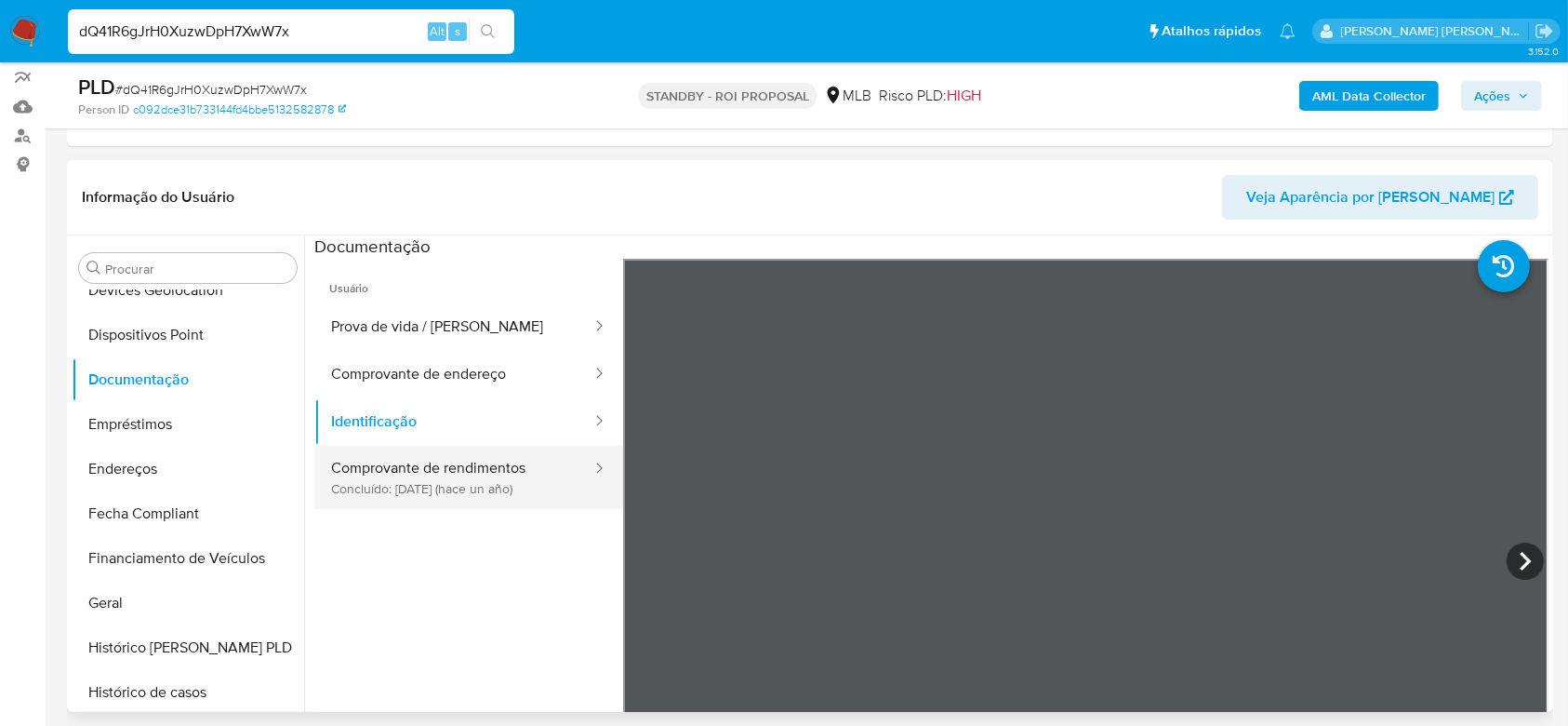
click at [385, 475] on button "Comprovante de rendimentos Concluído: 26/07/2024 (hace un año)" at bounding box center [454, 477] width 279 height 63
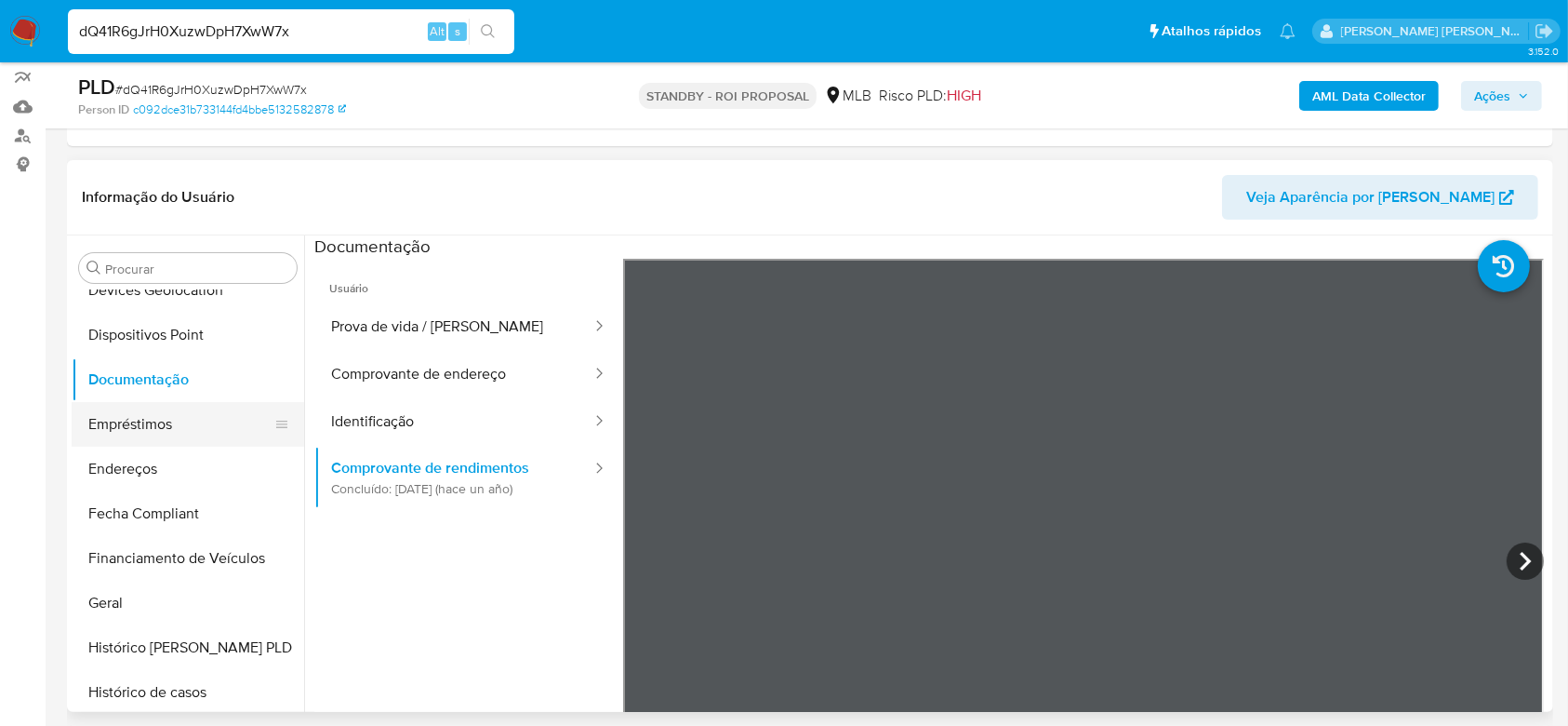
scroll to position [414, 0]
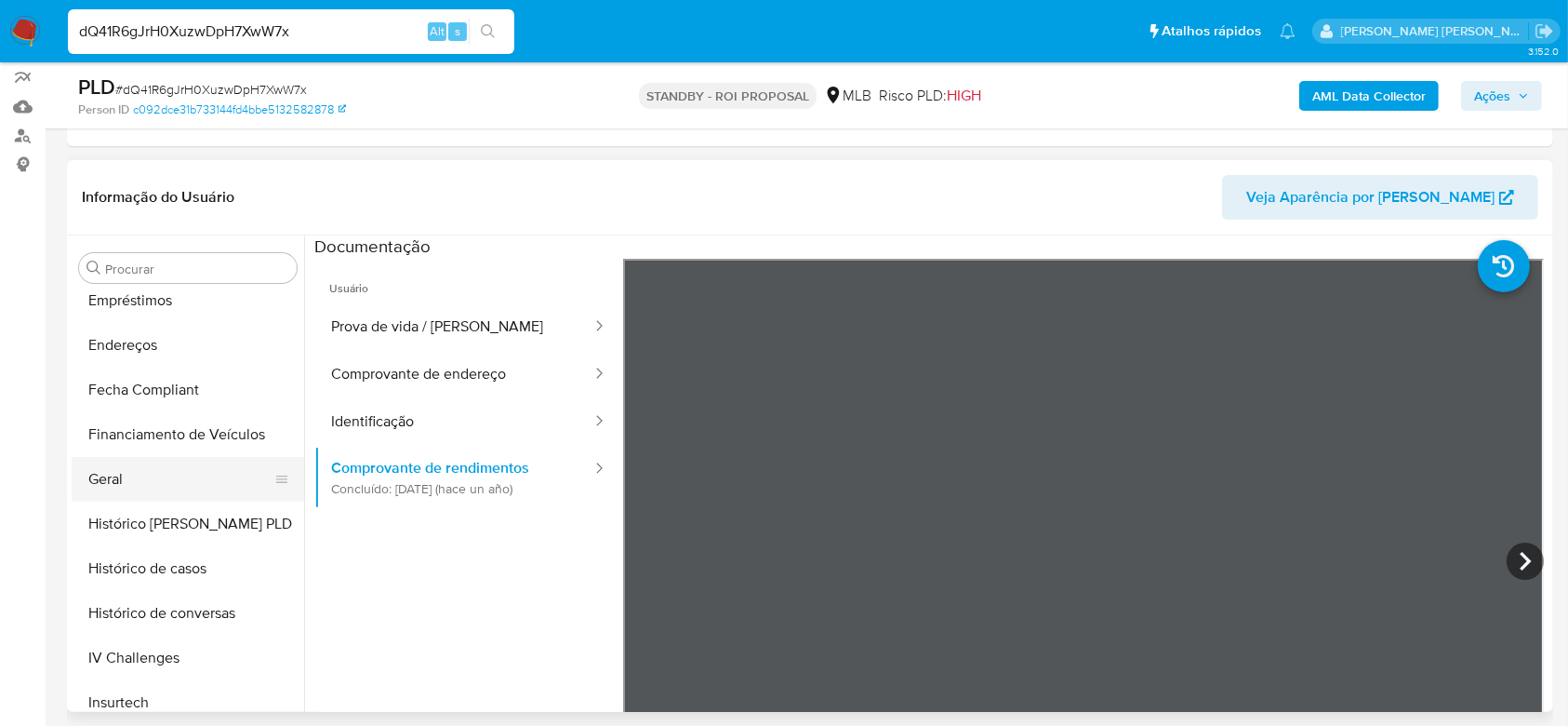
click at [114, 481] on button "Geral" at bounding box center [181, 479] width 218 height 45
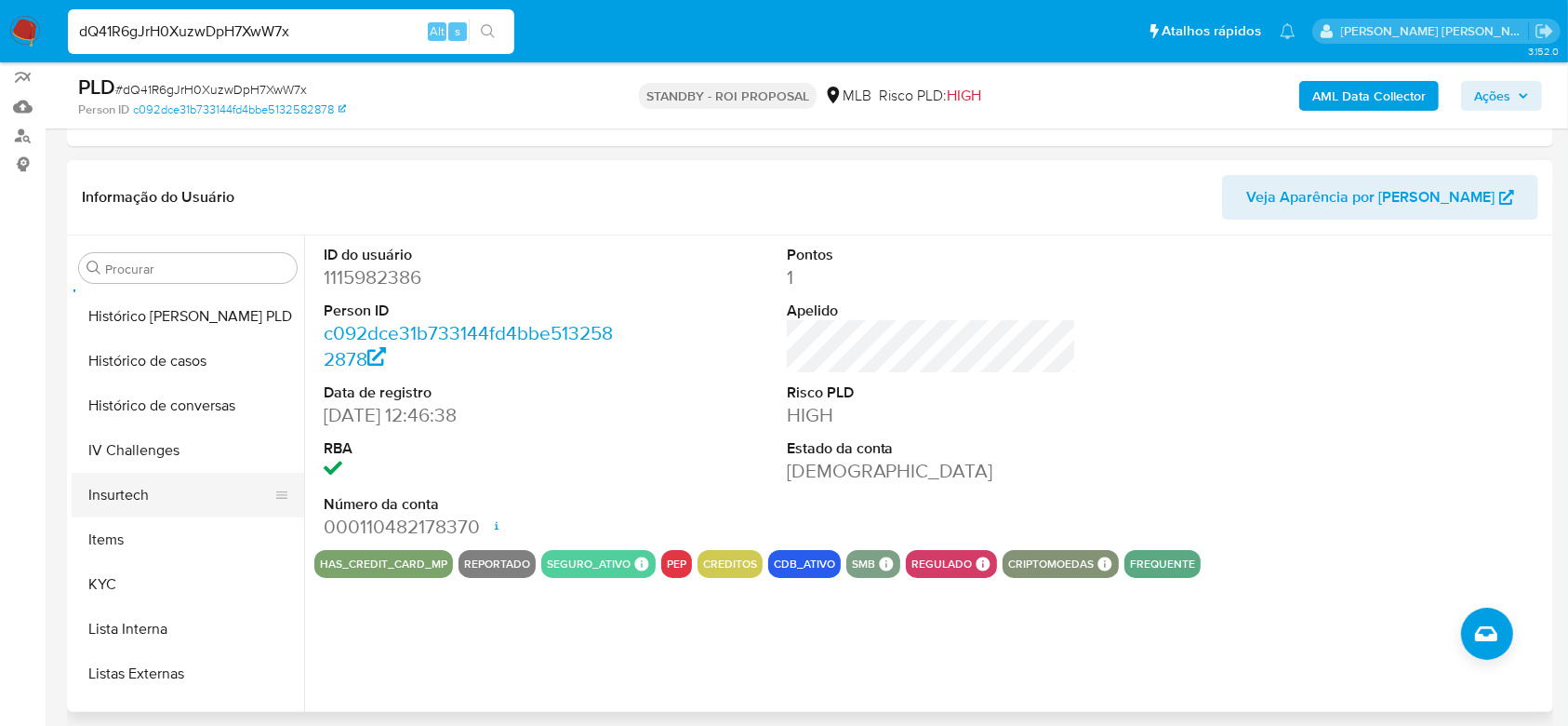
scroll to position [663, 0]
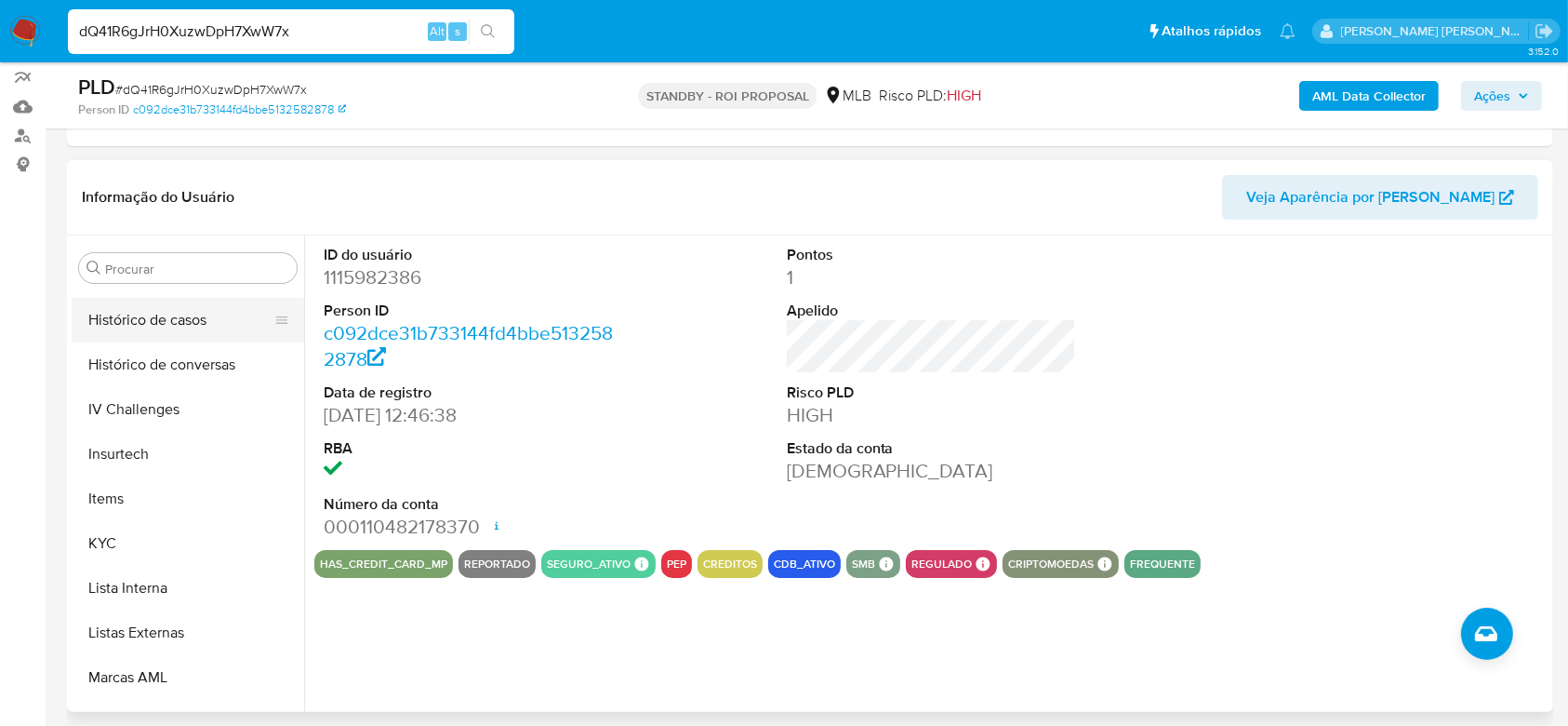
click at [156, 327] on button "Histórico de casos" at bounding box center [181, 320] width 218 height 45
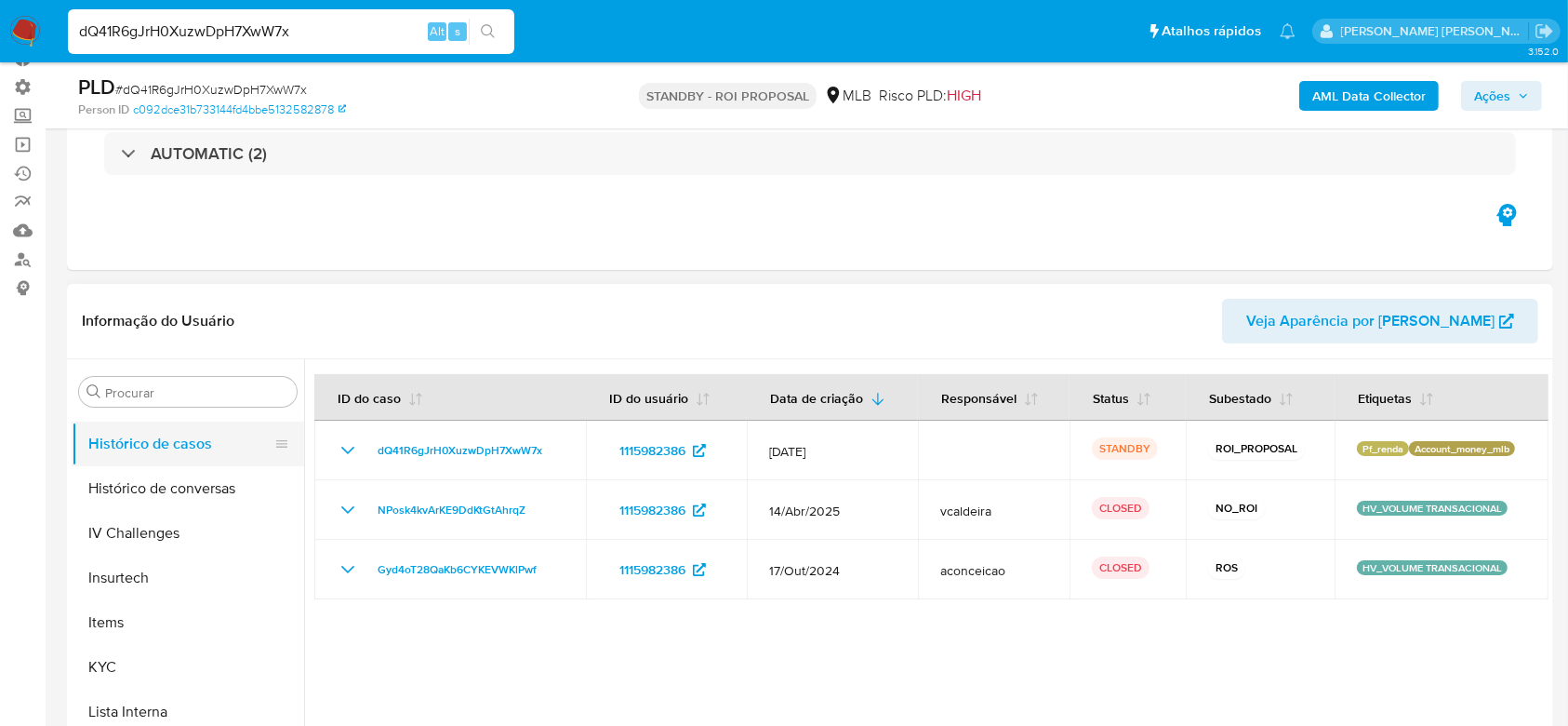
scroll to position [786, 0]
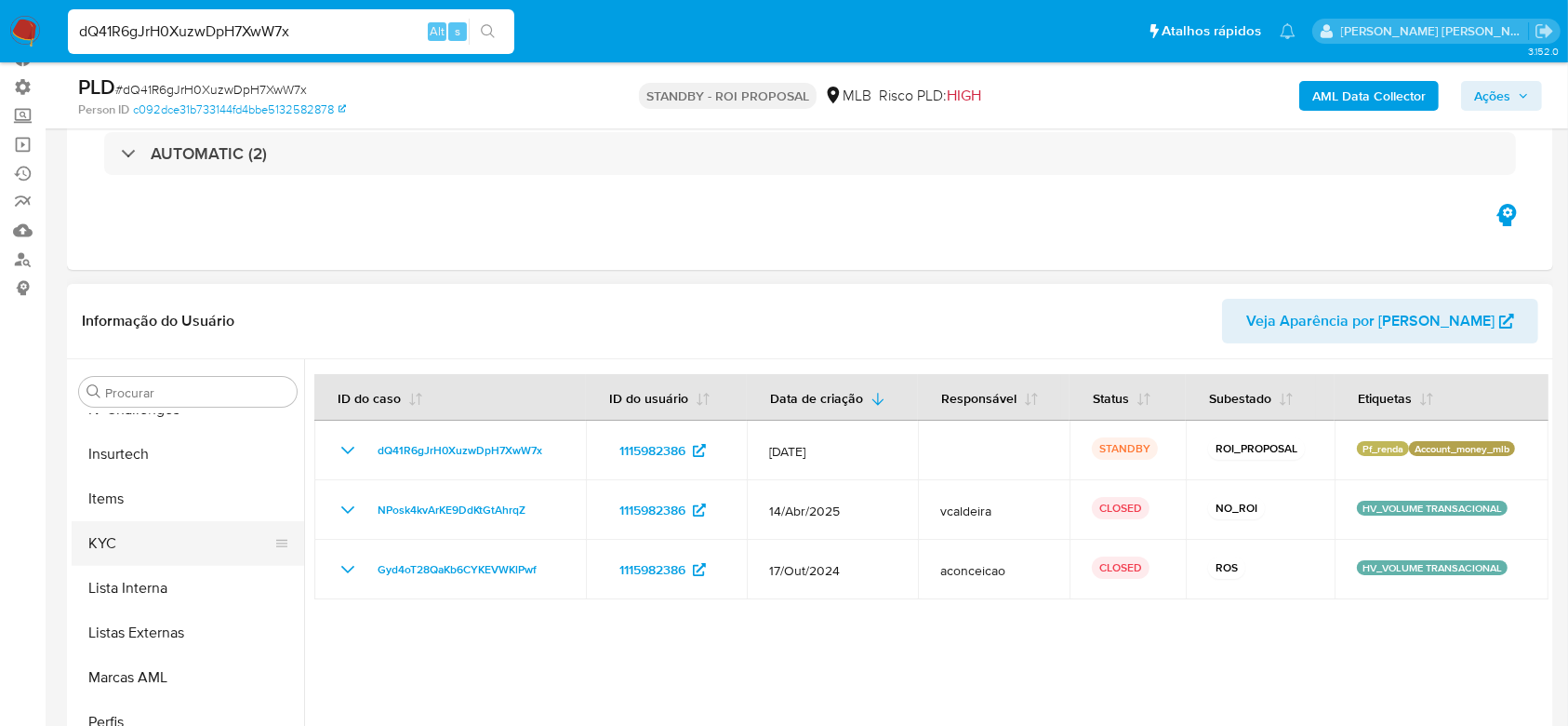
click at [113, 547] on button "KYC" at bounding box center [181, 543] width 218 height 45
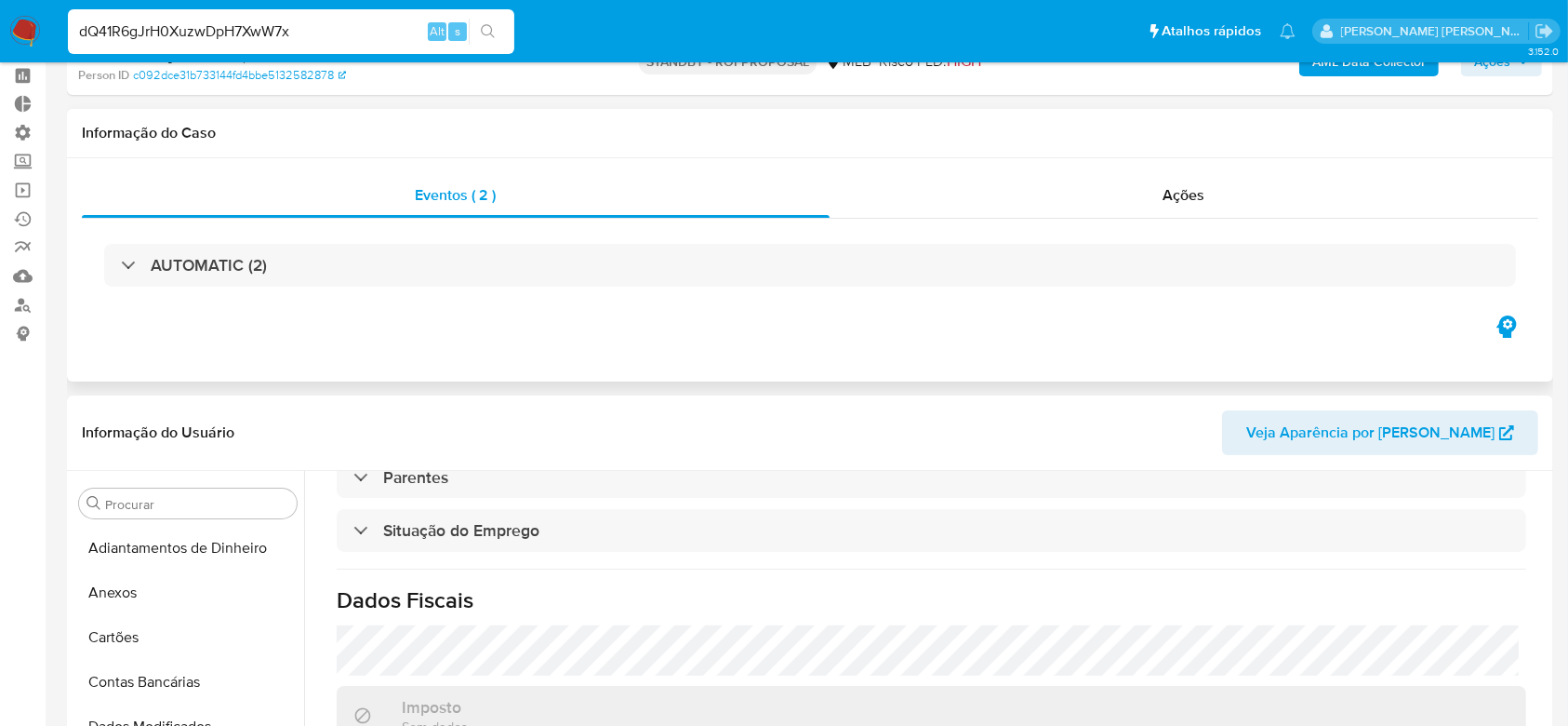
scroll to position [0, 0]
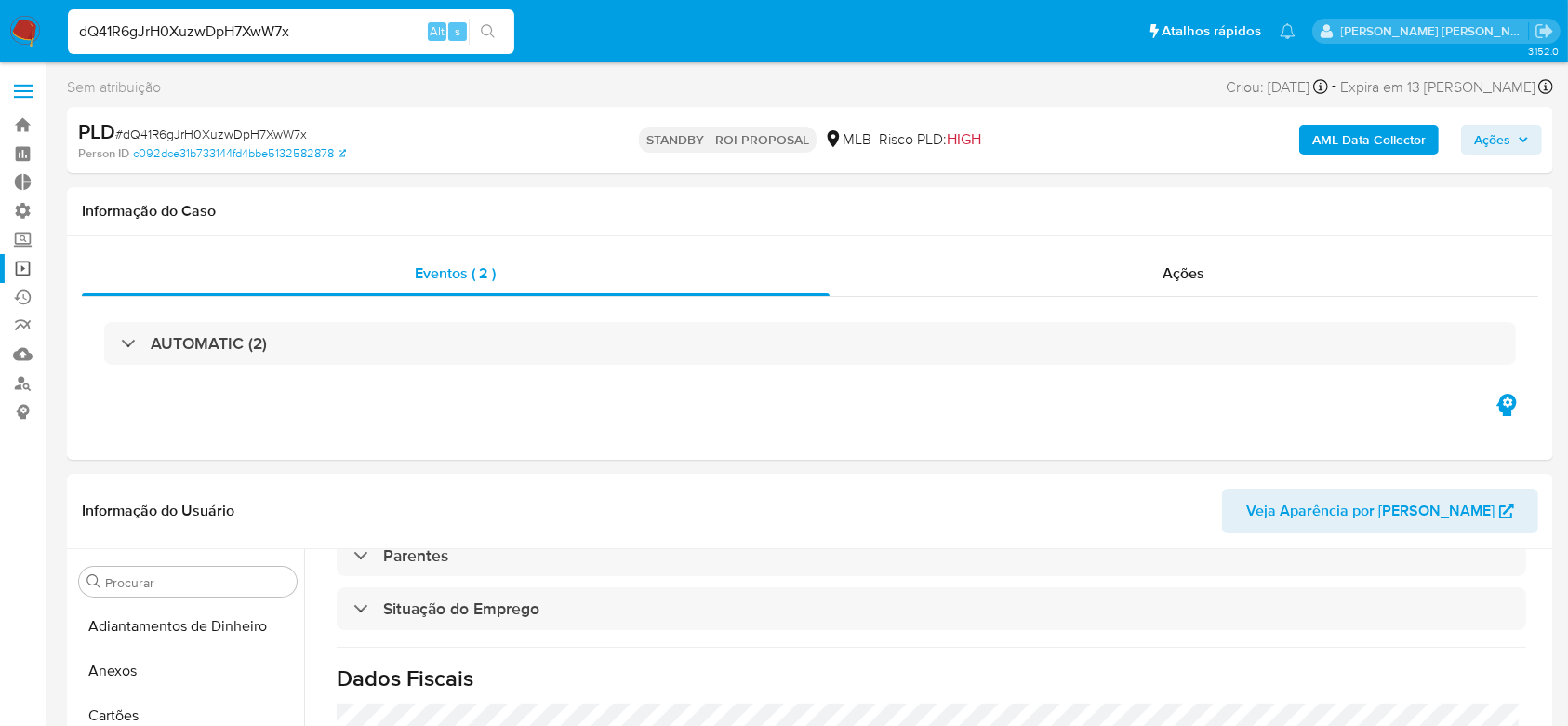
click at [26, 274] on link "Operações em massa" at bounding box center [110, 268] width 221 height 29
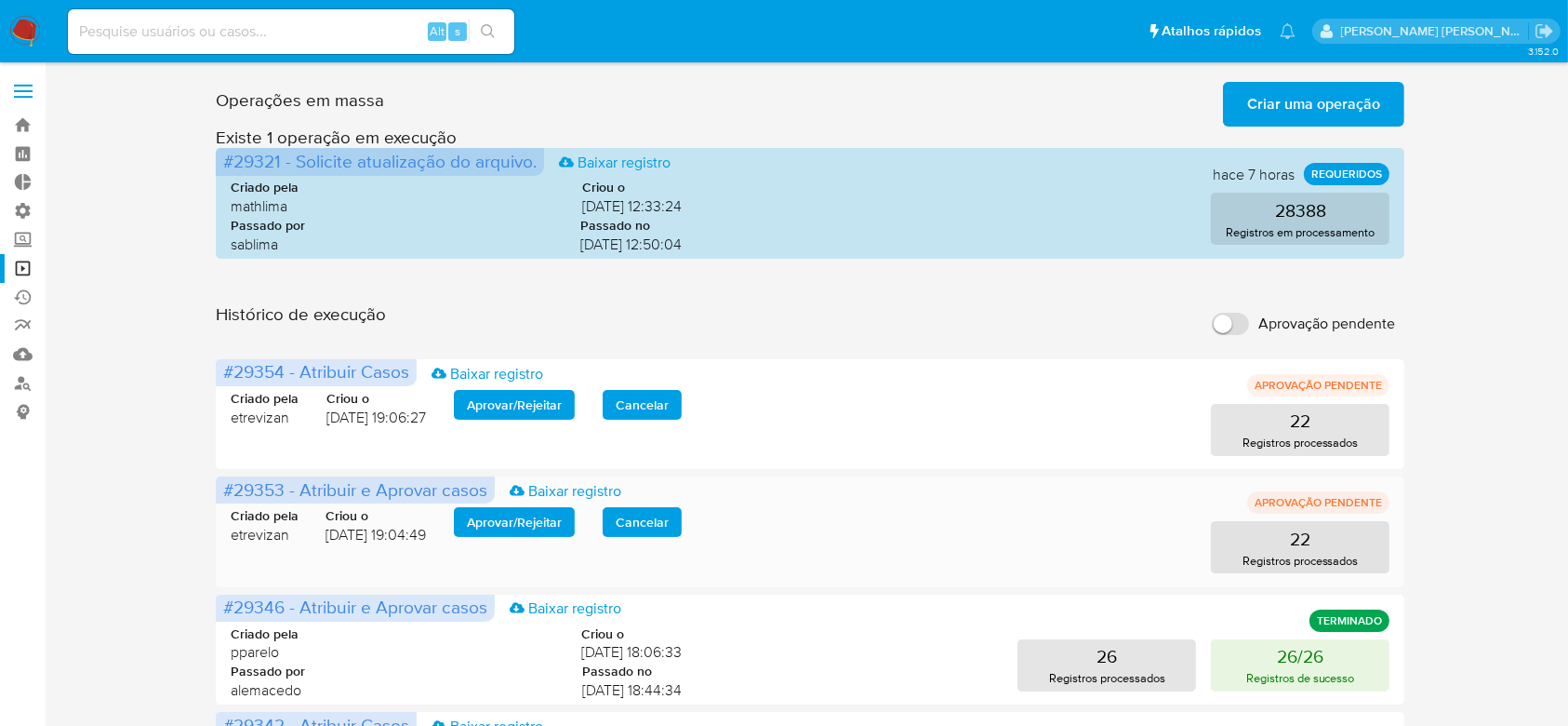
click at [543, 519] on span "Aprovar / Rejeitar" at bounding box center [514, 522] width 95 height 26
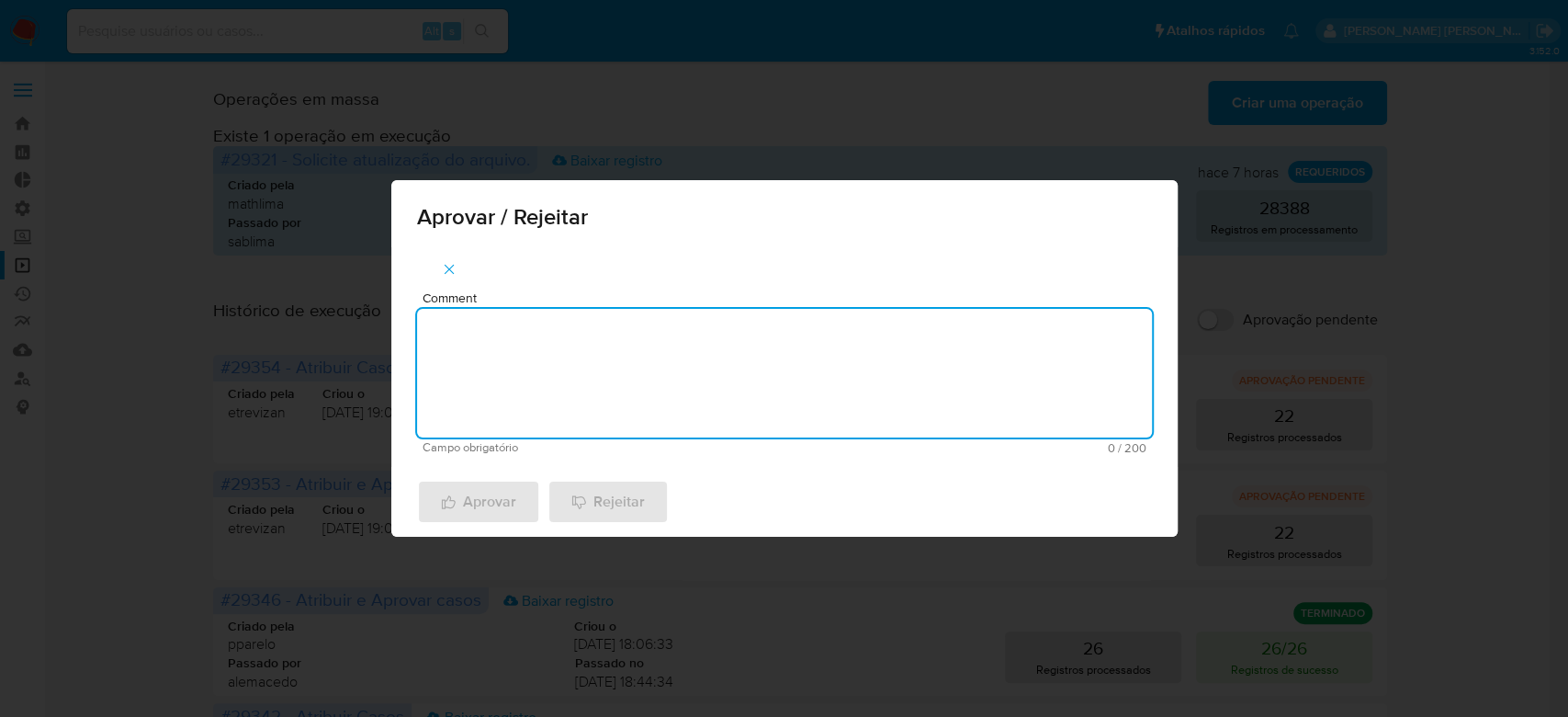
click at [559, 388] on textarea "Comment" at bounding box center [784, 373] width 735 height 128
drag, startPoint x: 597, startPoint y: 321, endPoint x: 272, endPoint y: 318, distance: 325.0
click at [272, 318] on div "Aprovar / Rejeitar Comment Para tratamento. Campo obrigatório 16 / 200 184 cara…" at bounding box center [784, 358] width 1568 height 717
click at [533, 403] on textarea "Para tratamento." at bounding box center [784, 373] width 735 height 128
type textarea "Para tratamento."
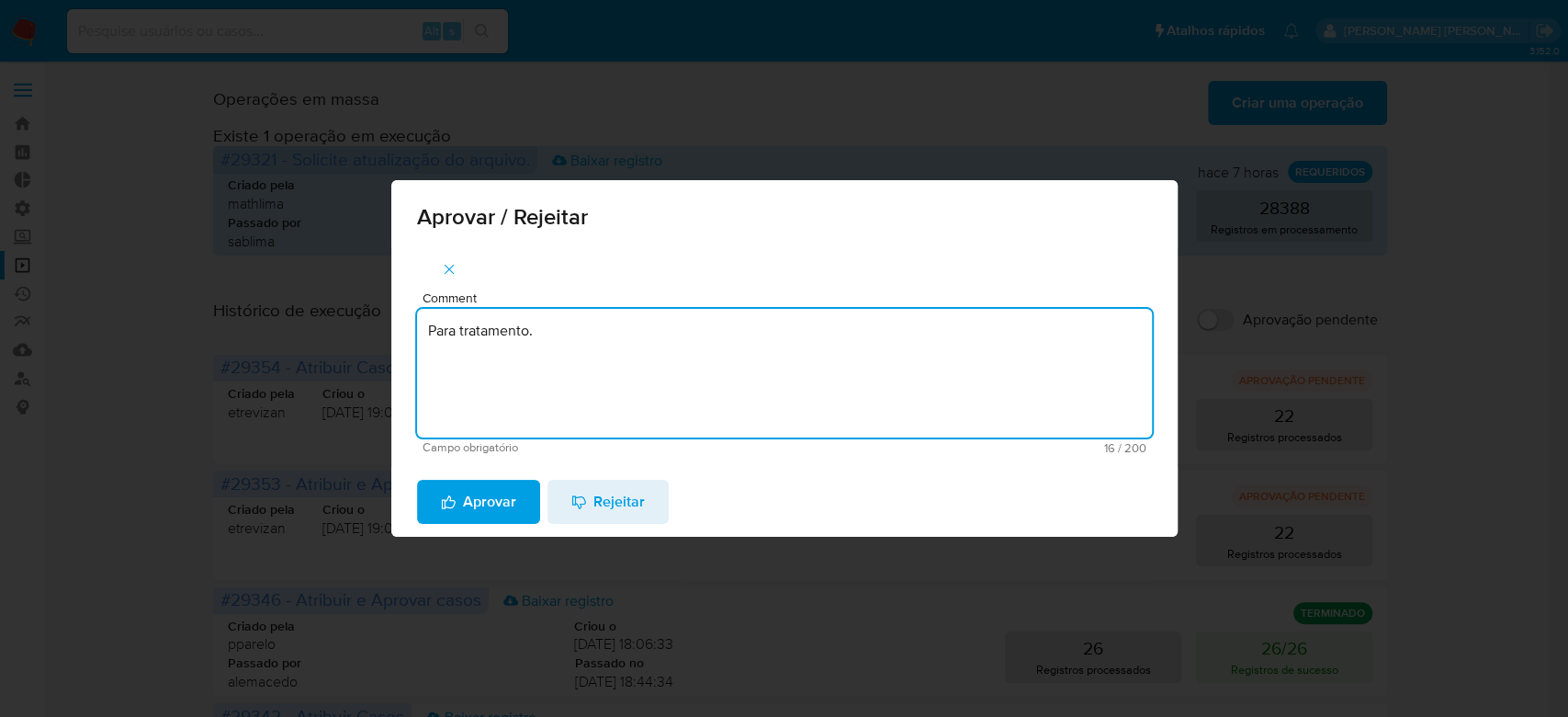
click at [508, 489] on span "Aprovar" at bounding box center [479, 502] width 75 height 40
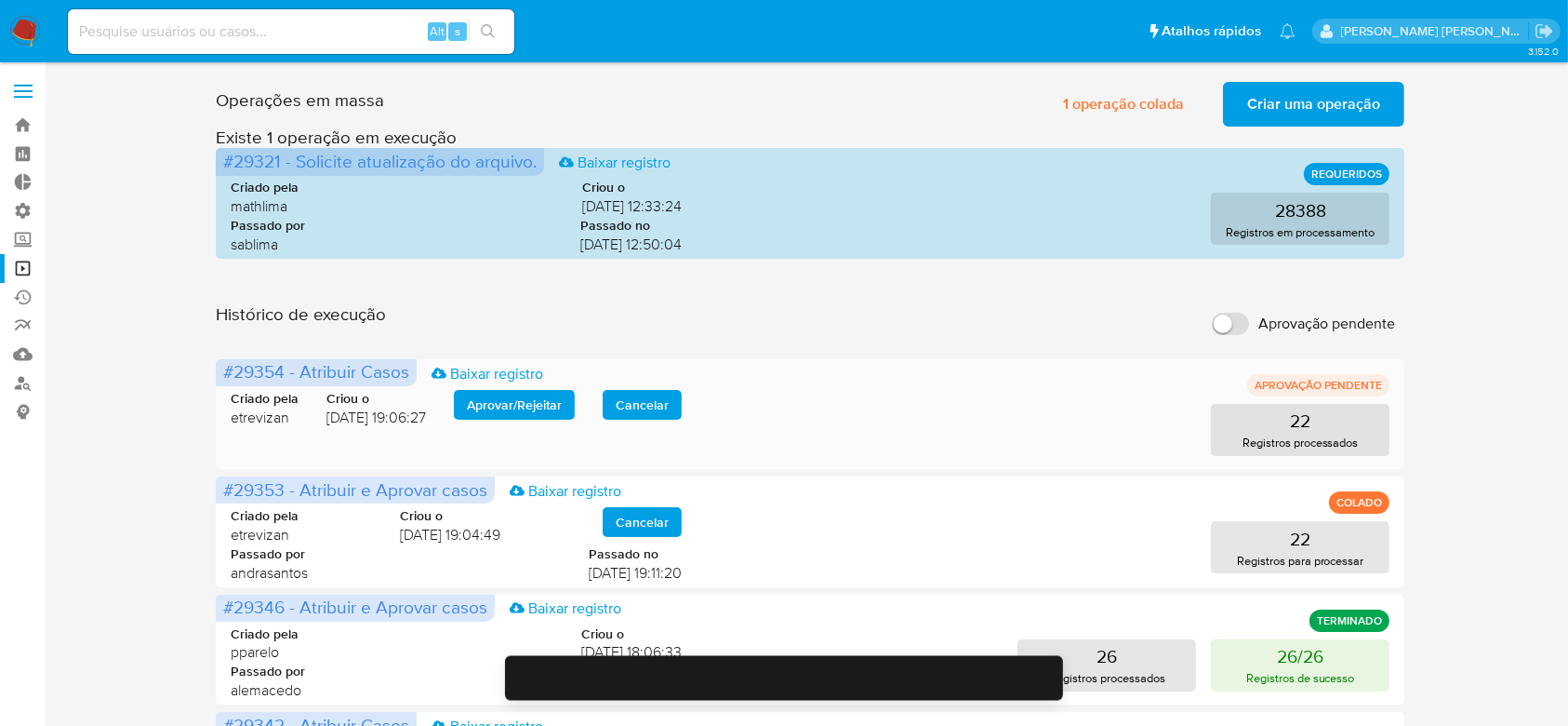
click at [516, 413] on span "Aprovar / Rejeitar" at bounding box center [514, 405] width 95 height 26
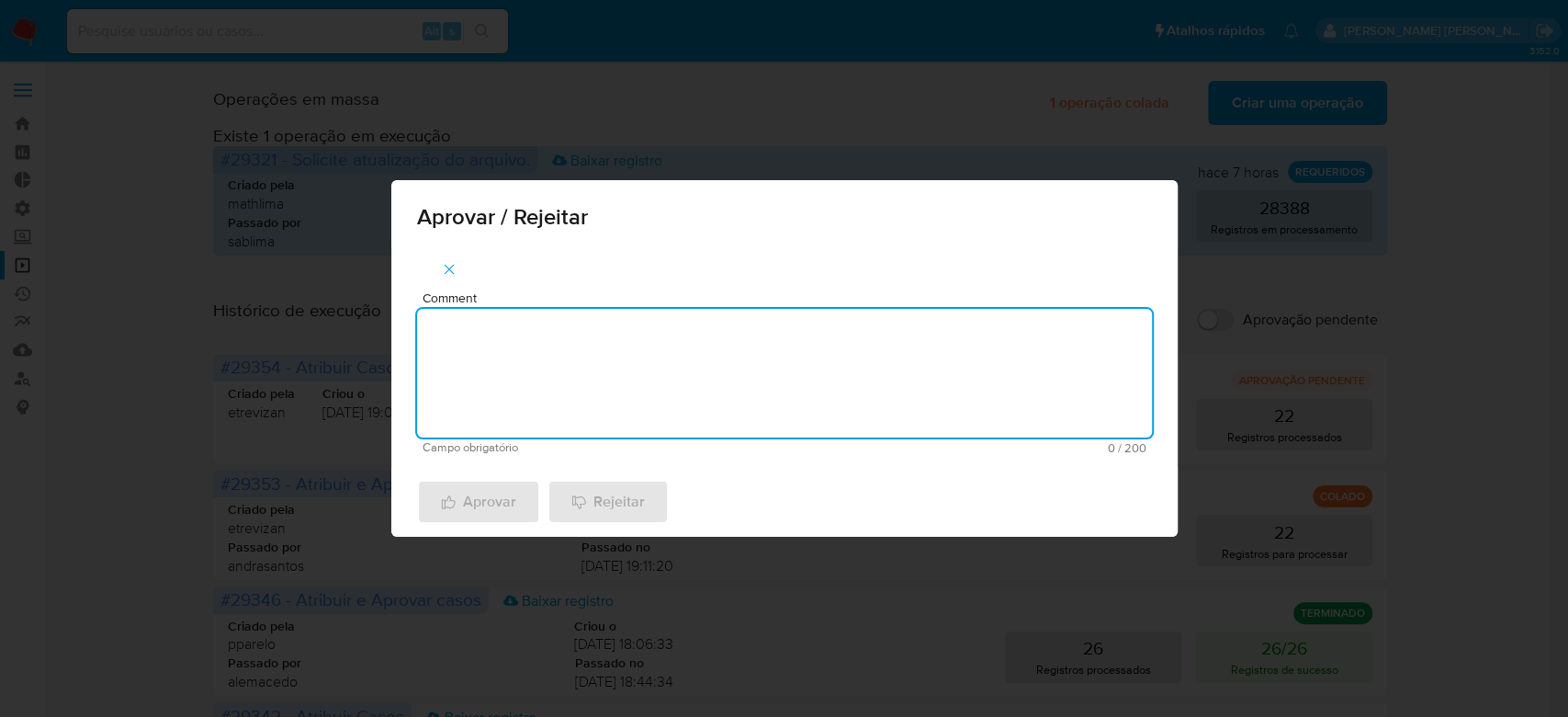
click at [490, 393] on textarea "Comment" at bounding box center [784, 373] width 735 height 128
paste textarea "Para tratamento."
type textarea "Para tratamento."
click at [502, 478] on div "Aprovar Rejeitar" at bounding box center [784, 502] width 786 height 70
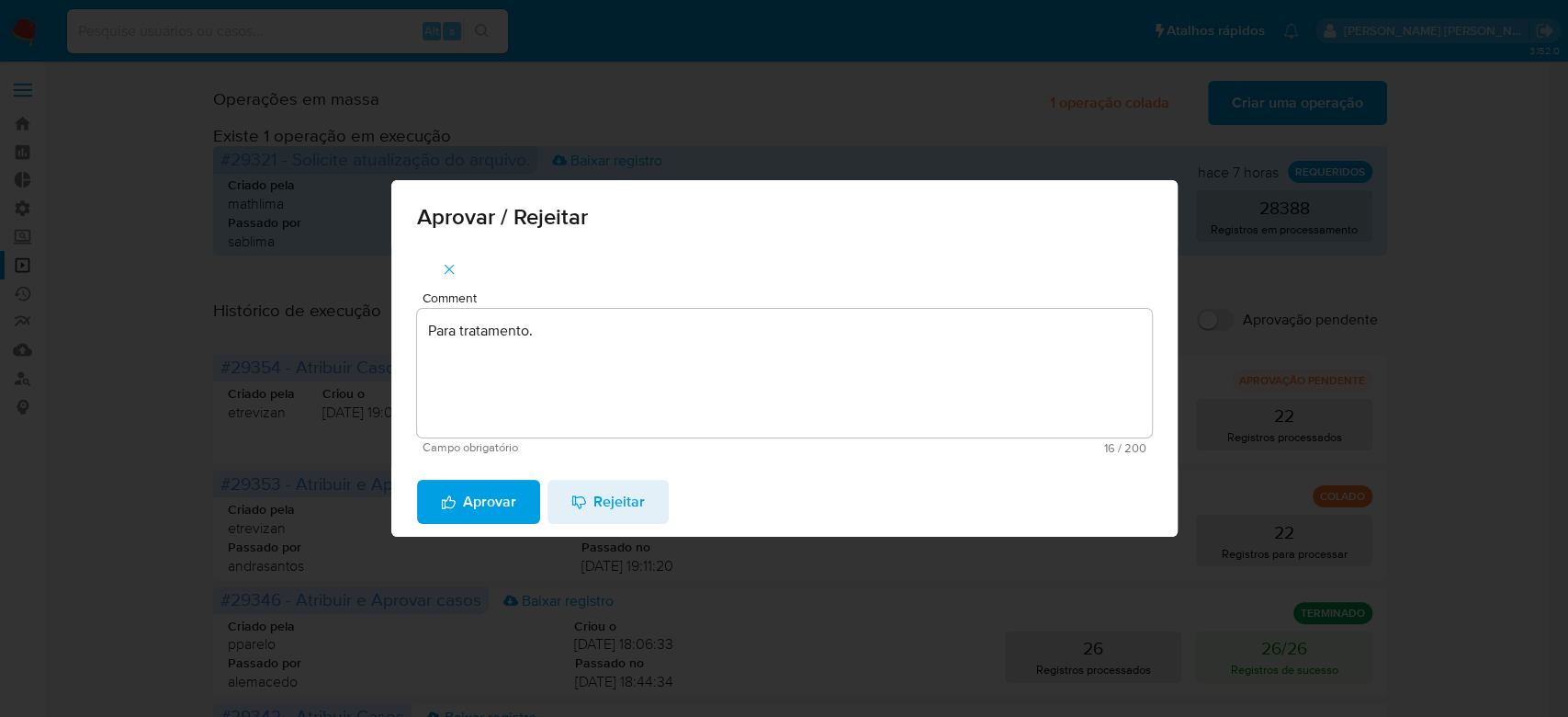
click at [501, 504] on span "Aprovar" at bounding box center [479, 502] width 75 height 40
